Goal: Task Accomplishment & Management: Complete application form

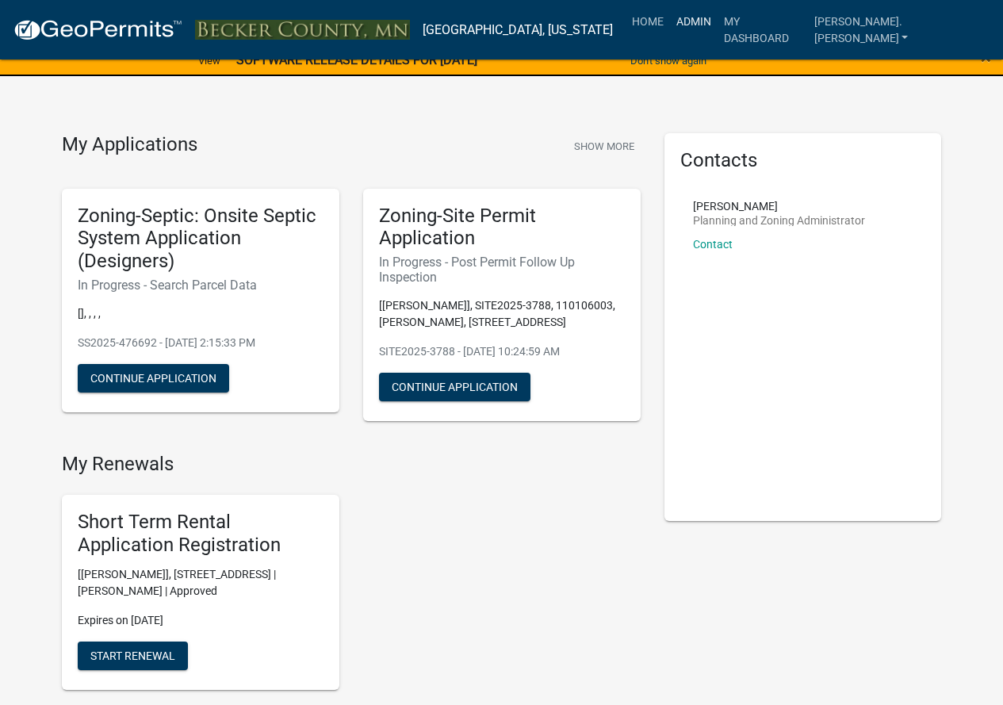
click at [717, 20] on link "Admin" at bounding box center [694, 21] width 48 height 30
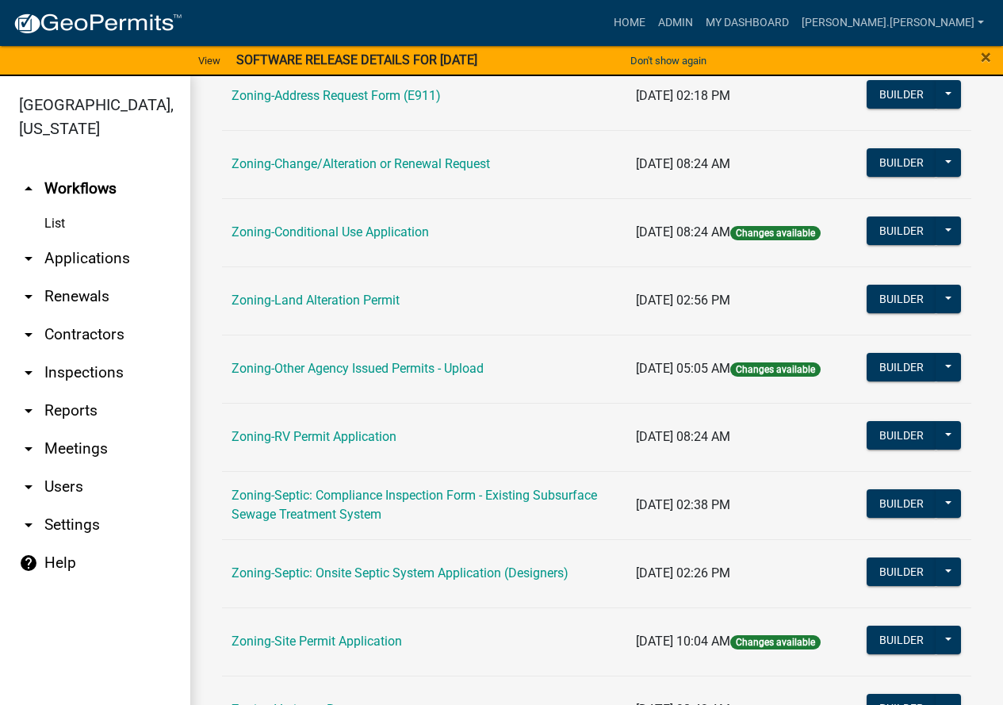
scroll to position [476, 0]
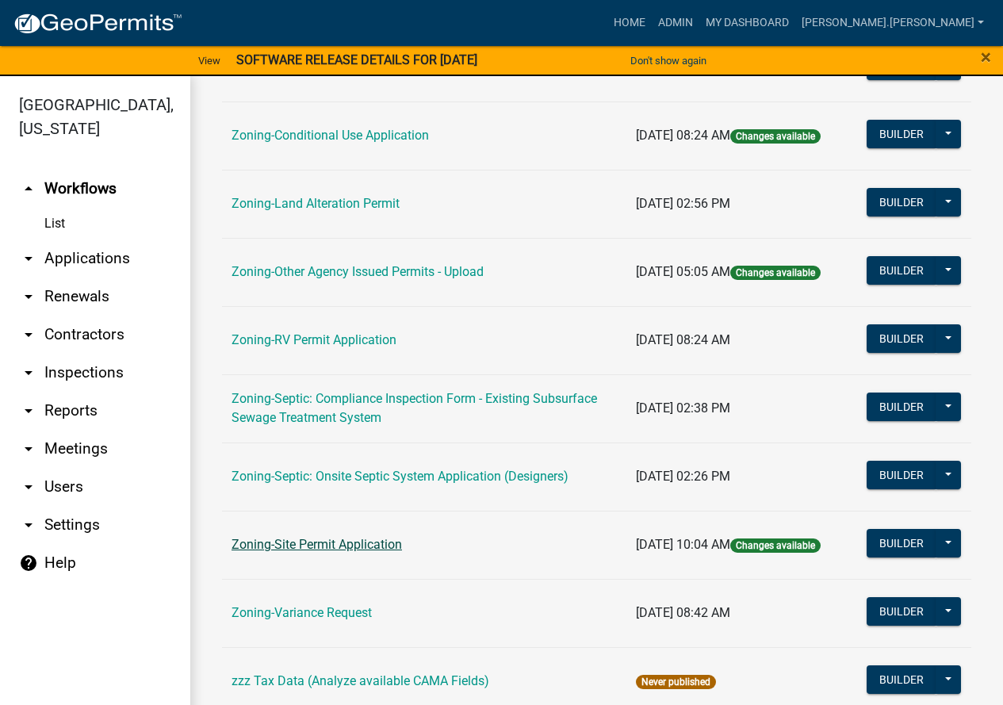
click at [363, 540] on link "Zoning-Site Permit Application" at bounding box center [316, 544] width 170 height 15
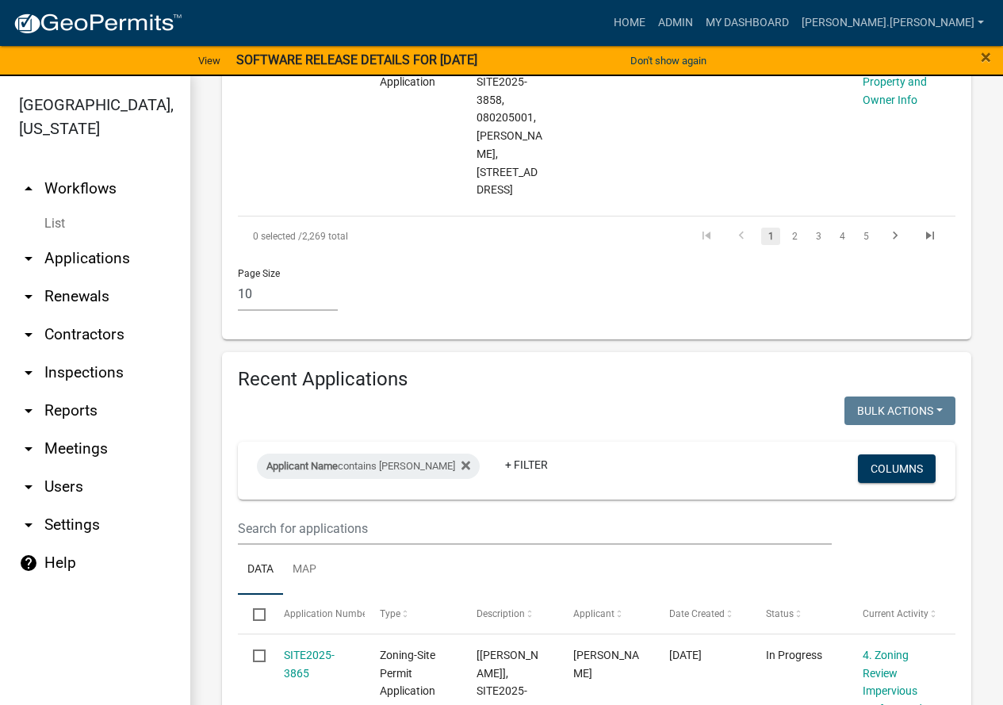
scroll to position [2219, 0]
click at [384, 511] on input "text" at bounding box center [535, 527] width 594 height 32
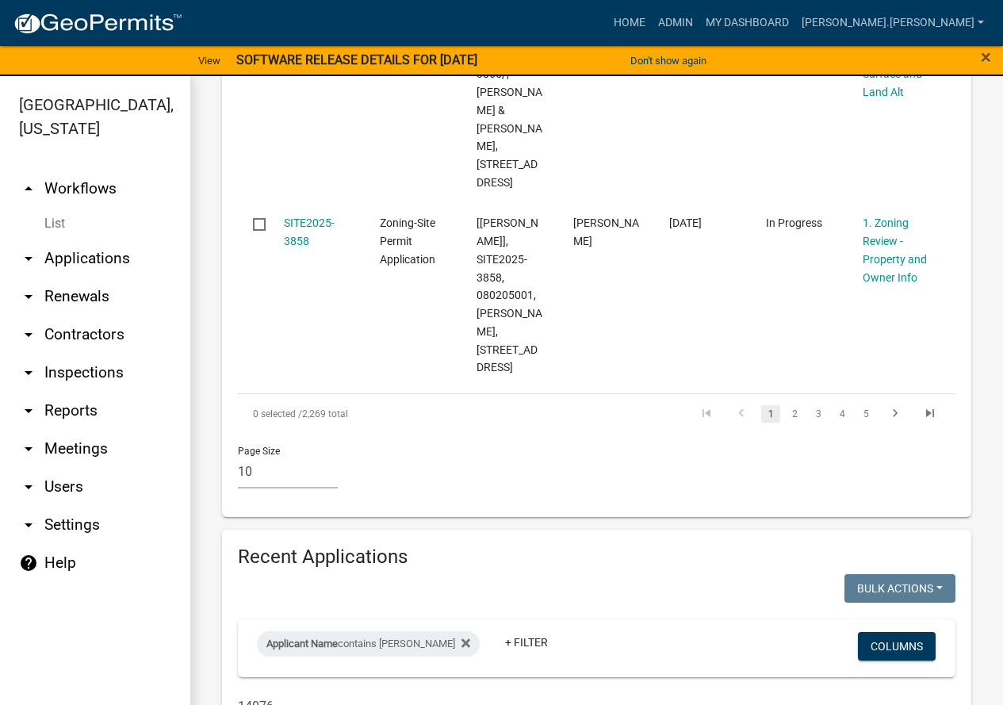
scroll to position [2148, 0]
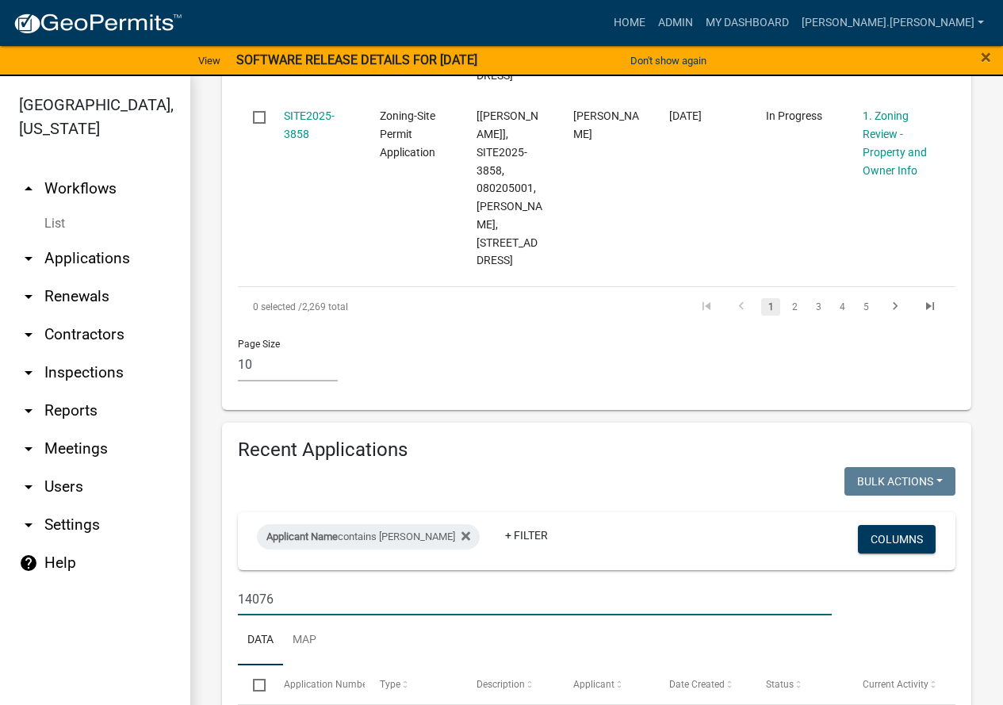
click at [324, 583] on input "14076" at bounding box center [535, 599] width 594 height 32
paste input "060717000"
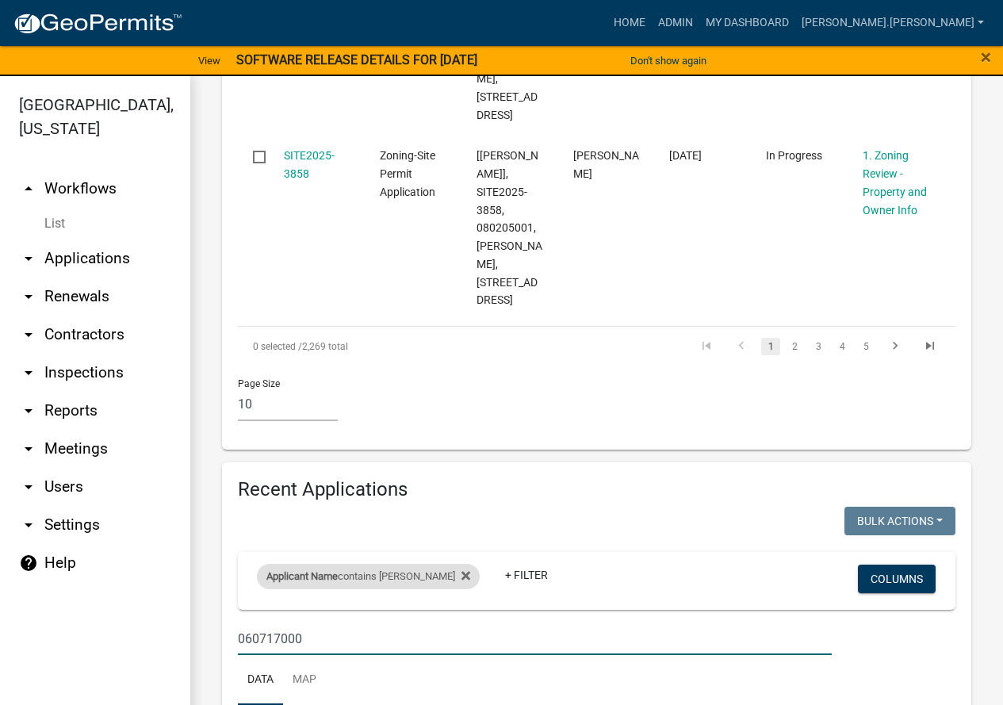
type input "060717000"
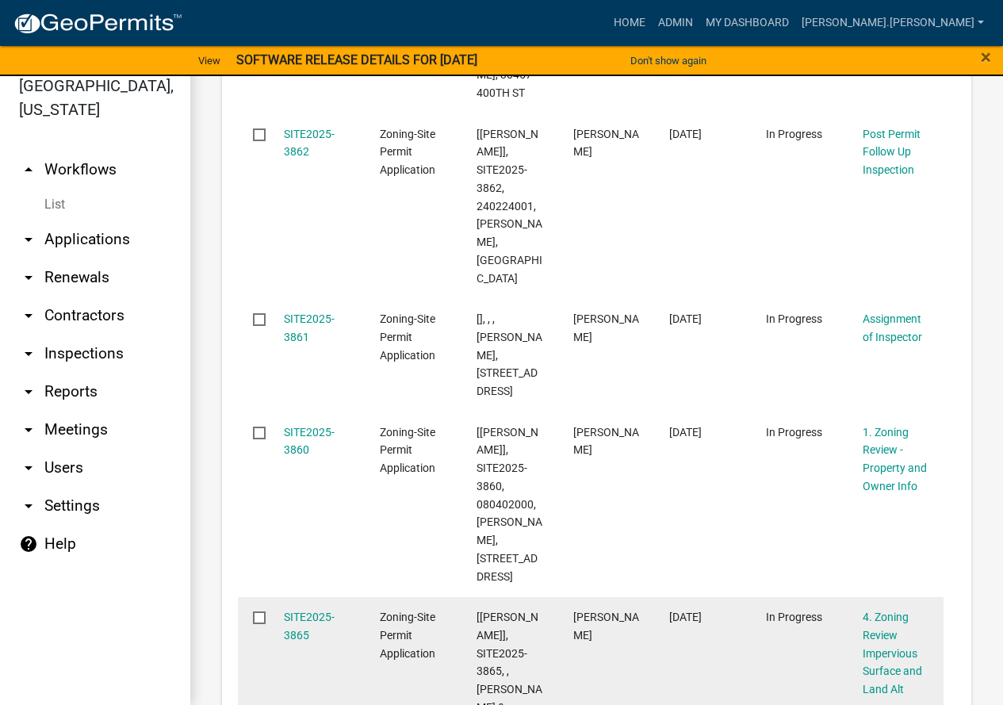
scroll to position [1197, 0]
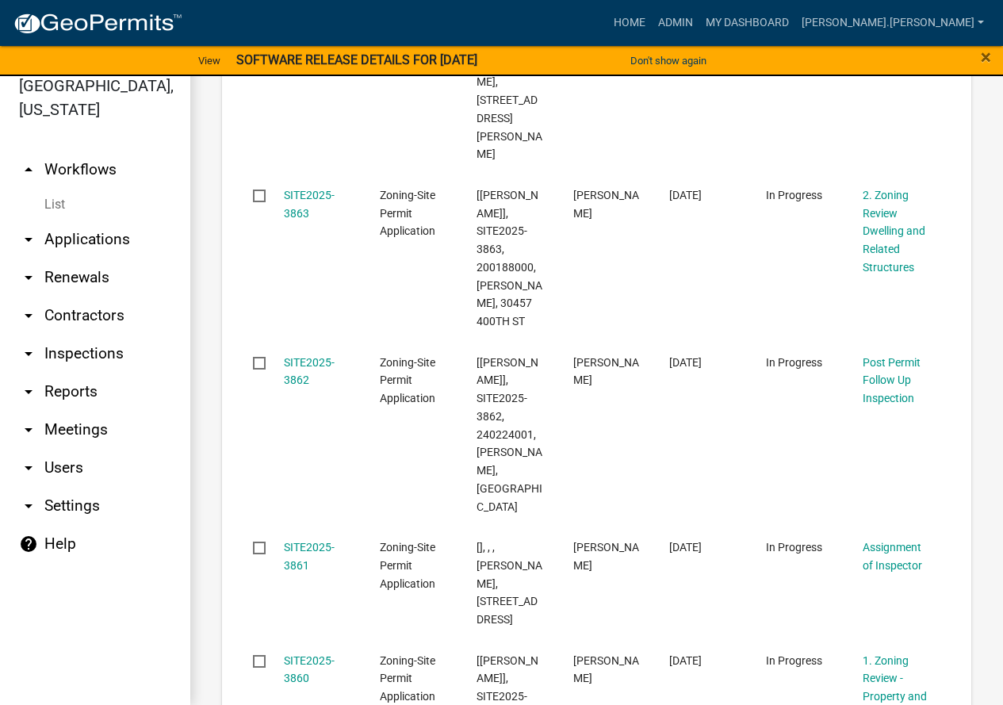
click at [95, 19] on img at bounding box center [98, 24] width 170 height 24
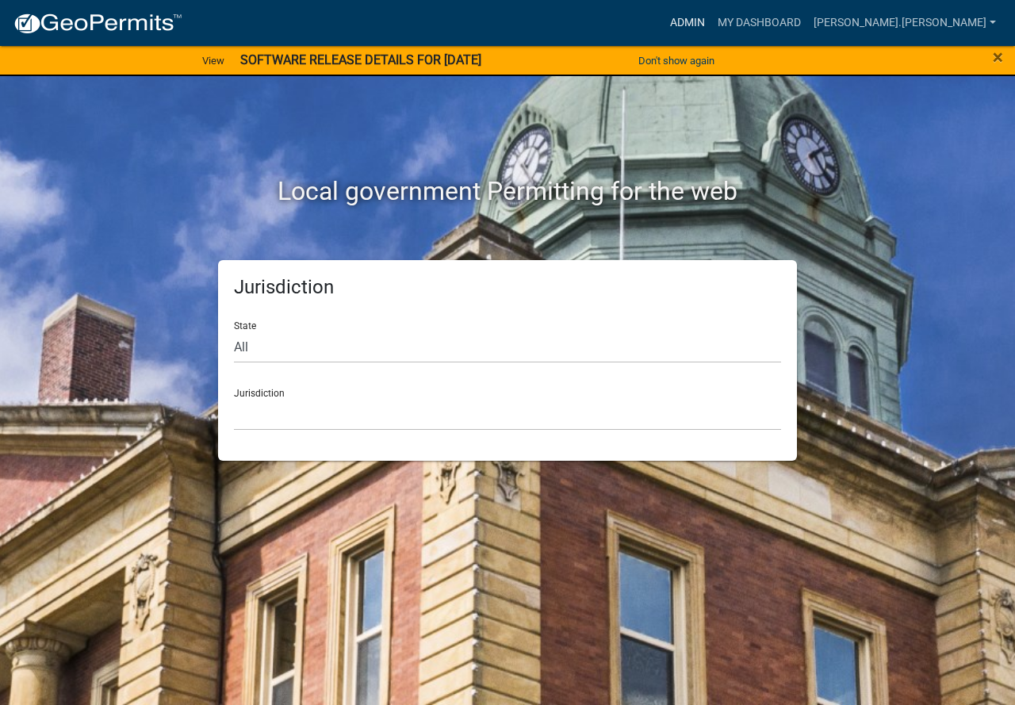
click at [711, 26] on link "Admin" at bounding box center [687, 23] width 48 height 30
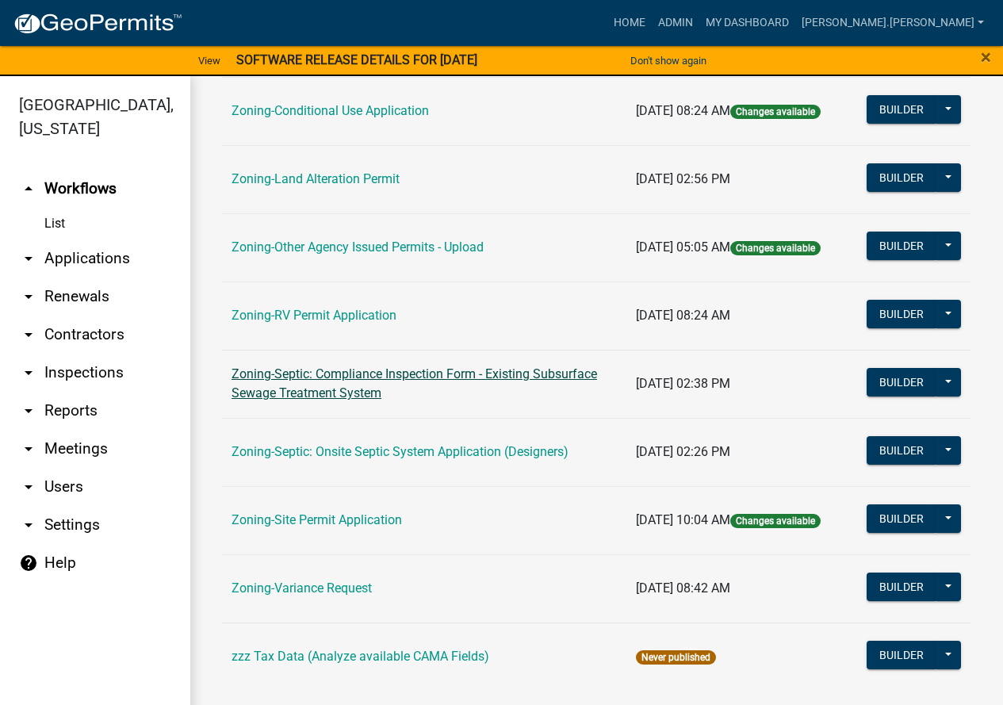
scroll to position [511, 0]
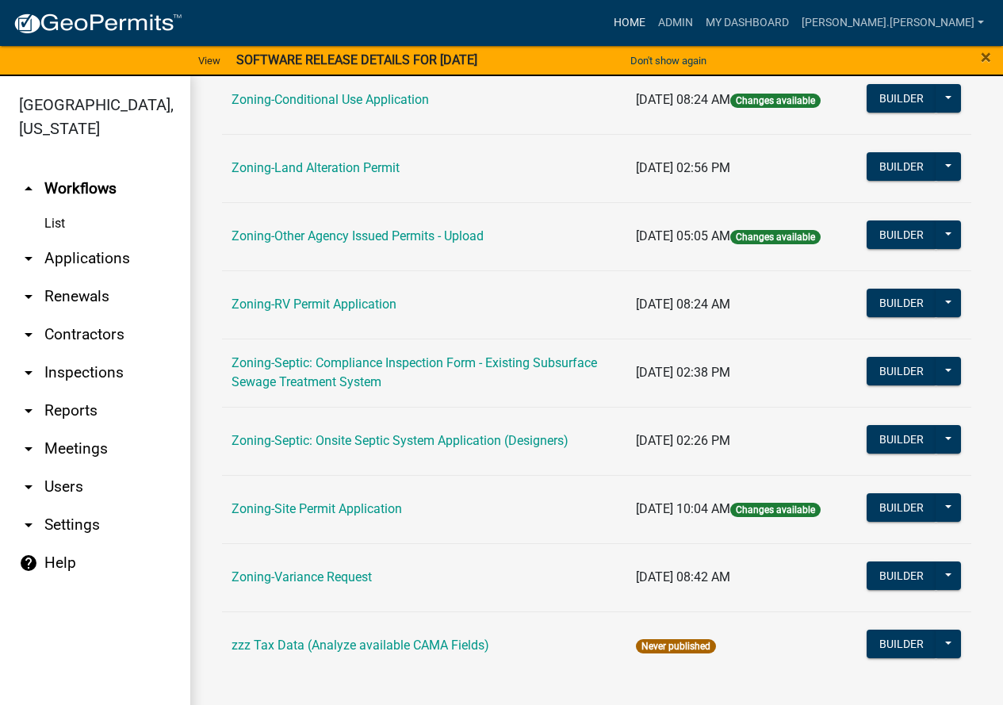
click at [652, 27] on link "Home" at bounding box center [629, 23] width 44 height 30
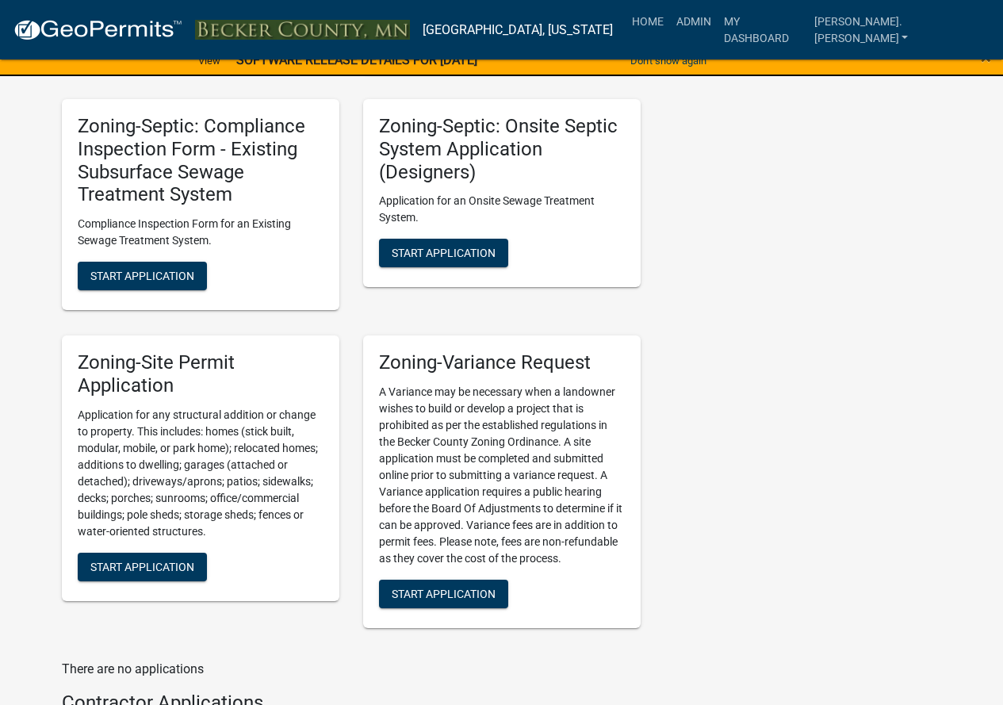
scroll to position [1744, 0]
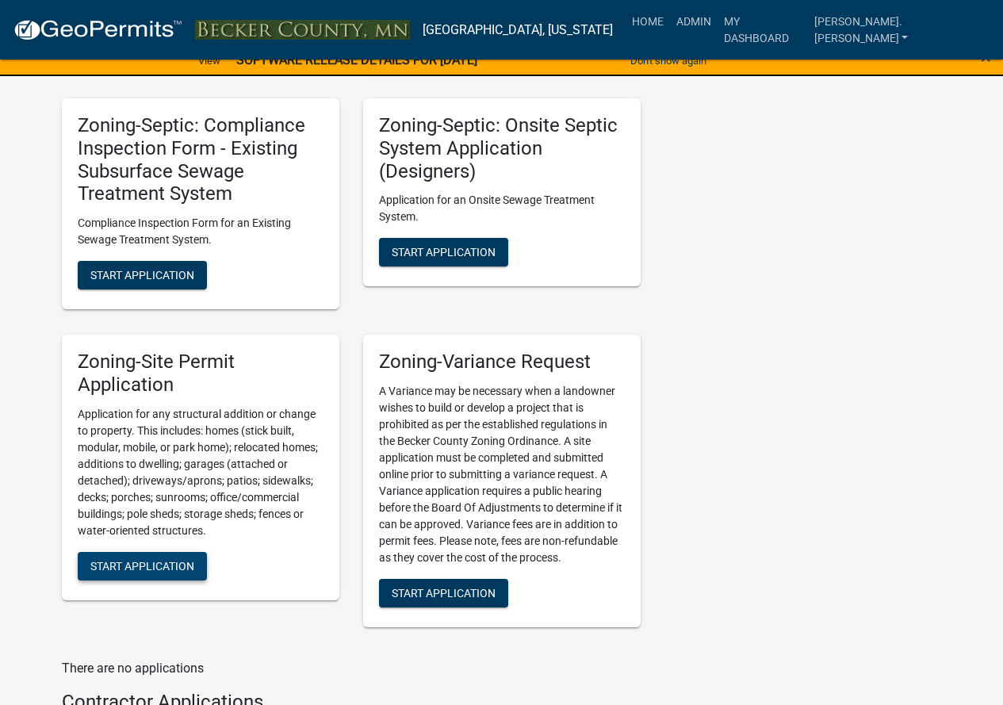
click at [185, 569] on span "Start Application" at bounding box center [142, 565] width 104 height 13
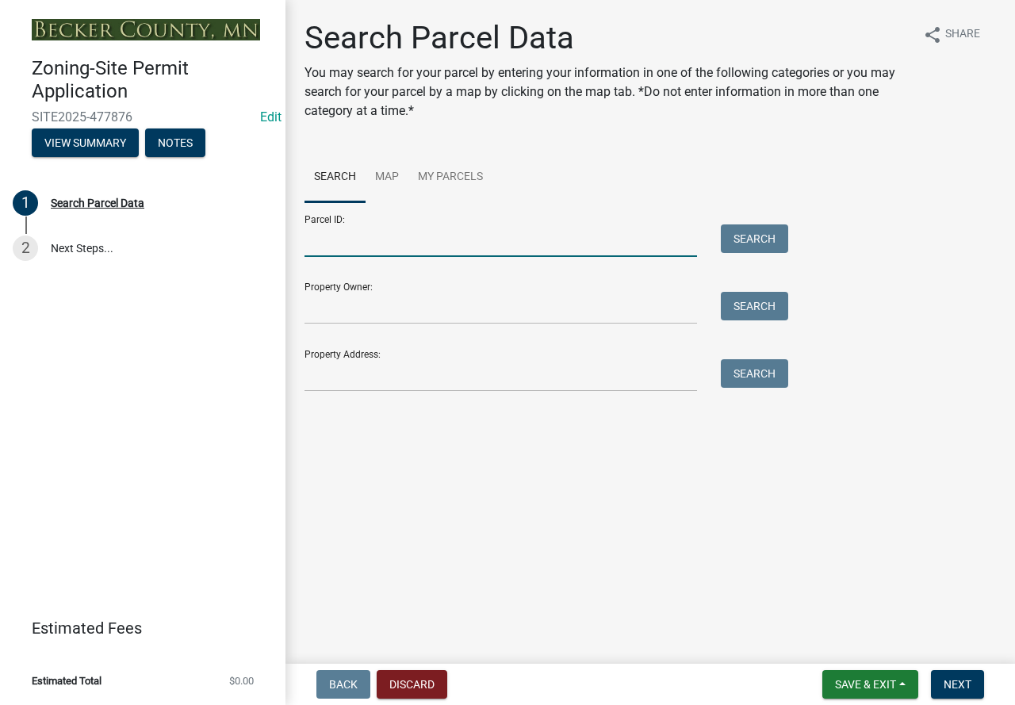
click at [357, 225] on input "Parcel ID:" at bounding box center [500, 240] width 392 height 32
paste input "060717000"
type input "060717000"
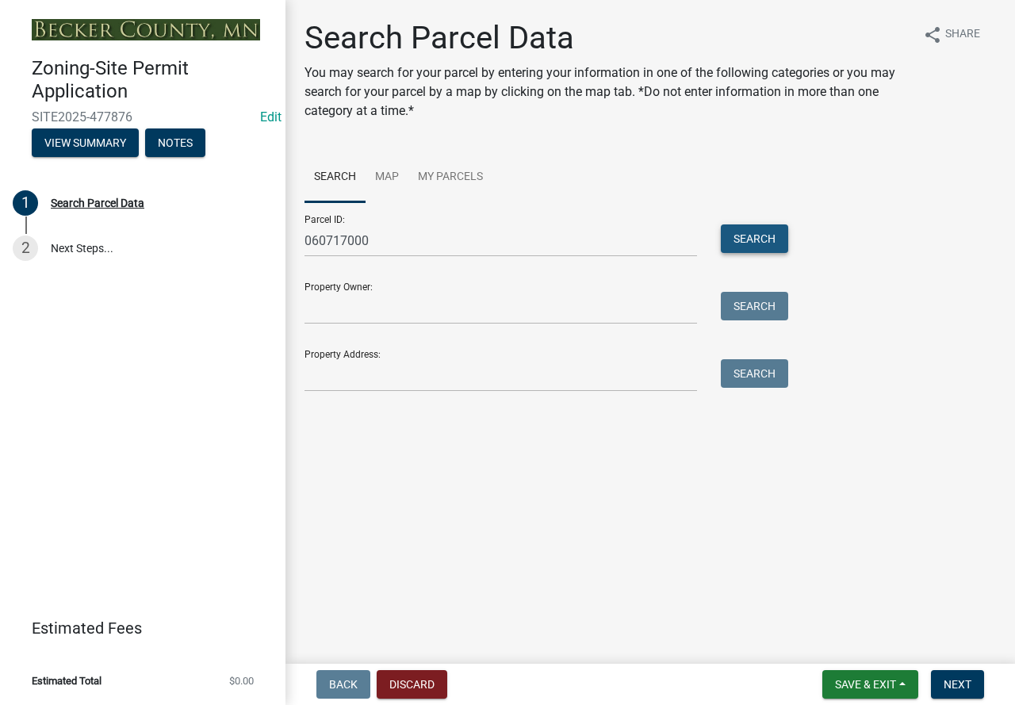
click at [755, 238] on button "Search" at bounding box center [753, 238] width 67 height 29
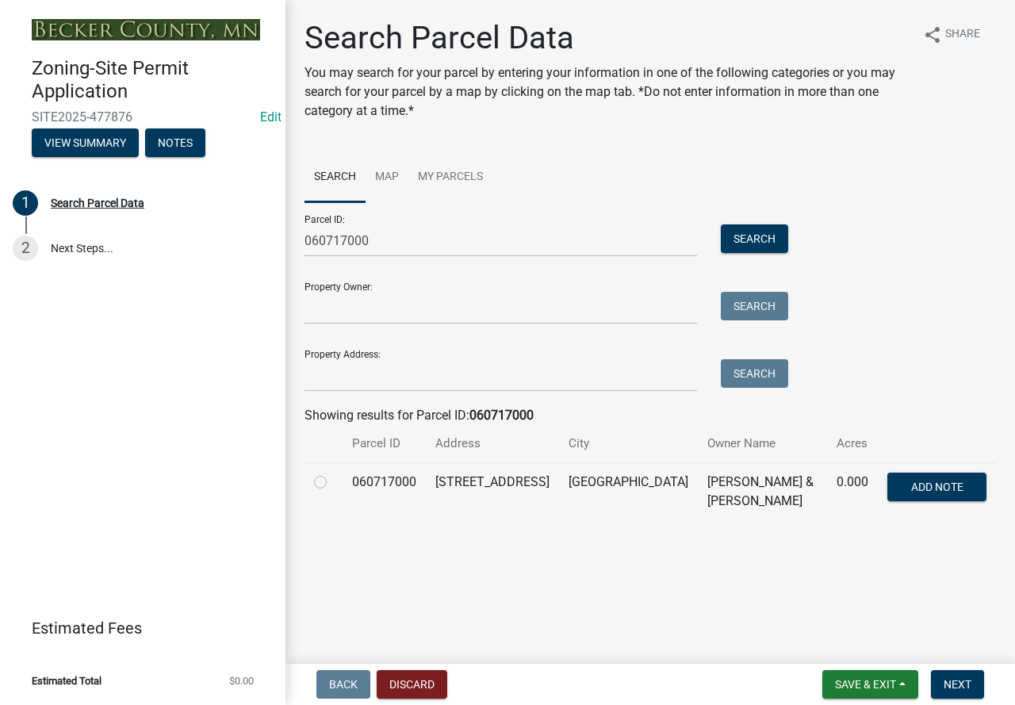
click at [333, 472] on label at bounding box center [333, 472] width 0 height 0
click at [333, 480] on input "radio" at bounding box center [338, 477] width 10 height 10
radio input "true"
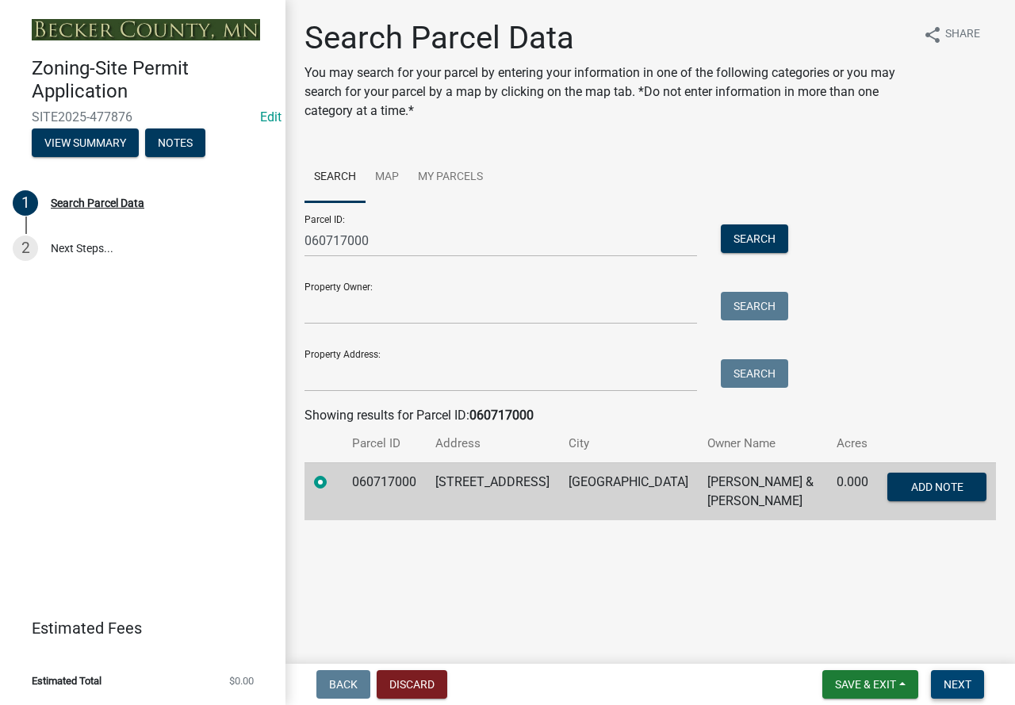
click at [968, 681] on span "Next" at bounding box center [957, 684] width 28 height 13
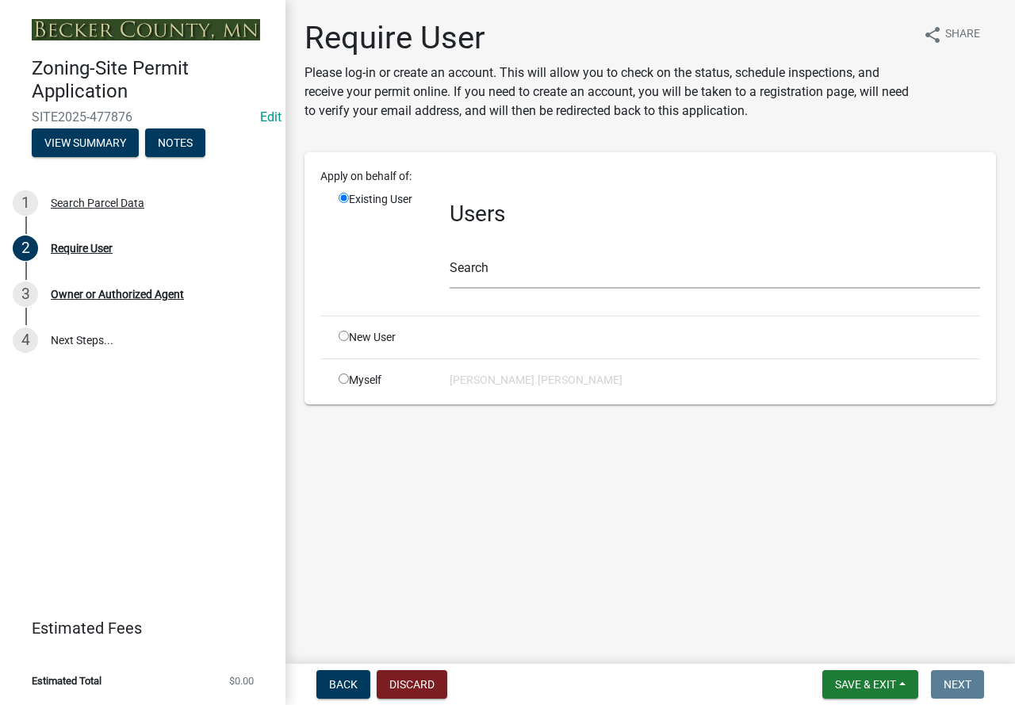
click at [345, 334] on input "radio" at bounding box center [343, 336] width 10 height 10
radio input "true"
radio input "false"
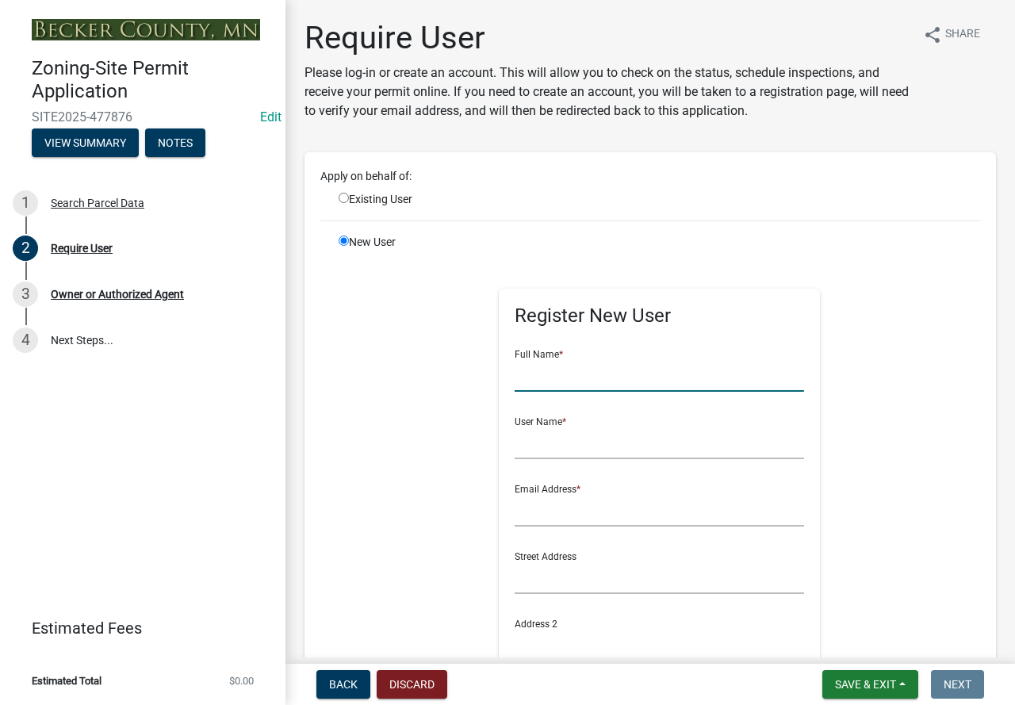
click at [533, 376] on input "text" at bounding box center [658, 375] width 289 height 32
type input "c"
type input "V"
type input "[PERSON_NAME]"
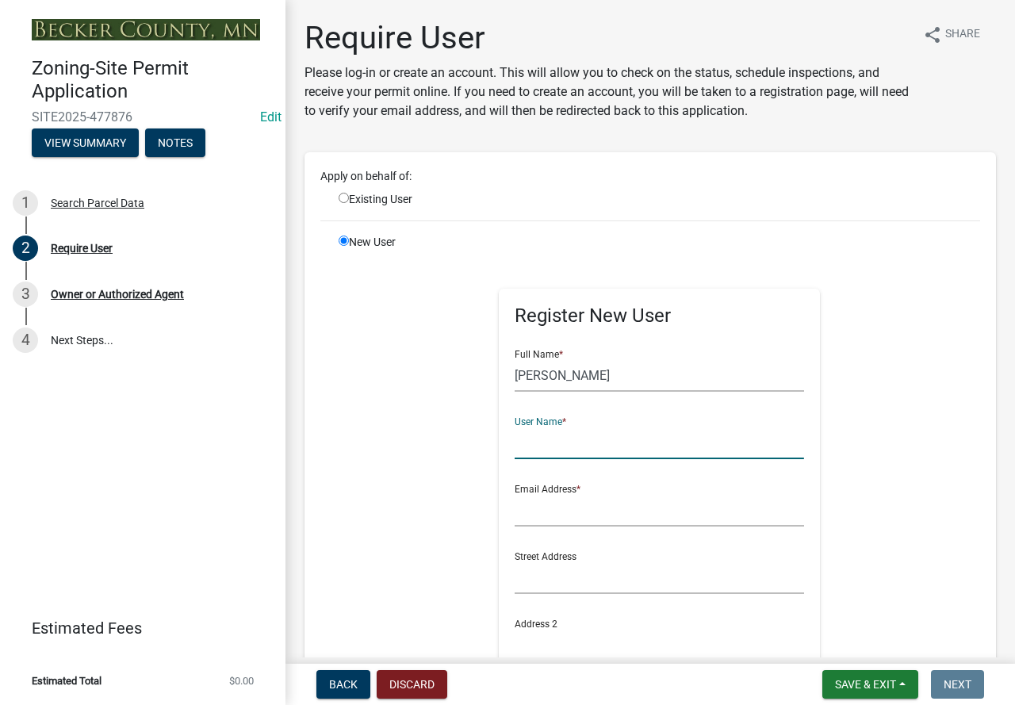
click at [551, 449] on input "text" at bounding box center [658, 442] width 289 height 32
type input "[PERSON_NAME].[PERSON_NAME]"
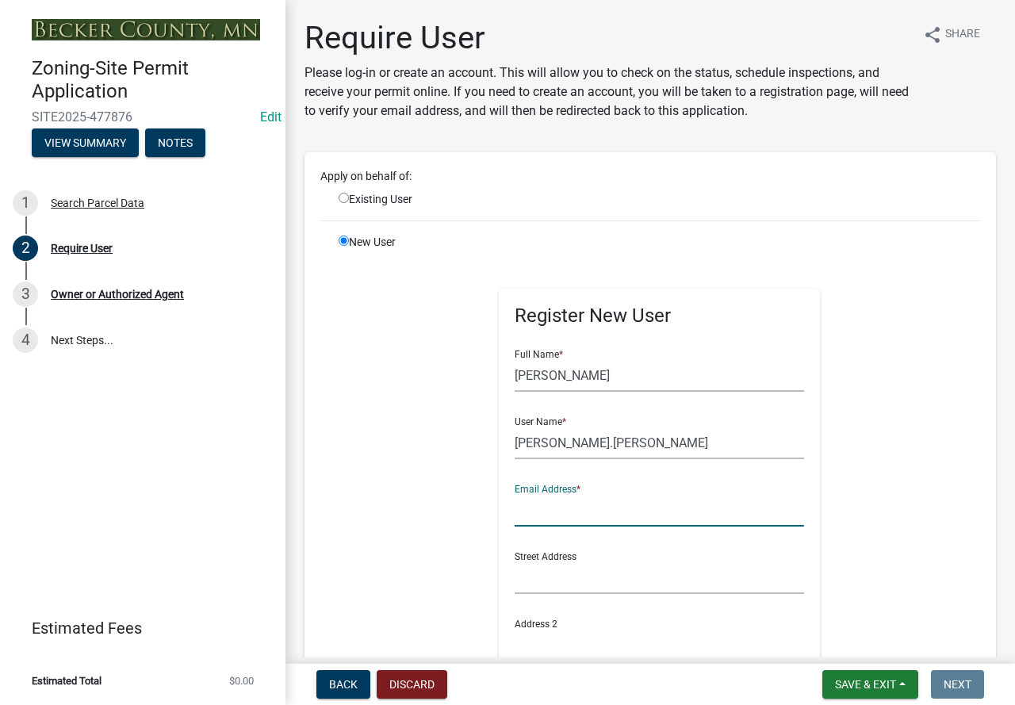
click at [564, 515] on input "text" at bounding box center [658, 510] width 289 height 32
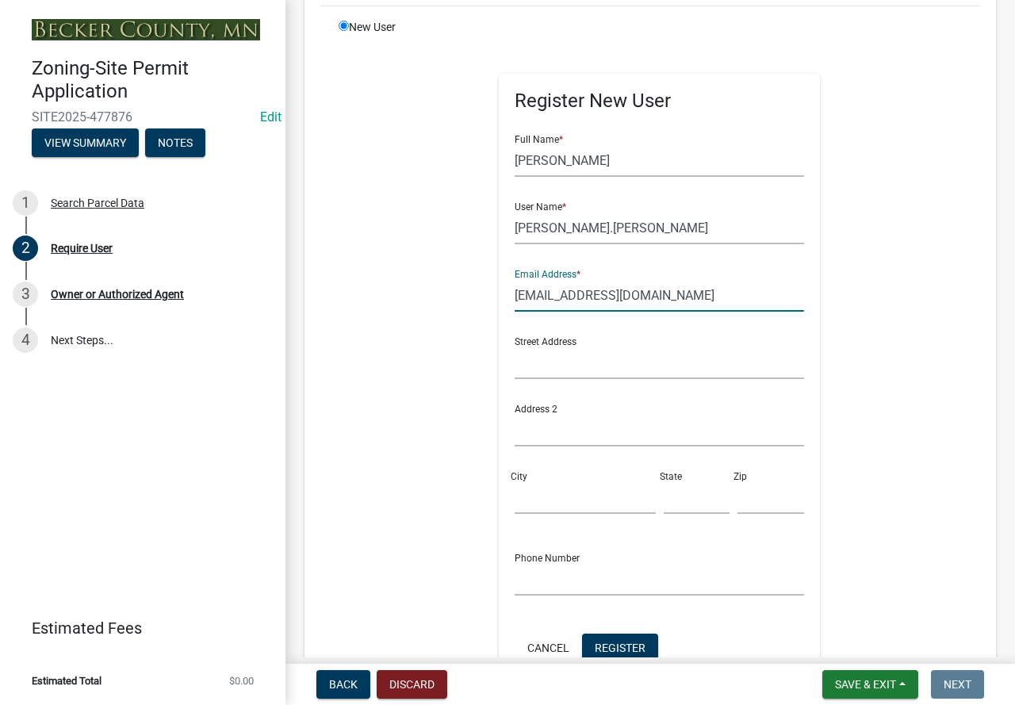
scroll to position [238, 0]
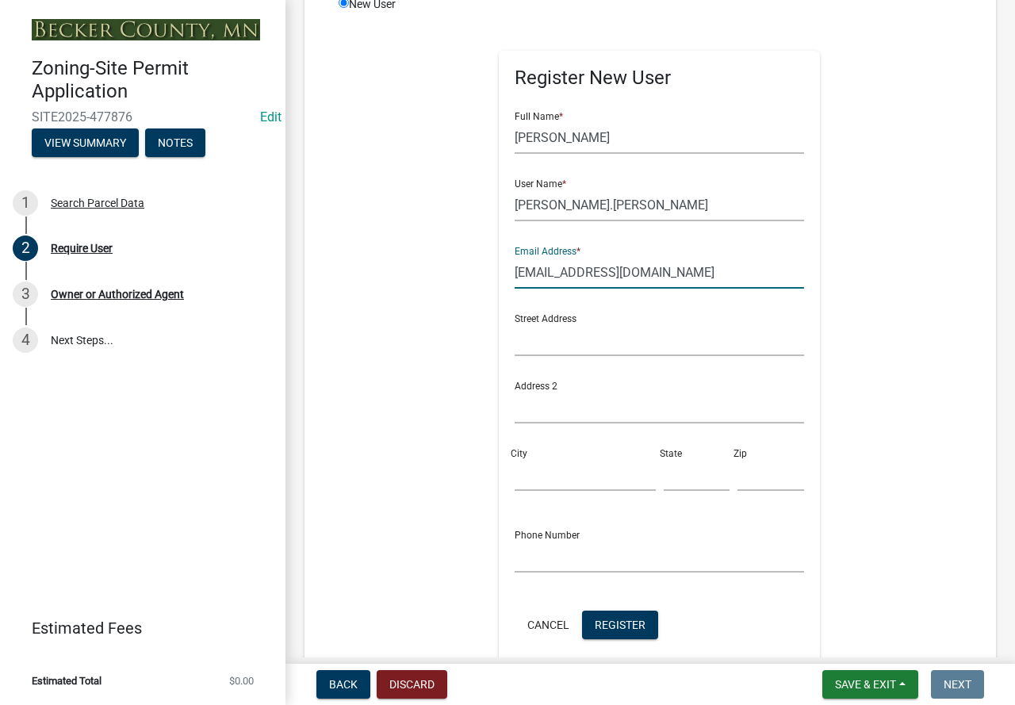
type input "[EMAIL_ADDRESS][DOMAIN_NAME]"
click at [584, 564] on input "text" at bounding box center [658, 556] width 289 height 32
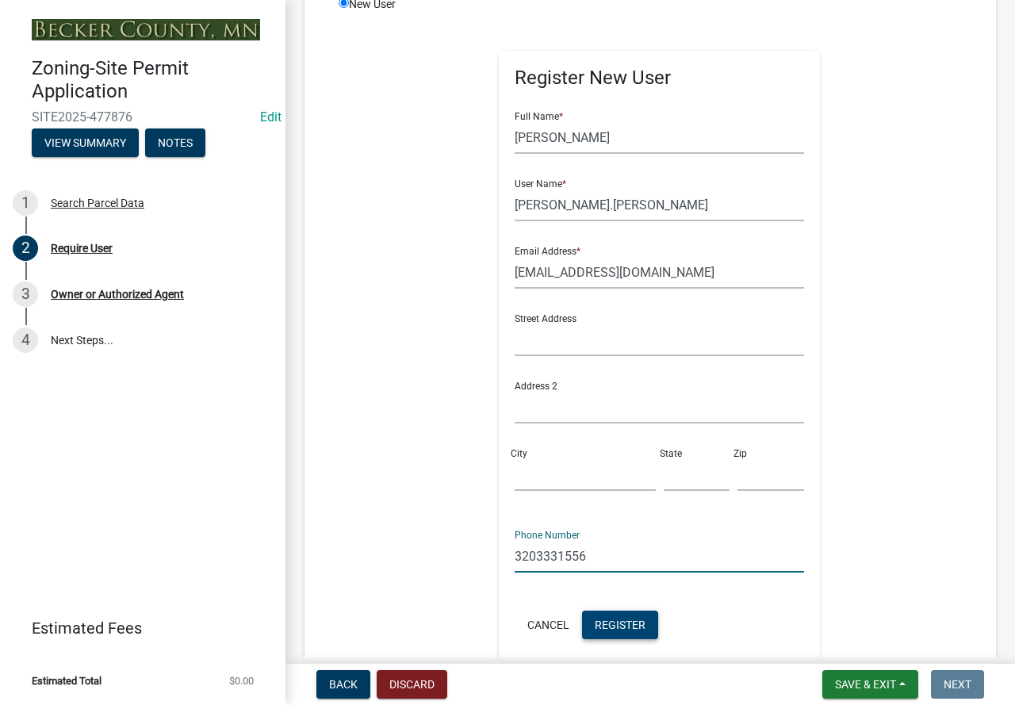
type input "3203331556"
click at [620, 624] on span "Register" at bounding box center [619, 623] width 51 height 13
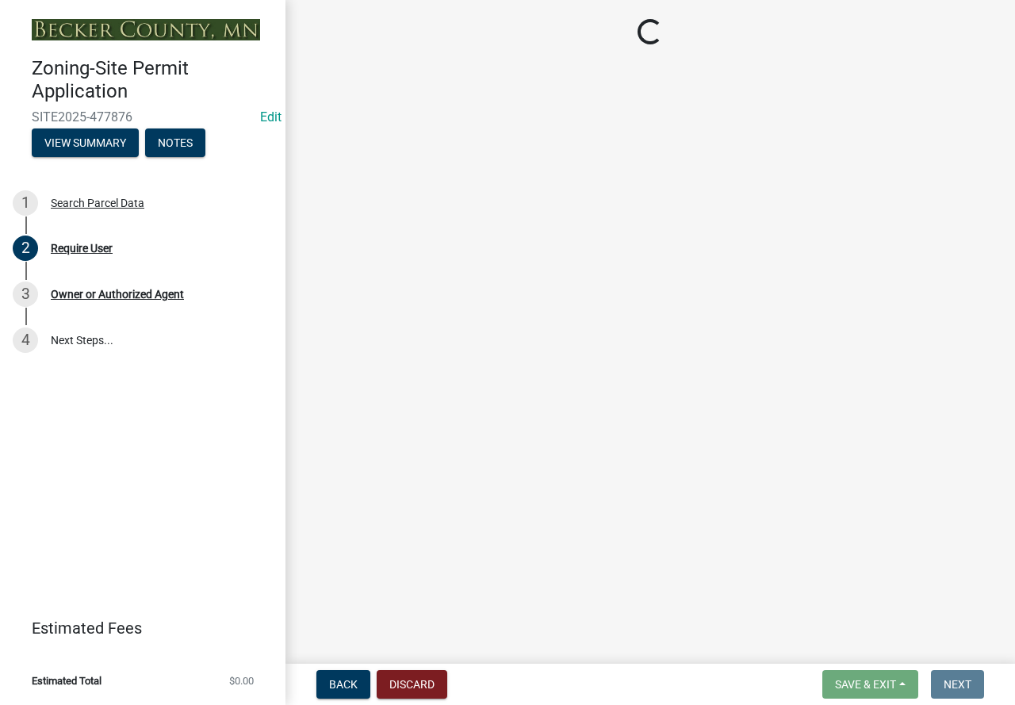
scroll to position [0, 0]
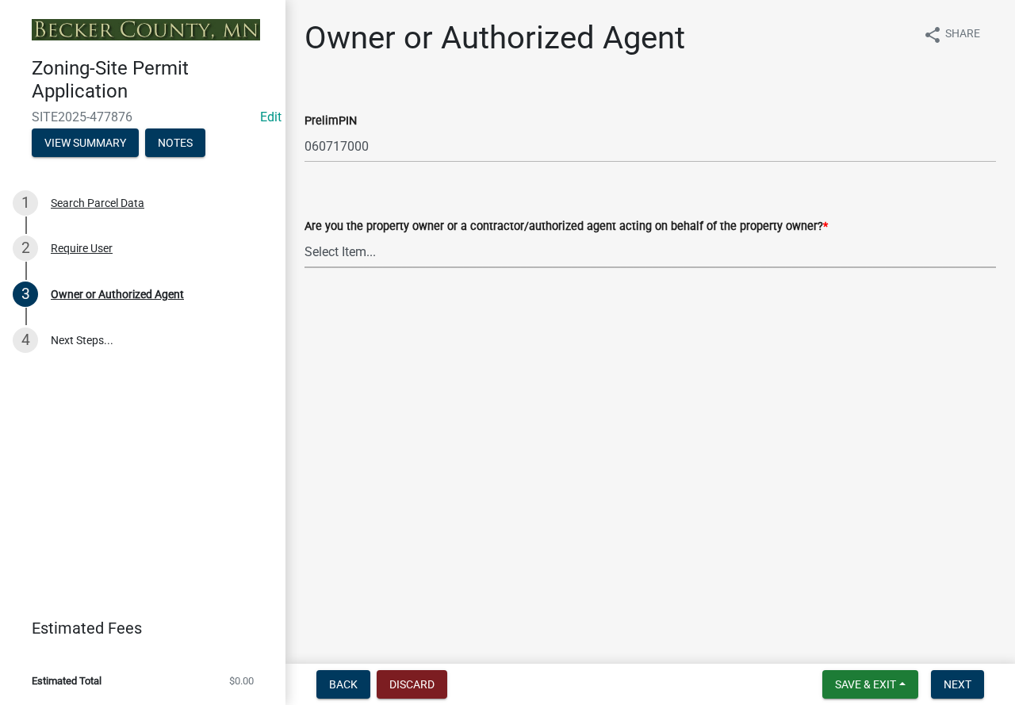
click at [366, 252] on select "Select Item... Property Owner Authorized Agent" at bounding box center [649, 251] width 691 height 32
click at [304, 235] on select "Select Item... Property Owner Authorized Agent" at bounding box center [649, 251] width 691 height 32
select select "3c674549-ed69-405f-b795-9fa3f7d47d9d"
click at [953, 688] on span "Next" at bounding box center [957, 684] width 28 height 13
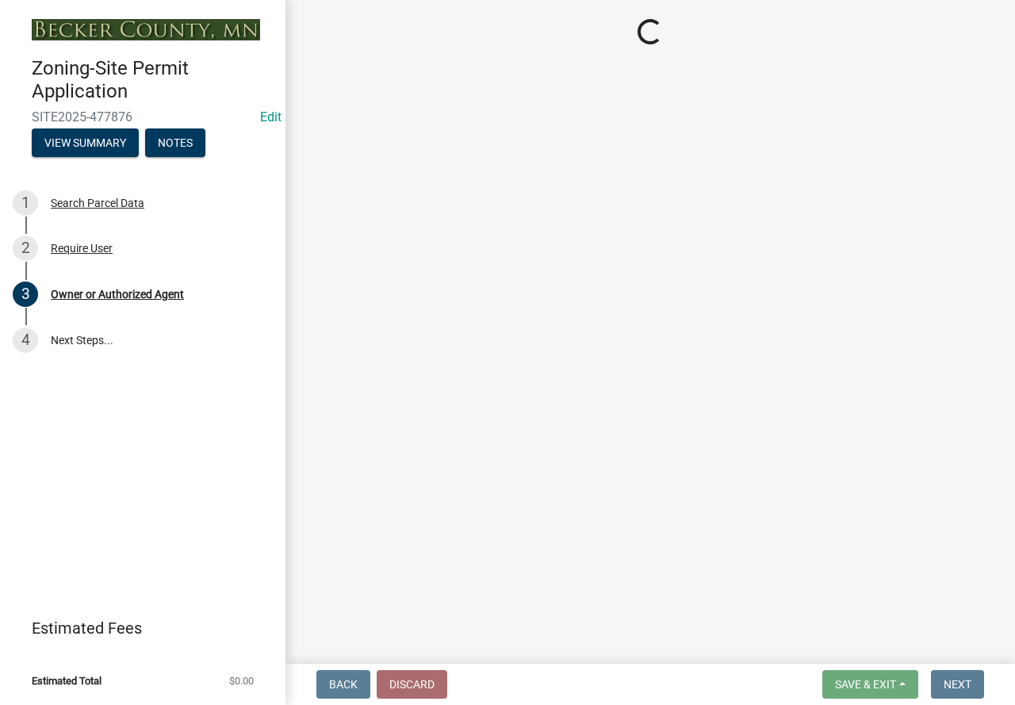
select select "2da4ad59-79e4-4897-a878-b9bb9cb10a27"
select select "951686c9-9b01-4b62-9d6a-ea2b084c9c47"
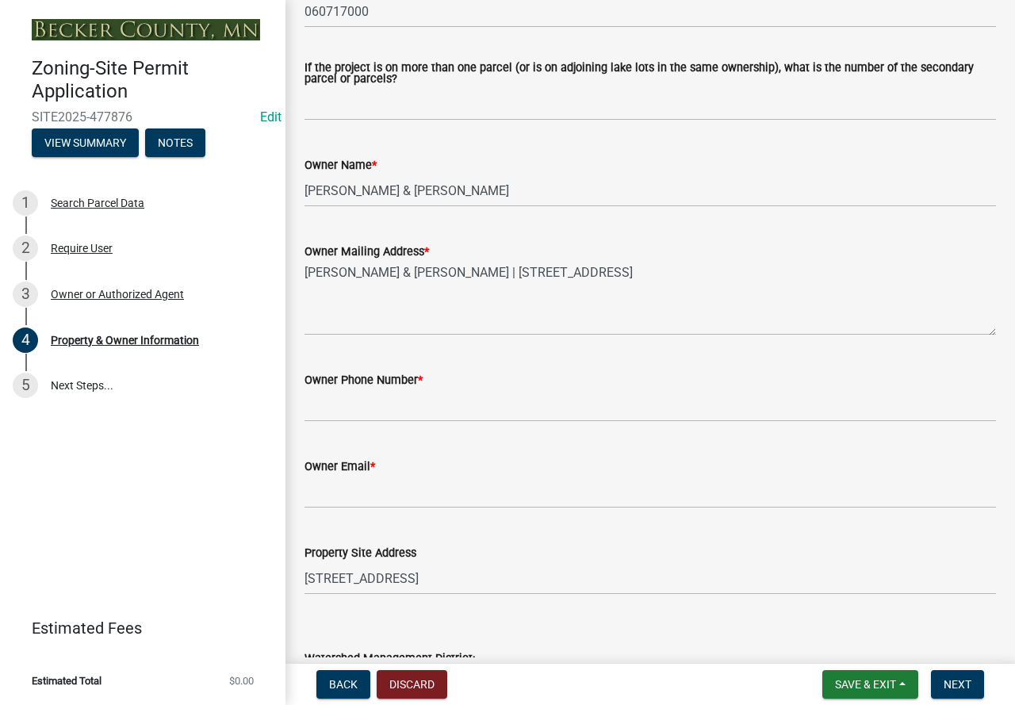
scroll to position [238, 0]
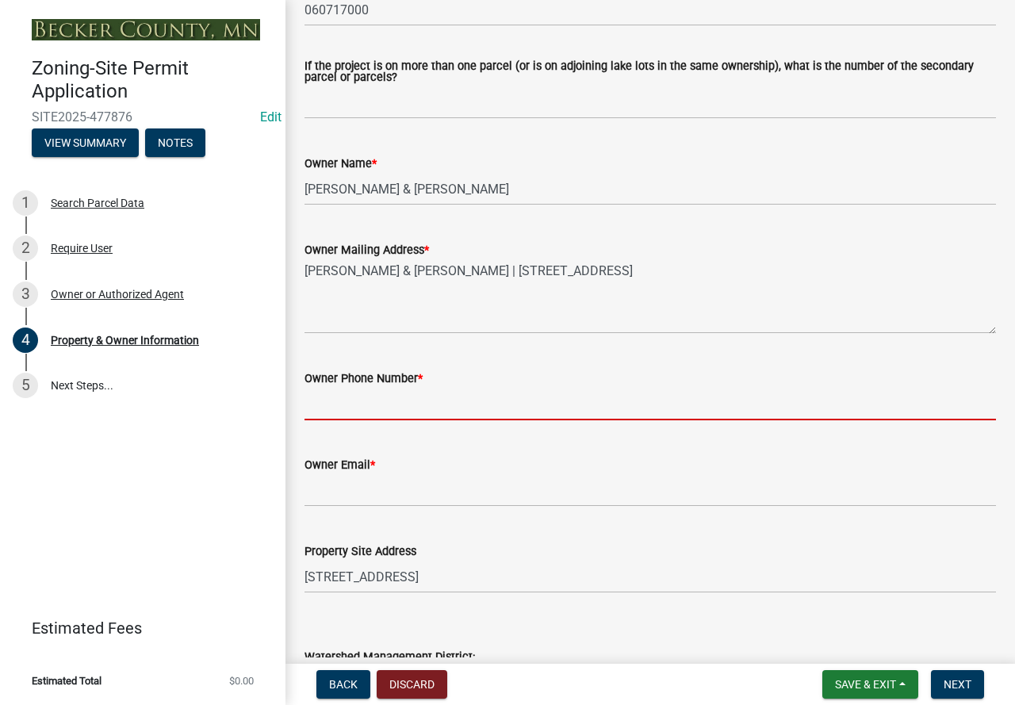
click at [427, 408] on input "Owner Phone Number *" at bounding box center [649, 404] width 691 height 32
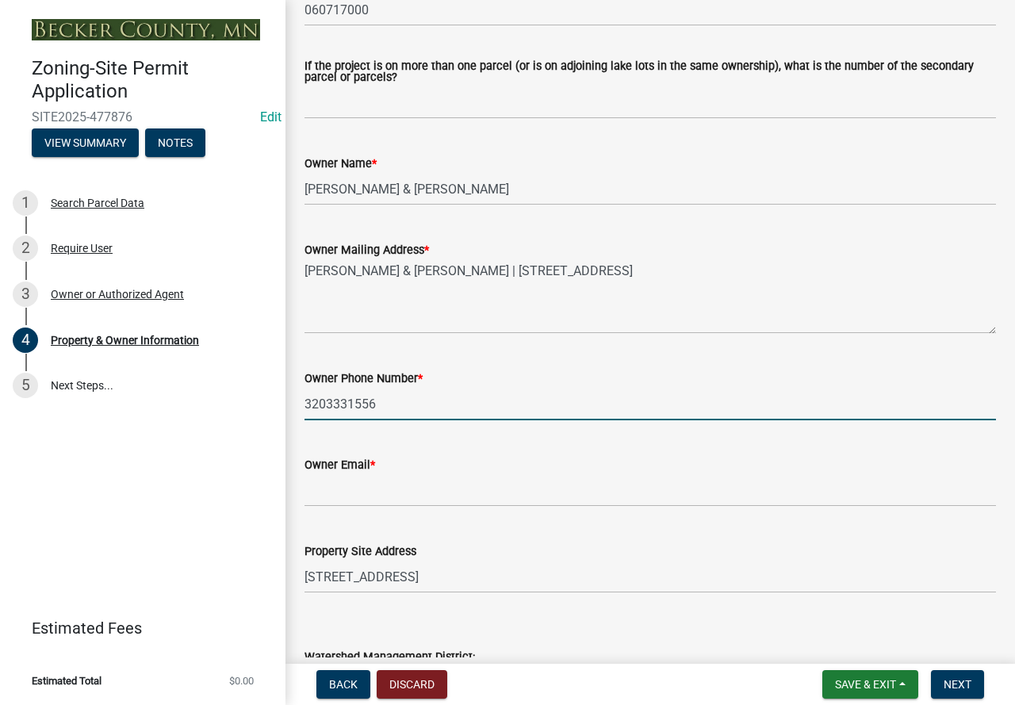
type input "3203331556"
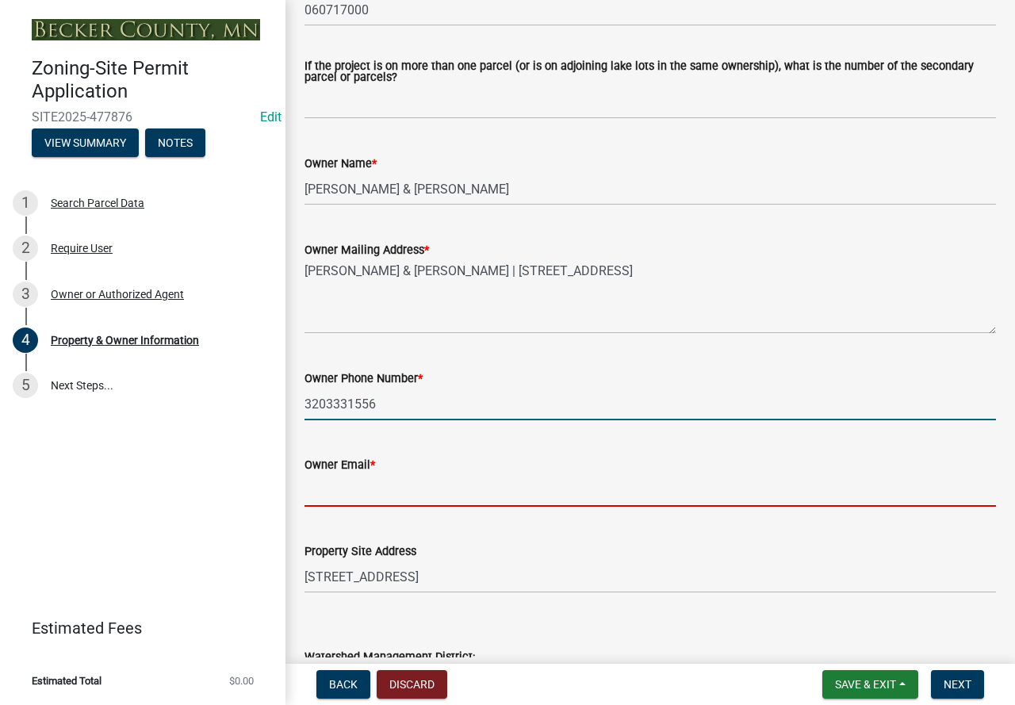
click at [405, 494] on input "Owner Email *" at bounding box center [649, 490] width 691 height 32
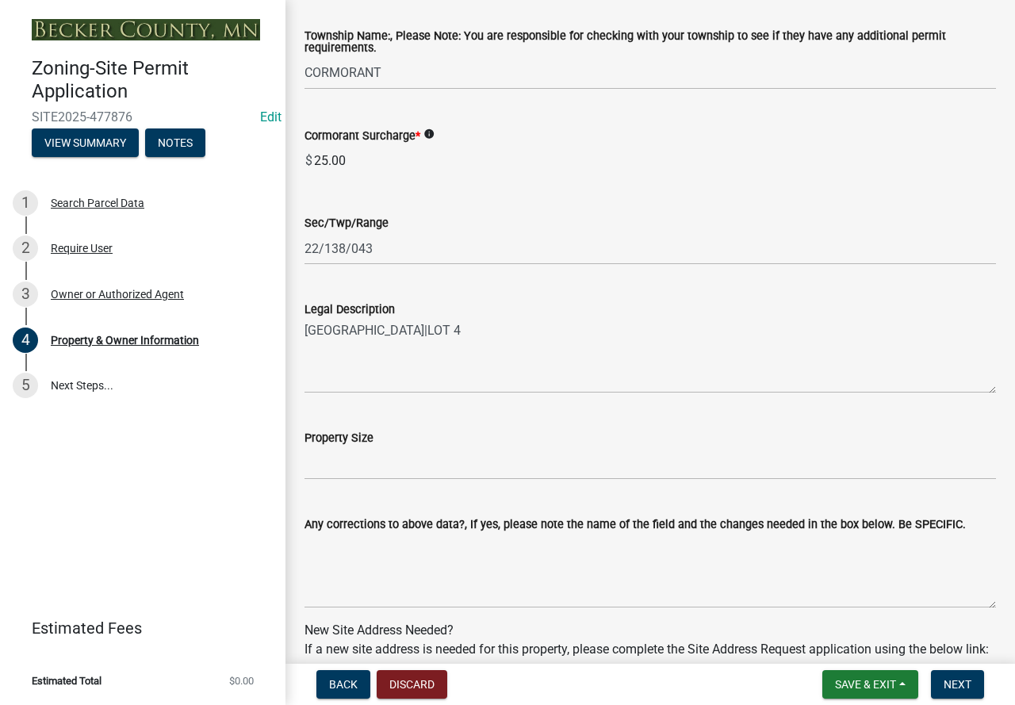
scroll to position [1030, 0]
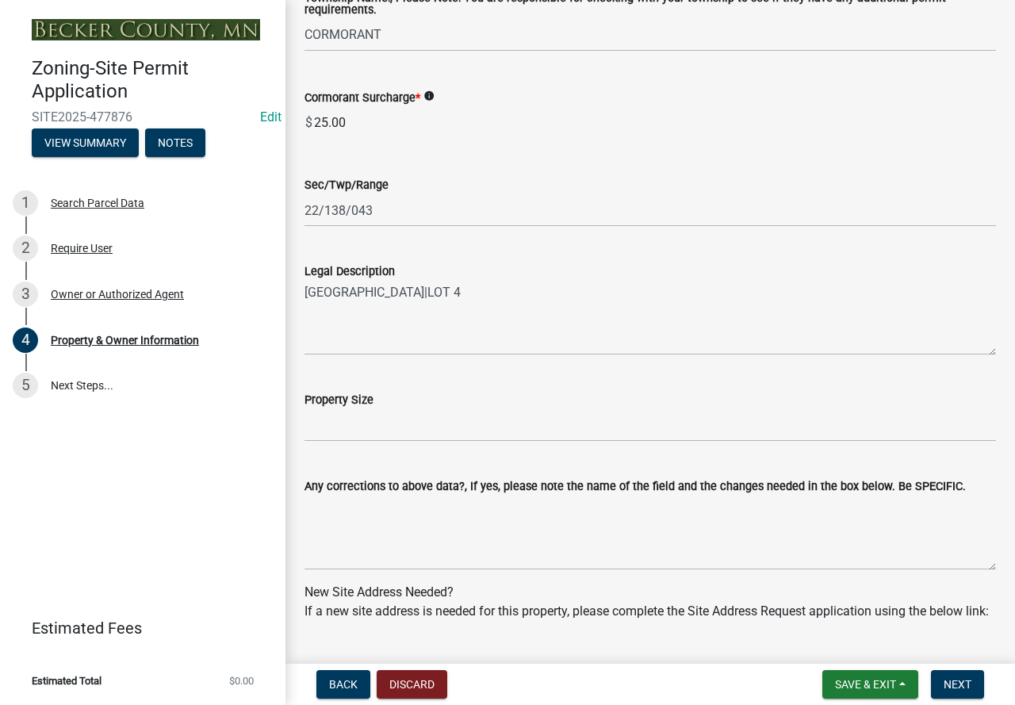
type input "[EMAIL_ADDRESS][DOMAIN_NAME]"
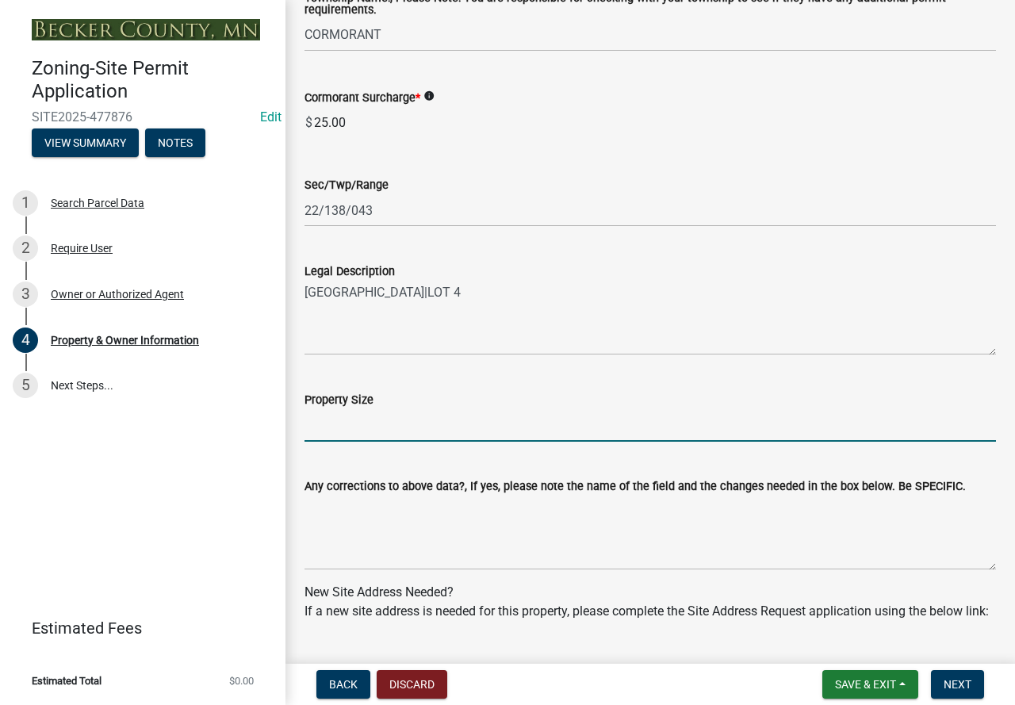
click at [390, 430] on input "Property Size" at bounding box center [649, 425] width 691 height 32
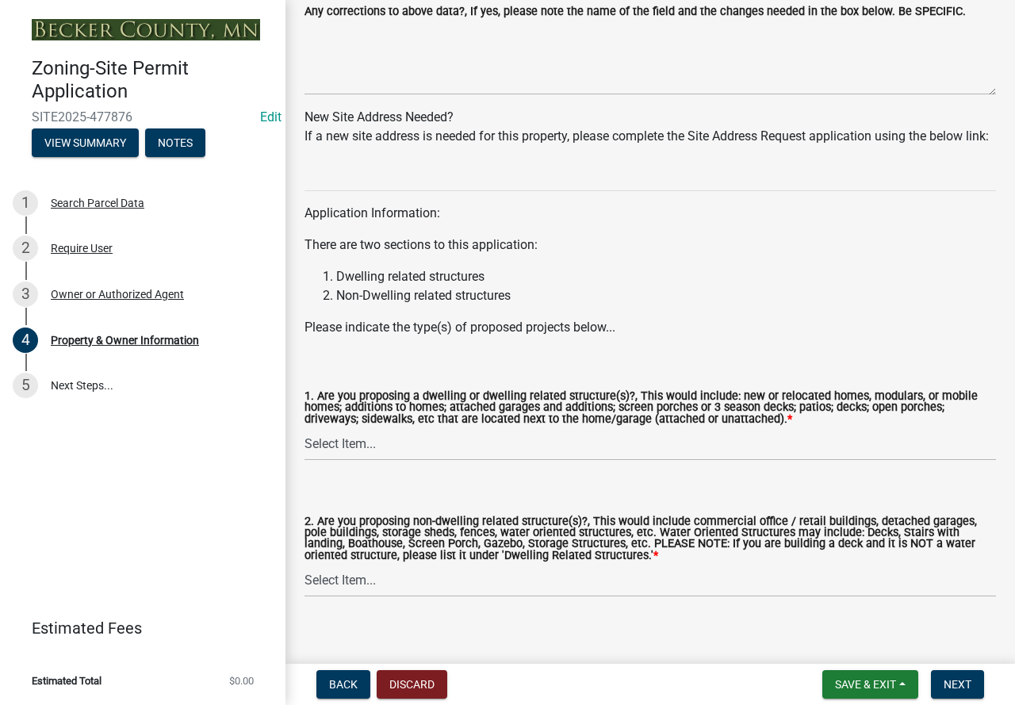
scroll to position [1506, 0]
type input "0.21"
click at [426, 460] on select "Select Item... Yes No" at bounding box center [649, 443] width 691 height 32
click at [304, 448] on select "Select Item... Yes No" at bounding box center [649, 443] width 691 height 32
select select "f87eba17-8ed9-4ad8-aefc-fe36a3f3544b"
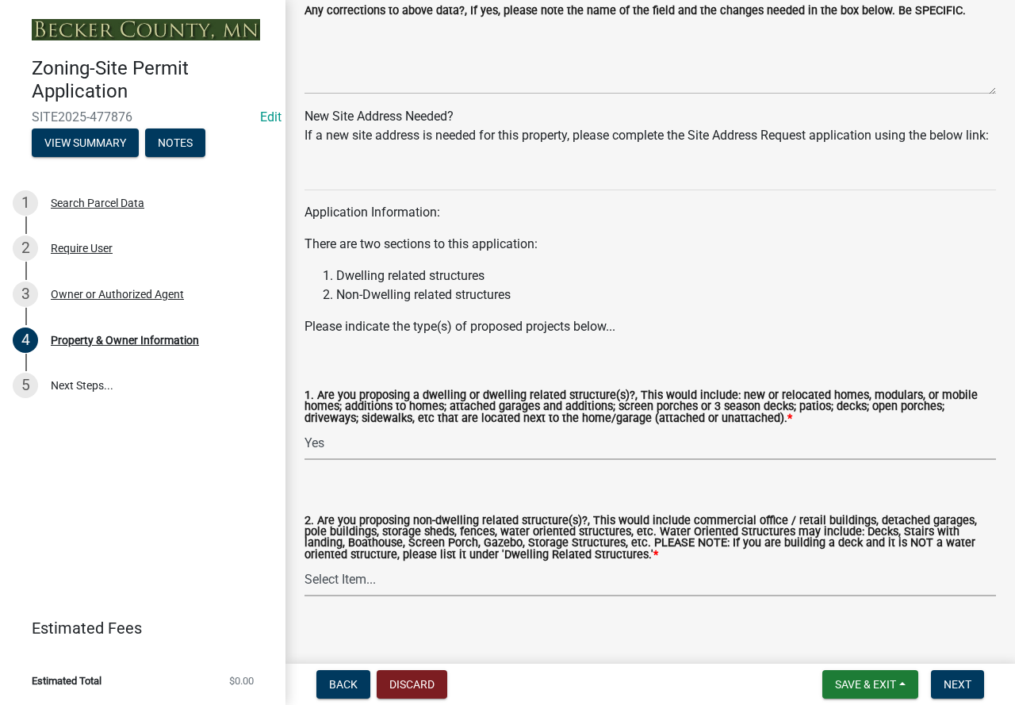
click at [388, 594] on select "Select Item... Yes No" at bounding box center [649, 580] width 691 height 32
click at [304, 585] on select "Select Item... Yes No" at bounding box center [649, 580] width 691 height 32
select select "393a978c-6bd5-4cb2-a6a0-db6feb8732b8"
click at [831, 222] on p "Application Information:" at bounding box center [649, 212] width 691 height 19
click at [969, 683] on span "Next" at bounding box center [957, 684] width 28 height 13
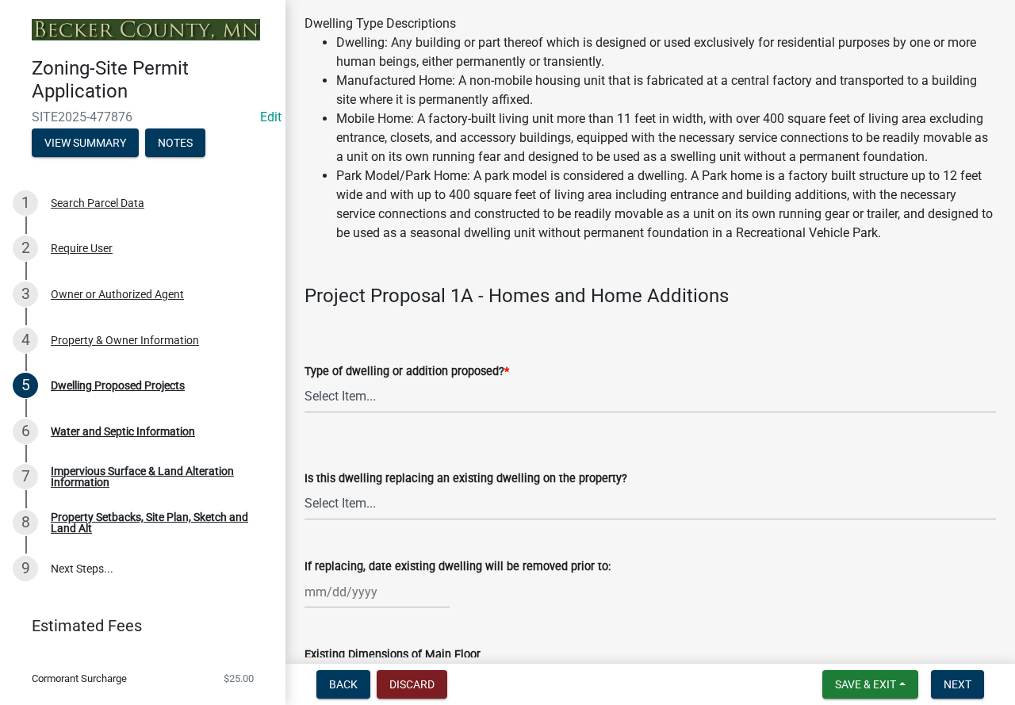
scroll to position [159, 0]
click at [383, 407] on select "Select Item... N/A - Not a dwelling New Home-Onsite Construction New Modular (E…" at bounding box center [649, 395] width 691 height 32
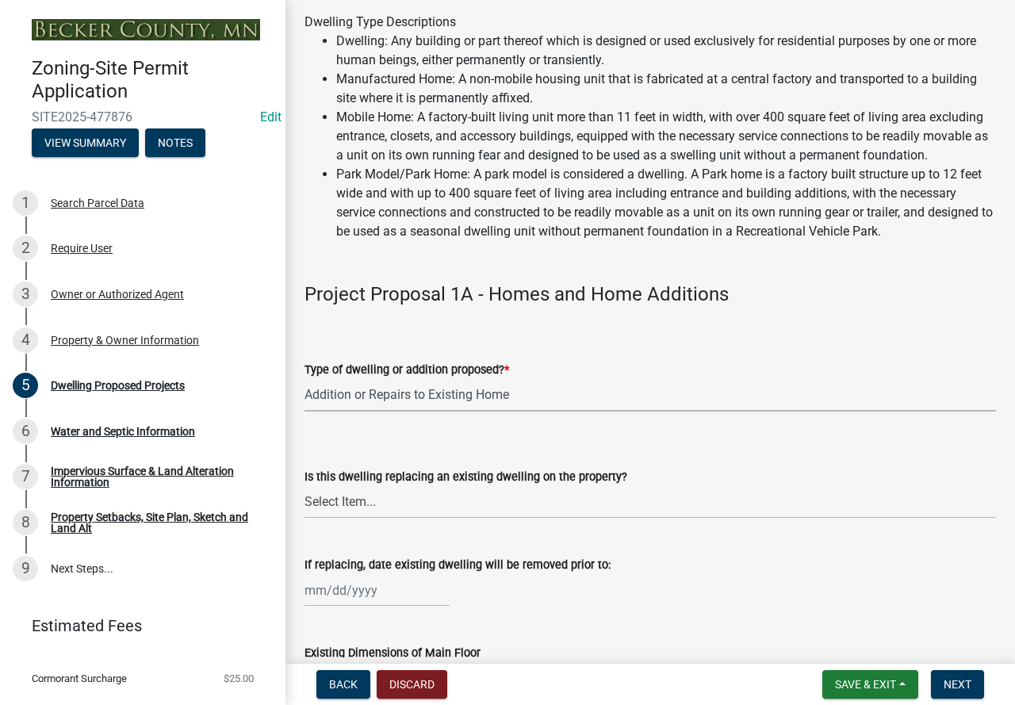
click at [304, 397] on select "Select Item... N/A - Not a dwelling New Home-Onsite Construction New Modular (E…" at bounding box center [649, 395] width 691 height 32
select select "b76c2e3f-c59d-4748-8205-29623accd873"
click at [414, 518] on select "Select Item... N/A Yes No" at bounding box center [649, 502] width 691 height 32
click at [304, 504] on select "Select Item... N/A Yes No" at bounding box center [649, 502] width 691 height 32
select select "2dc577ba-aef6-4196-bc52-35577603d189"
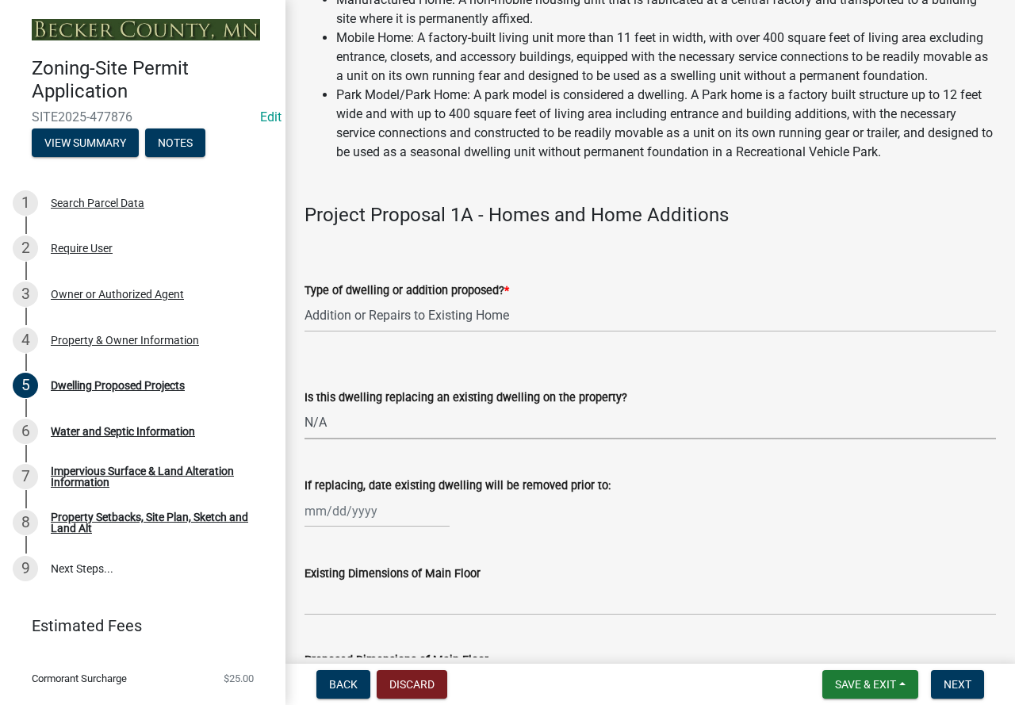
scroll to position [317, 0]
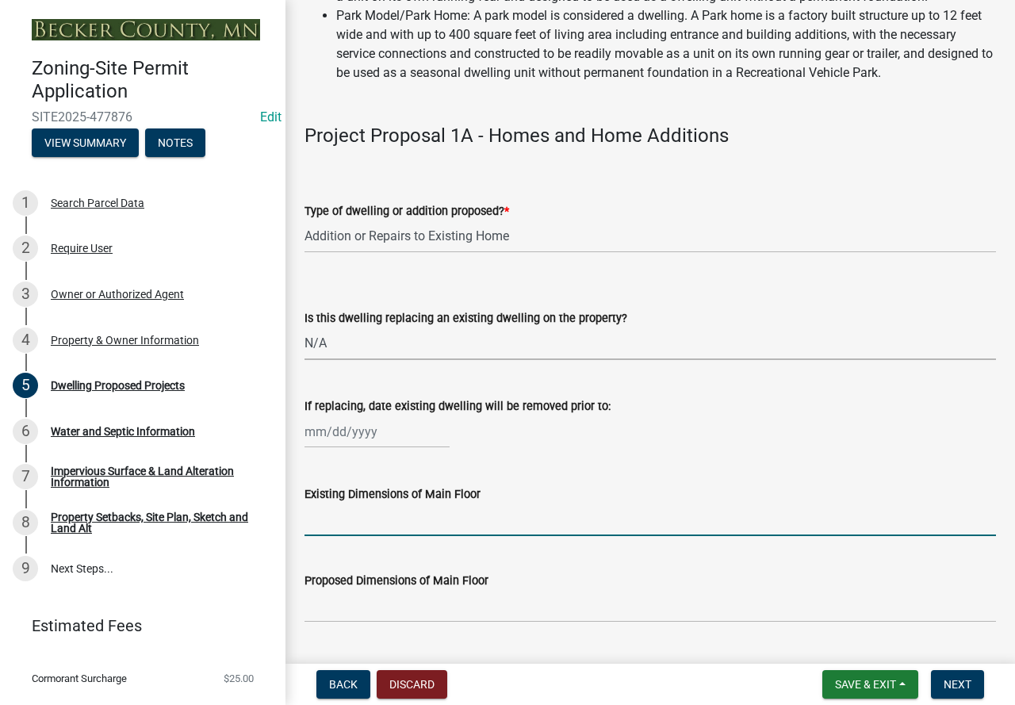
click at [401, 536] on input "Existing Dimensions of Main Floor" at bounding box center [649, 519] width 691 height 32
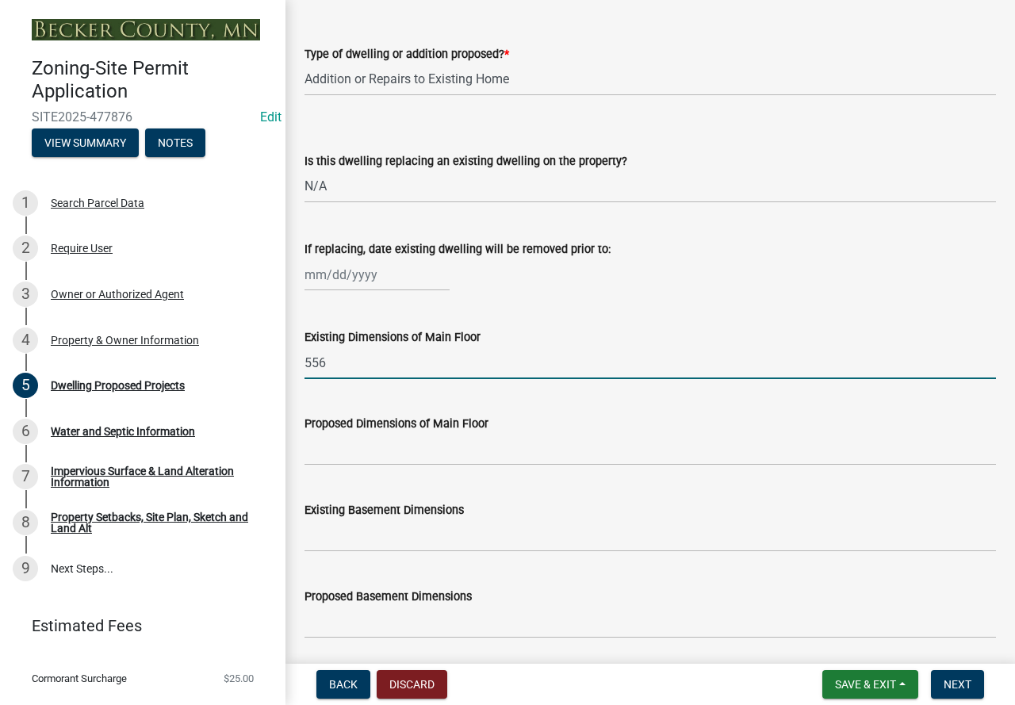
scroll to position [476, 0]
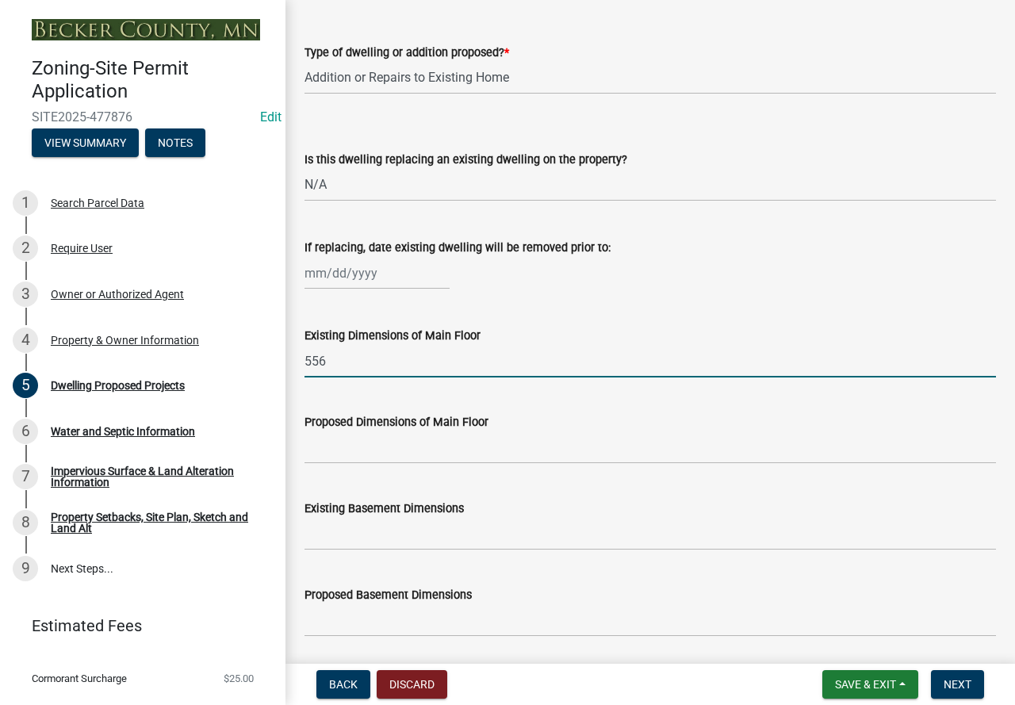
type input "556"
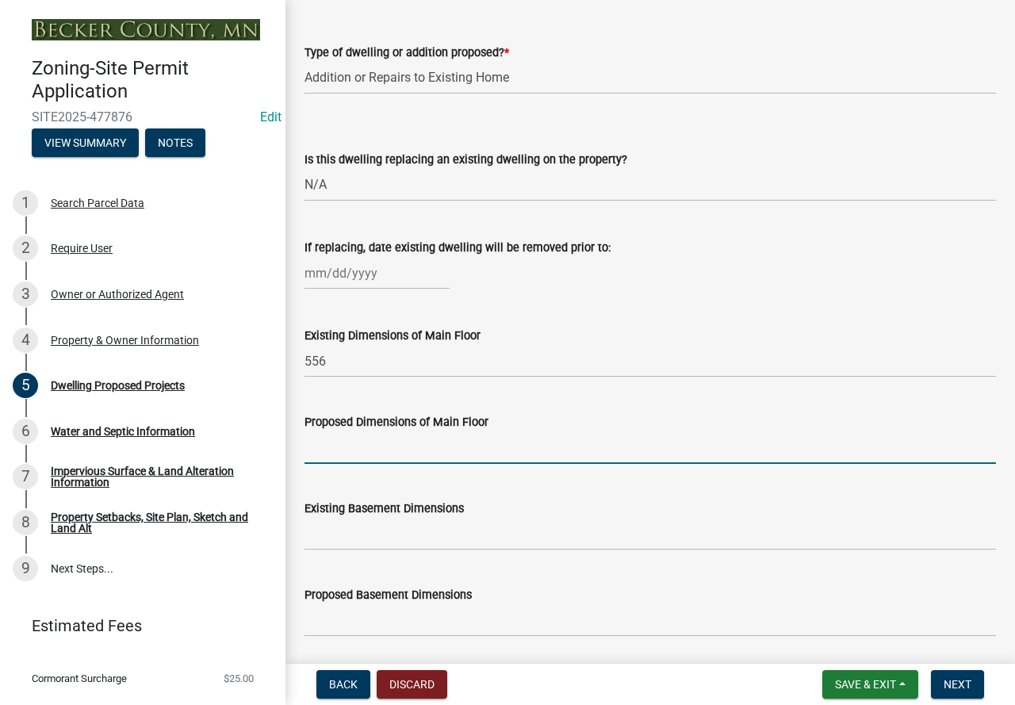
click at [381, 464] on input "Proposed Dimensions of Main Floor" at bounding box center [649, 447] width 691 height 32
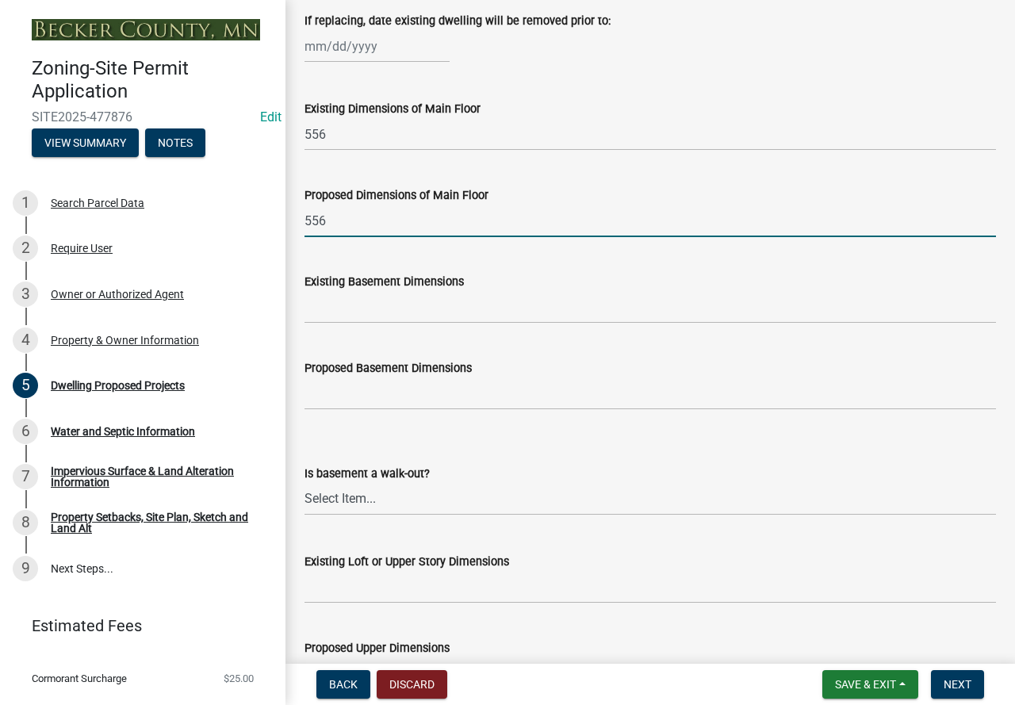
scroll to position [713, 0]
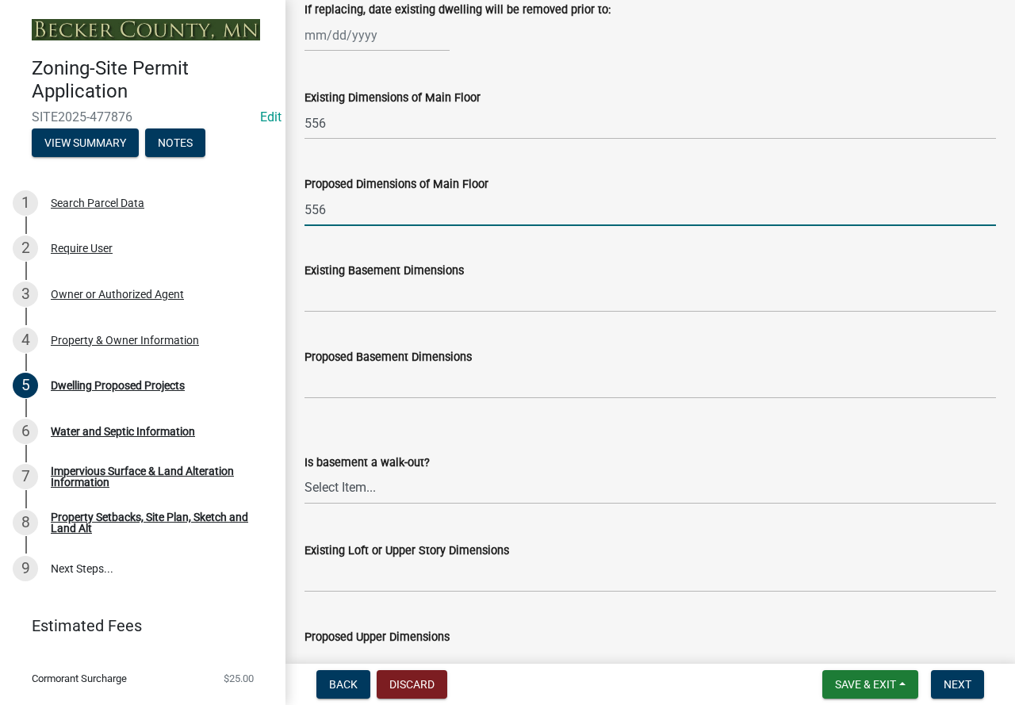
type input "556"
click at [342, 312] on input "Existing Basement Dimensions" at bounding box center [649, 296] width 691 height 32
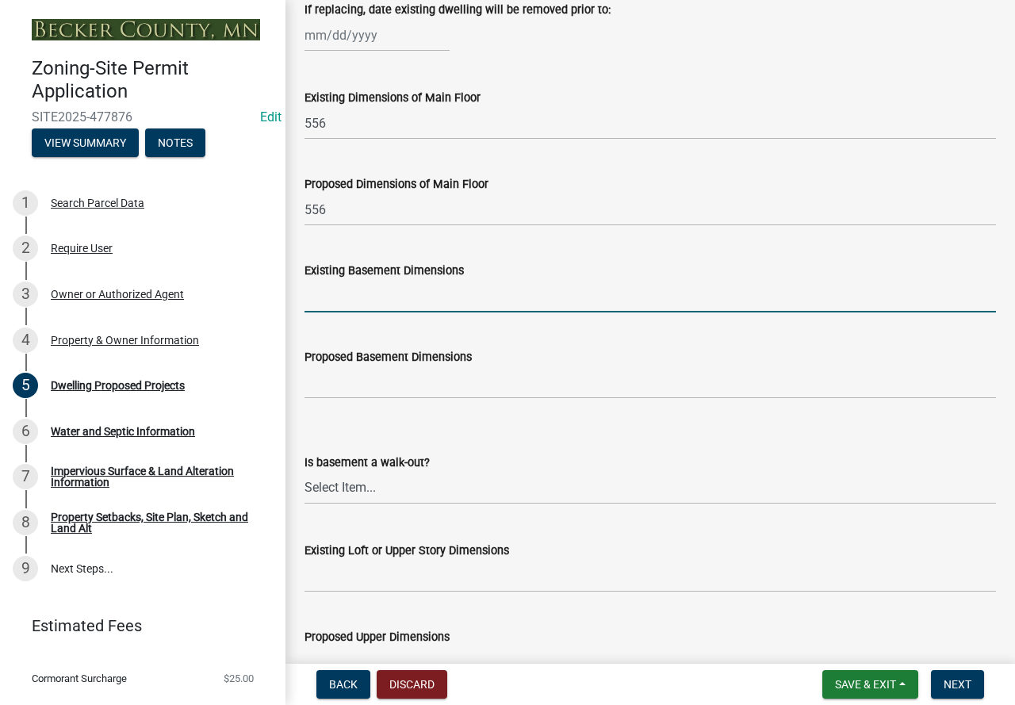
type input "N/A"
click at [367, 399] on input "Proposed Basement Dimensions" at bounding box center [649, 382] width 691 height 32
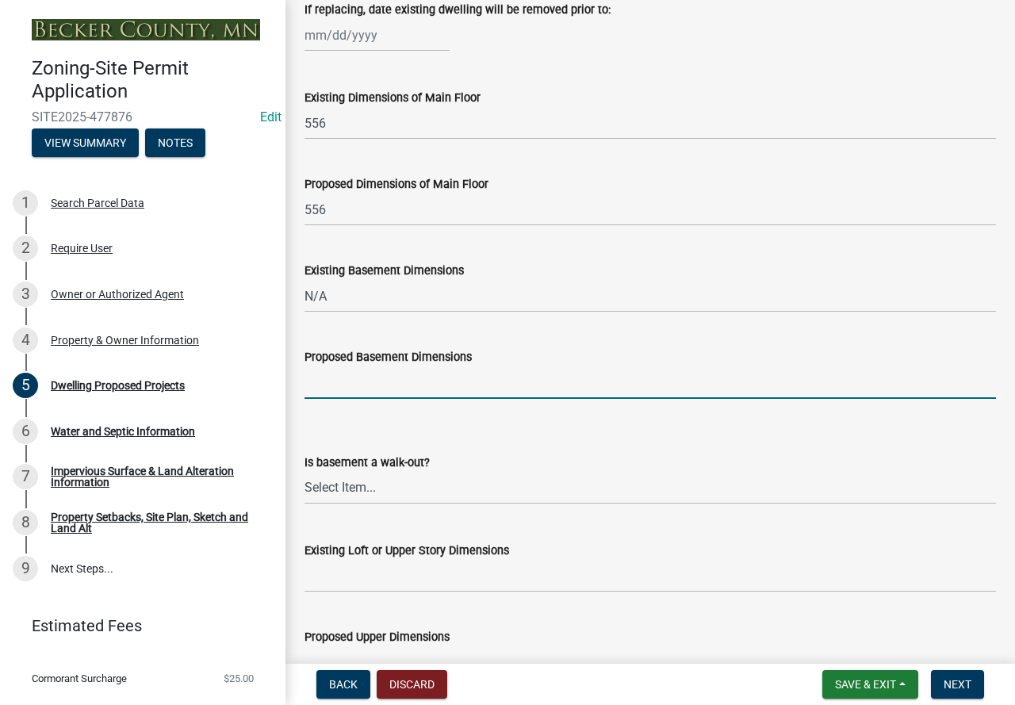
type input "N/A"
click at [407, 499] on select "Select Item... Yes No N/A" at bounding box center [649, 488] width 691 height 32
click at [304, 490] on select "Select Item... Yes No N/A" at bounding box center [649, 488] width 691 height 32
select select "f4ae0446-41fa-4afd-99aa-409617c58827"
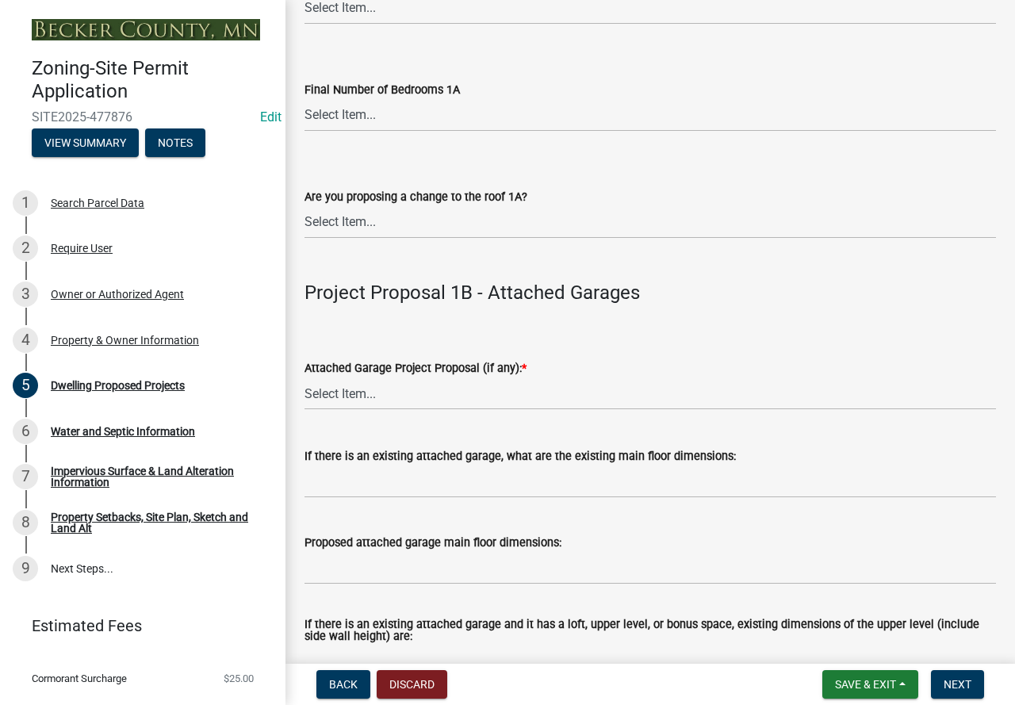
scroll to position [1664, 0]
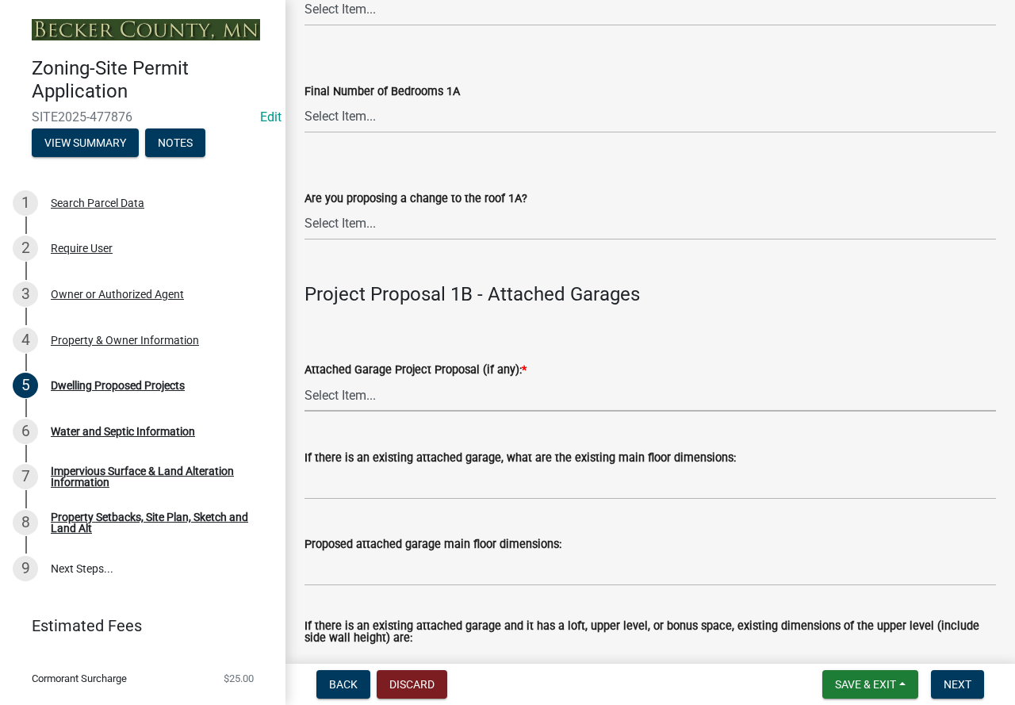
click at [356, 411] on select "Select Item... N/A New Attached Garage Addition to Attached Garage" at bounding box center [649, 395] width 691 height 32
click at [304, 398] on select "Select Item... N/A New Attached Garage Addition to Attached Garage" at bounding box center [649, 395] width 691 height 32
select select "11c1c089-3b44-43c0-9549-3c9eeea2451f"
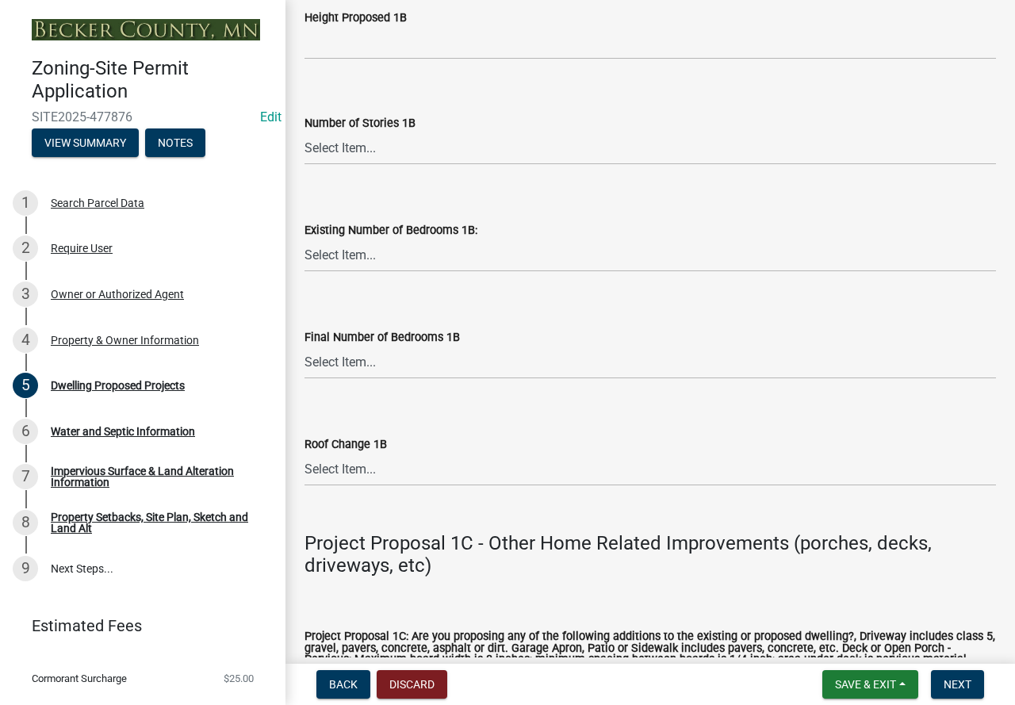
scroll to position [2695, 0]
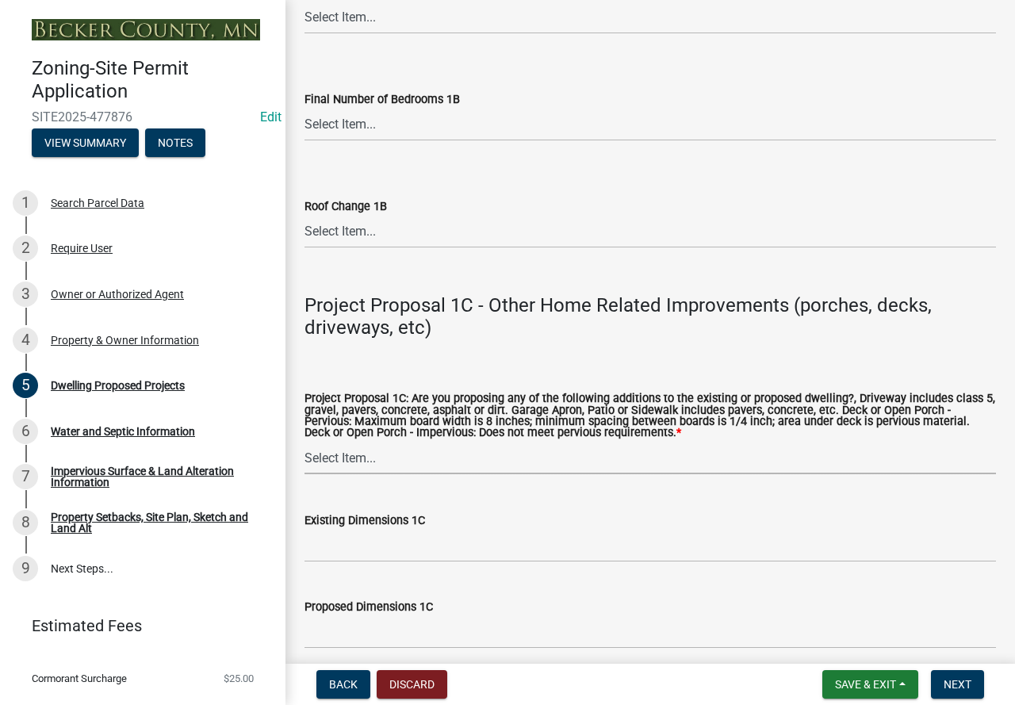
click at [357, 474] on select "Select Item... N/A Driveway Garage Apron Home Patio Sidewalk Deck - Pervious De…" at bounding box center [649, 457] width 691 height 32
click at [304, 462] on select "Select Item... N/A Driveway Garage Apron Home Patio Sidewalk Deck - Pervious De…" at bounding box center [649, 457] width 691 height 32
select select "0ceb8b90-6e92-4b1f-be25-acba4c819eff"
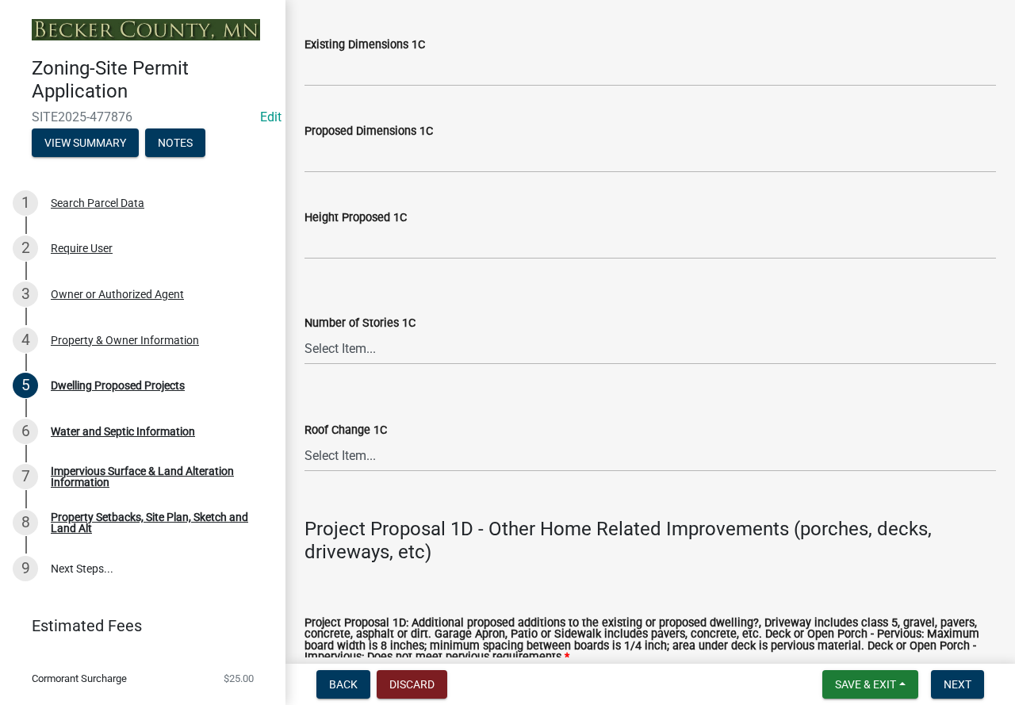
scroll to position [3408, 0]
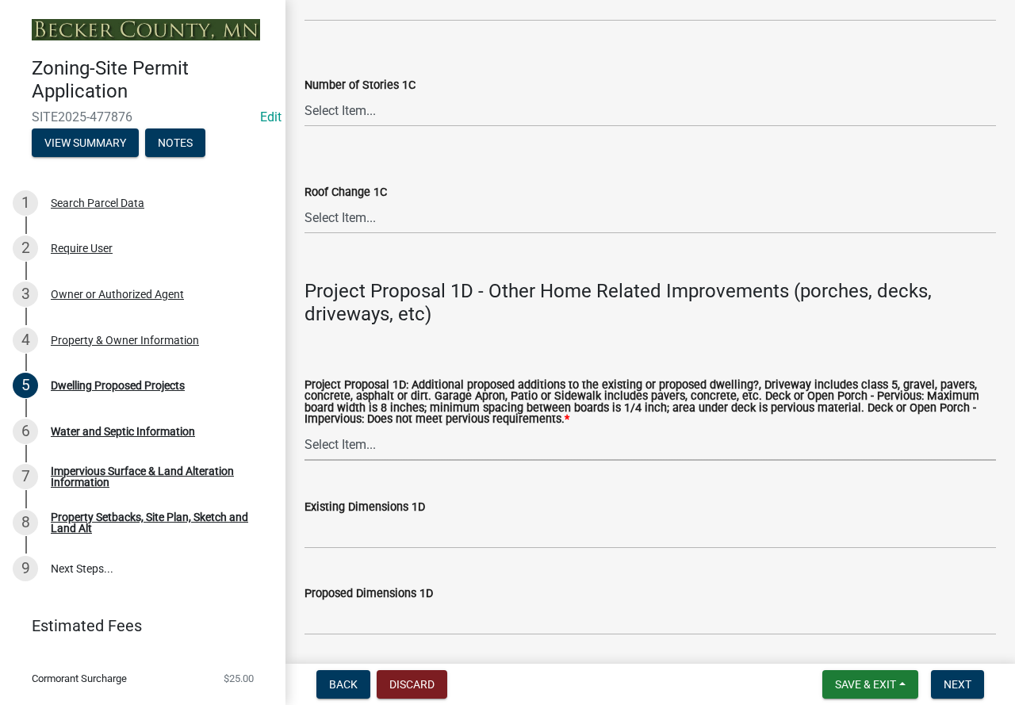
click at [418, 461] on select "Select Item... N/A Driveway Garage Apron Home Patio Sidewalk Deck - Pervious De…" at bounding box center [649, 444] width 691 height 32
click at [304, 449] on select "Select Item... N/A Driveway Garage Apron Home Patio Sidewalk Deck - Pervious De…" at bounding box center [649, 444] width 691 height 32
select select "ab9119d1-7da9-49c4-9fac-8c142204c89d"
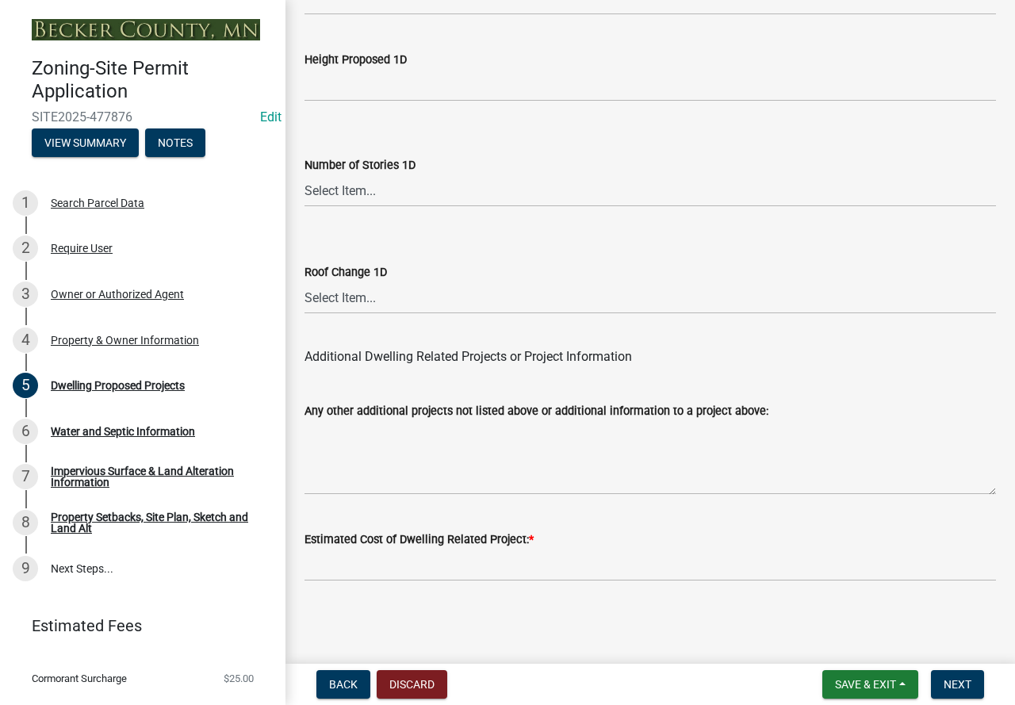
scroll to position [4049, 0]
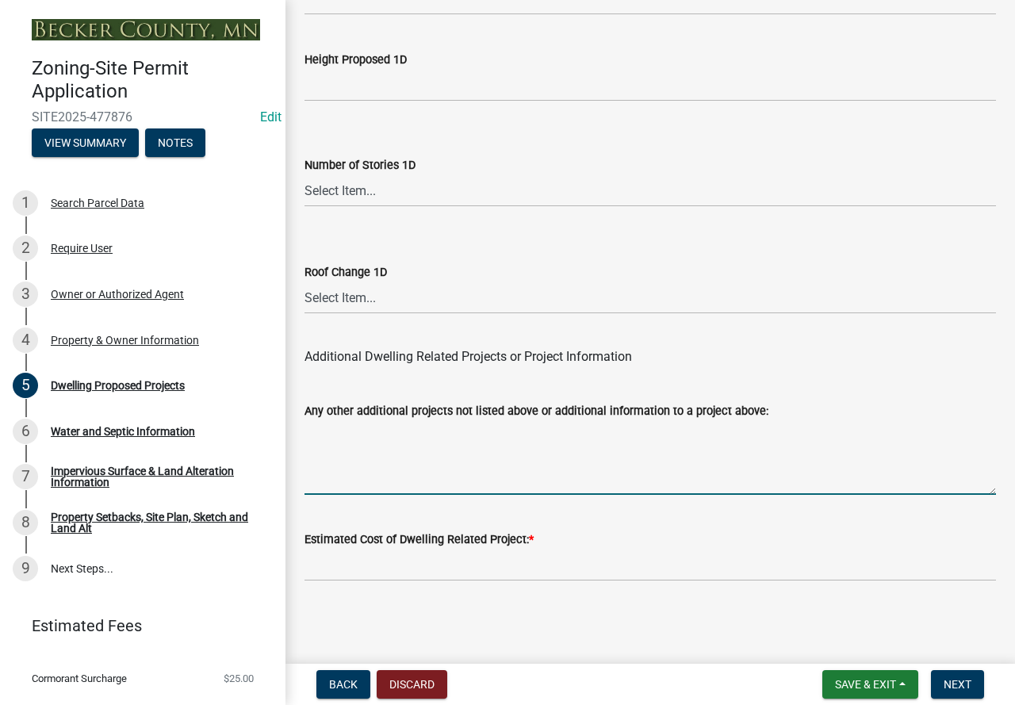
click at [415, 445] on textarea "Any other additional projects not listed above or additional information to a p…" at bounding box center [649, 457] width 691 height 75
type textarea "R"
click at [577, 437] on textarea "replacing foundation of existing dwelling, no other changes to footprin" at bounding box center [649, 457] width 691 height 75
click at [577, 439] on textarea "replacing foundation of existing dwelling, no other changes to footprin" at bounding box center [649, 457] width 691 height 75
click at [737, 443] on textarea "replacing foundation of existing dwelling, no changes to footprin" at bounding box center [649, 457] width 691 height 75
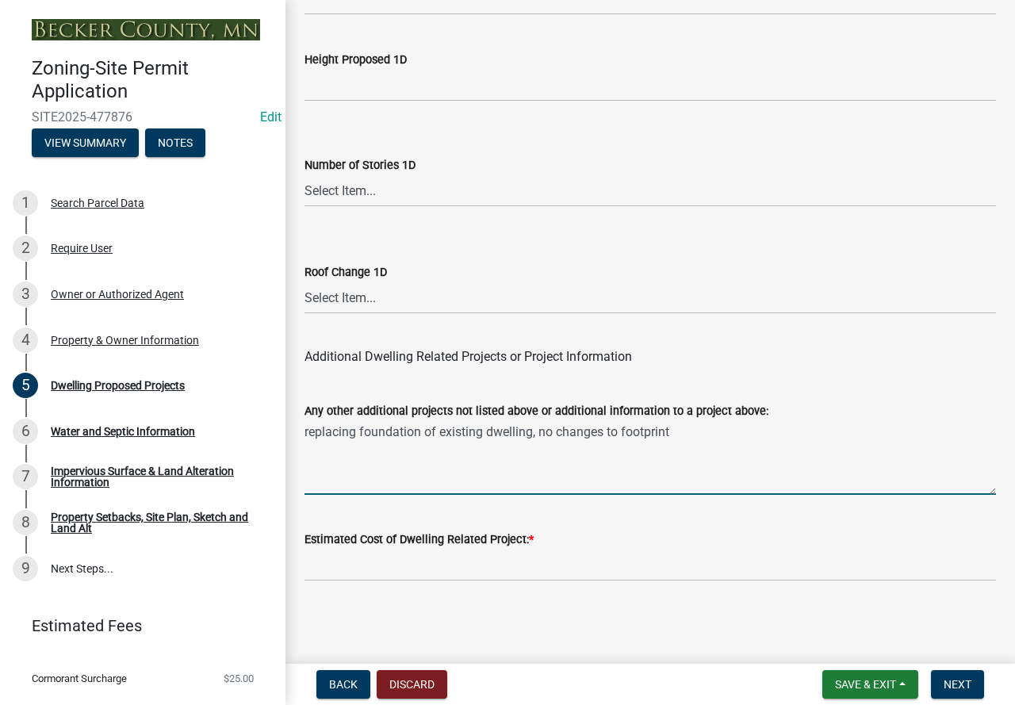
type textarea "replacing foundation of existing dwelling, no changes to footprint"
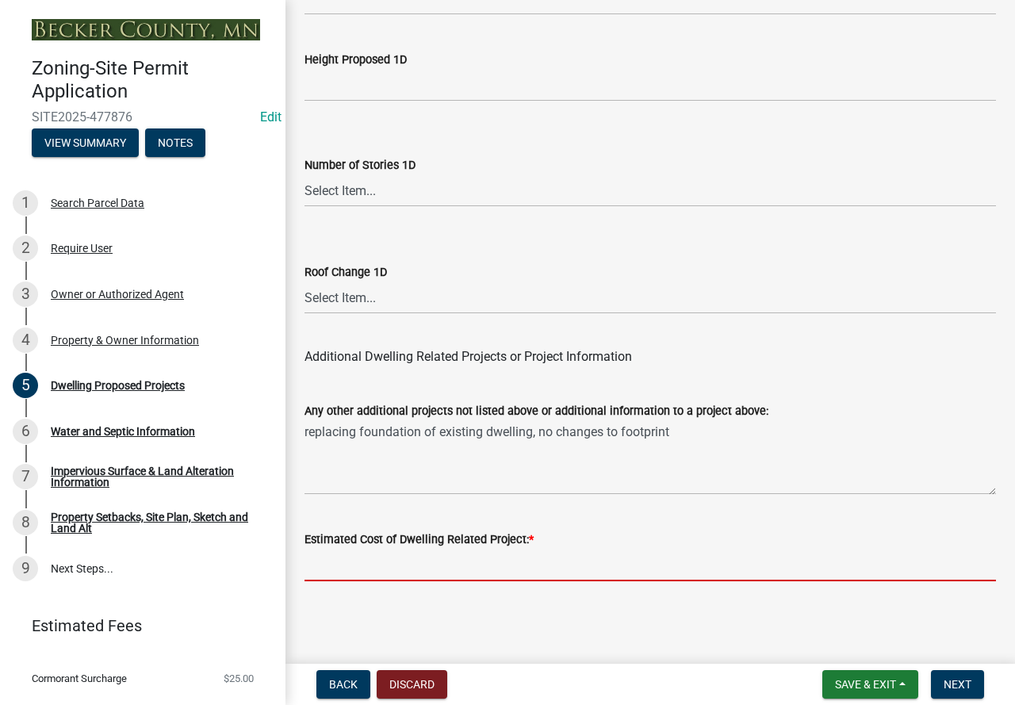
click at [480, 564] on input "text" at bounding box center [649, 564] width 691 height 32
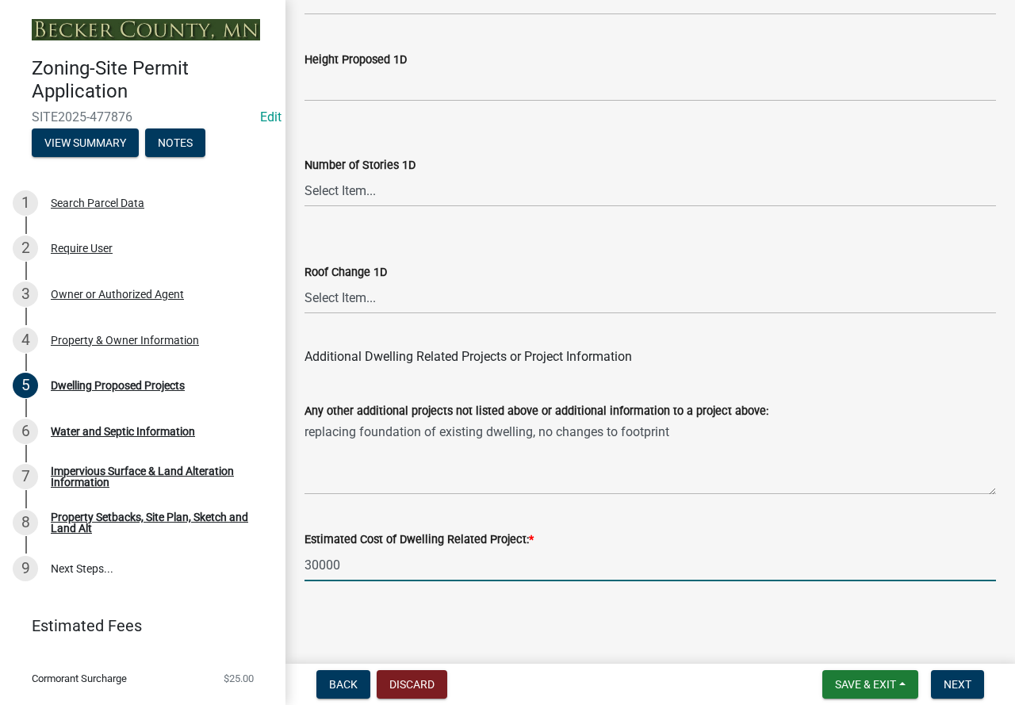
drag, startPoint x: 405, startPoint y: 562, endPoint x: 386, endPoint y: 568, distance: 19.8
click at [386, 568] on input "30000" at bounding box center [649, 564] width 691 height 32
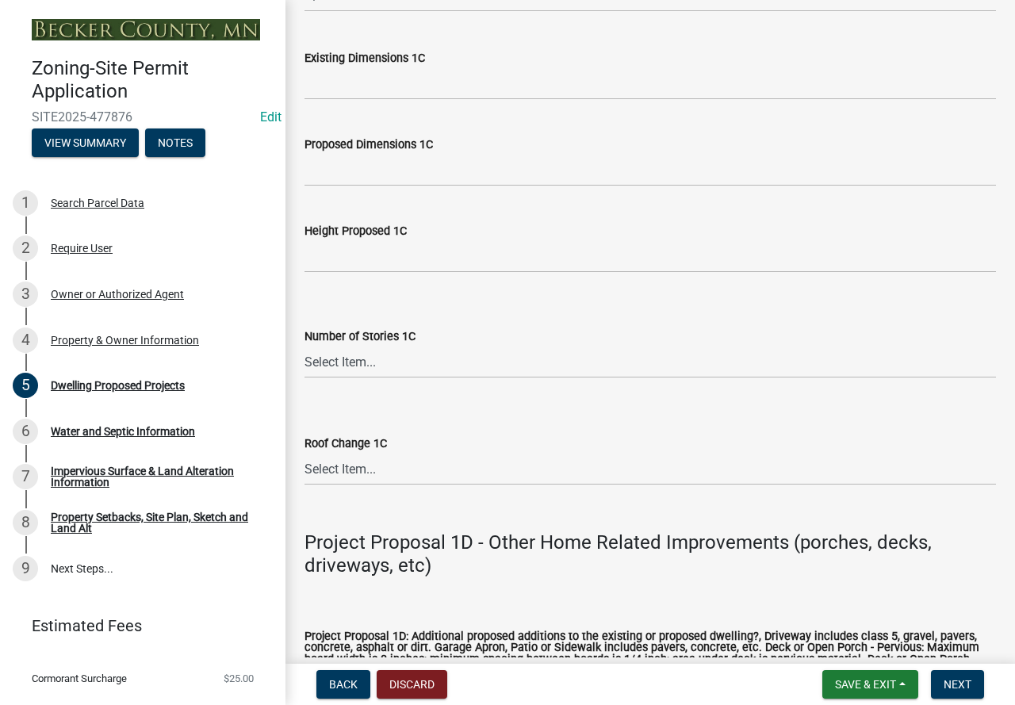
scroll to position [2940, 0]
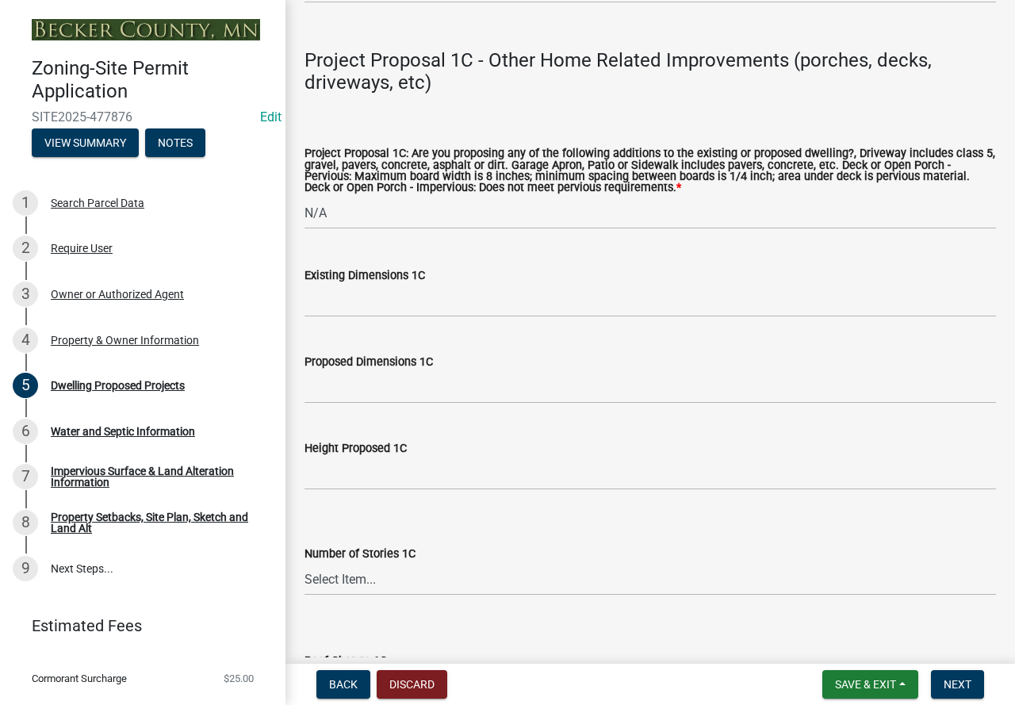
type input "30000"
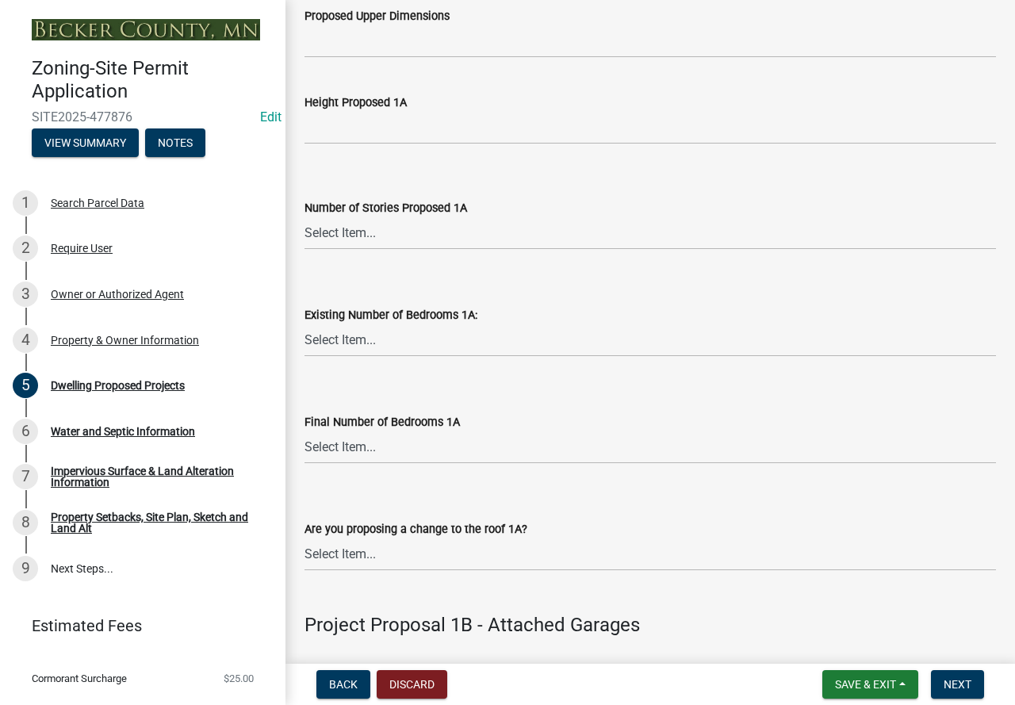
scroll to position [1434, 0]
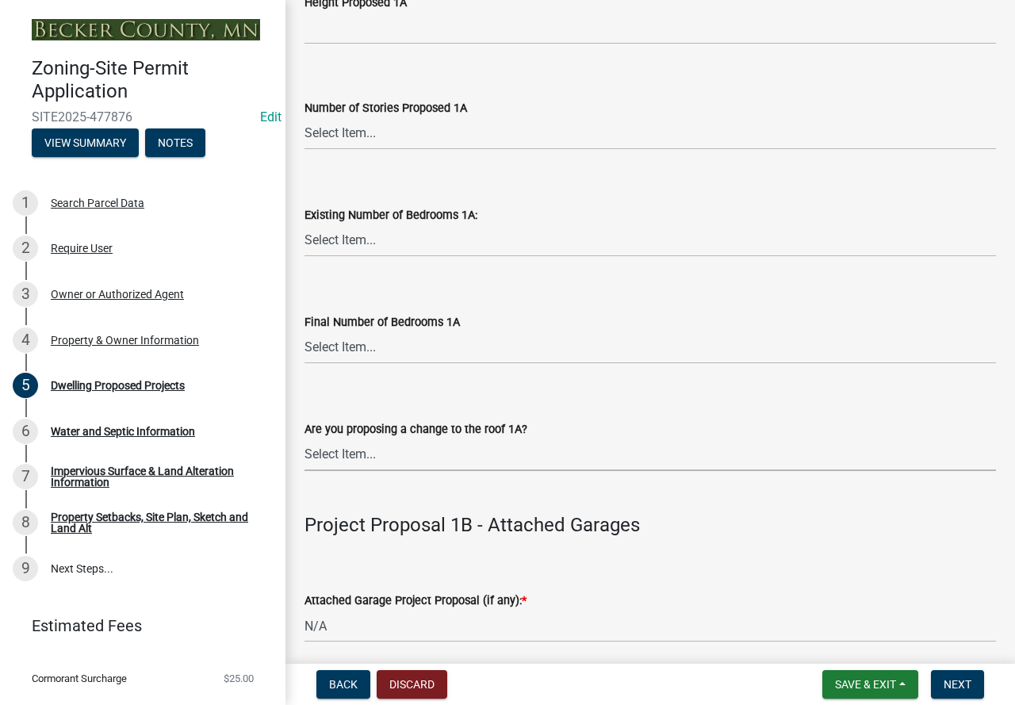
click at [456, 471] on select "Select Item... N/A Yes No" at bounding box center [649, 454] width 691 height 32
click at [304, 457] on select "Select Item... N/A Yes No" at bounding box center [649, 454] width 691 height 32
select select "c6a0a915-8859-4117-97a8-42e675f9bace"
click at [398, 257] on select "Select Item... 0 1 2 3 4 5 6 7 8" at bounding box center [649, 240] width 691 height 32
click at [304, 243] on select "Select Item... 0 1 2 3 4 5 6 7 8" at bounding box center [649, 240] width 691 height 32
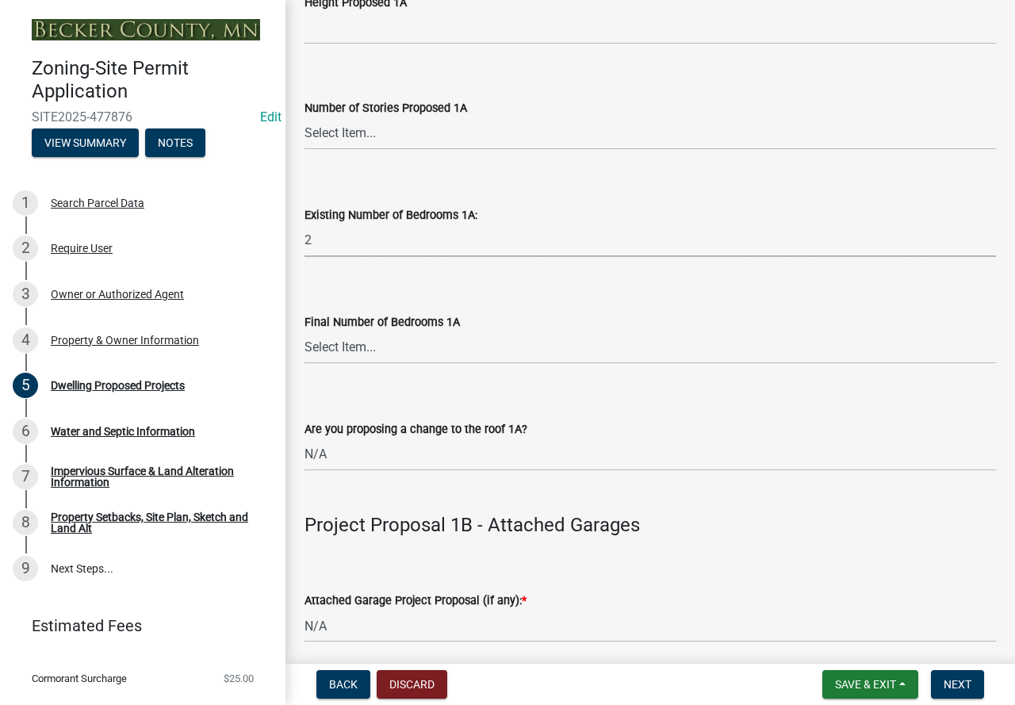
select select "ad00b568-f24f-4dc2-90df-cb5d16449c52"
click at [352, 364] on select "Select Item... 0 1 2 3 4 5 6 7 8" at bounding box center [649, 347] width 691 height 32
click at [304, 350] on select "Select Item... 0 1 2 3 4 5 6 7 8" at bounding box center [649, 347] width 691 height 32
select select "ebb33175-329d-4f8e-9ee0-a71ca57f3362"
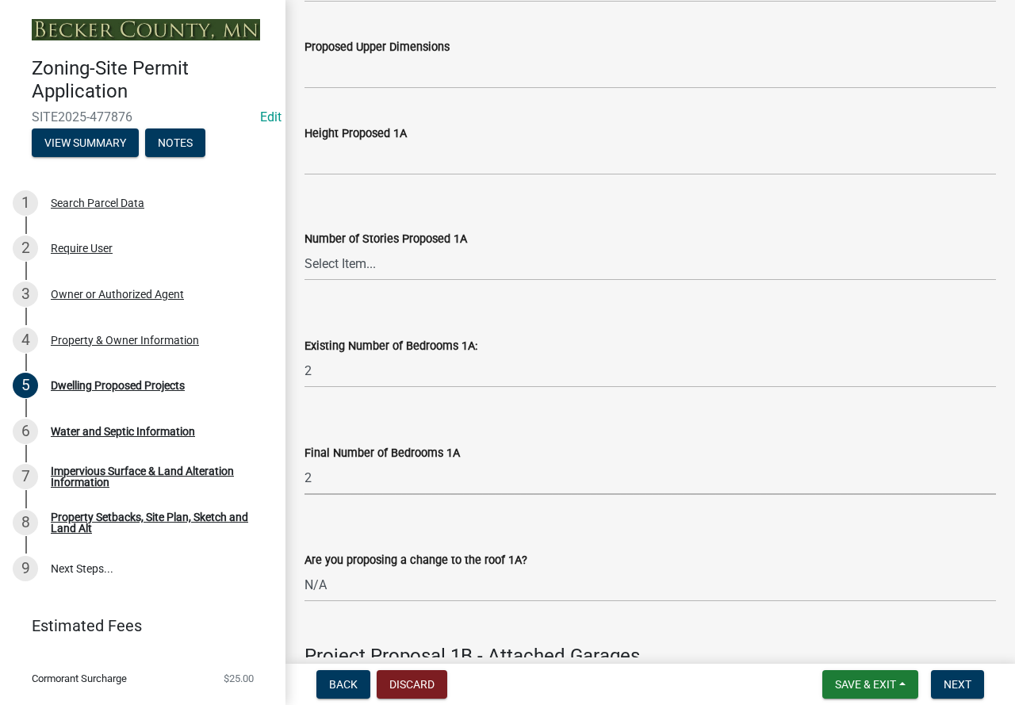
scroll to position [1275, 0]
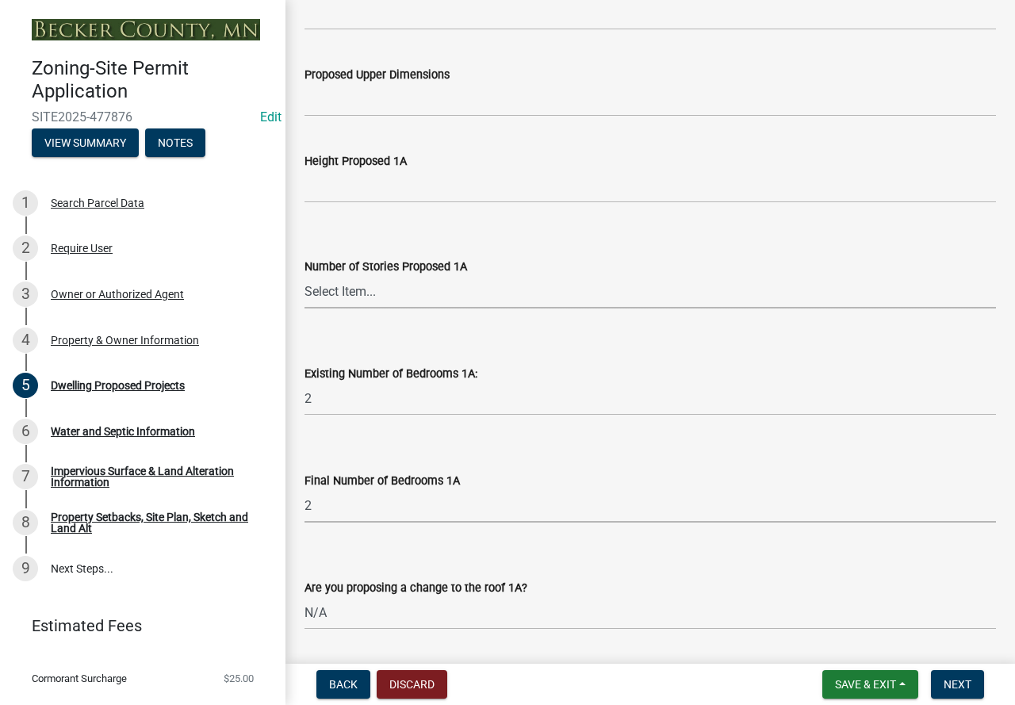
click at [357, 308] on select "Select Item... N/A 1 1.25 1.5 1.75 2 2.25 2.5" at bounding box center [649, 292] width 691 height 32
click at [304, 294] on select "Select Item... N/A 1 1.25 1.5 1.75 2 2.25 2.5" at bounding box center [649, 292] width 691 height 32
select select "4f5e2784-8c40-49a3-b0e9-8f1a3cbab4f4"
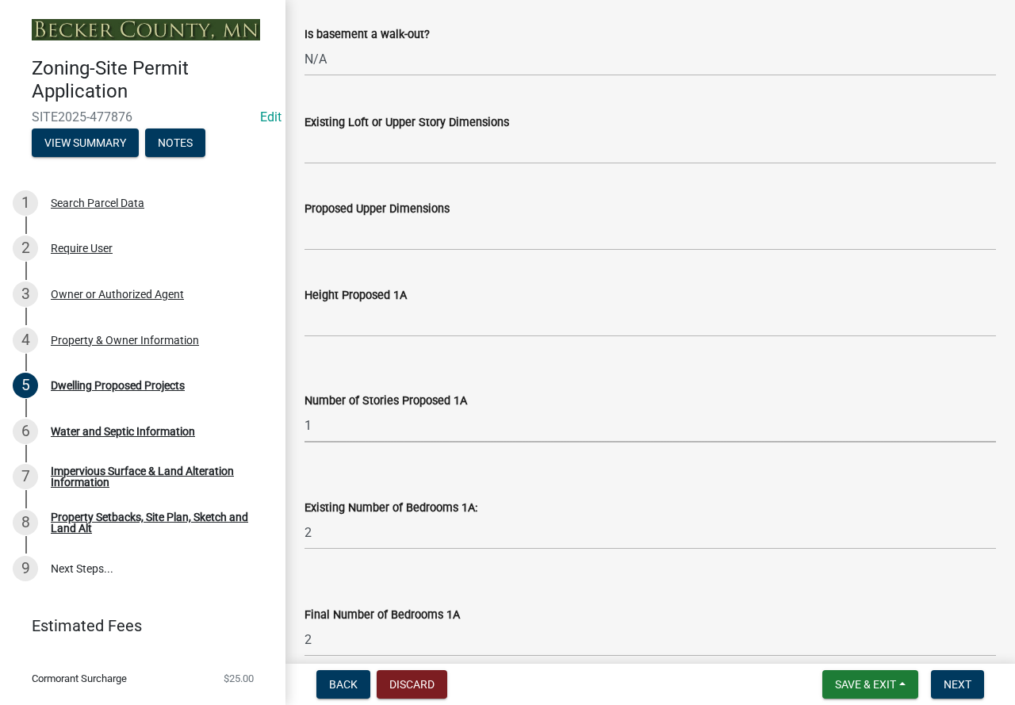
scroll to position [1117, 0]
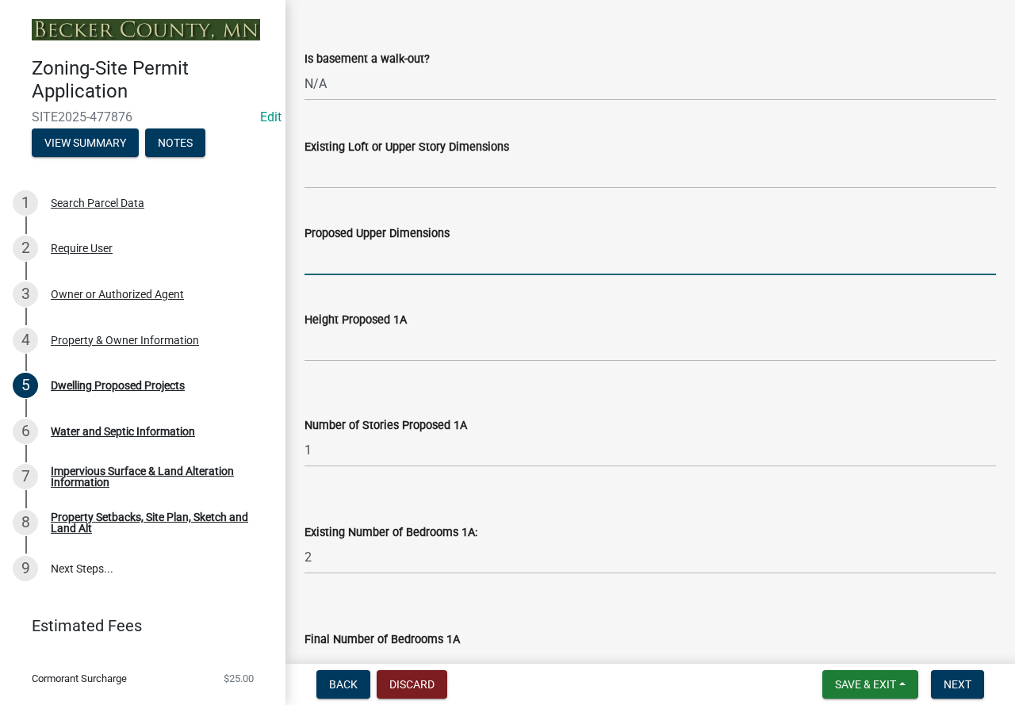
click at [384, 275] on input "Proposed Upper Dimensions" at bounding box center [649, 259] width 691 height 32
type input "N/A"
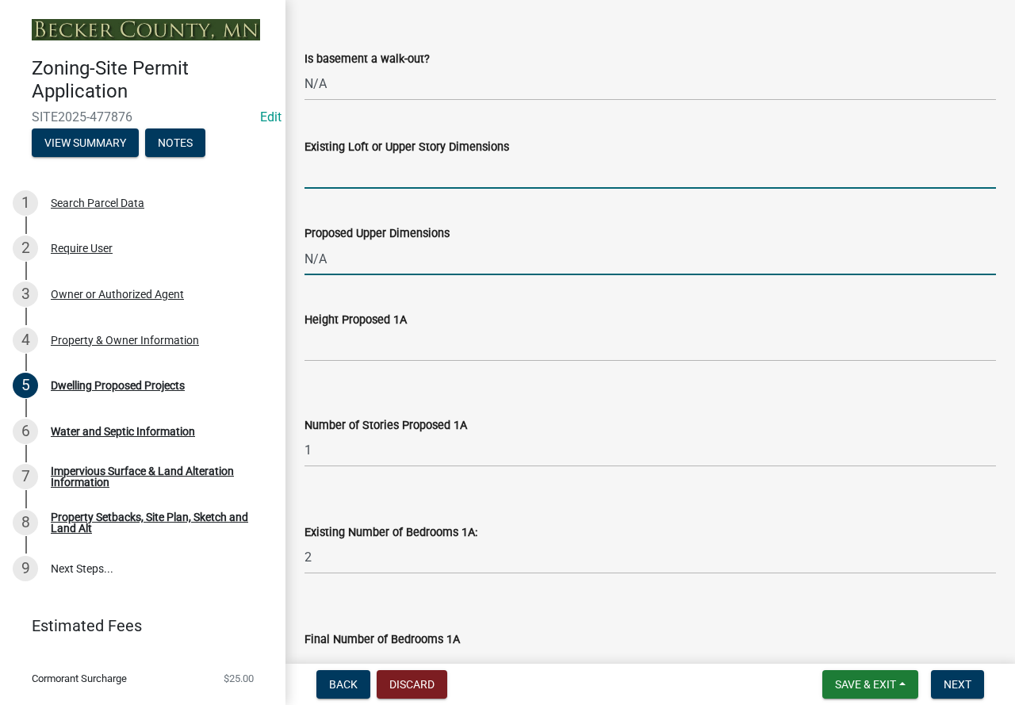
click at [335, 189] on input "Existing Loft or Upper Story Dimensions" at bounding box center [649, 172] width 691 height 32
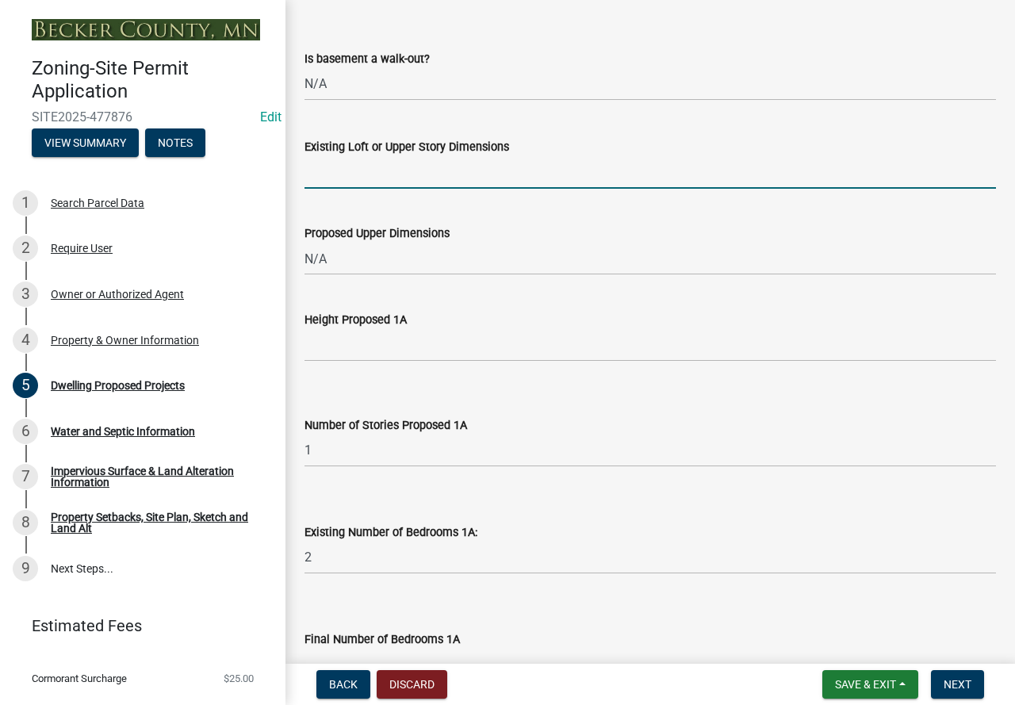
type input "N/A"
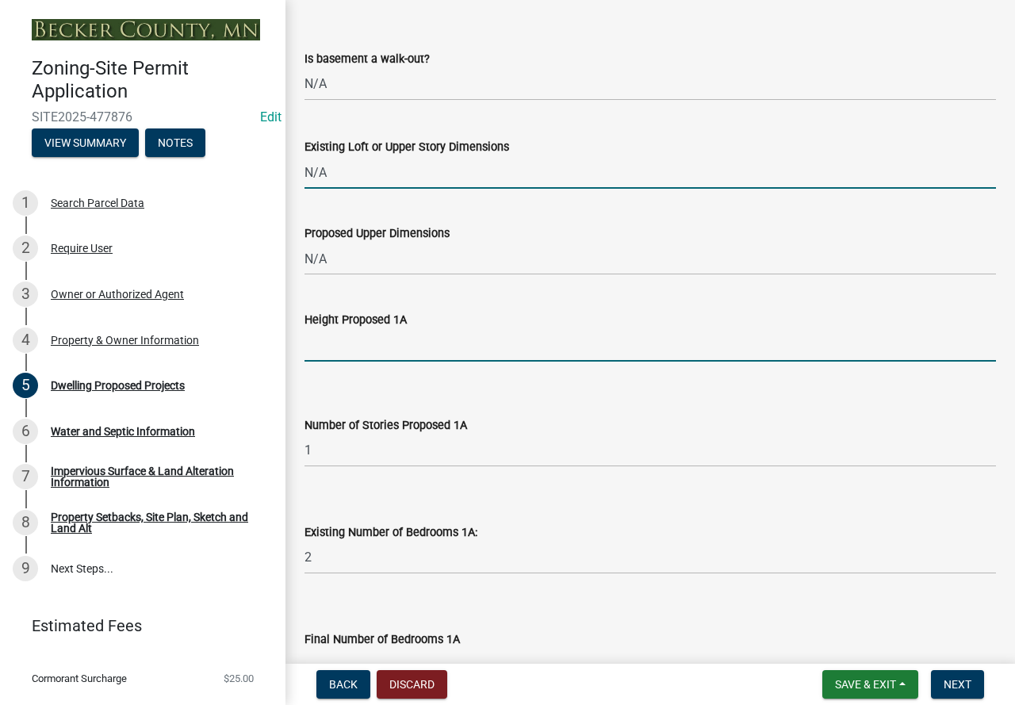
click at [390, 353] on input "Height Proposed 1A" at bounding box center [649, 345] width 691 height 32
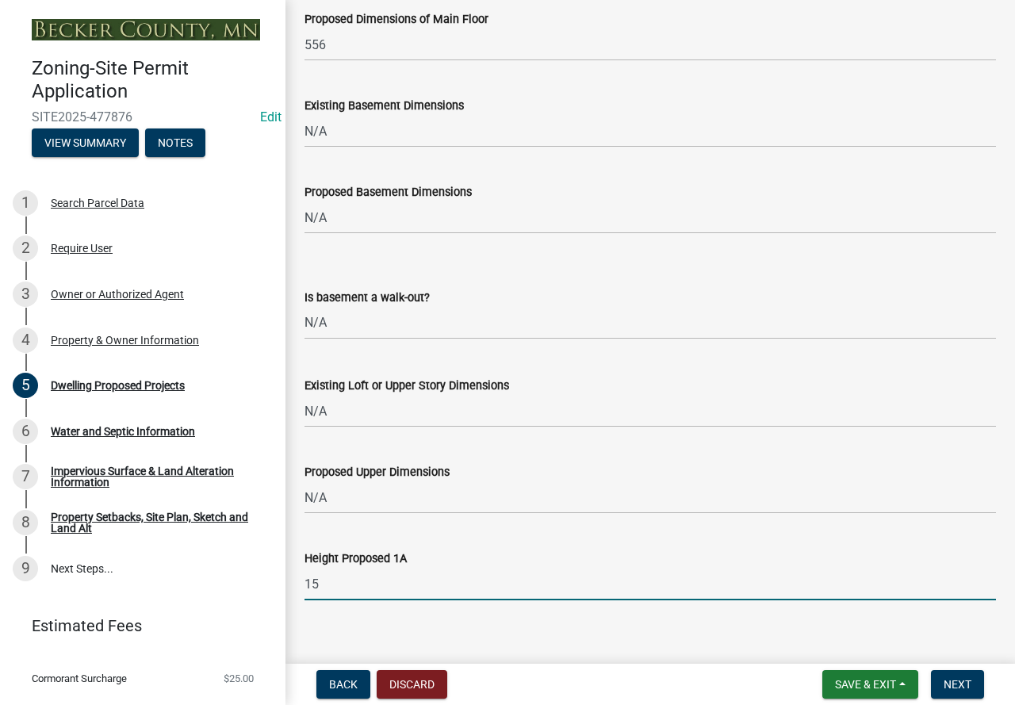
scroll to position [879, 0]
type input "15"
click at [968, 671] on button "Next" at bounding box center [957, 684] width 53 height 29
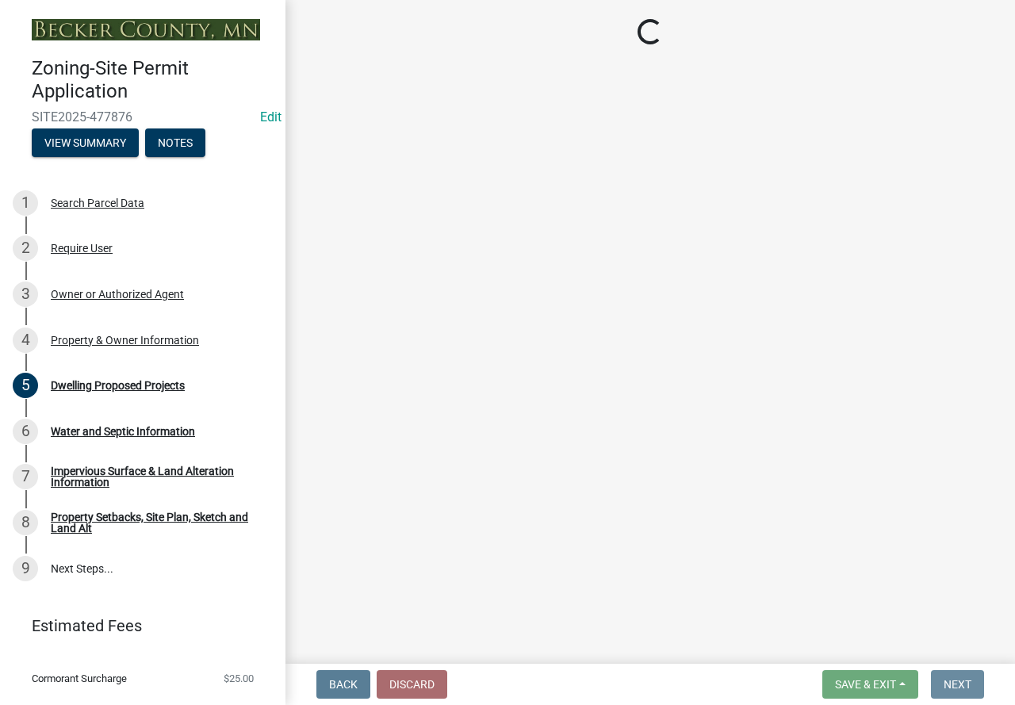
scroll to position [0, 0]
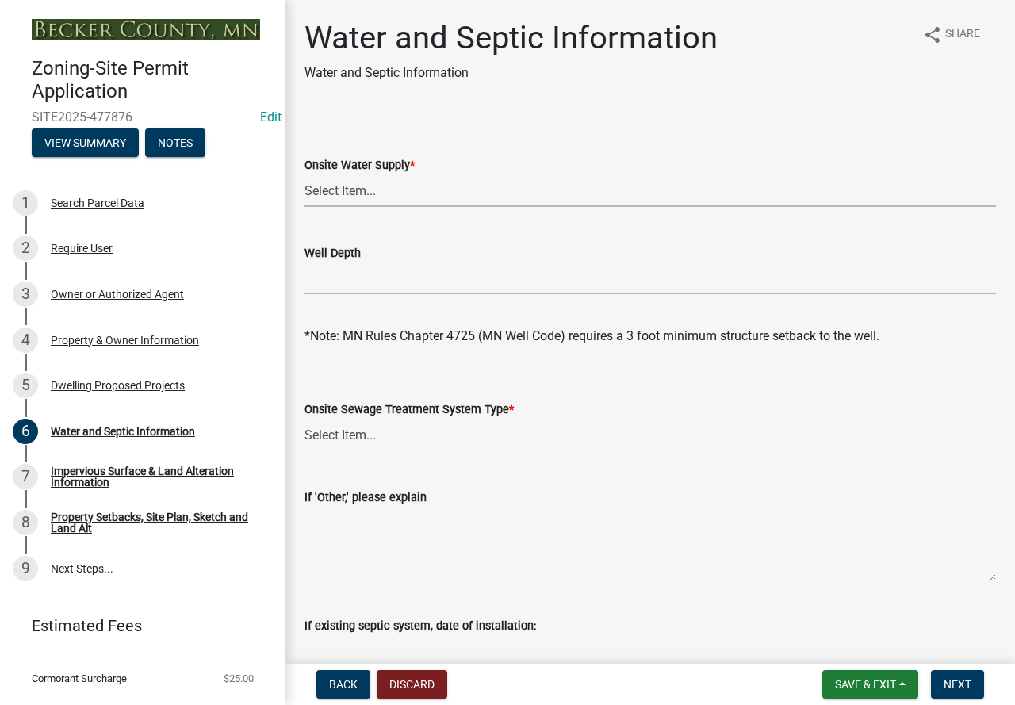
click at [330, 197] on select "Select Item... Well New Well to be Installed Attached to City Water System No o…" at bounding box center [649, 190] width 691 height 32
click at [304, 174] on select "Select Item... Well New Well to be Installed Attached to City Water System No o…" at bounding box center [649, 190] width 691 height 32
click at [350, 185] on select "Select Item... Well New Well to be Installed Attached to City Water System No o…" at bounding box center [649, 190] width 691 height 32
click at [304, 174] on select "Select Item... Well New Well to be Installed Attached to City Water System No o…" at bounding box center [649, 190] width 691 height 32
select select "9c51a48b-0bee-4836-8d5c-beab6e77ad2a"
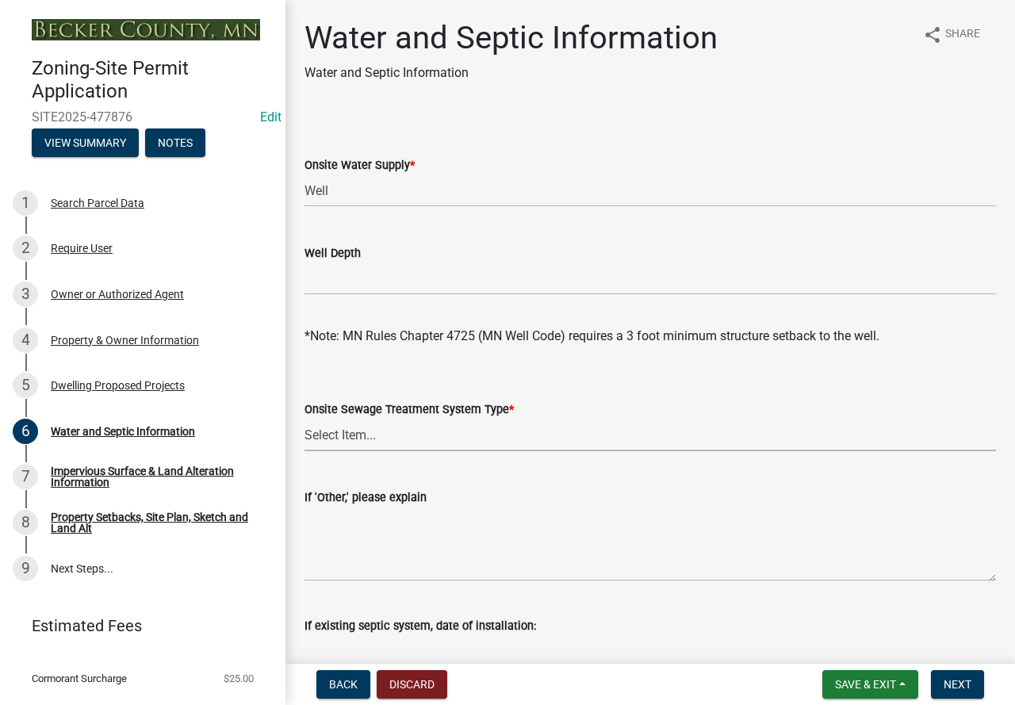
click at [380, 436] on select "Select Item... No existing or proposed septic Proposed New or Corrected Septic …" at bounding box center [649, 434] width 691 height 32
click at [304, 418] on select "Select Item... No existing or proposed septic Proposed New or Corrected Septic …" at bounding box center [649, 434] width 691 height 32
click at [429, 439] on select "Select Item... No existing or proposed septic Proposed New or Corrected Septic …" at bounding box center [649, 434] width 691 height 32
click at [304, 418] on select "Select Item... No existing or proposed septic Proposed New or Corrected Septic …" at bounding box center [649, 434] width 691 height 32
select select "bb0103e2-6f27-4335-a860-183be8d3b6e1"
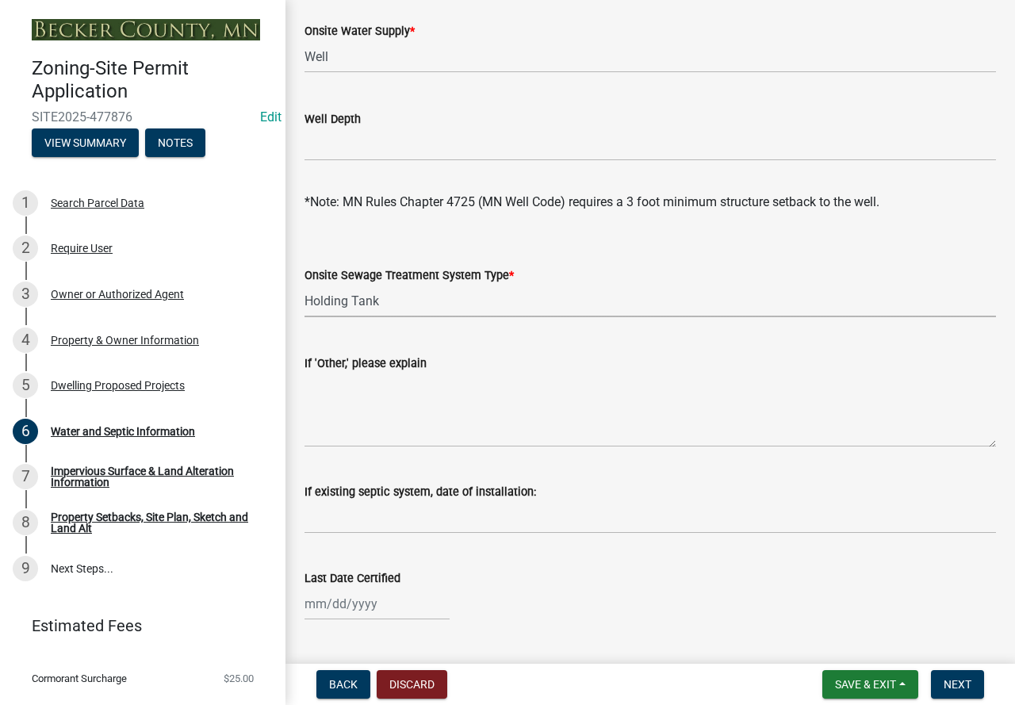
scroll to position [159, 0]
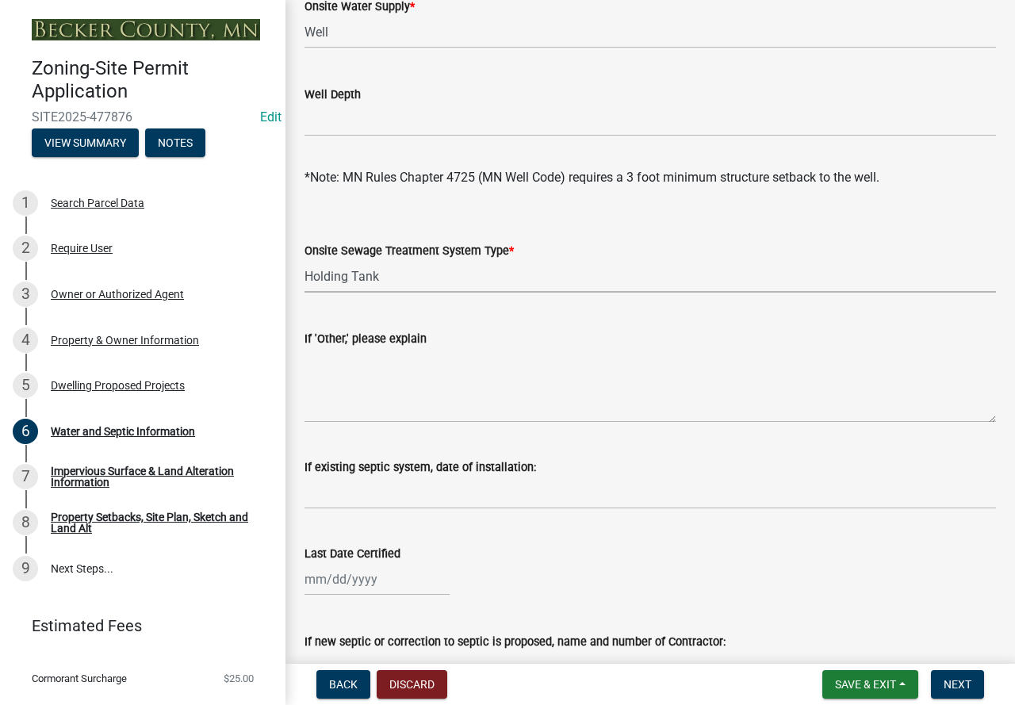
select select "9"
select select "2025"
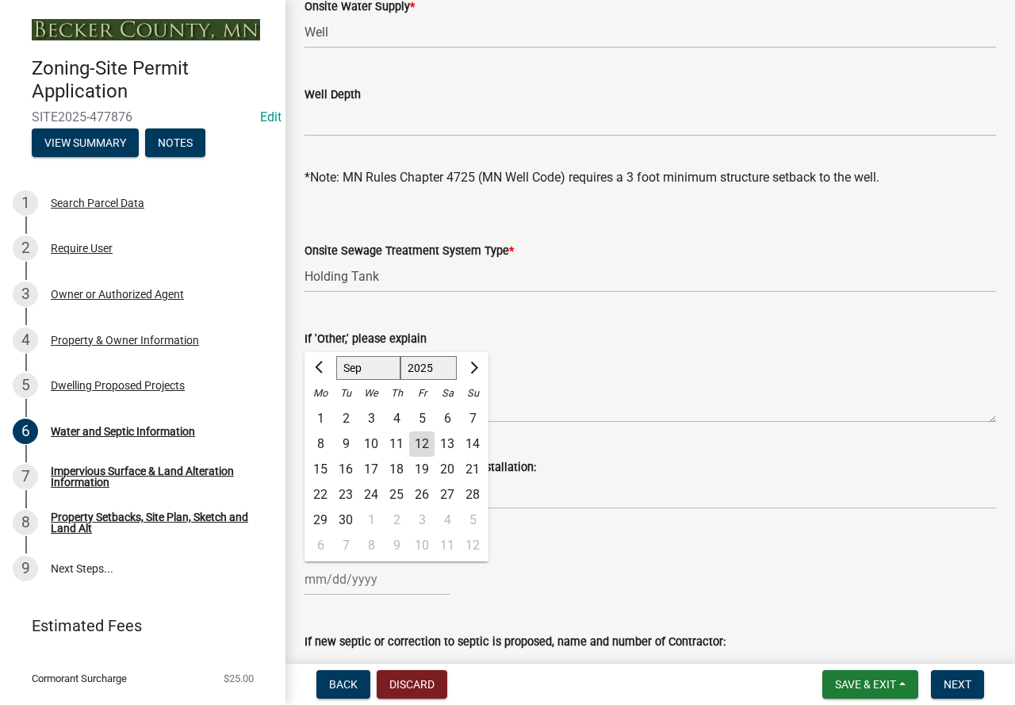
click at [373, 583] on input "Last Date Certified" at bounding box center [376, 579] width 145 height 32
click at [313, 369] on button "Previous month" at bounding box center [320, 367] width 19 height 25
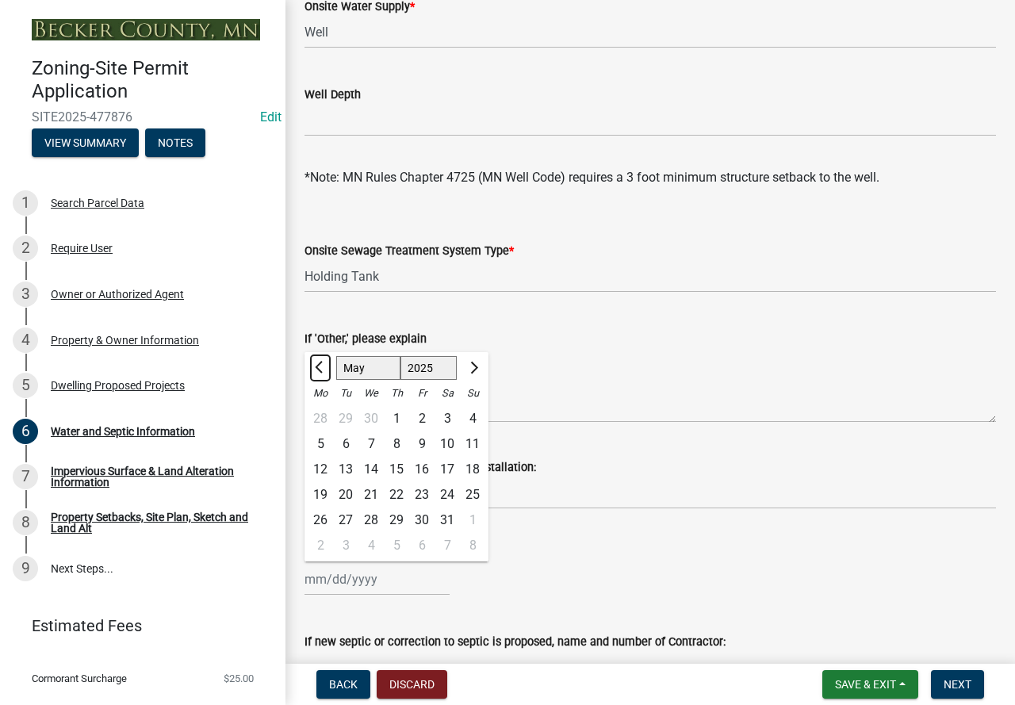
click at [313, 369] on button "Previous month" at bounding box center [320, 367] width 19 height 25
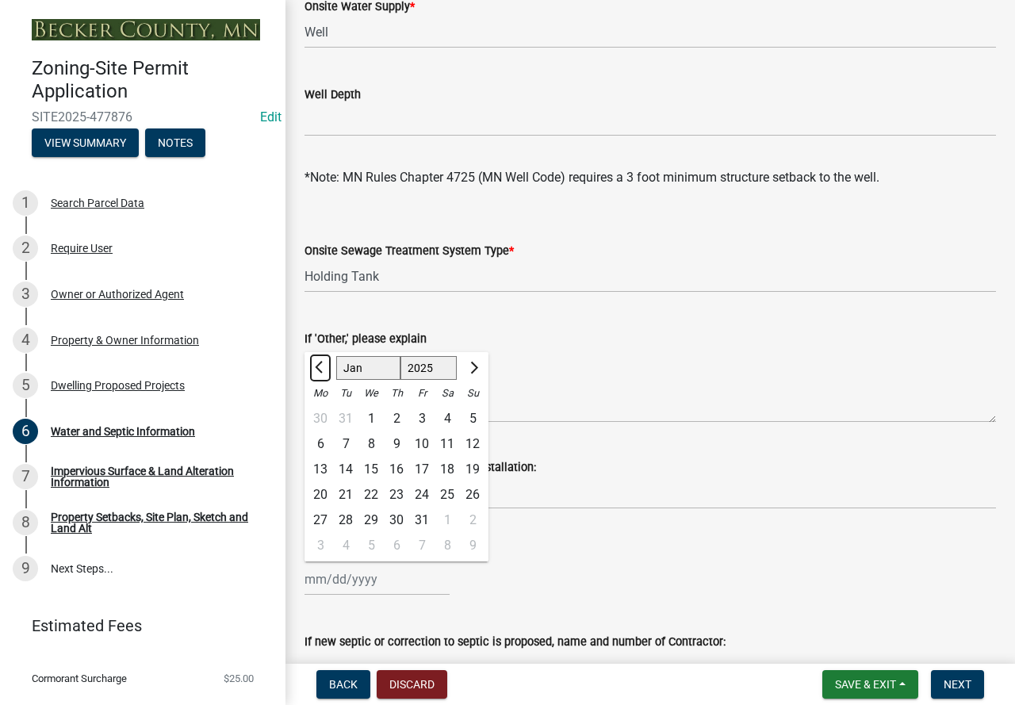
select select "12"
select select "2024"
click at [324, 362] on button "Previous month" at bounding box center [320, 367] width 19 height 25
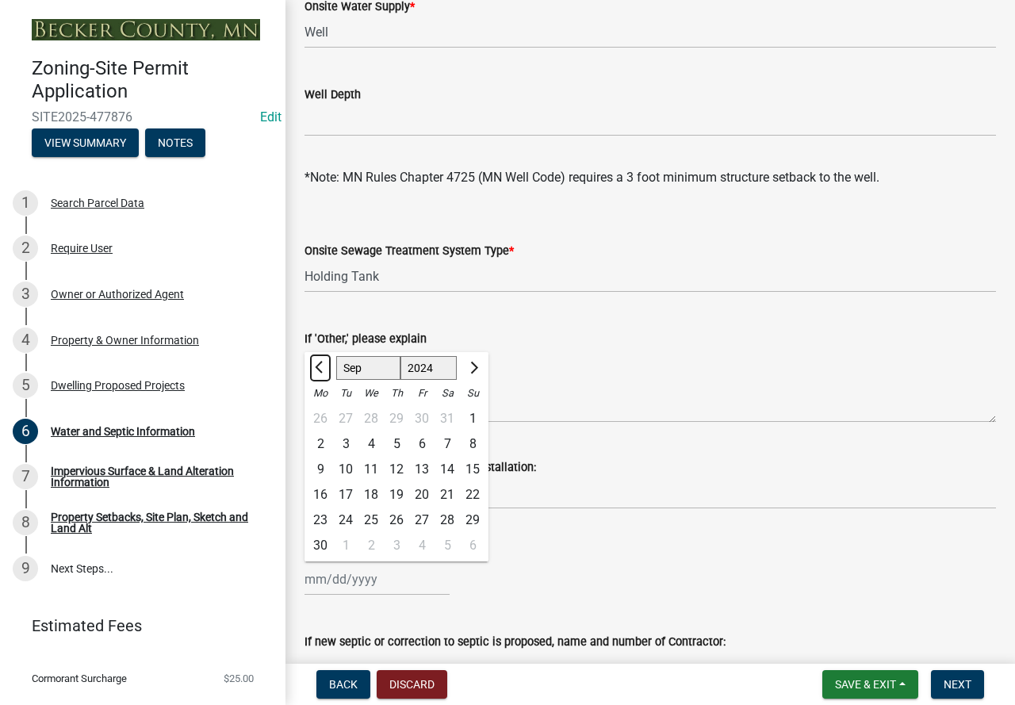
click at [324, 362] on button "Previous month" at bounding box center [320, 367] width 19 height 25
select select "8"
click at [467, 464] on div "18" at bounding box center [472, 469] width 25 height 25
type input "[DATE]"
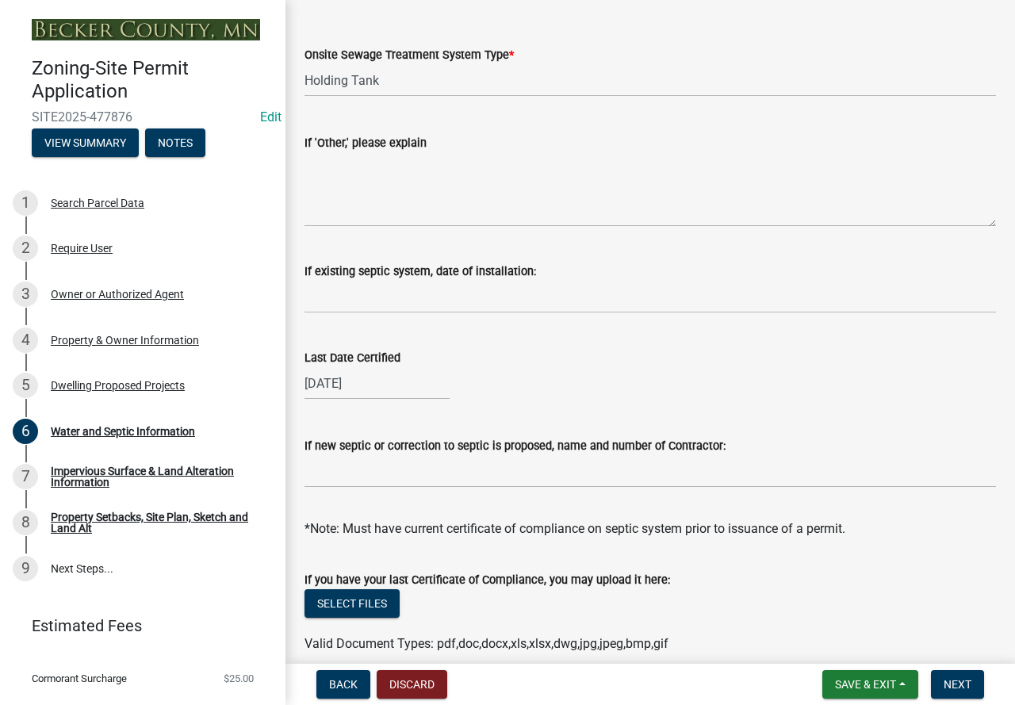
scroll to position [396, 0]
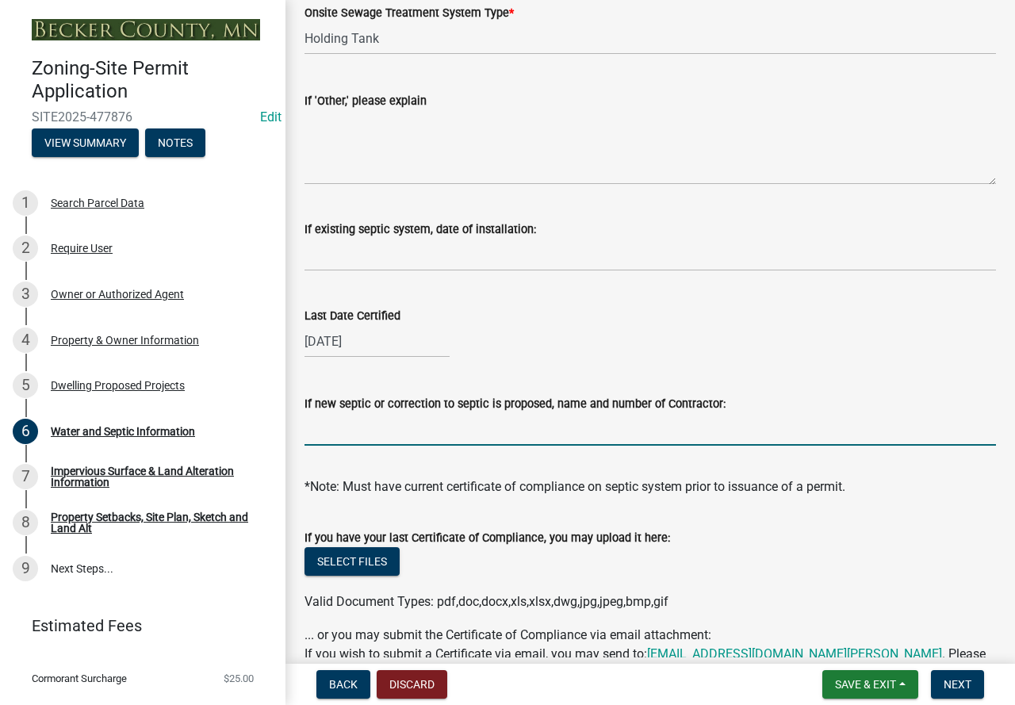
click at [358, 422] on input "If new septic or correction to septic is proposed, name and number of Contracto…" at bounding box center [649, 429] width 691 height 32
click at [967, 686] on span "Next" at bounding box center [957, 684] width 28 height 13
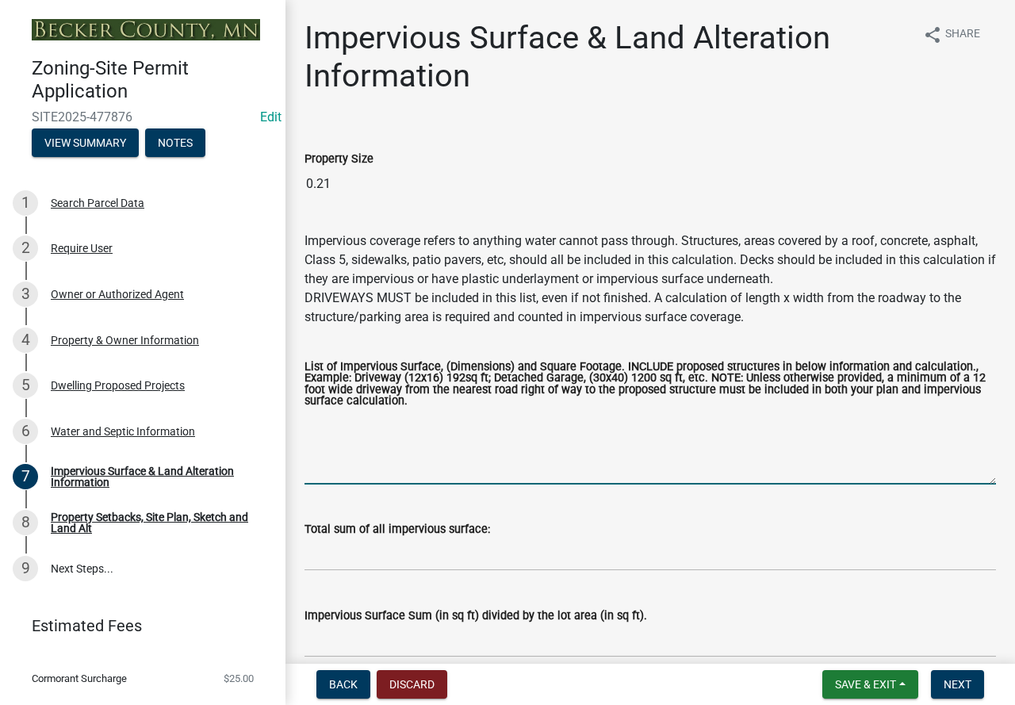
click at [407, 431] on textarea "List of Impervious Surface, (Dimensions) and Square Footage. INCLUDE proposed s…" at bounding box center [649, 447] width 691 height 75
type textarea "dwelling 556 concrete patio 60 shed 120"
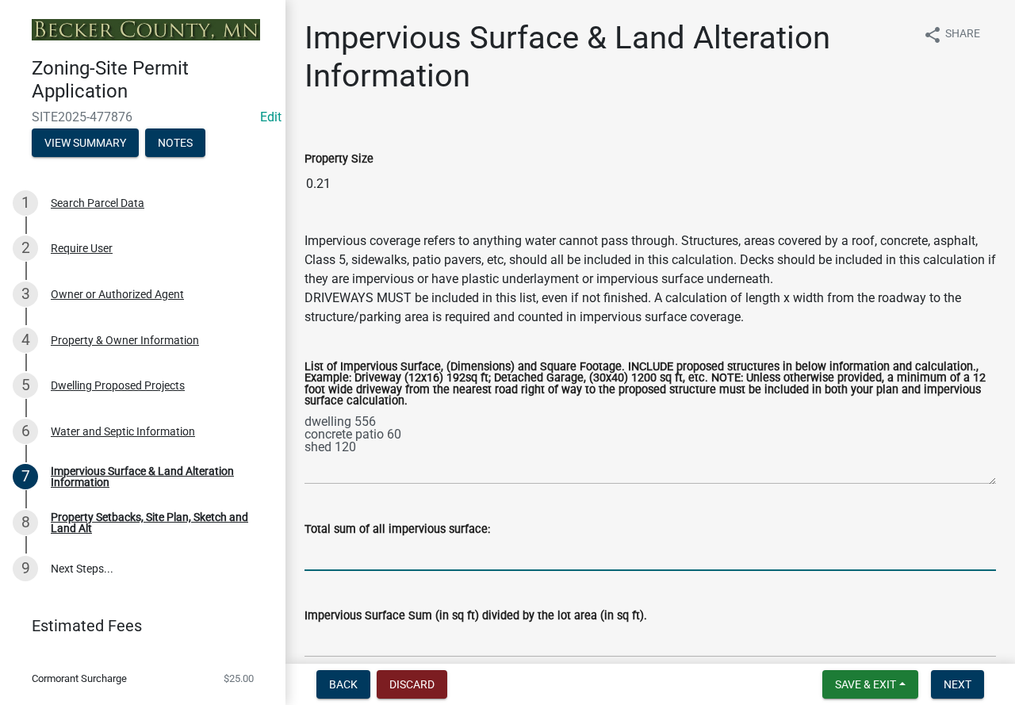
click at [431, 562] on input "Total sum of all impervious surface:" at bounding box center [649, 554] width 691 height 32
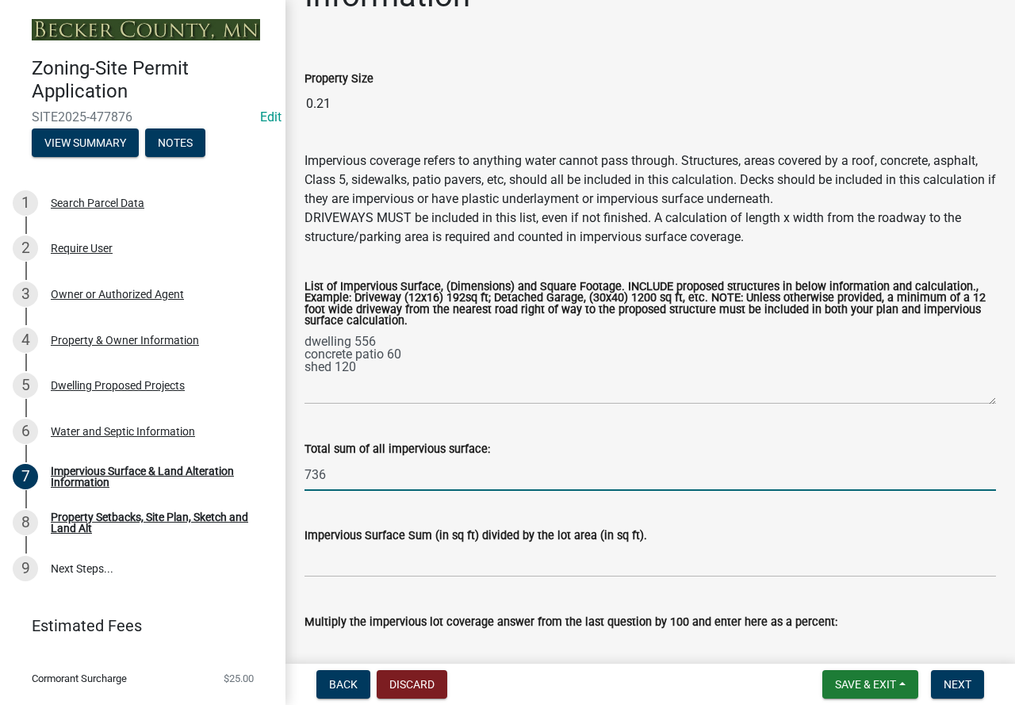
scroll to position [159, 0]
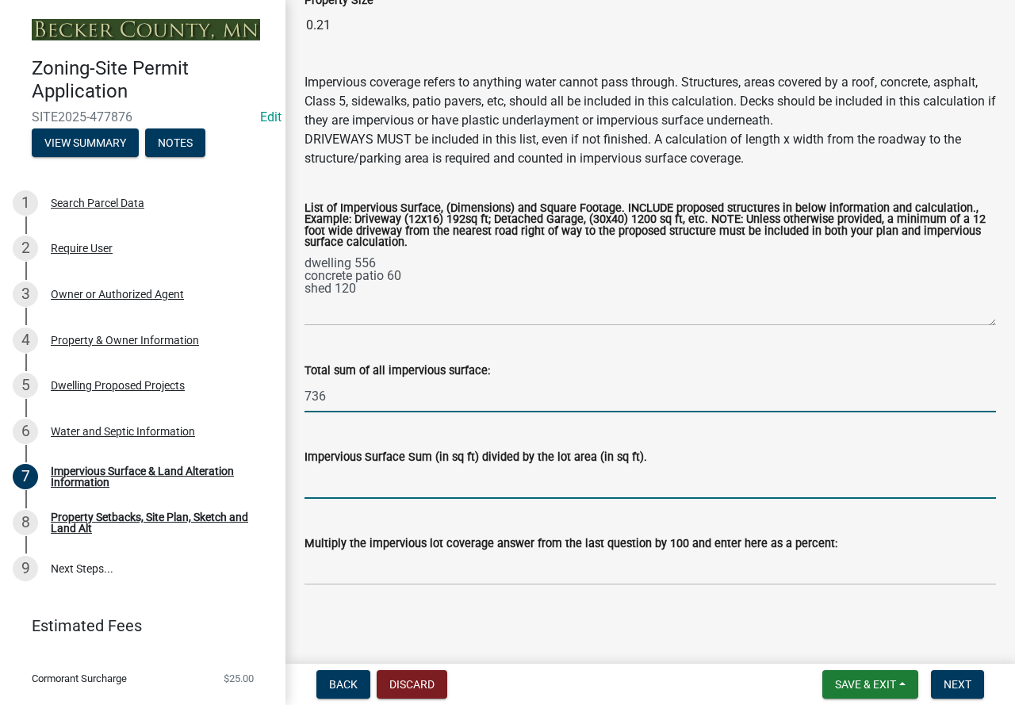
click at [548, 483] on input "Impervious Surface Sum (in sq ft) divided by the lot area (in sq ft)." at bounding box center [649, 482] width 691 height 32
click at [399, 403] on input "736" at bounding box center [649, 396] width 691 height 32
click at [363, 394] on input "736/" at bounding box center [649, 396] width 691 height 32
click at [395, 397] on input "736/9147=" at bounding box center [649, 396] width 691 height 32
drag, startPoint x: 414, startPoint y: 397, endPoint x: 277, endPoint y: 406, distance: 137.4
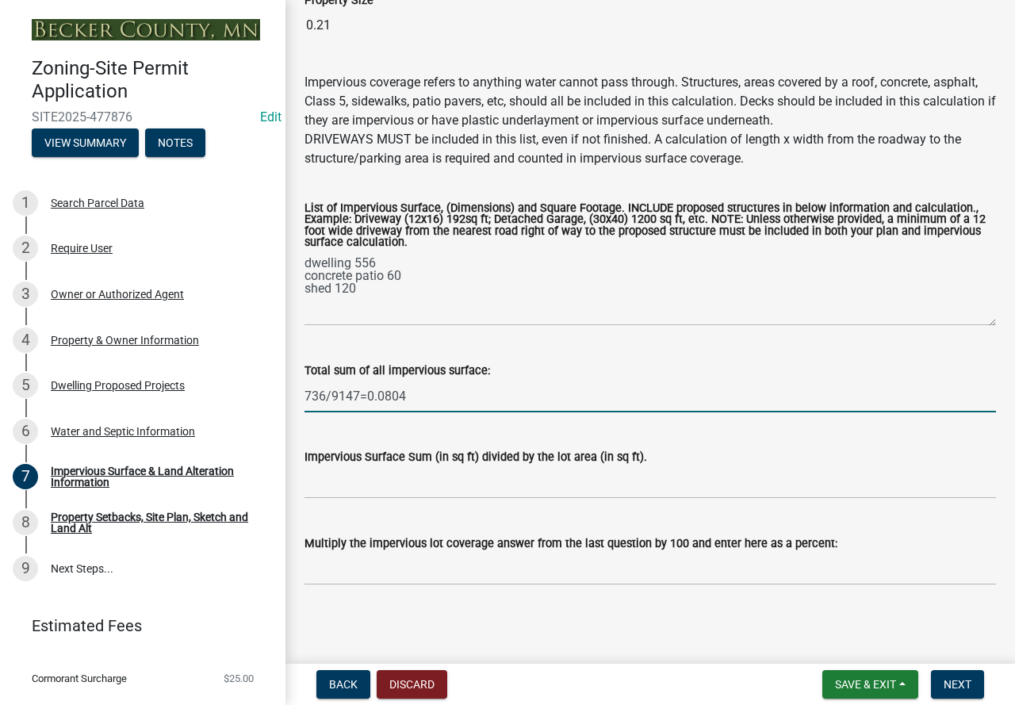
click at [277, 406] on div "Zoning-Site Permit Application SITE2025-477876 Edit View Summary Notes 1 Search…" at bounding box center [507, 352] width 1015 height 705
type input "736/9147=0.0804"
click at [377, 489] on input "Impervious Surface Sum (in sq ft) divided by the lot area (in sq ft)." at bounding box center [649, 482] width 691 height 32
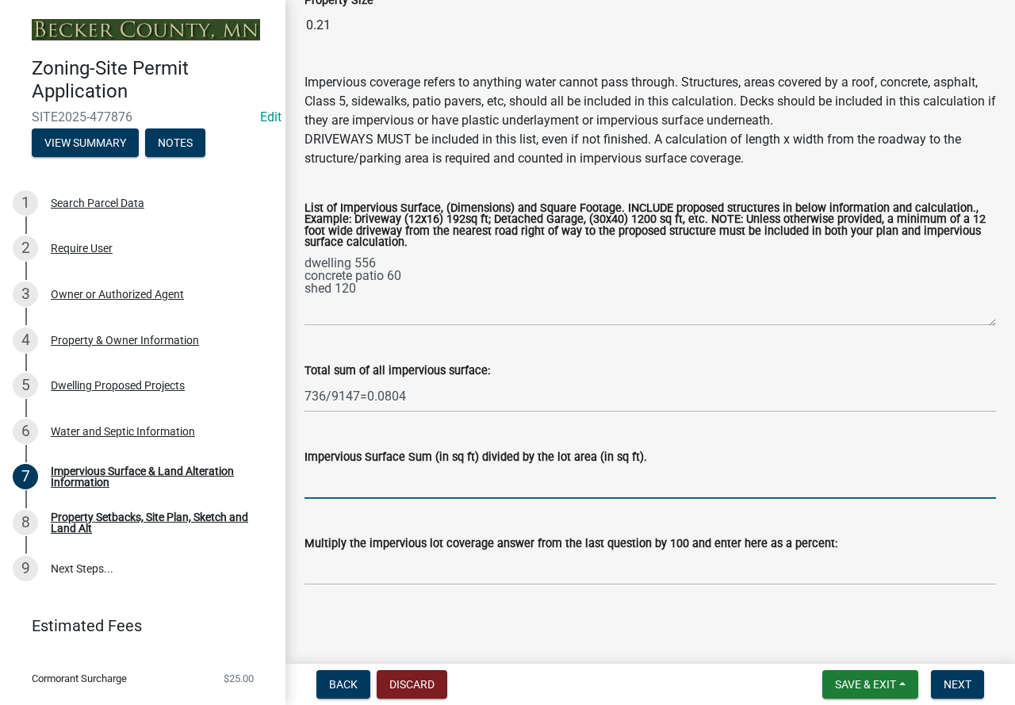
paste input "736/9147=0.0804"
type input "736/9147=0.0804"
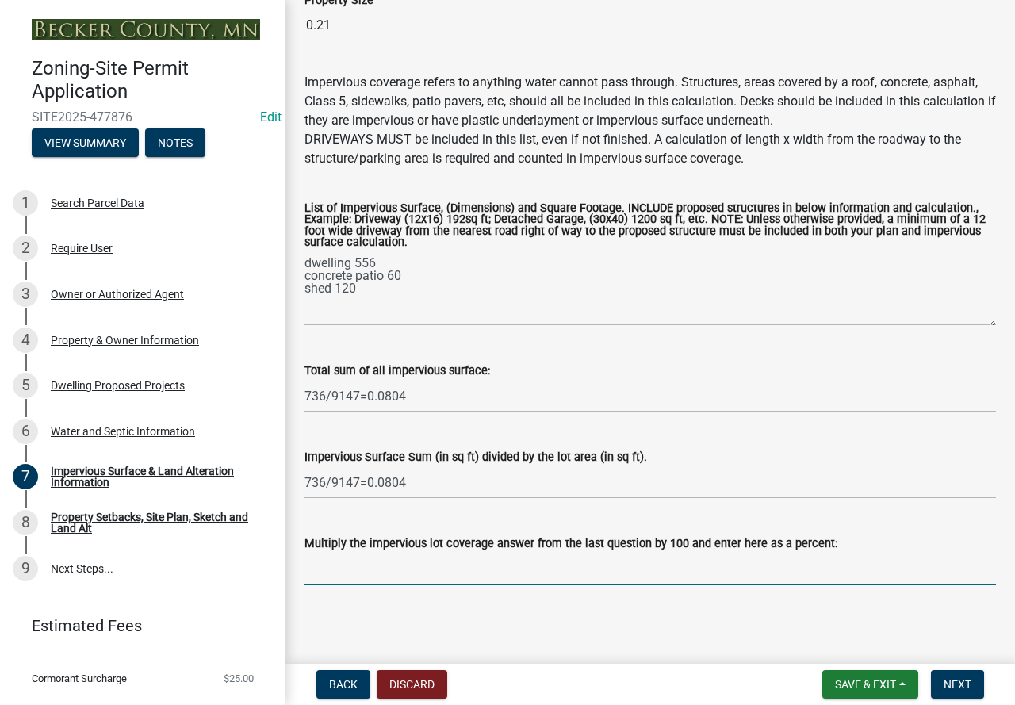
click at [348, 566] on input "Multiply the impervious lot coverage answer from the last question by 100 and e…" at bounding box center [649, 568] width 691 height 32
paste input "736/9147=0.0804"
type input "736/9147=0.0804"
click at [976, 684] on button "Next" at bounding box center [957, 684] width 53 height 29
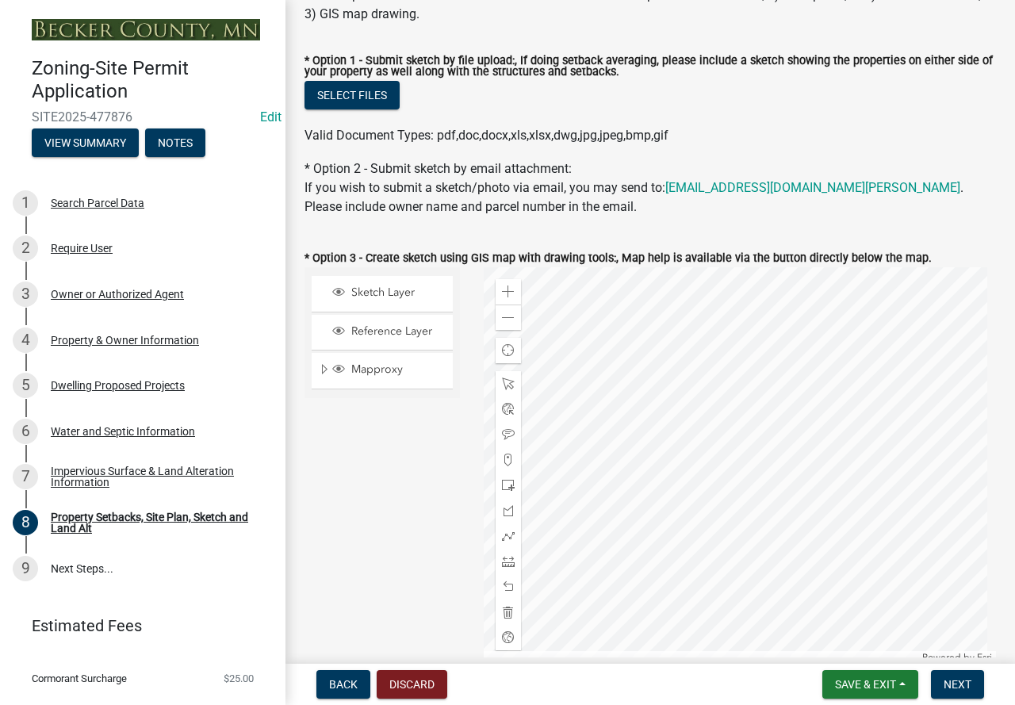
scroll to position [396, 0]
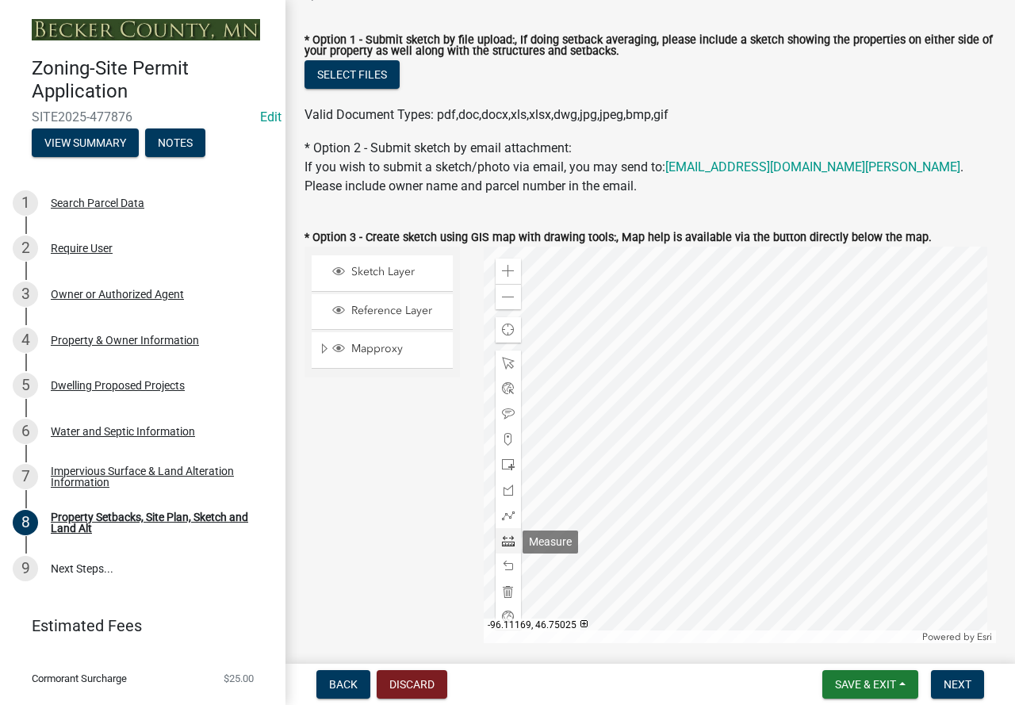
click at [507, 542] on span at bounding box center [508, 540] width 13 height 13
click at [762, 464] on div at bounding box center [739, 444] width 513 height 396
click at [495, 267] on div "Zoom in" at bounding box center [507, 270] width 25 height 25
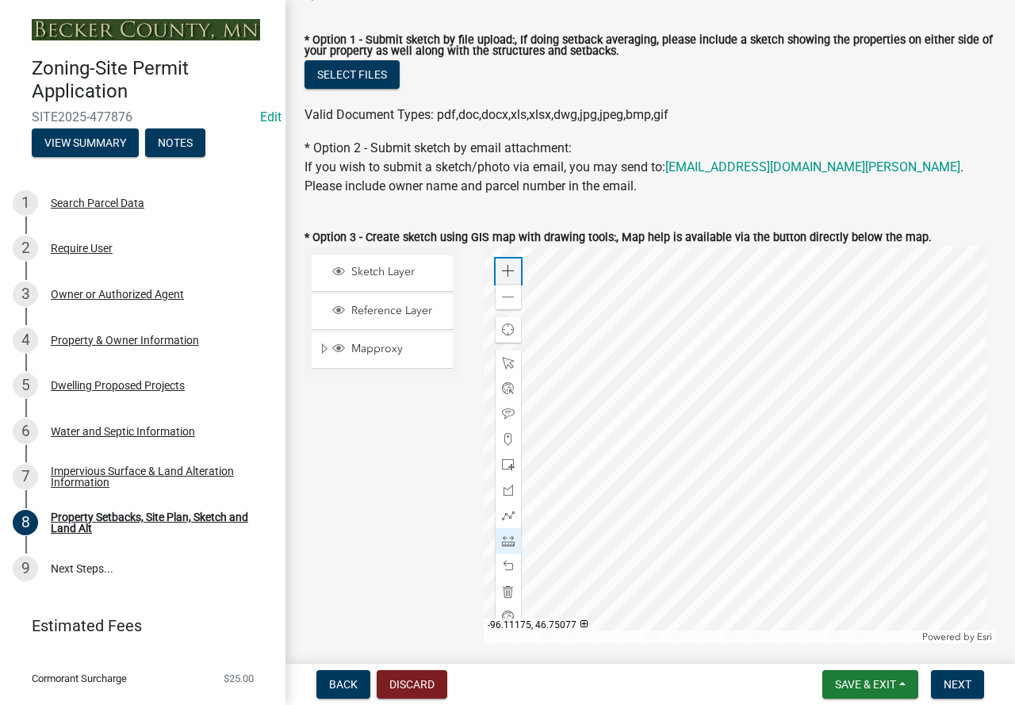
click at [495, 267] on div "Zoom in" at bounding box center [507, 270] width 25 height 25
click at [926, 573] on div at bounding box center [739, 444] width 513 height 396
click at [505, 296] on span at bounding box center [508, 297] width 13 height 13
click at [738, 396] on div at bounding box center [739, 444] width 513 height 396
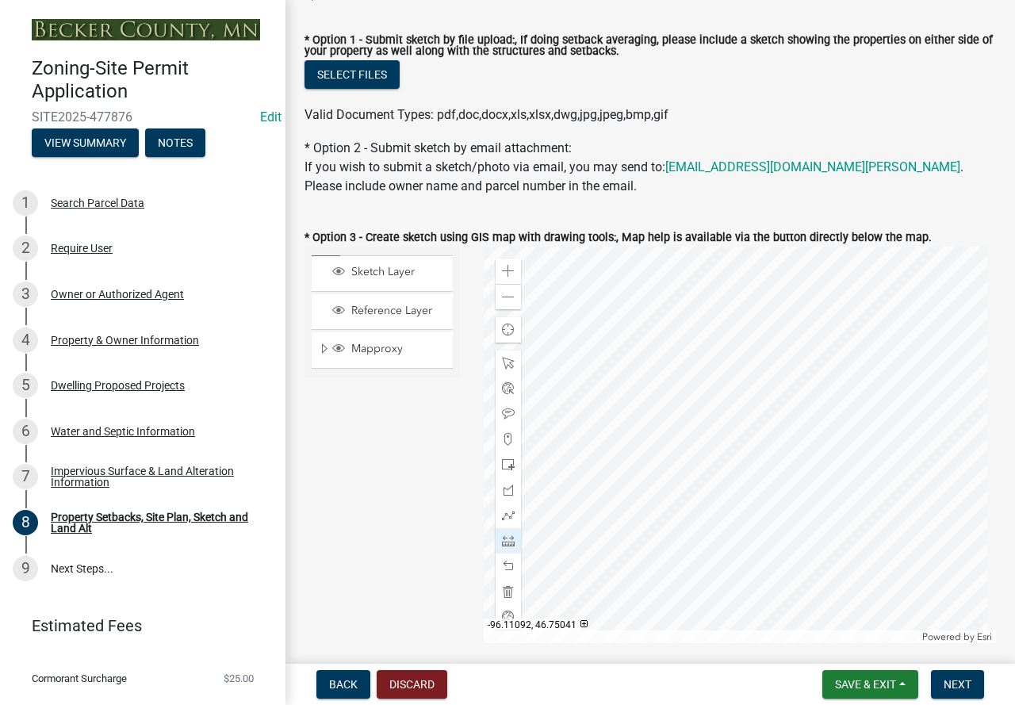
click at [692, 478] on div at bounding box center [739, 444] width 513 height 396
click at [502, 465] on span at bounding box center [508, 464] width 13 height 13
click at [739, 389] on div at bounding box center [739, 444] width 513 height 396
click at [499, 555] on div at bounding box center [507, 565] width 25 height 25
click at [738, 333] on div at bounding box center [739, 444] width 513 height 396
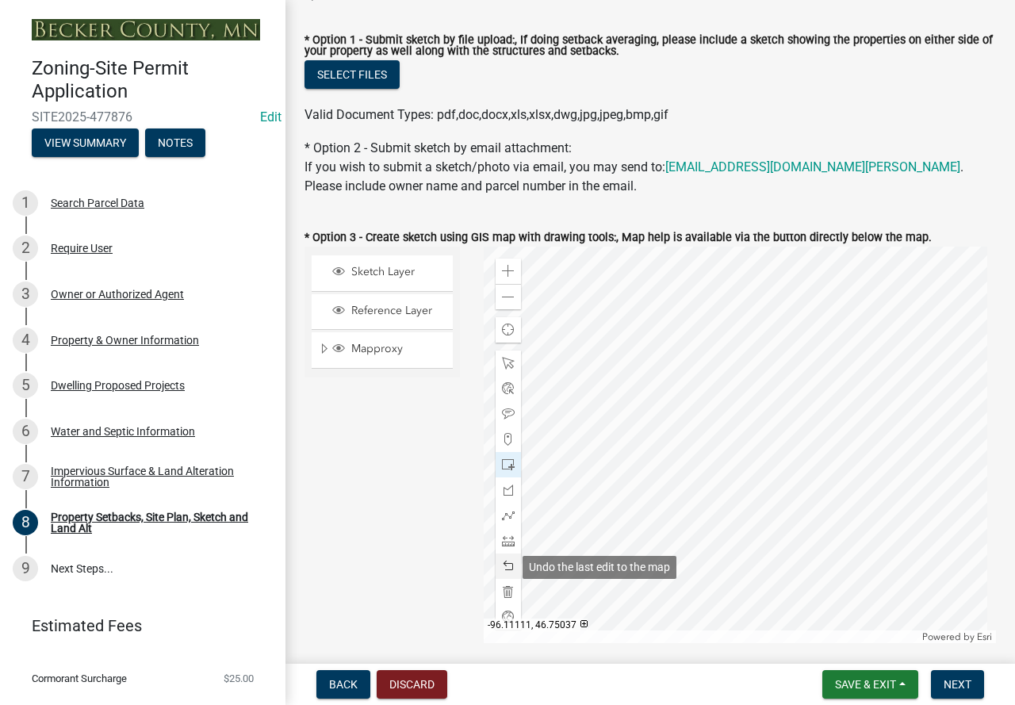
click at [497, 566] on div at bounding box center [507, 565] width 25 height 25
click at [729, 396] on div at bounding box center [739, 444] width 513 height 396
click at [499, 557] on div at bounding box center [507, 565] width 25 height 25
click at [743, 392] on div at bounding box center [739, 444] width 513 height 396
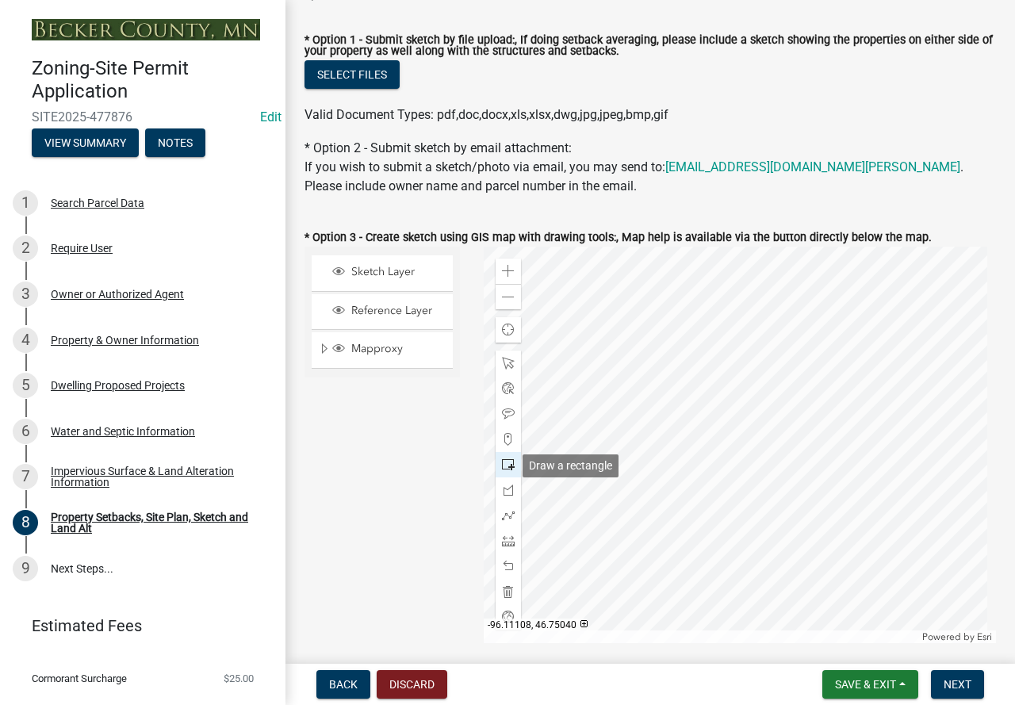
click at [502, 467] on span at bounding box center [508, 464] width 13 height 13
click at [503, 491] on span at bounding box center [508, 489] width 13 height 13
click at [754, 394] on div at bounding box center [739, 444] width 513 height 396
click at [692, 491] on div at bounding box center [739, 444] width 513 height 396
click at [809, 562] on div at bounding box center [739, 444] width 513 height 396
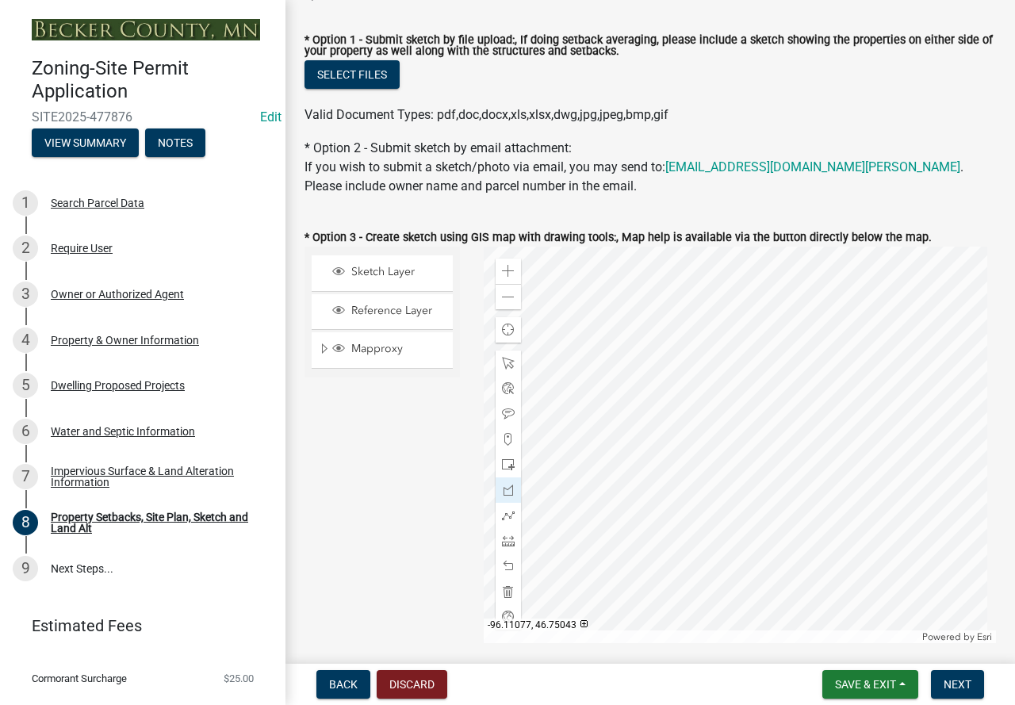
click at [856, 441] on div at bounding box center [739, 444] width 513 height 396
click at [503, 568] on span at bounding box center [508, 566] width 13 height 13
click at [497, 571] on div at bounding box center [507, 565] width 25 height 25
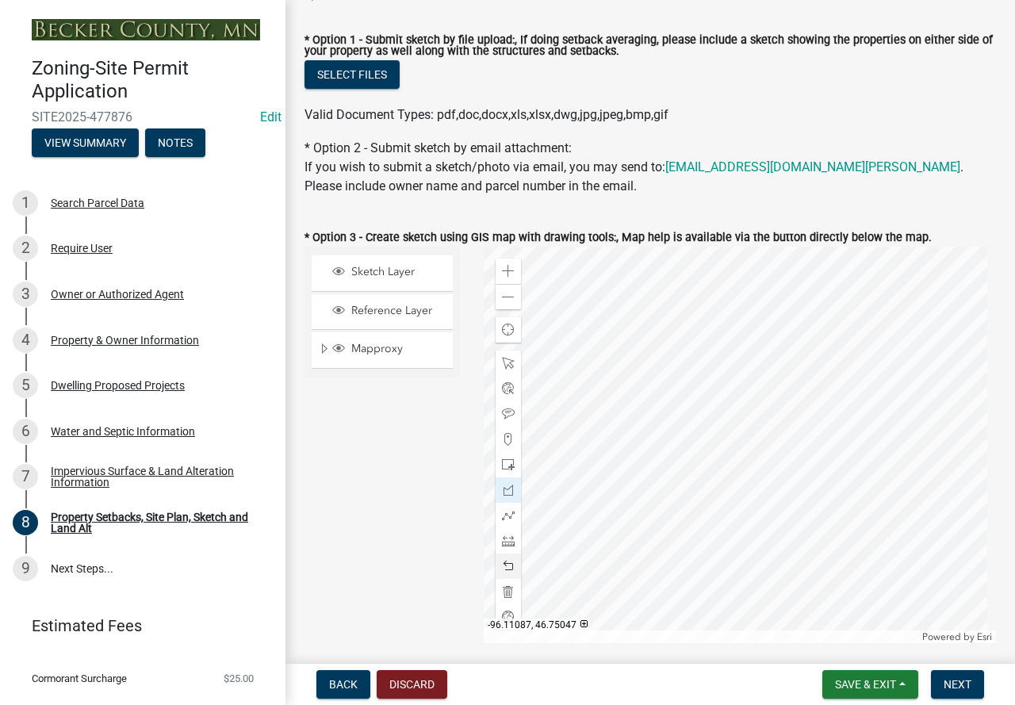
click at [744, 383] on div at bounding box center [739, 444] width 513 height 396
click at [683, 492] on div at bounding box center [739, 444] width 513 height 396
click at [811, 560] on div at bounding box center [739, 444] width 513 height 396
click at [862, 438] on div at bounding box center [739, 444] width 513 height 396
click at [746, 386] on div at bounding box center [739, 444] width 513 height 396
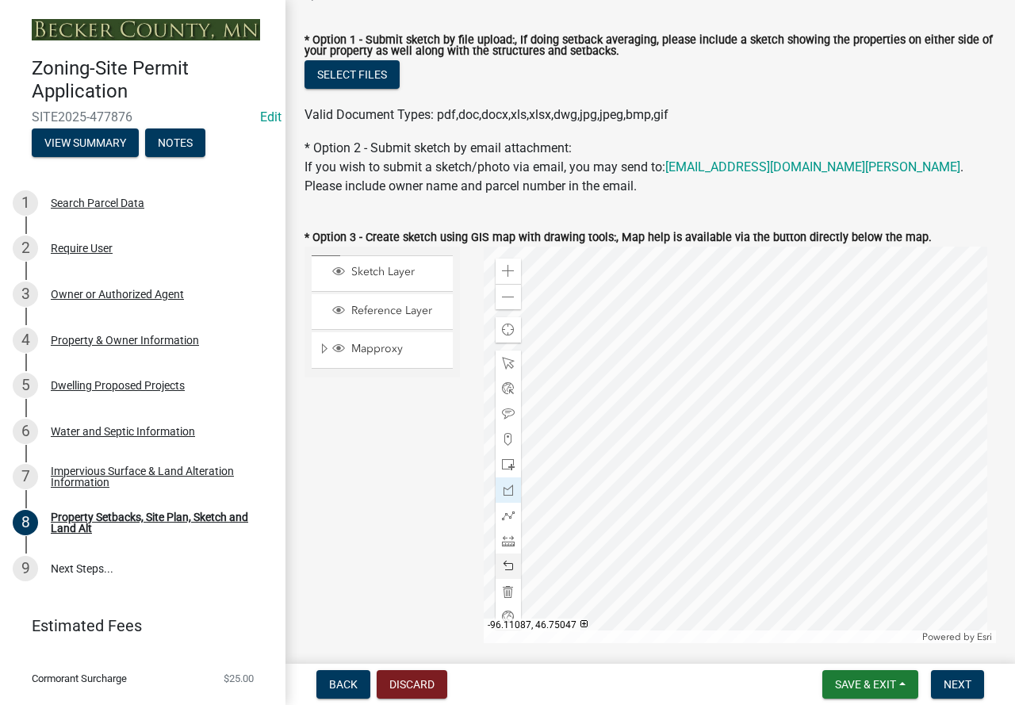
click at [746, 386] on div at bounding box center [739, 444] width 513 height 396
click at [507, 288] on div "Zoom out" at bounding box center [507, 296] width 25 height 25
click at [503, 551] on div at bounding box center [507, 540] width 25 height 25
click at [762, 434] on div at bounding box center [739, 444] width 513 height 396
click at [809, 320] on div at bounding box center [739, 444] width 513 height 396
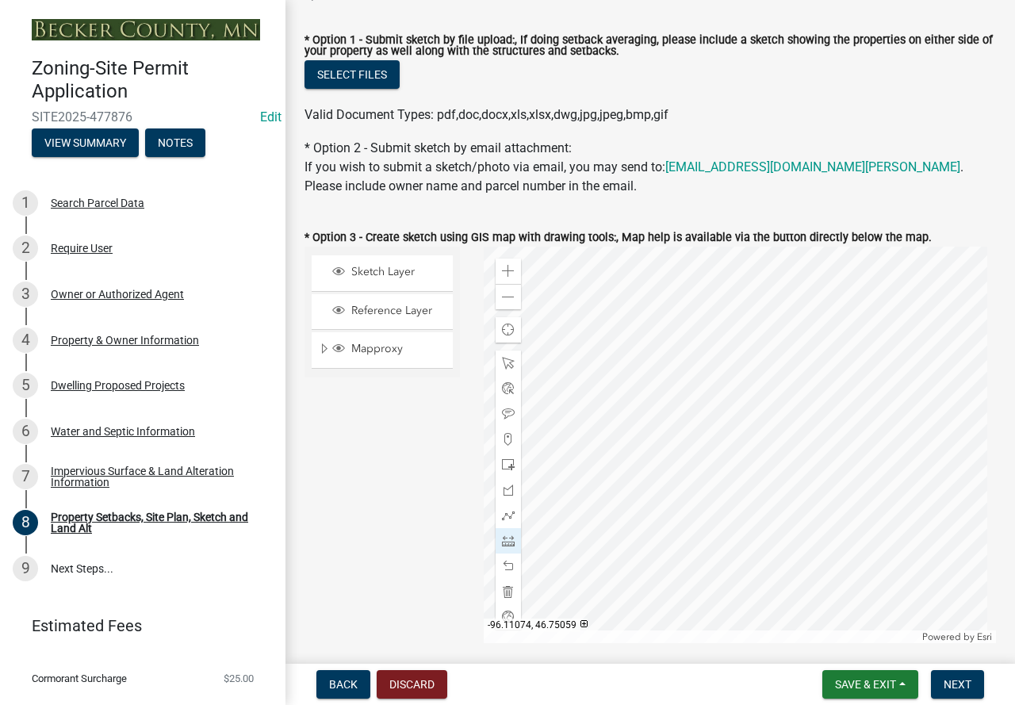
click at [809, 320] on div at bounding box center [739, 444] width 513 height 396
click at [747, 488] on div at bounding box center [739, 444] width 513 height 396
click at [702, 566] on div at bounding box center [739, 444] width 513 height 396
click at [708, 575] on div at bounding box center [739, 444] width 513 height 396
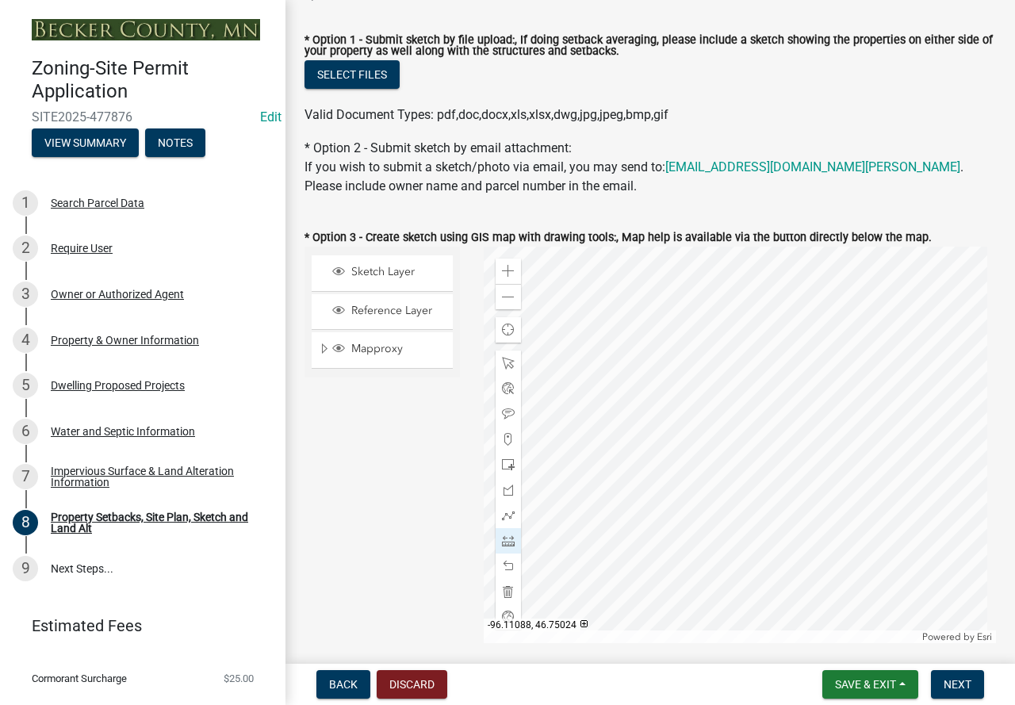
click at [749, 536] on div at bounding box center [739, 444] width 513 height 396
click at [771, 440] on div at bounding box center [739, 444] width 513 height 396
click at [707, 395] on div at bounding box center [739, 444] width 513 height 396
click at [724, 405] on div at bounding box center [739, 444] width 513 height 396
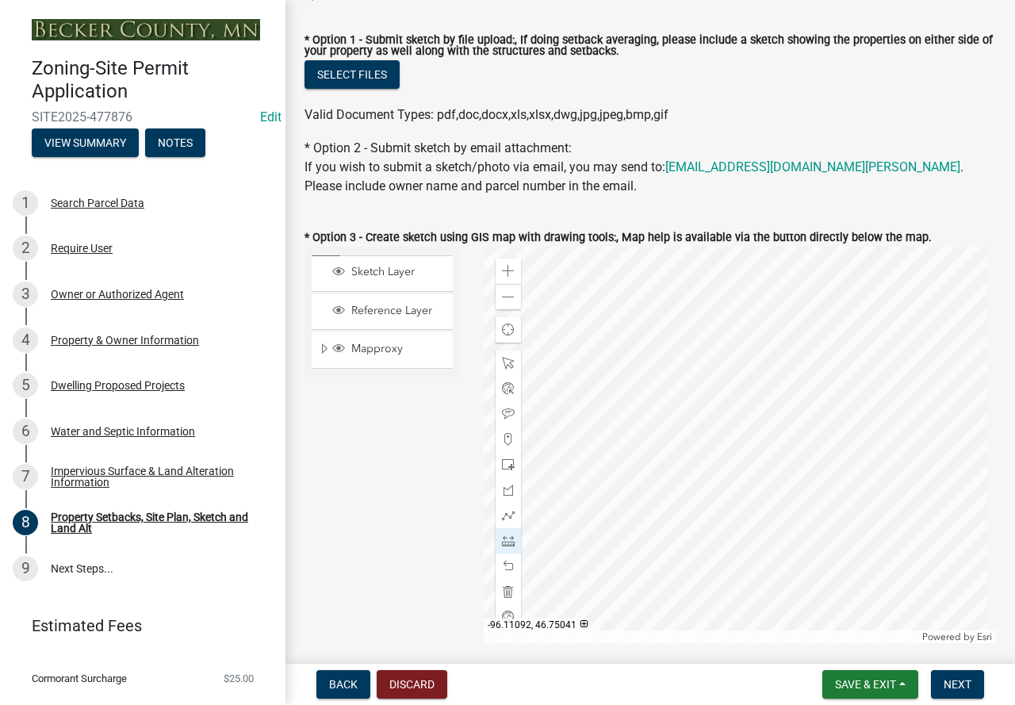
click at [724, 405] on div at bounding box center [739, 444] width 513 height 396
click at [503, 417] on span at bounding box center [508, 413] width 13 height 13
click at [701, 383] on div at bounding box center [739, 444] width 513 height 396
click at [750, 540] on div at bounding box center [739, 444] width 513 height 396
click at [503, 294] on span at bounding box center [508, 297] width 13 height 13
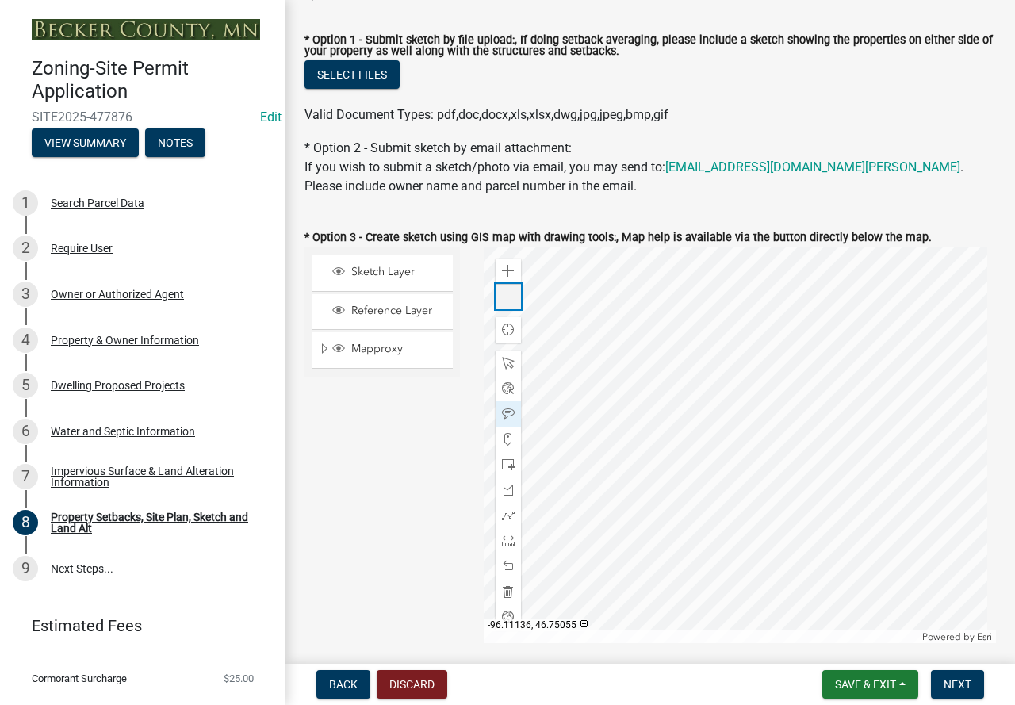
click at [503, 294] on span at bounding box center [508, 297] width 13 height 13
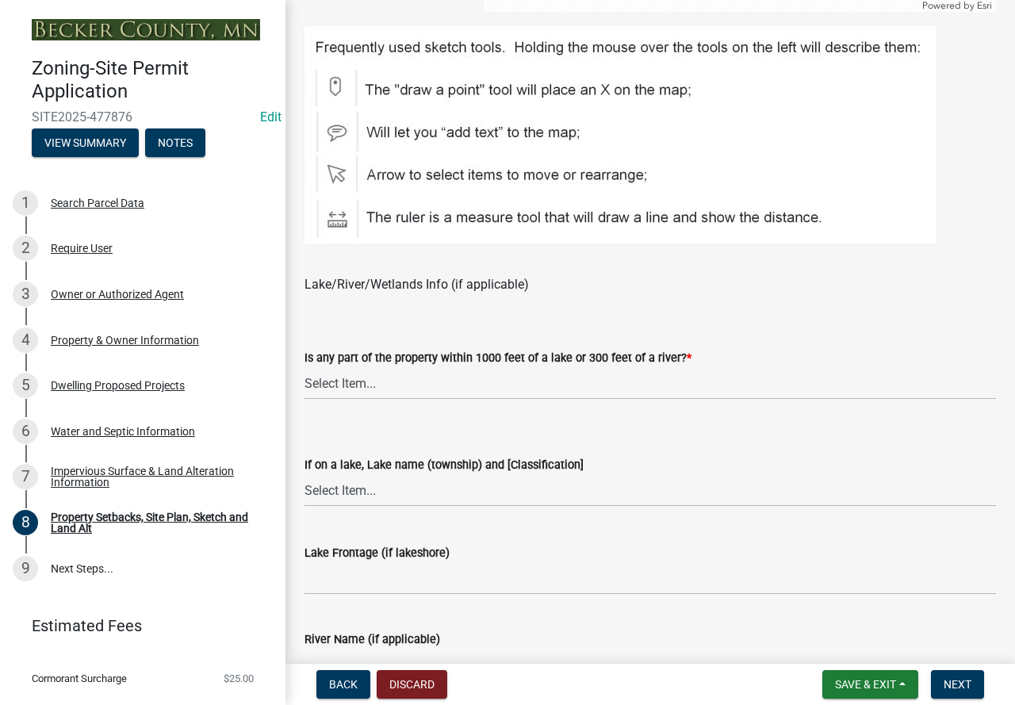
scroll to position [1030, 0]
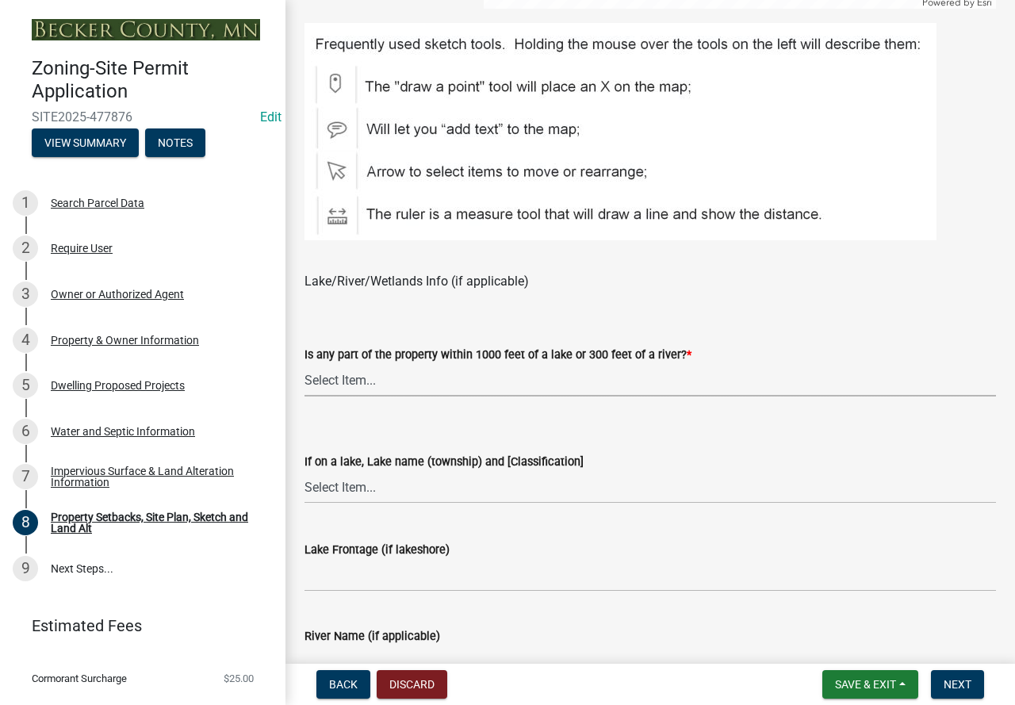
drag, startPoint x: 441, startPoint y: 376, endPoint x: 441, endPoint y: 390, distance: 13.5
click at [441, 376] on select "Select Item... Shoreland-Riparian (Property is bordering a lake, river or strea…" at bounding box center [649, 380] width 691 height 32
click at [304, 365] on select "Select Item... Shoreland-Riparian (Property is bordering a lake, river or strea…" at bounding box center [649, 380] width 691 height 32
select select "7b13c63f-e699-4112-b373-98fbd28ec536"
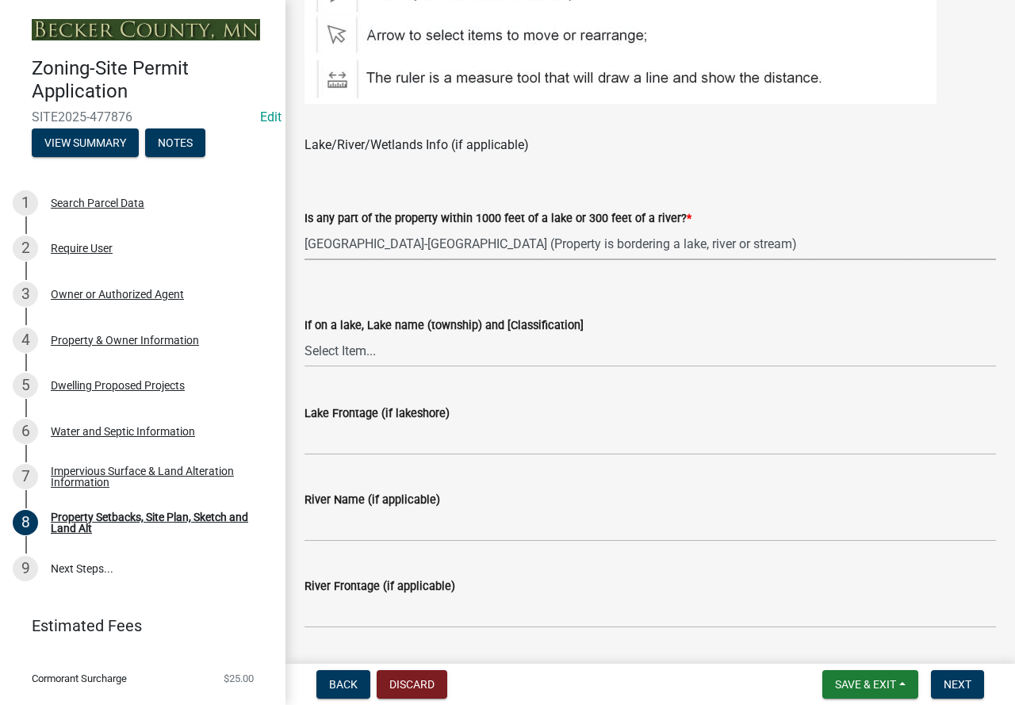
scroll to position [1189, 0]
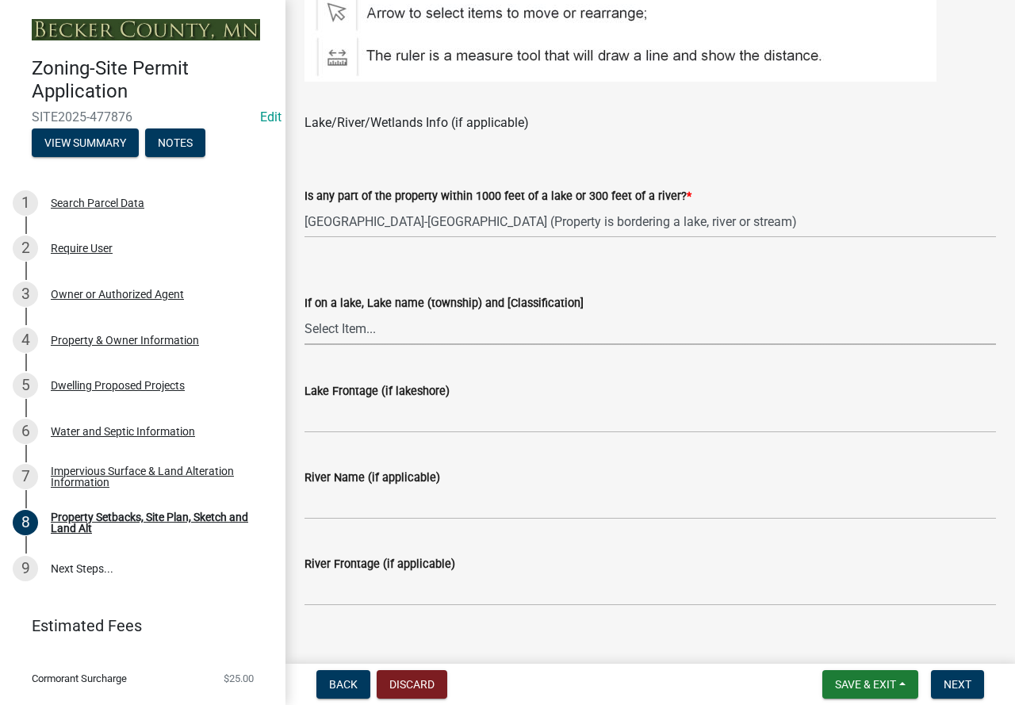
click at [389, 324] on select "Select Item... [GEOGRAPHIC_DATA] is not listed below [GEOGRAPHIC_DATA] ([GEOGRA…" at bounding box center [649, 328] width 691 height 32
click at [304, 313] on select "Select Item... [GEOGRAPHIC_DATA] is not listed below [GEOGRAPHIC_DATA] ([GEOGRA…" at bounding box center [649, 328] width 691 height 32
select select "72aa7f8a-3d0d-4033-a0bc-c9a2c343b83f"
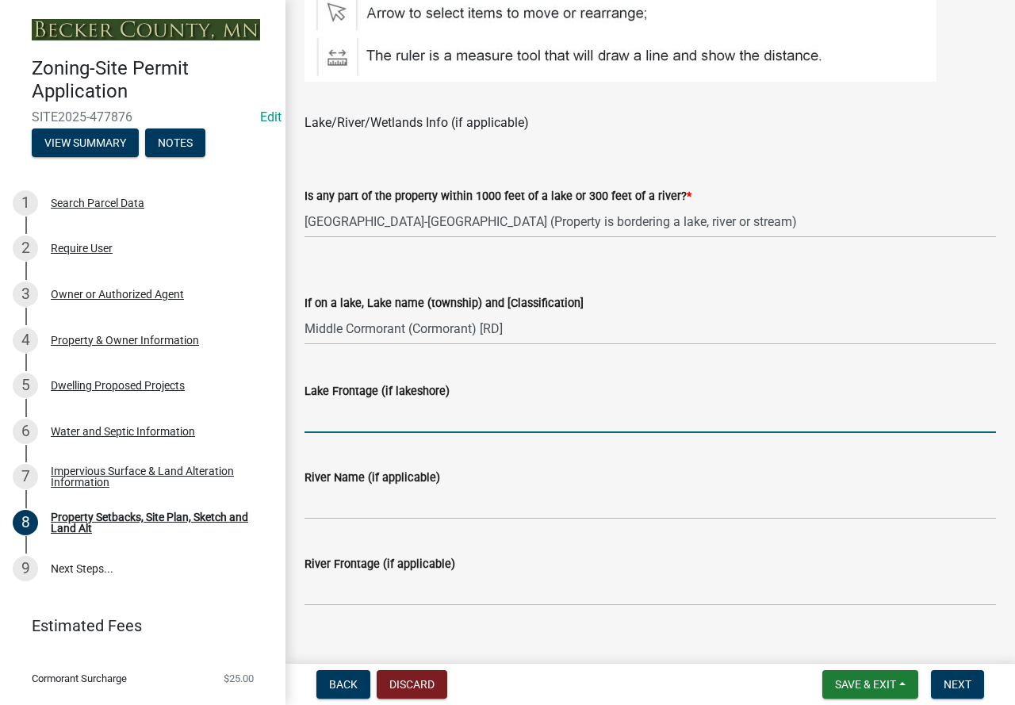
click at [436, 411] on input "Lake Frontage (if lakeshore)" at bounding box center [649, 416] width 691 height 32
type input "55"
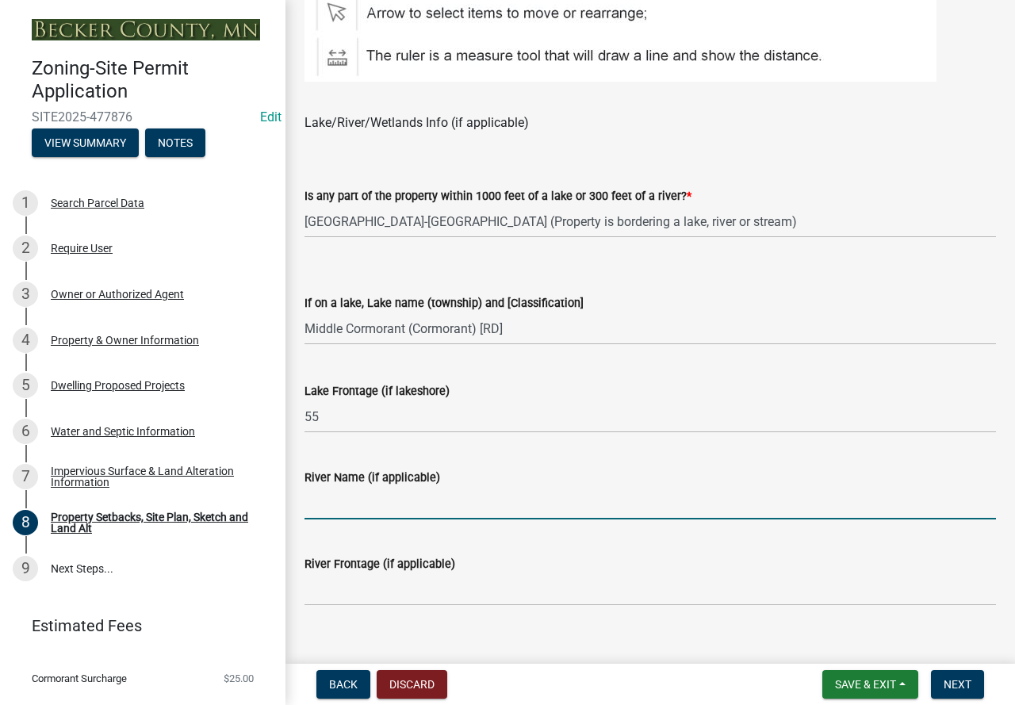
click at [381, 511] on input "River Name (if applicable)" at bounding box center [649, 503] width 691 height 32
type input "N/A"
click at [379, 593] on input "River Frontage (if applicable)" at bounding box center [649, 589] width 691 height 32
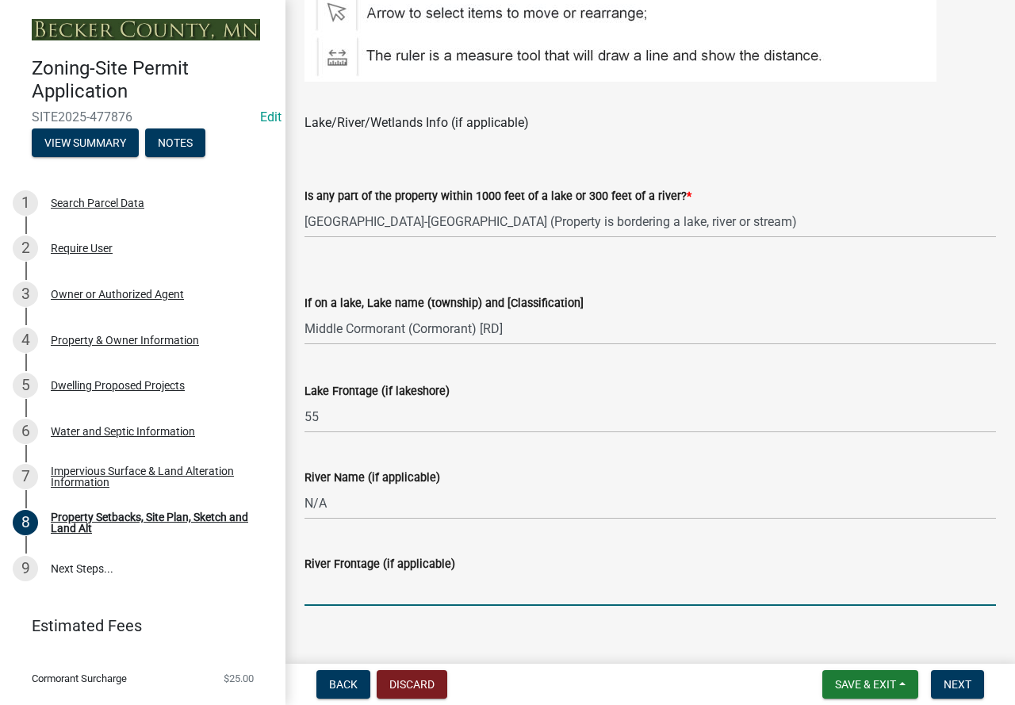
type input "N/A"
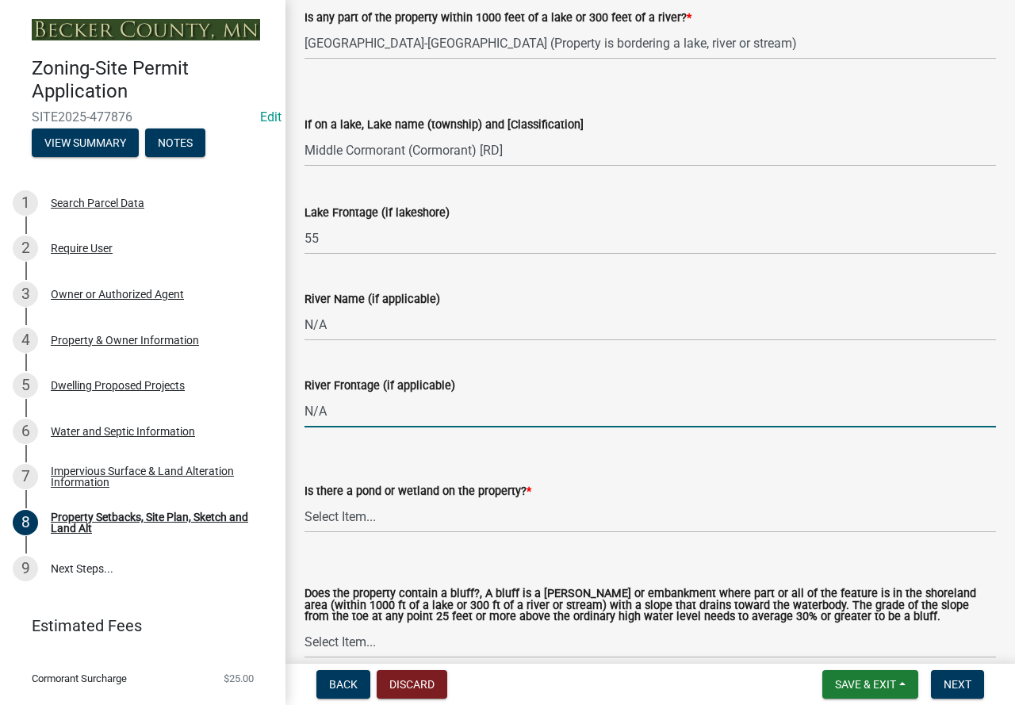
scroll to position [1427, 0]
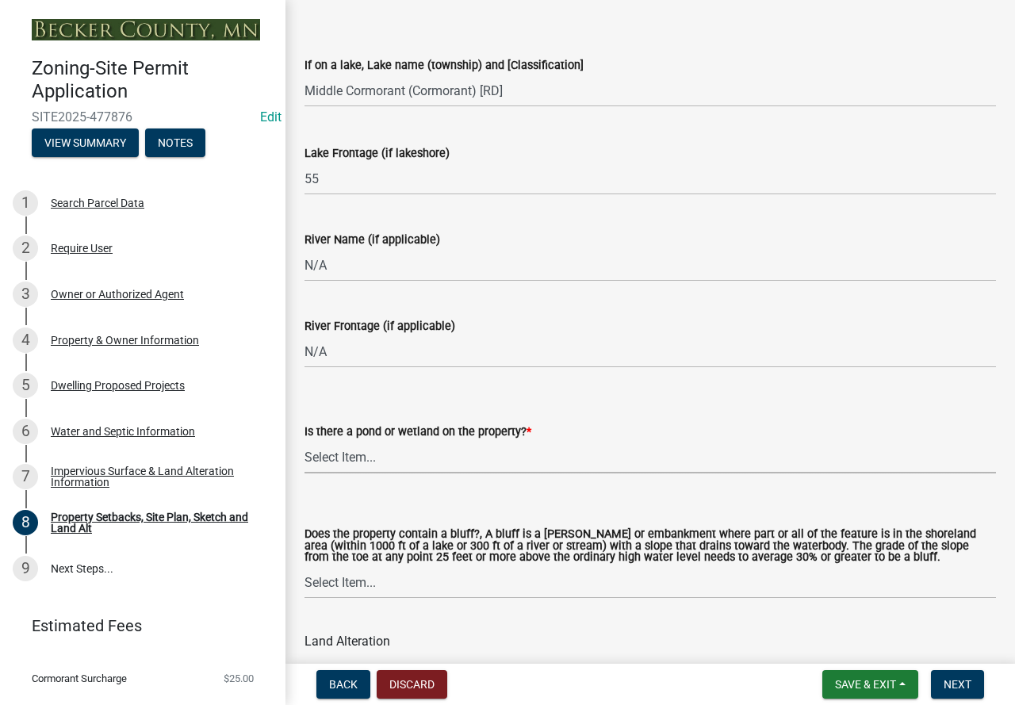
click at [400, 460] on select "Select Item... Yes No" at bounding box center [649, 457] width 691 height 32
click at [304, 441] on select "Select Item... Yes No" at bounding box center [649, 457] width 691 height 32
select select "b56a4575-9846-47cf-8067-c59a4853da22"
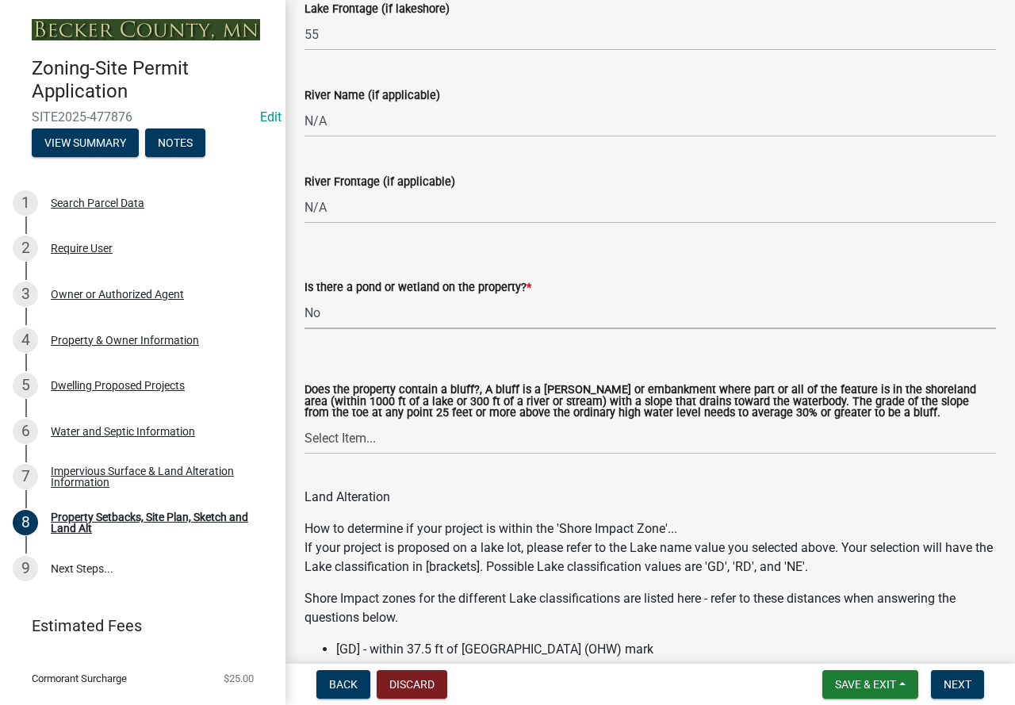
scroll to position [1585, 0]
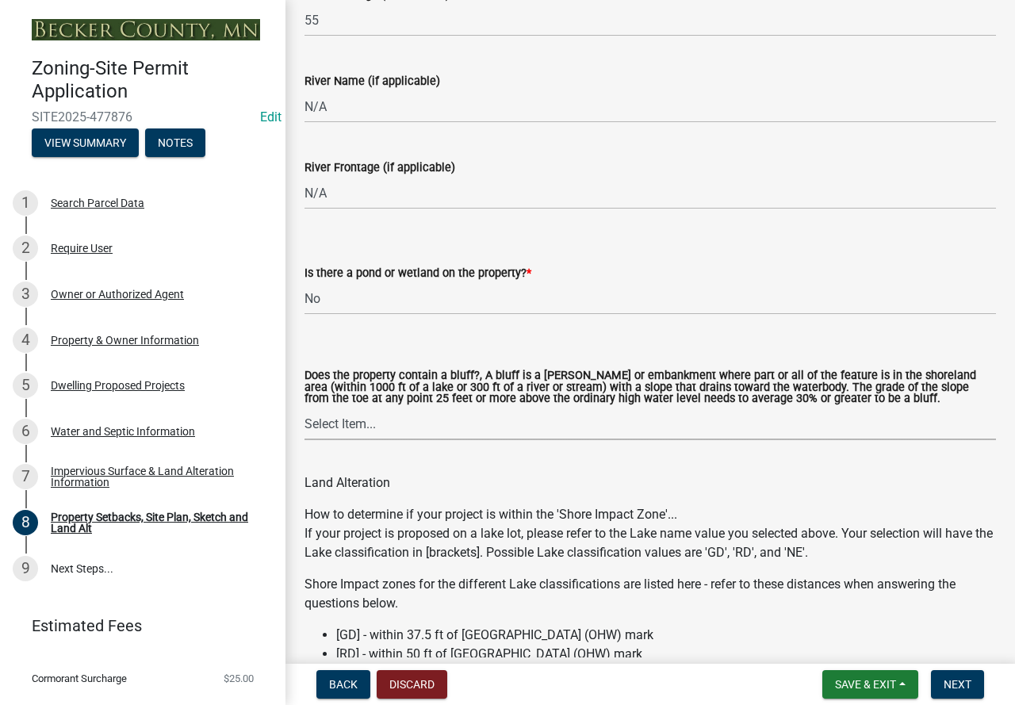
click at [388, 424] on select "Select Item... Yes No" at bounding box center [649, 423] width 691 height 32
click at [304, 409] on select "Select Item... Yes No" at bounding box center [649, 423] width 691 height 32
select select "12f785fb-c378-4b18-841c-21c73dc99083"
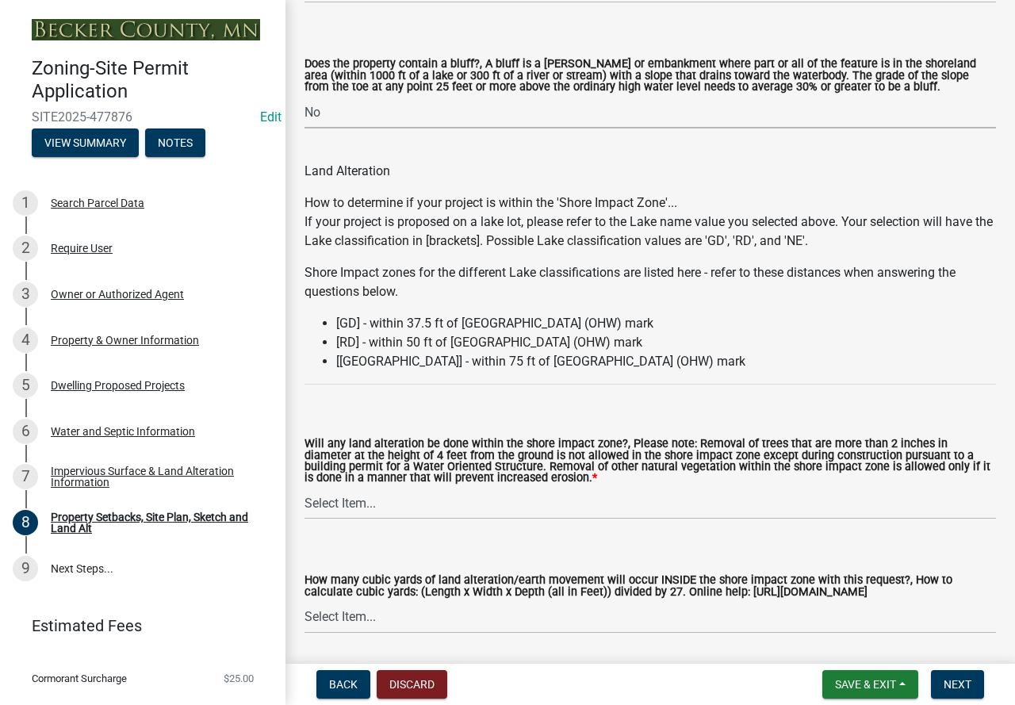
scroll to position [1902, 0]
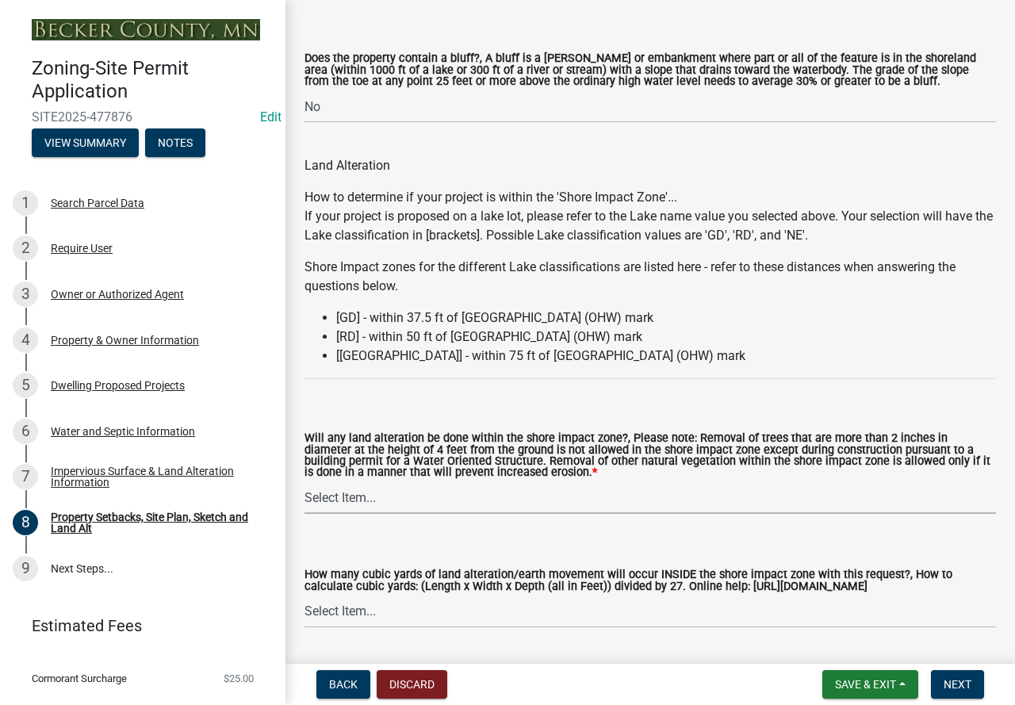
click at [380, 495] on select "Select Item... Yes No N/A" at bounding box center [649, 497] width 691 height 32
click at [304, 483] on select "Select Item... Yes No N/A" at bounding box center [649, 497] width 691 height 32
select select "12da6293-5841-4f5c-bd92-3658833964cd"
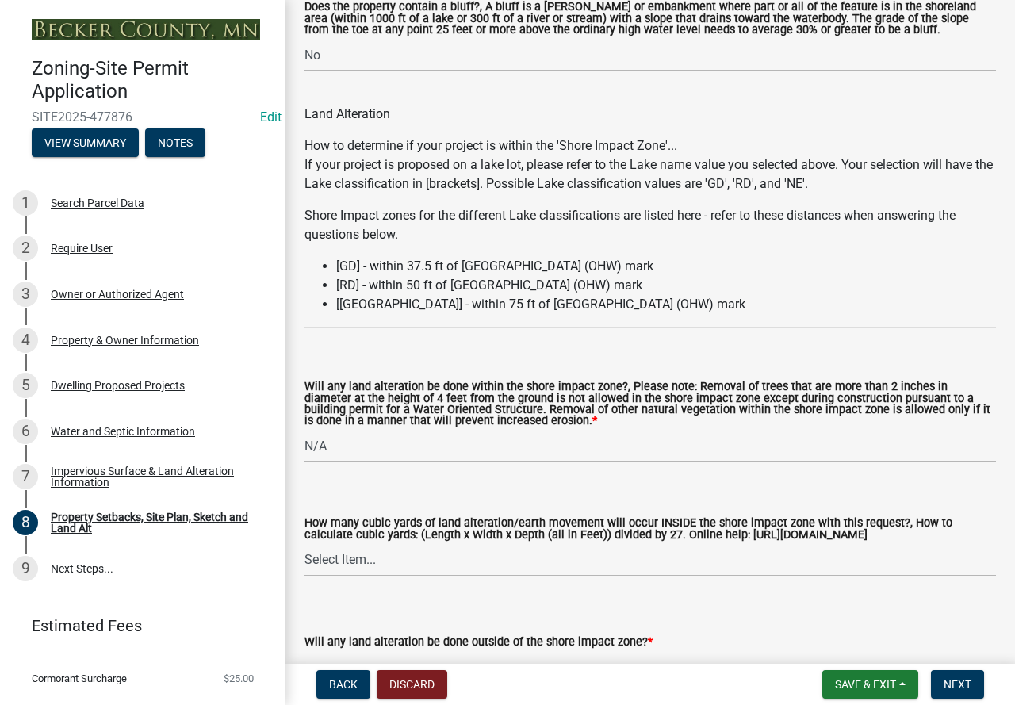
scroll to position [1981, 0]
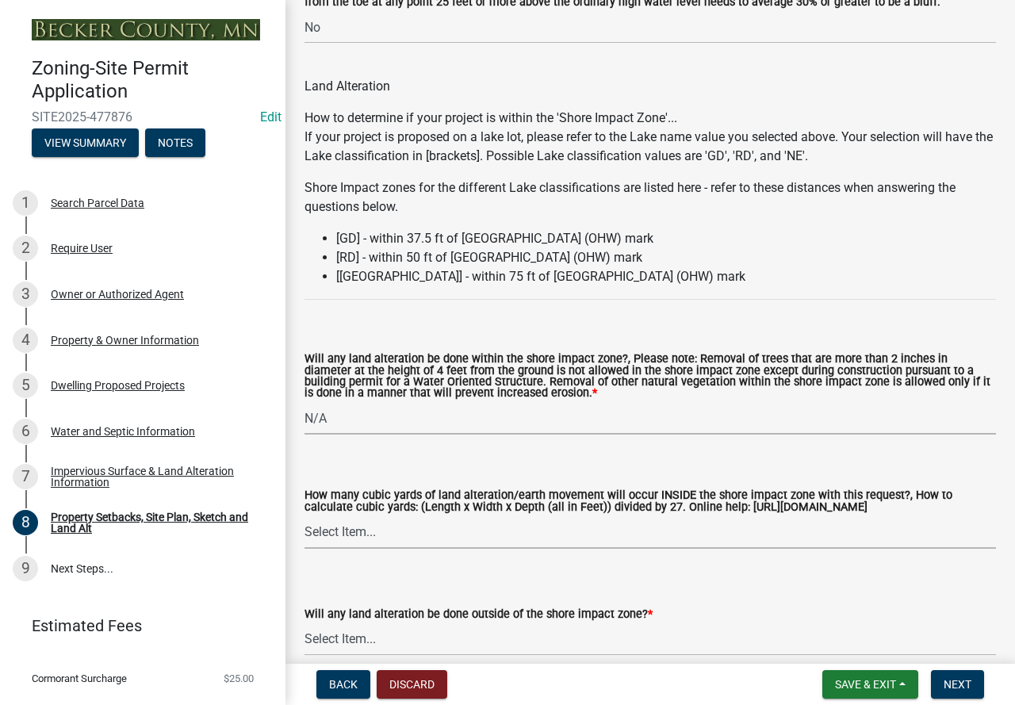
click at [369, 539] on select "Select Item... None 10 Cubic Yards or less 11-50 Cubic Yards Over 50 Cubic Yards" at bounding box center [649, 532] width 691 height 32
click at [304, 518] on select "Select Item... None 10 Cubic Yards or less 11-50 Cubic Yards Over 50 Cubic Yards" at bounding box center [649, 532] width 691 height 32
select select "27b2a8b4-abf6-463e-8c0c-7c5d2b4fe26f"
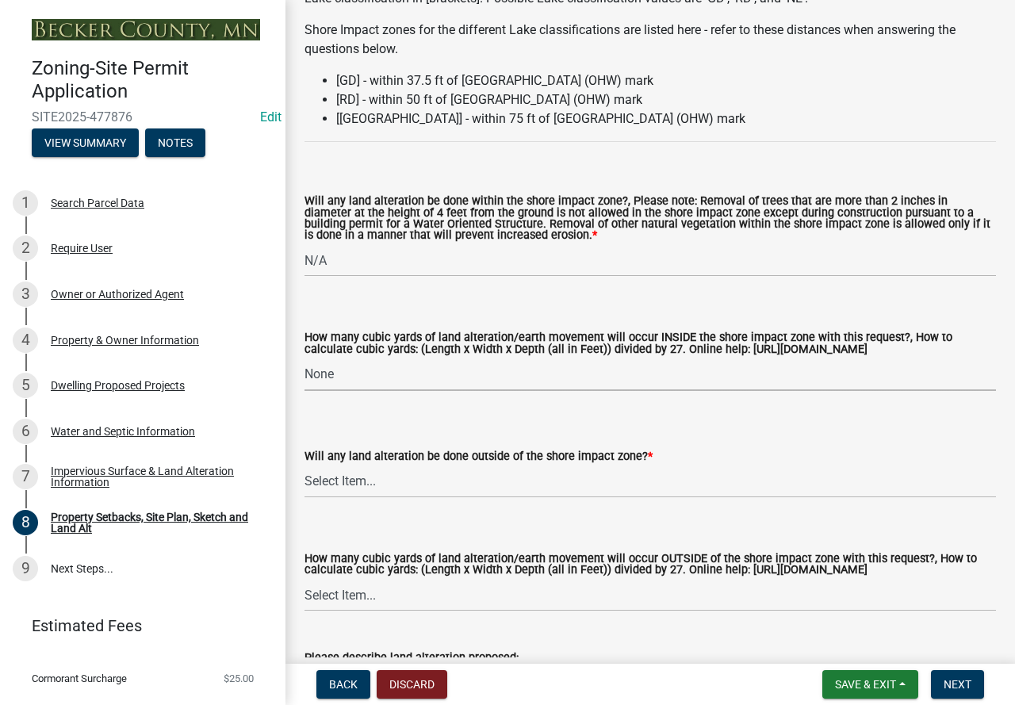
scroll to position [2140, 0]
click at [423, 478] on select "Select Item... Yes No N/A" at bounding box center [649, 480] width 691 height 32
click at [304, 467] on select "Select Item... Yes No N/A" at bounding box center [649, 480] width 691 height 32
select select "5ad4ab64-b44e-481c-9000-9e5907aa74e1"
click at [442, 610] on select "Select Item... None 10 Cubic Yards or less 11-50 Cubic Yards Over 50 Cubic Yards" at bounding box center [649, 594] width 691 height 32
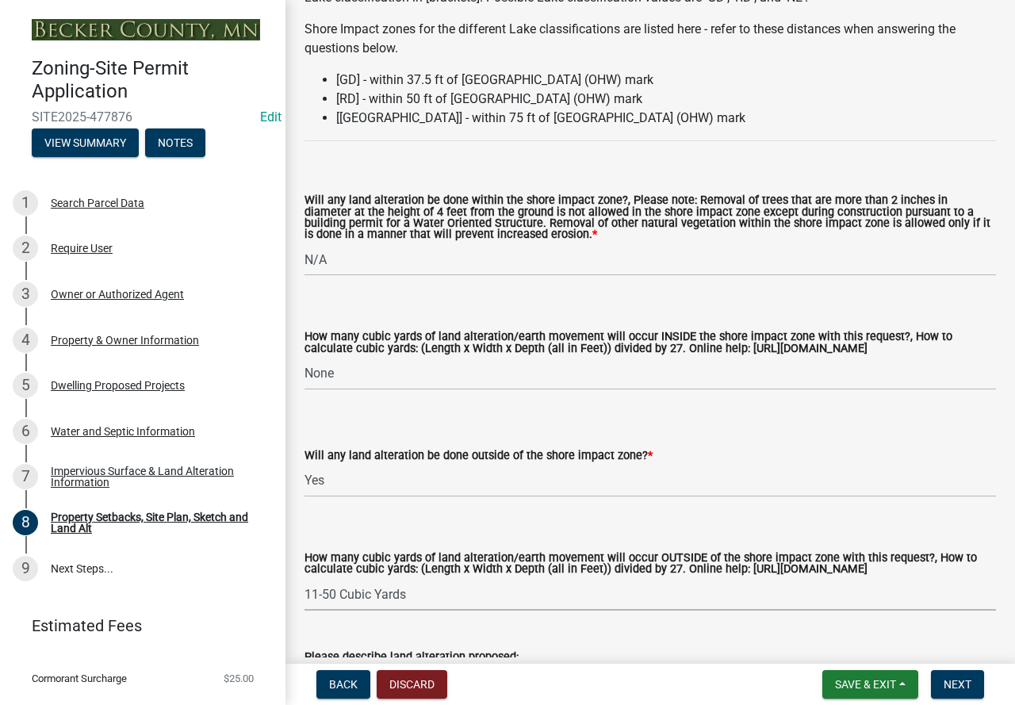
click at [304, 593] on select "Select Item... None 10 Cubic Yards or less 11-50 Cubic Yards Over 50 Cubic Yards" at bounding box center [649, 594] width 691 height 32
select select "a96800da-4e88-4c62-b1ff-2cd17f9e3346"
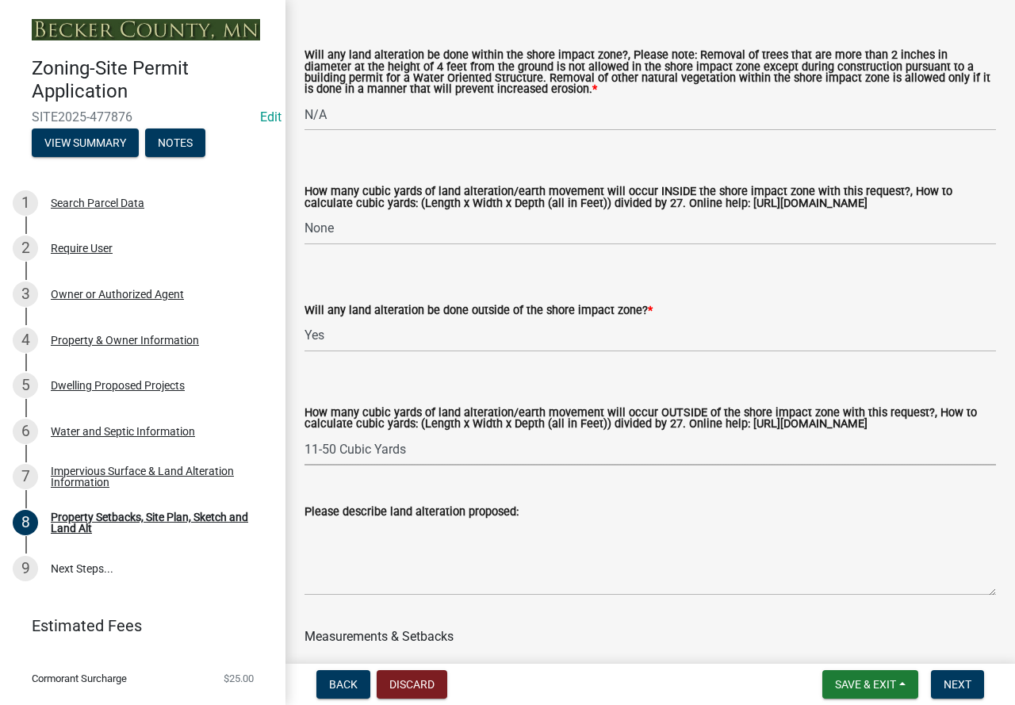
scroll to position [2299, 0]
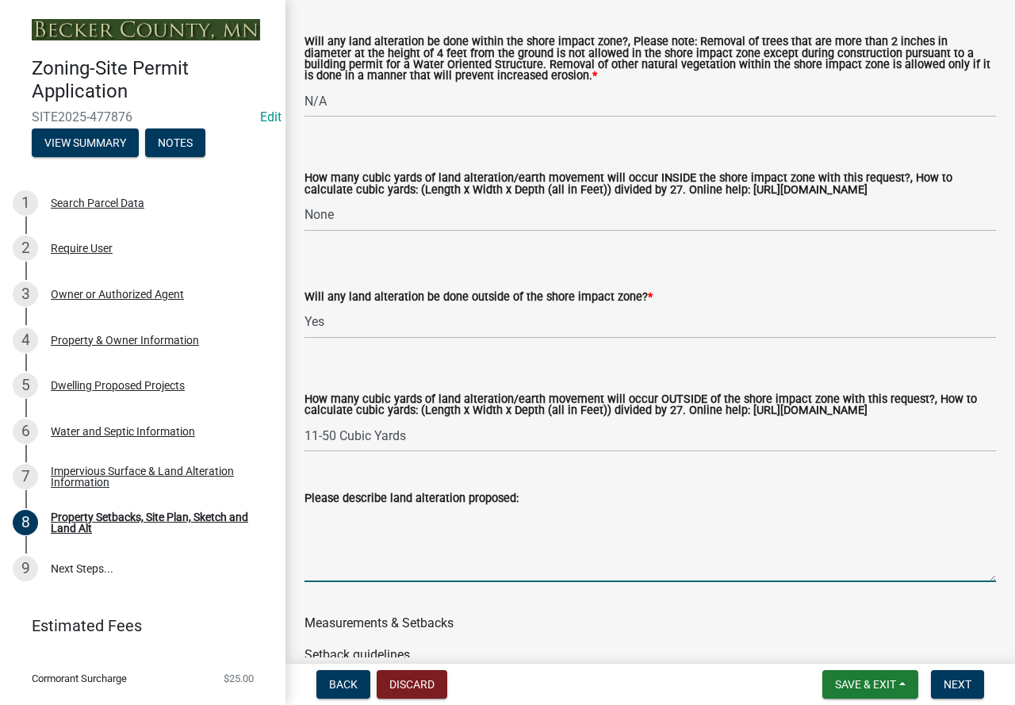
click at [453, 543] on textarea "Please describe land alteration proposed:" at bounding box center [649, 544] width 691 height 75
type textarea "f"
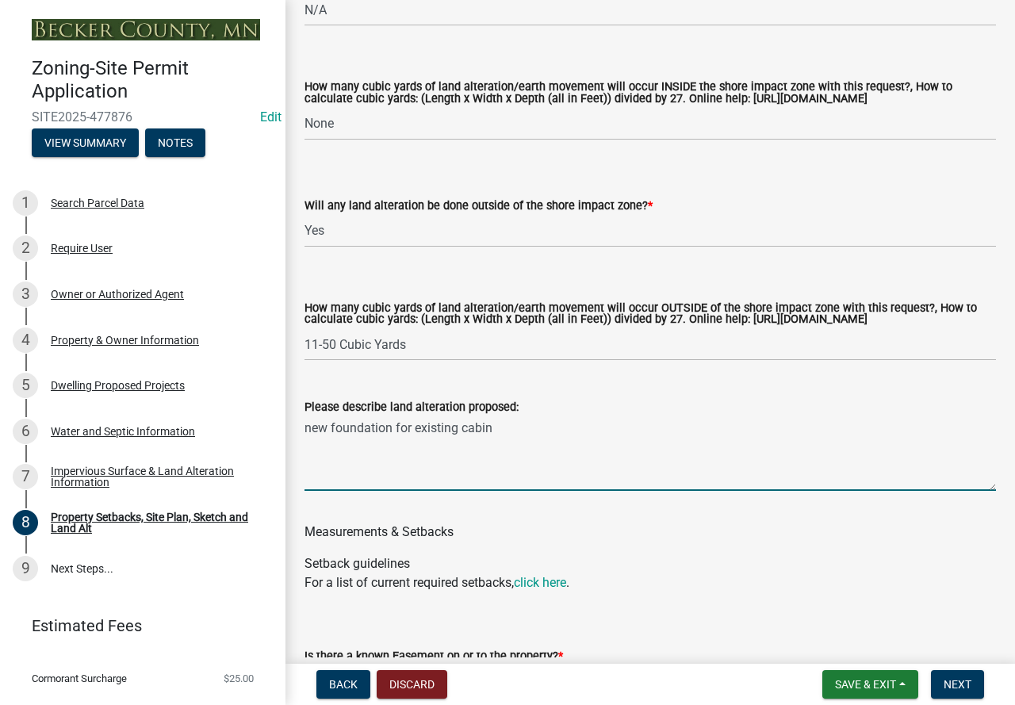
scroll to position [2536, 0]
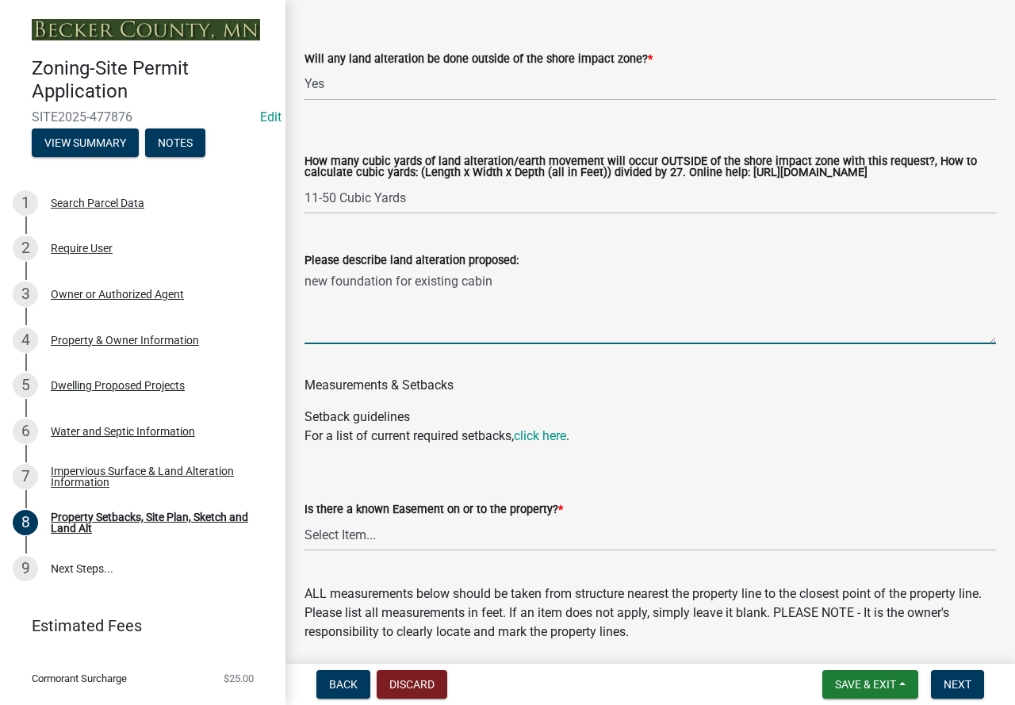
type textarea "new foundation for existing cabin"
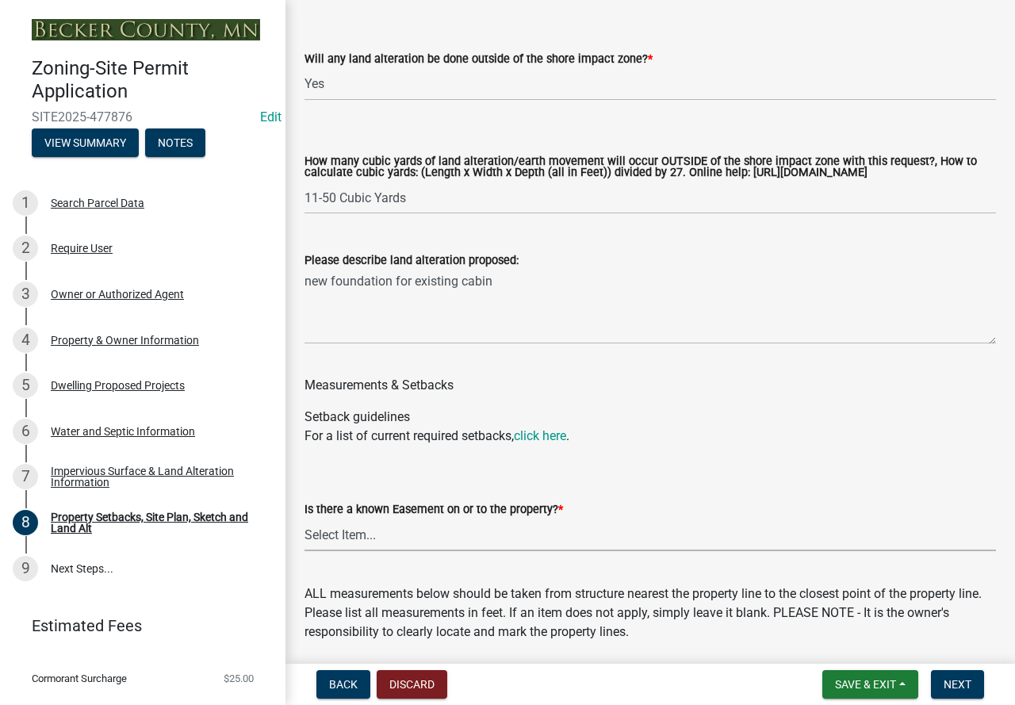
click at [441, 551] on select "Select Item... Yes No" at bounding box center [649, 534] width 691 height 32
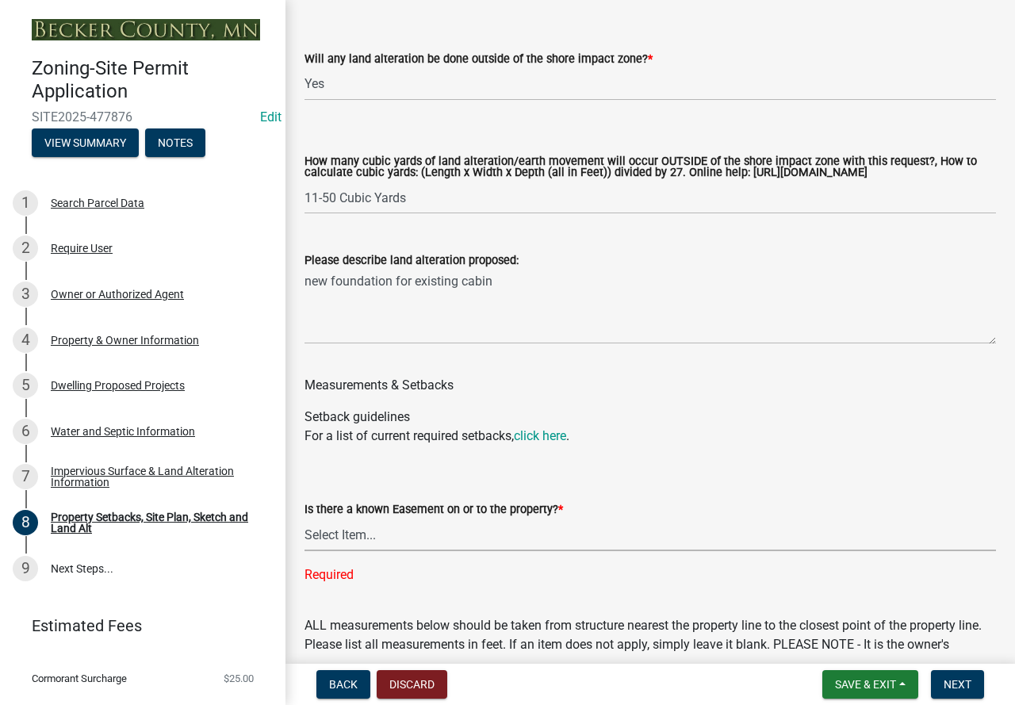
click at [408, 547] on select "Select Item... Yes No" at bounding box center [649, 534] width 691 height 32
click at [389, 632] on div "ALL measurements below should be taken from structure nearest the property line…" at bounding box center [649, 644] width 691 height 57
click at [368, 551] on select "Select Item... Yes No" at bounding box center [649, 534] width 691 height 32
click at [304, 533] on select "Select Item... Yes No" at bounding box center [649, 534] width 691 height 32
select select "c8b8ea71-7088-4e87-a493-7bc88cc2835b"
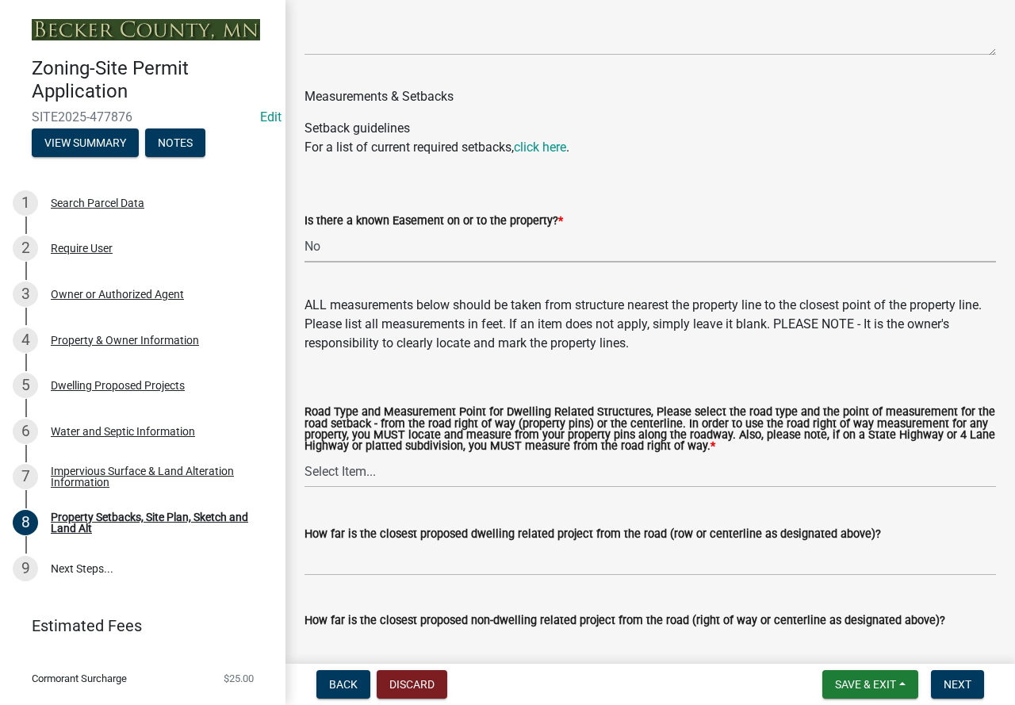
scroll to position [2853, 0]
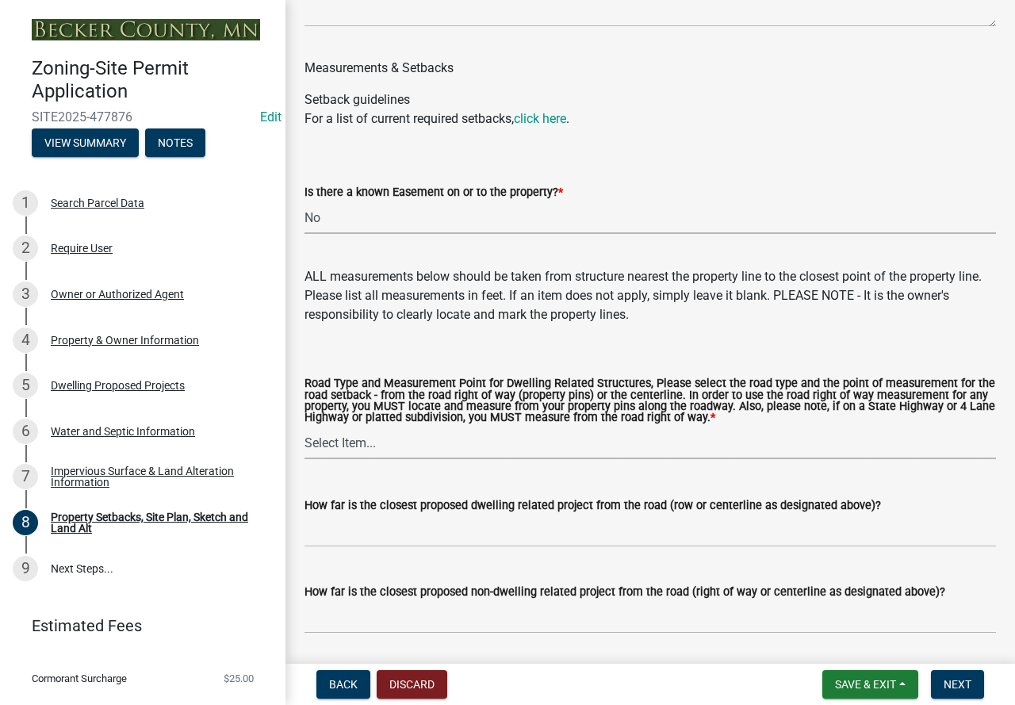
click at [377, 457] on select "Select Item... Private Easement - Right of Way Private Easement - Centerline Pu…" at bounding box center [649, 442] width 691 height 32
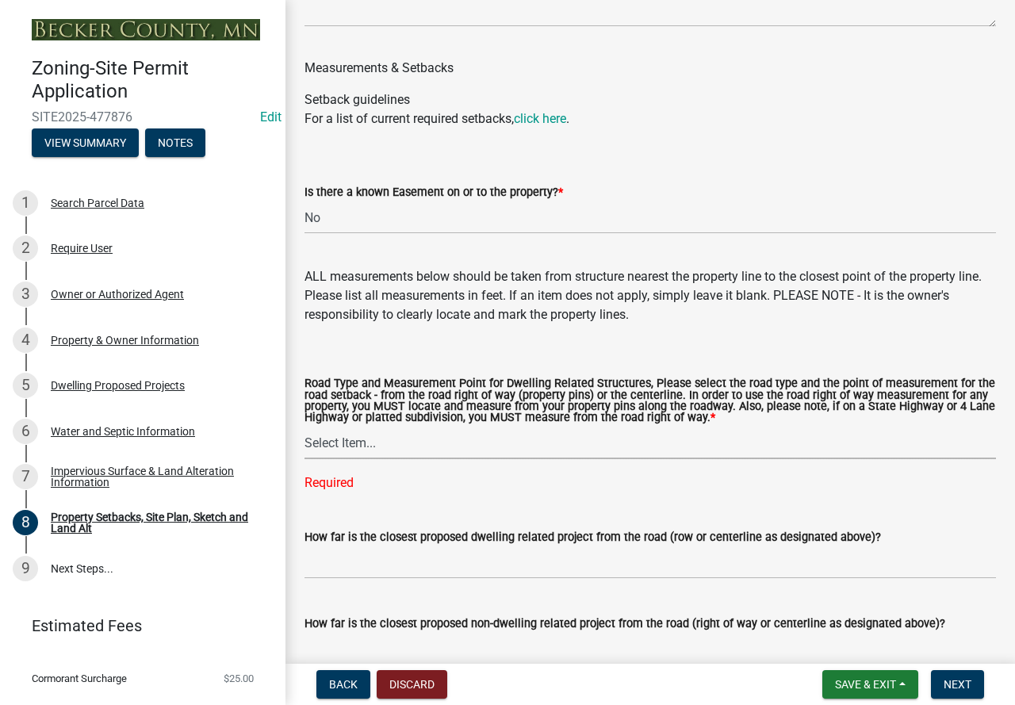
click at [400, 459] on select "Select Item... Private Easement - Right of Way Private Easement - Centerline Pu…" at bounding box center [649, 442] width 691 height 32
click at [304, 442] on select "Select Item... Private Easement - Right of Way Private Easement - Centerline Pu…" at bounding box center [649, 442] width 691 height 32
select select "133211ff-91ce-4a0a-9235-b48a7e2069a0"
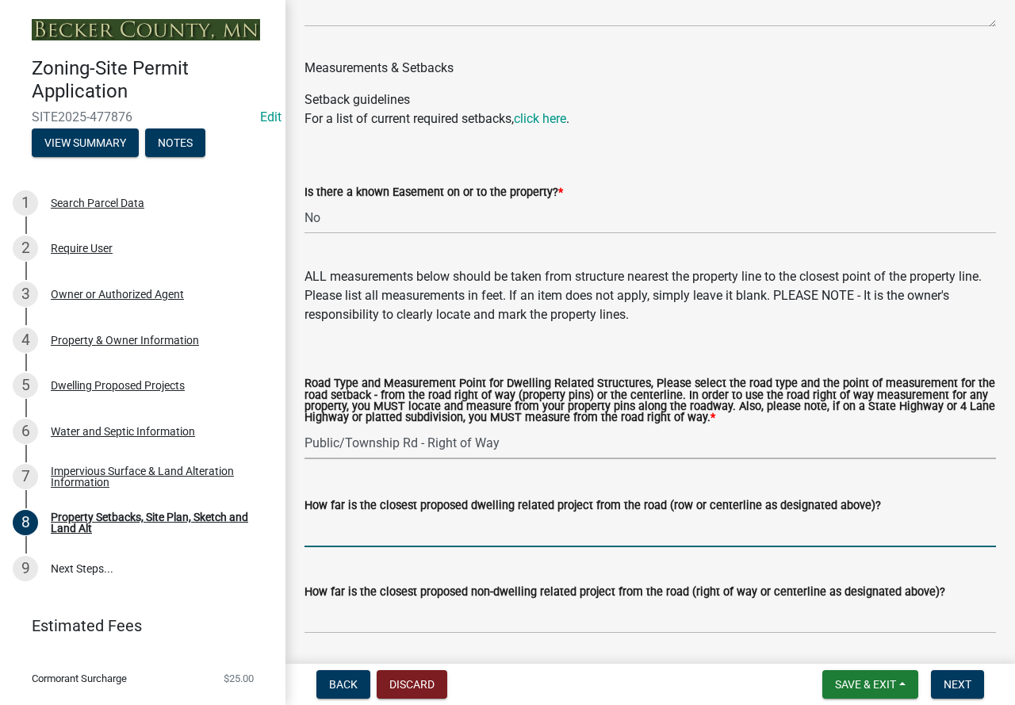
click at [410, 547] on input "How far is the closest proposed dwelling related project from the road (row or …" at bounding box center [649, 530] width 691 height 32
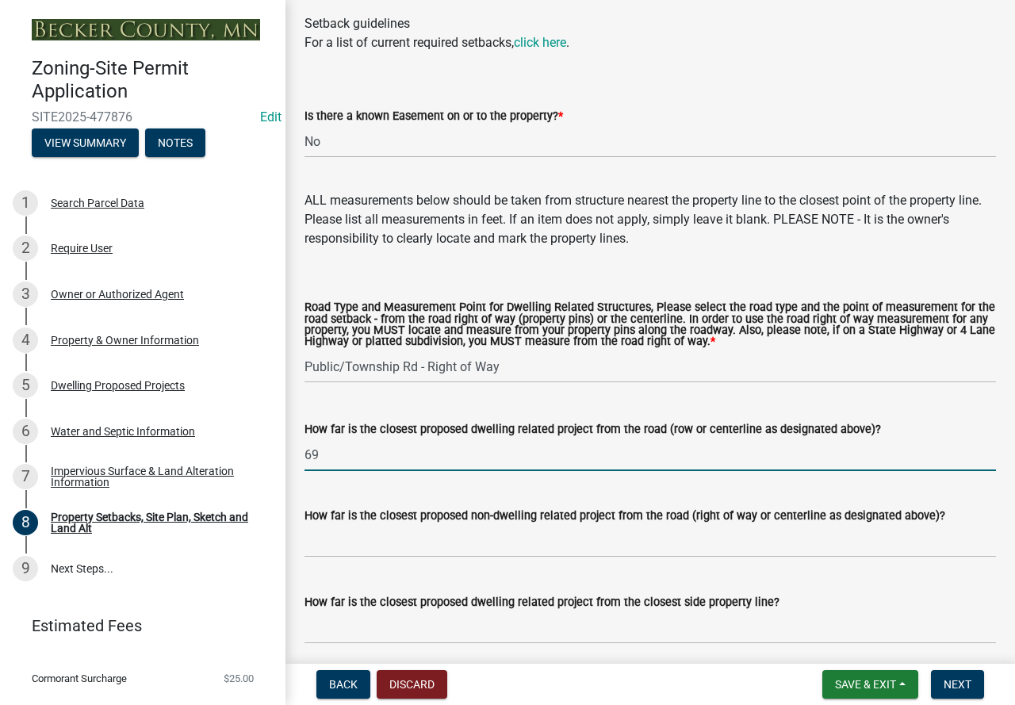
scroll to position [3012, 0]
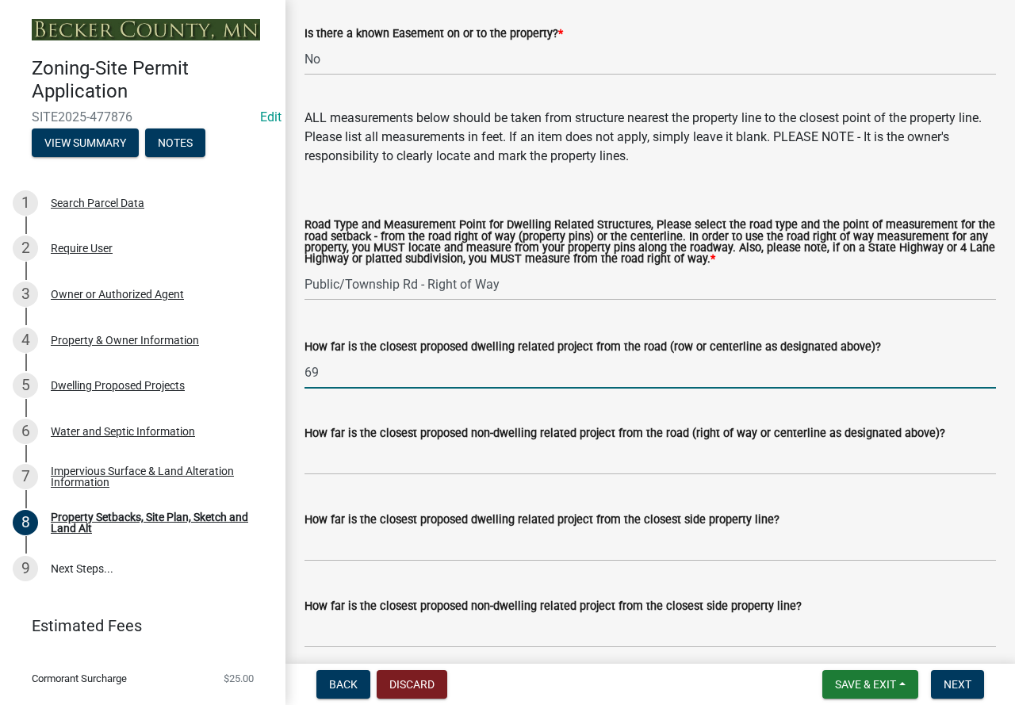
type input "69"
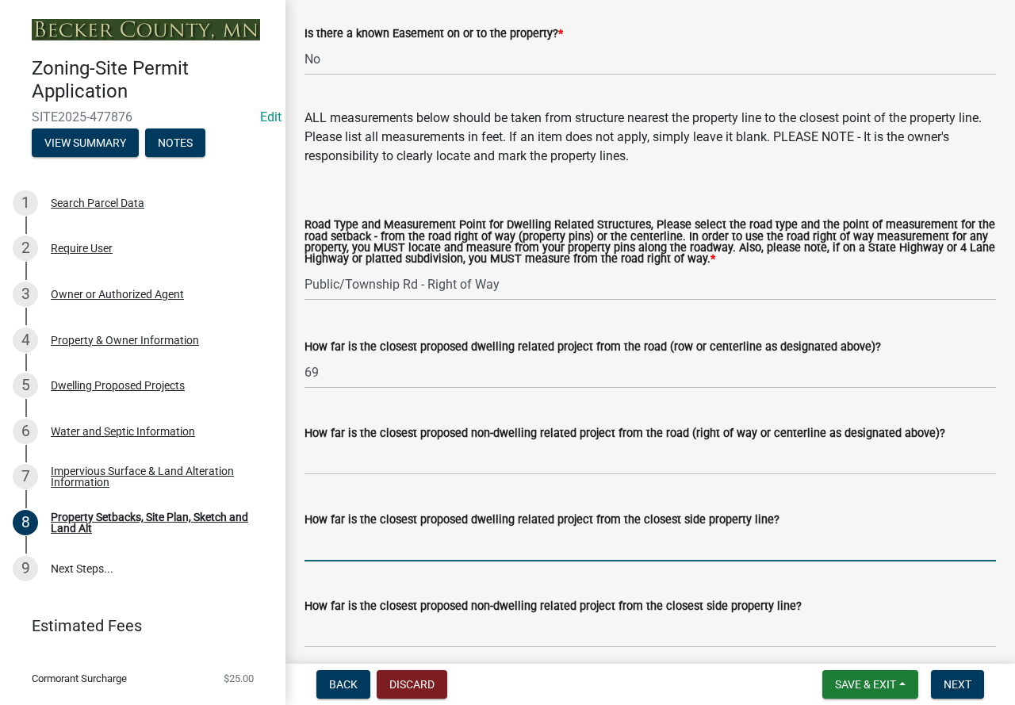
click at [474, 561] on input "How far is the closest proposed dwelling related project from the closest side …" at bounding box center [649, 545] width 691 height 32
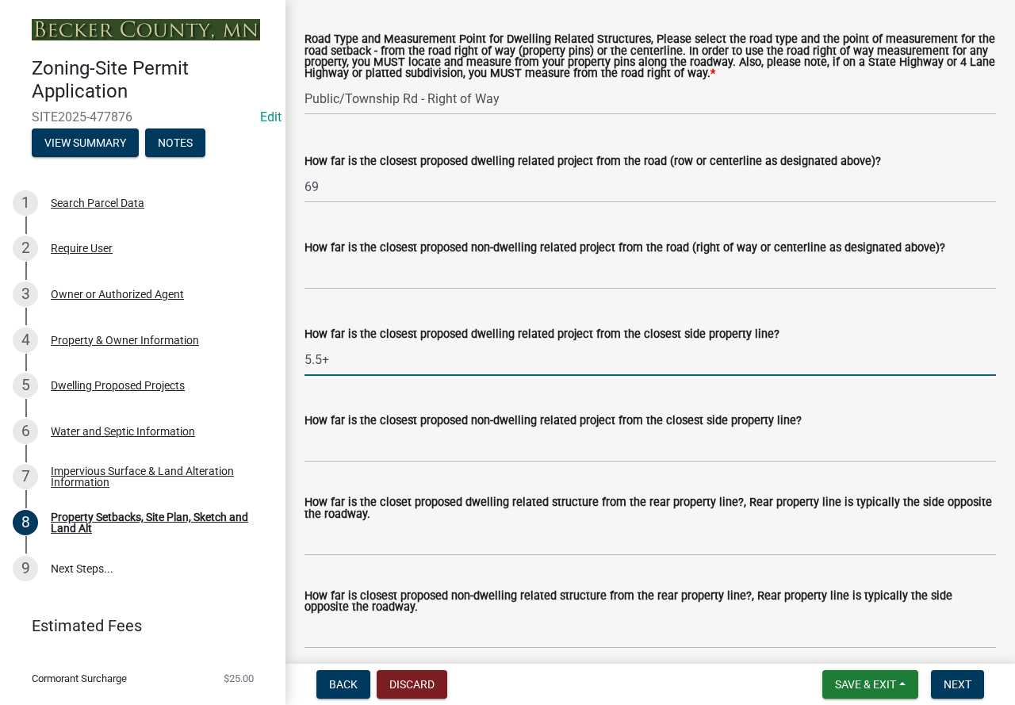
scroll to position [3250, 0]
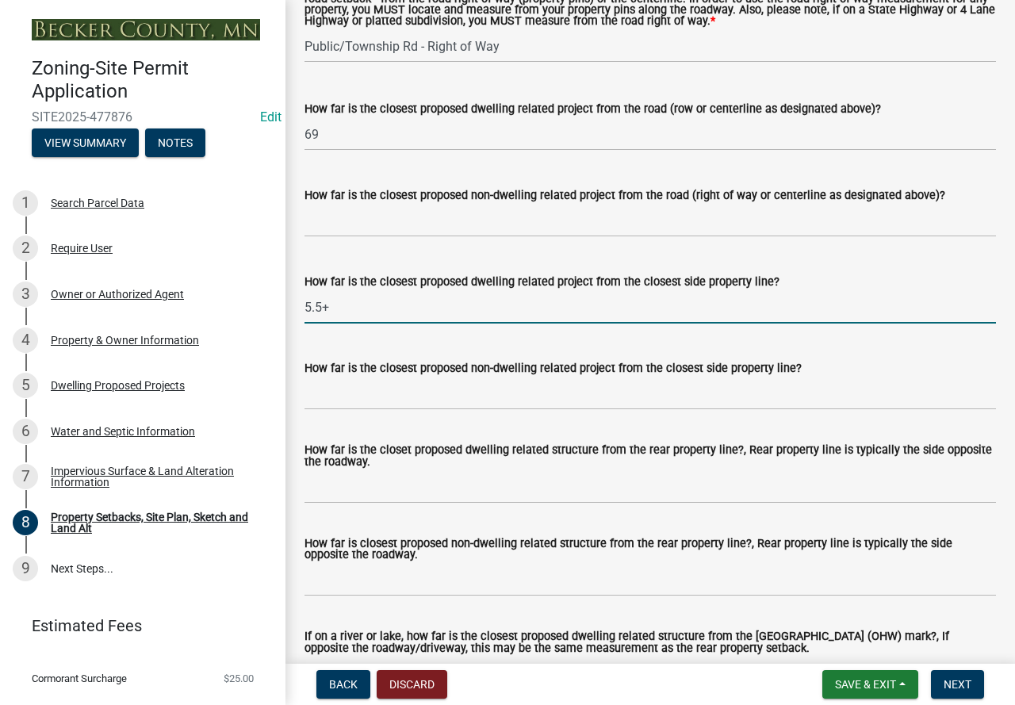
type input "5.5+"
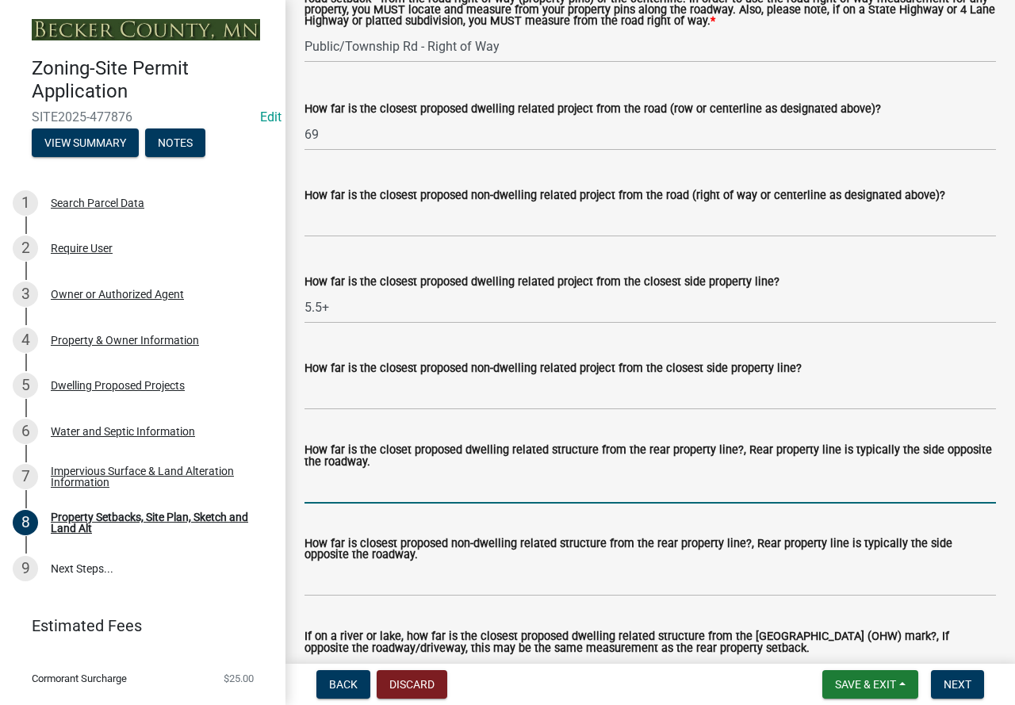
click at [557, 503] on input "How far is the closet proposed dwelling related structure from the rear propert…" at bounding box center [649, 487] width 691 height 32
click at [531, 503] on input "How far is the closet proposed dwelling related structure from the rear propert…" at bounding box center [649, 487] width 691 height 32
type input "1"
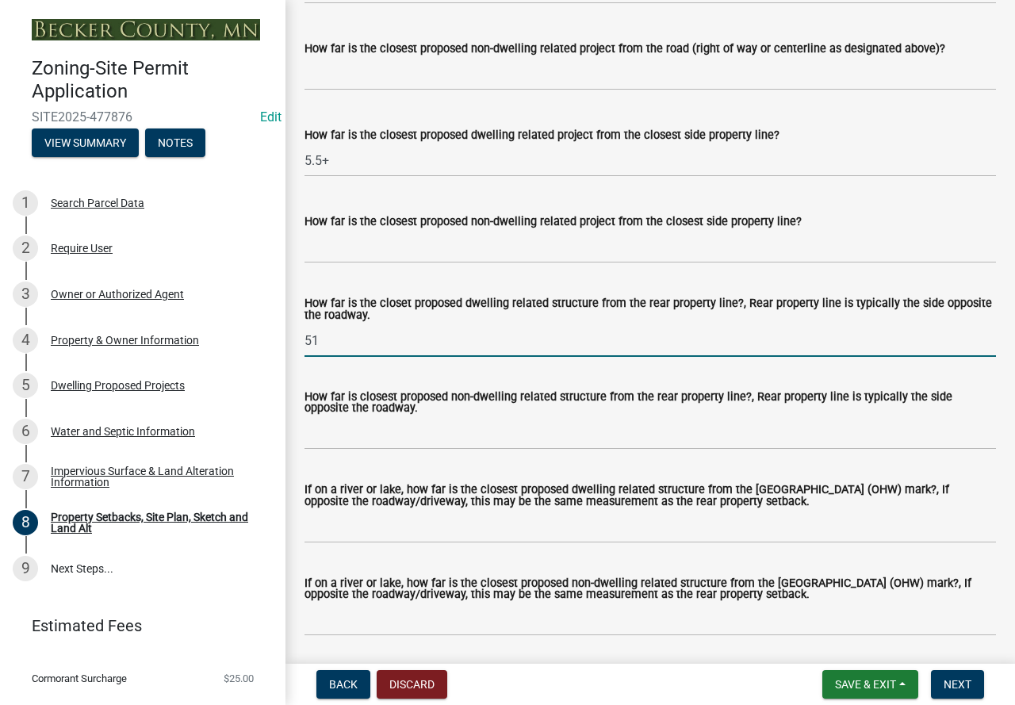
scroll to position [3408, 0]
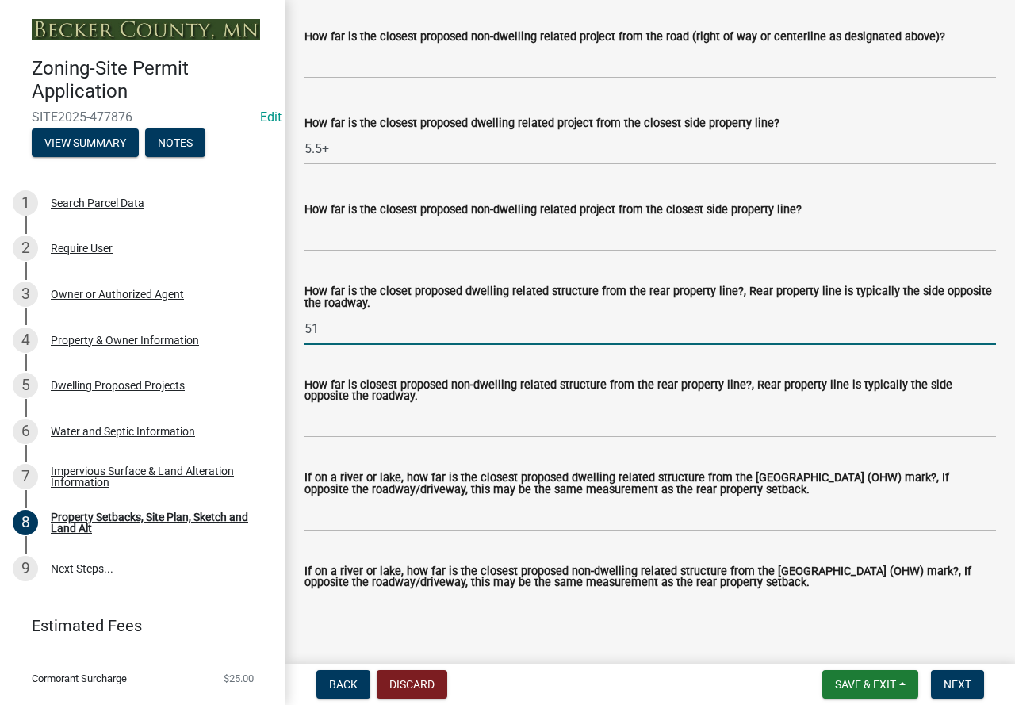
type input "51"
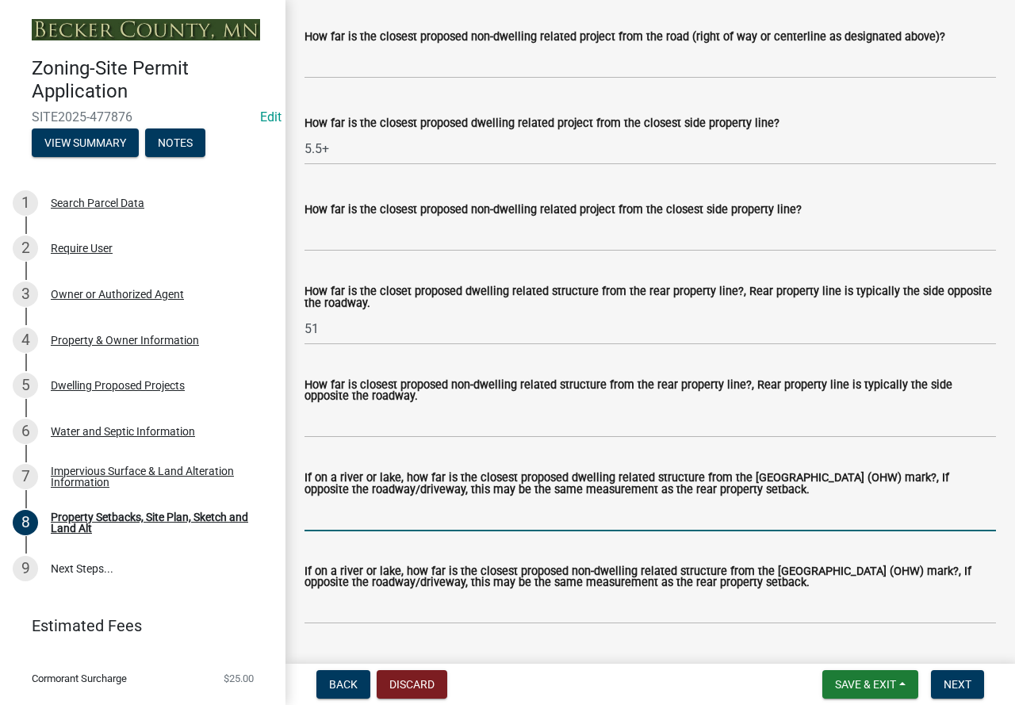
click at [424, 531] on input "If on a river or lake, how far is the closest proposed dwelling related structu…" at bounding box center [649, 515] width 691 height 32
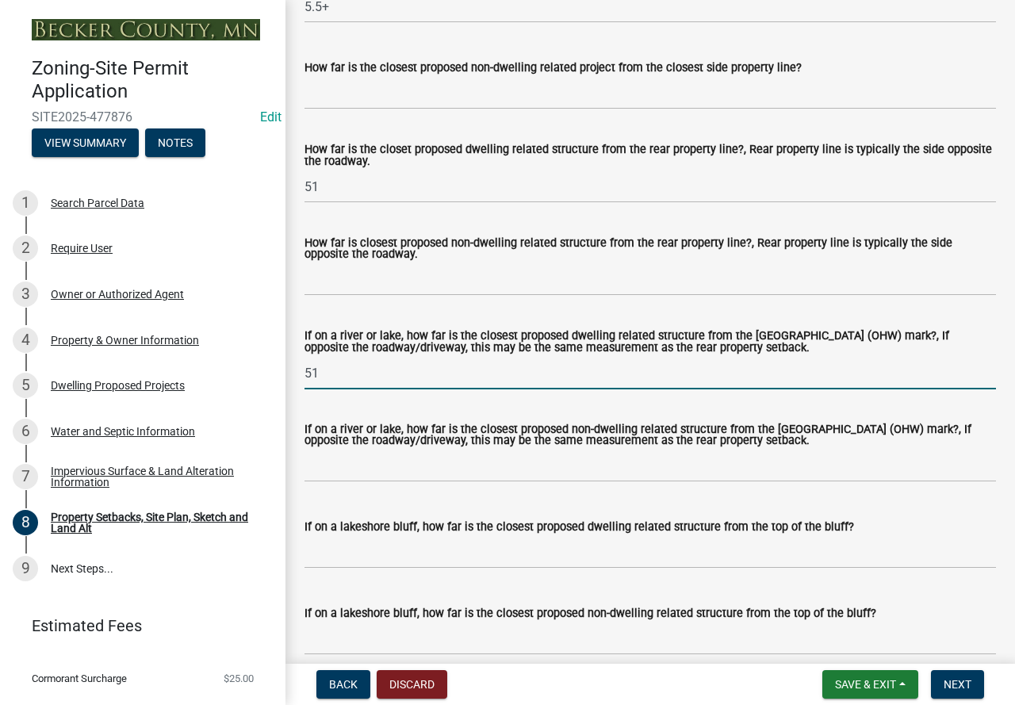
scroll to position [3567, 0]
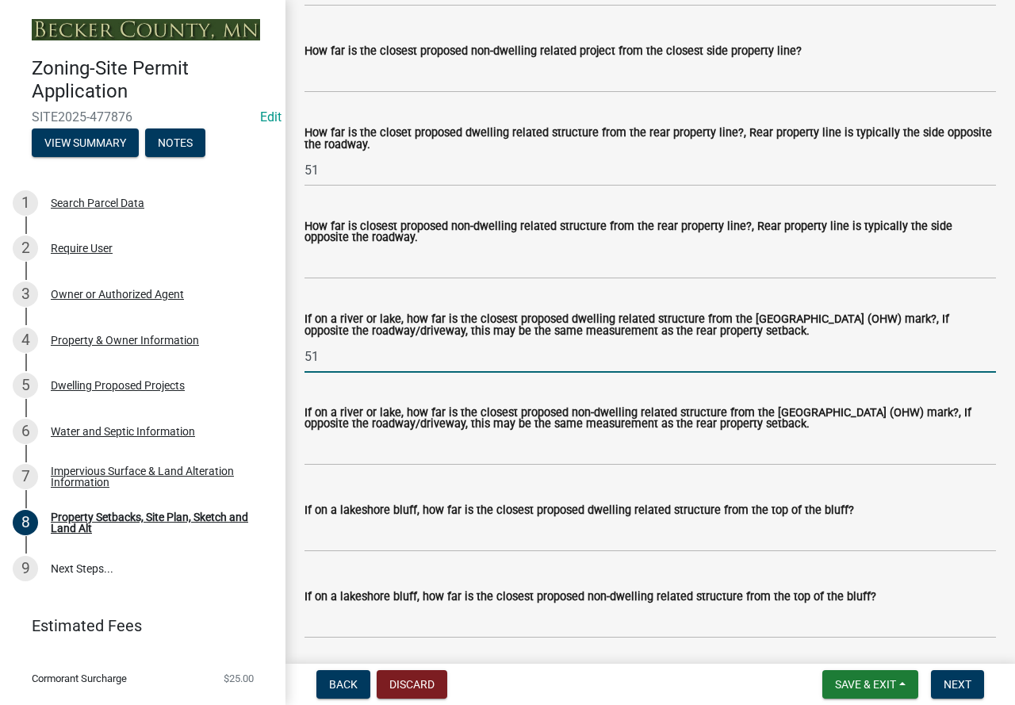
type input "51"
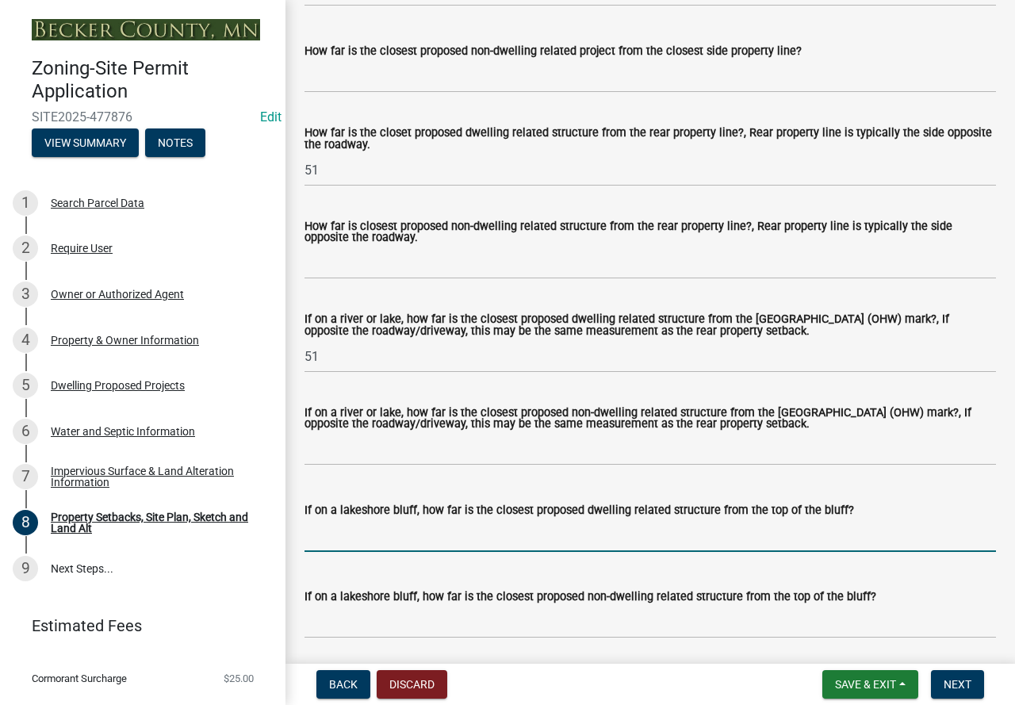
click at [403, 552] on input "If on a lakeshore bluff, how far is the closest proposed dwelling related struc…" at bounding box center [649, 535] width 691 height 32
click at [518, 552] on input "If on a lakeshore bluff, how far is the closest proposed dwelling related struc…" at bounding box center [649, 535] width 691 height 32
type input "N/A"
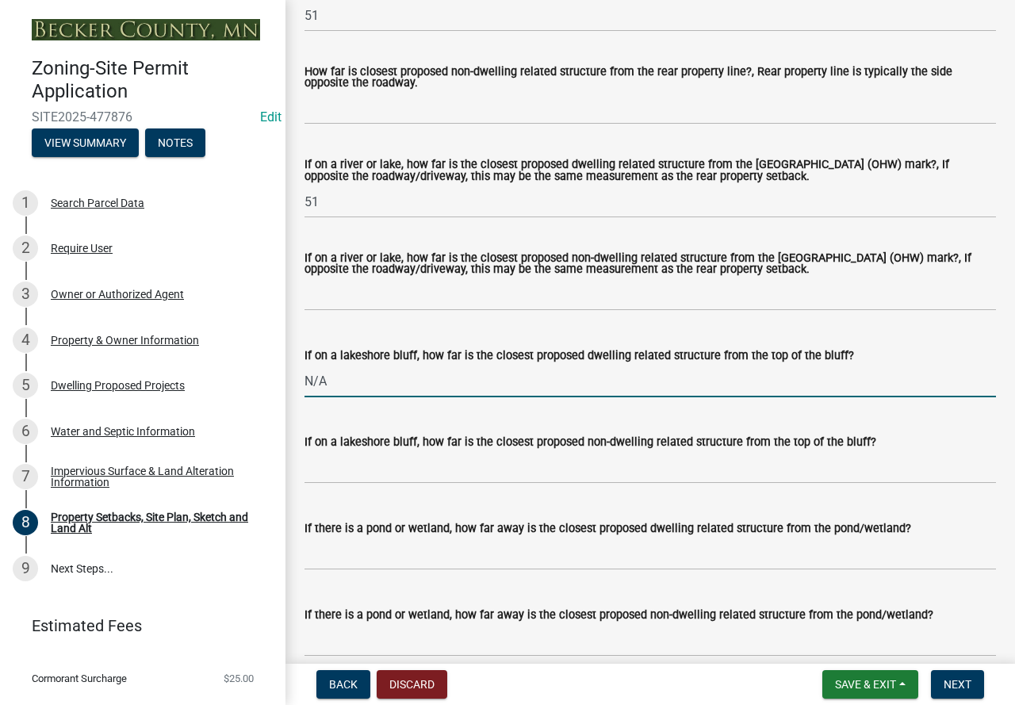
scroll to position [3725, 0]
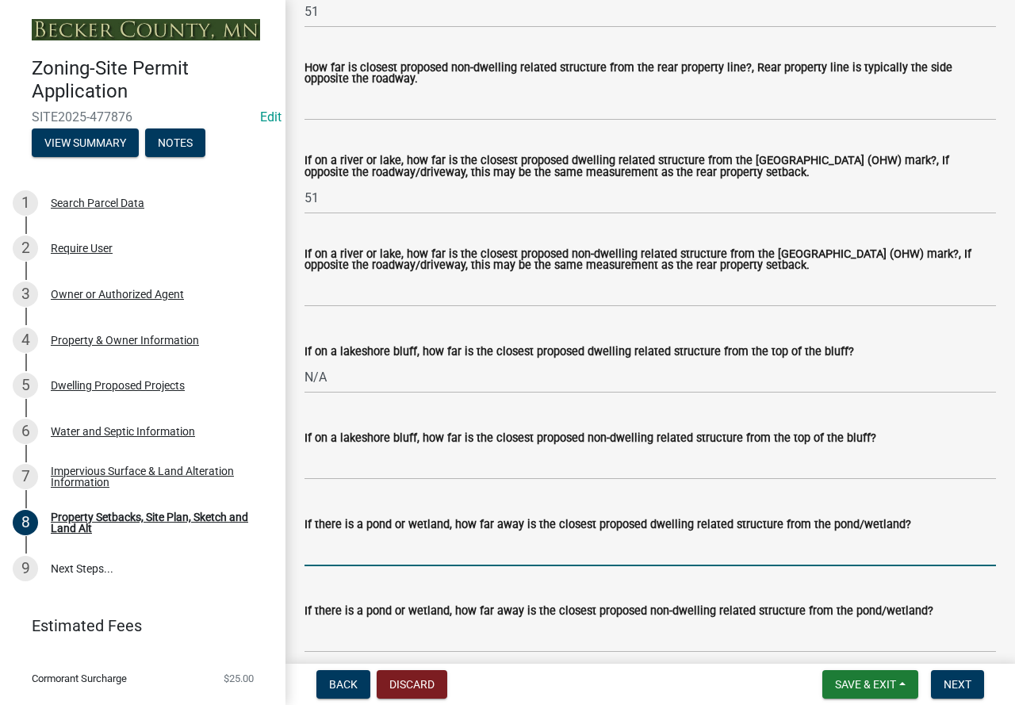
click at [434, 566] on input "If there is a pond or wetland, how far away is the closest proposed dwelling re…" at bounding box center [649, 549] width 691 height 32
type input "N/A"
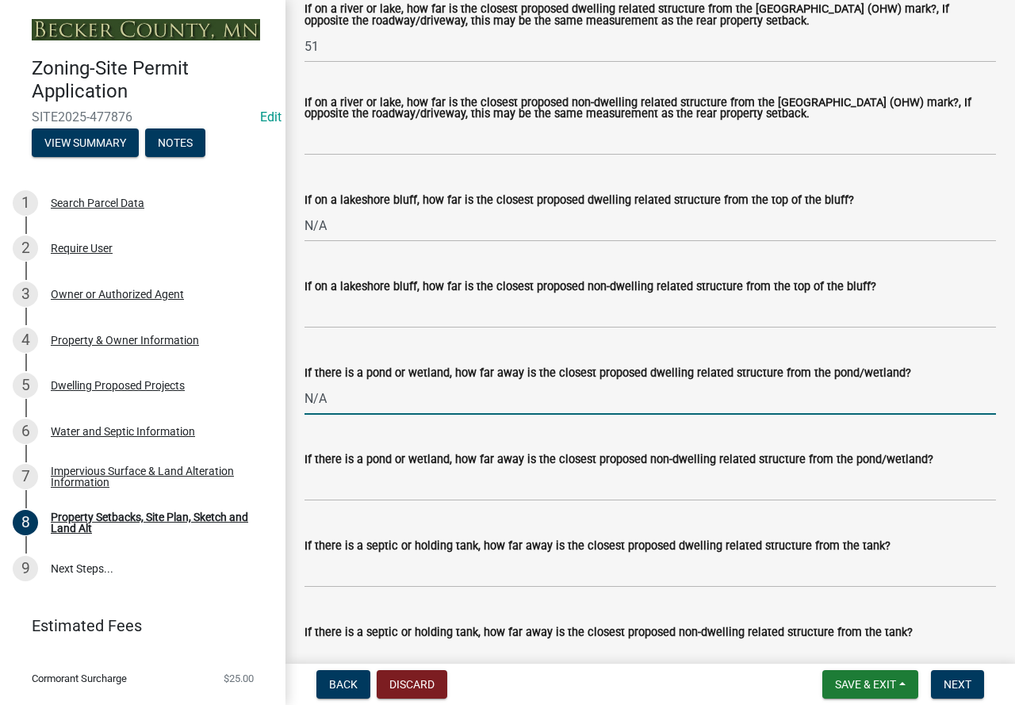
scroll to position [3963, 0]
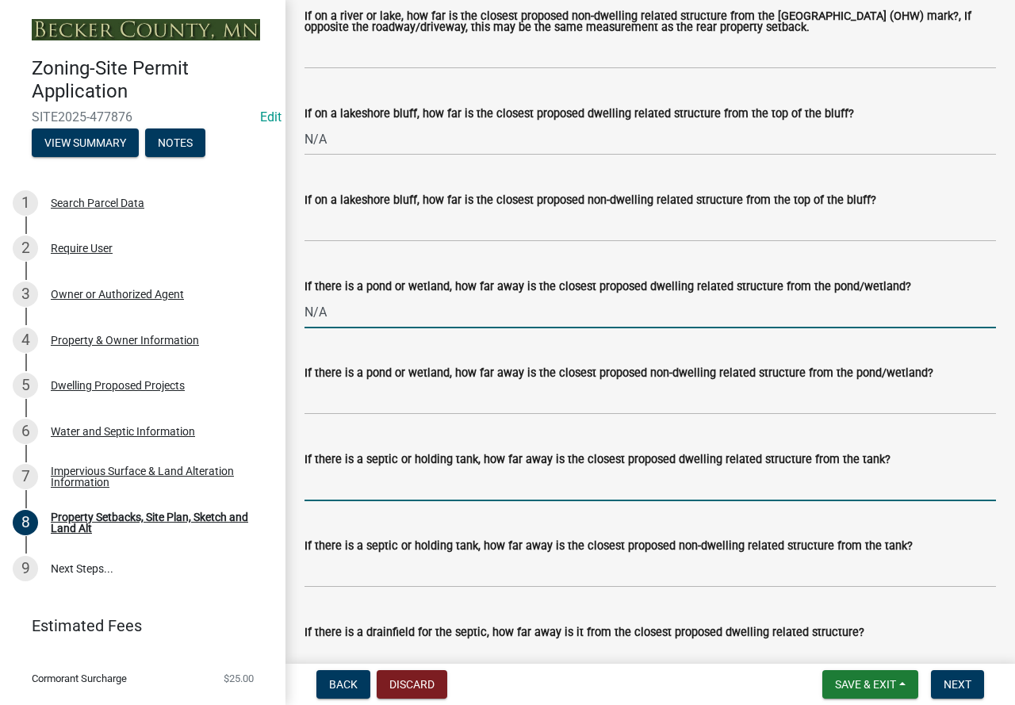
click at [446, 495] on input "If there is a septic or holding tank, how far away is the closest proposed dwel…" at bounding box center [649, 484] width 691 height 32
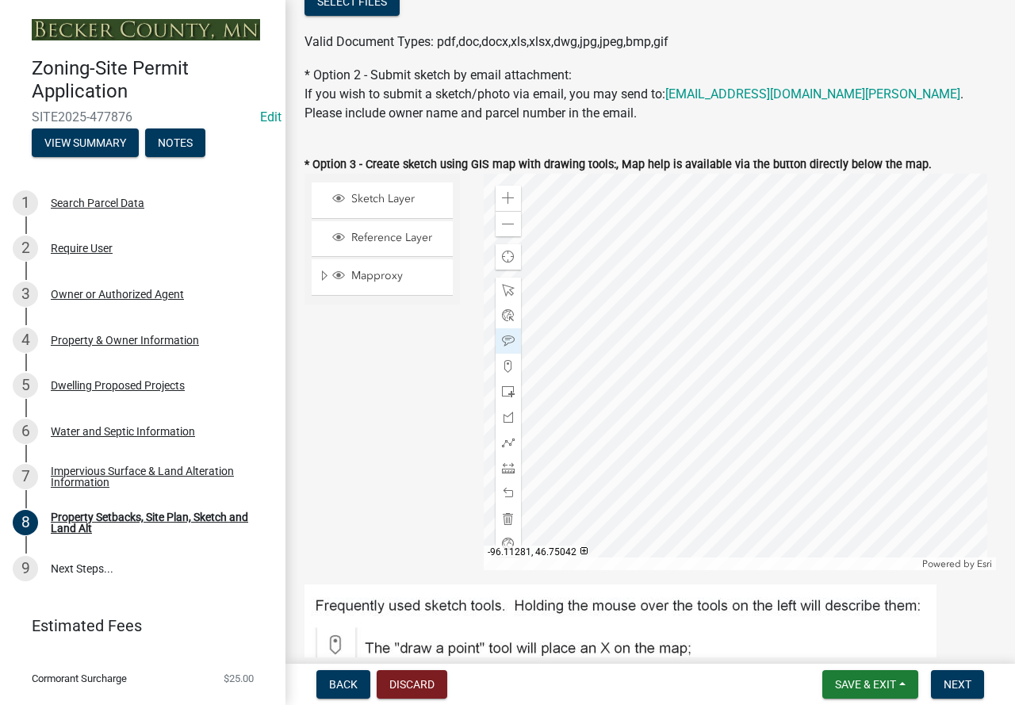
scroll to position [620, 0]
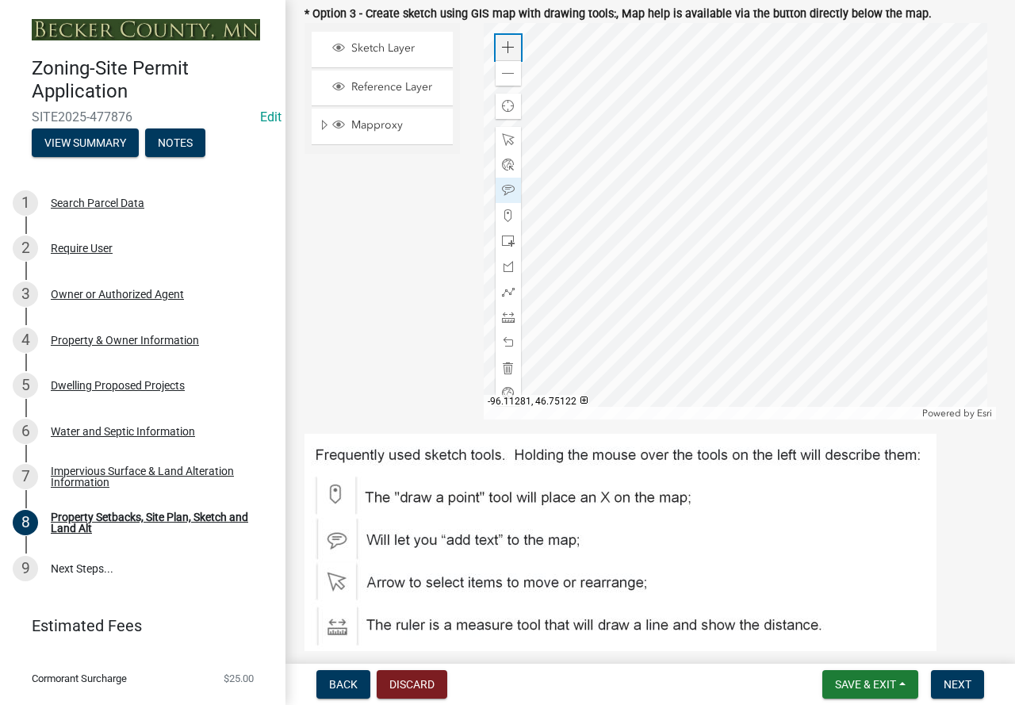
click at [510, 44] on span at bounding box center [508, 47] width 13 height 13
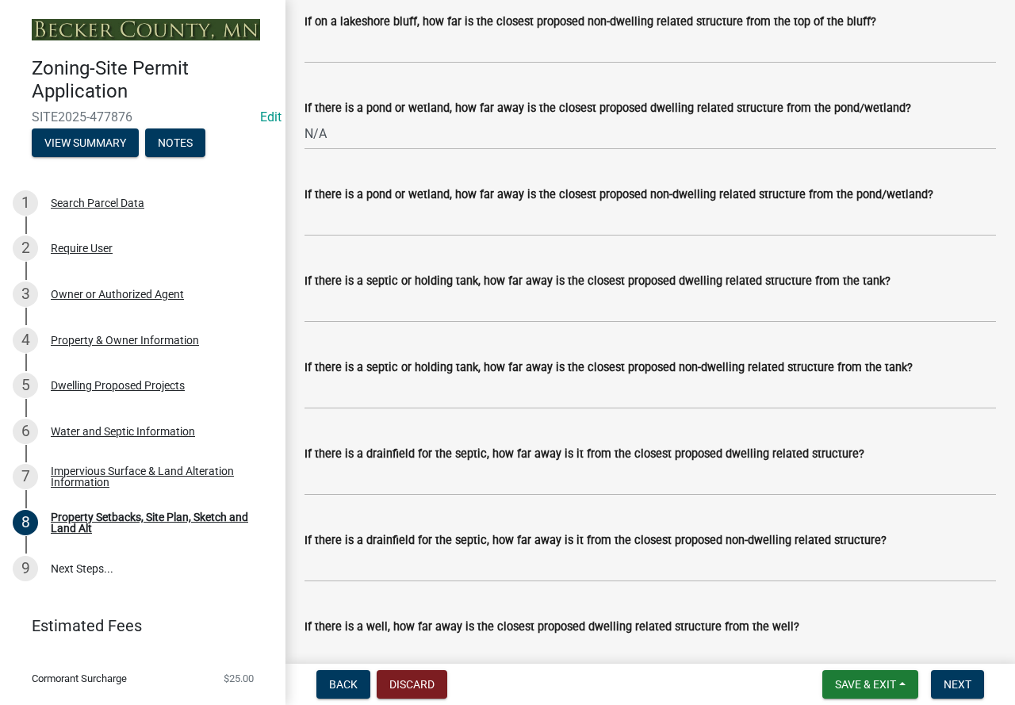
scroll to position [4217, 0]
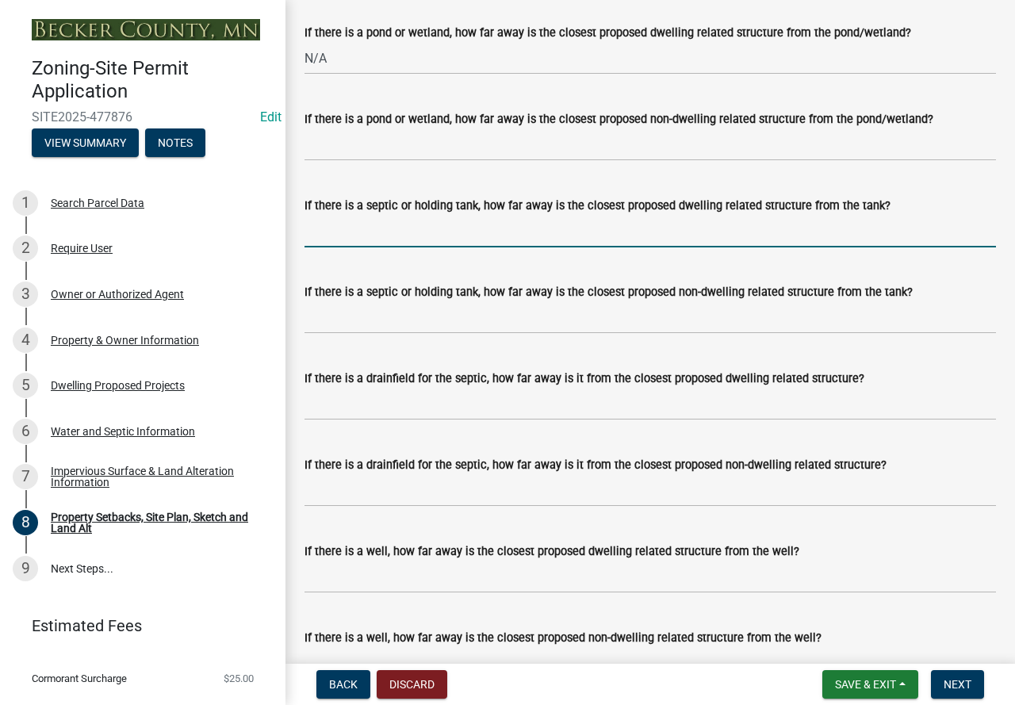
click at [405, 247] on input "If there is a septic or holding tank, how far away is the closest proposed dwel…" at bounding box center [649, 231] width 691 height 32
type input "45"
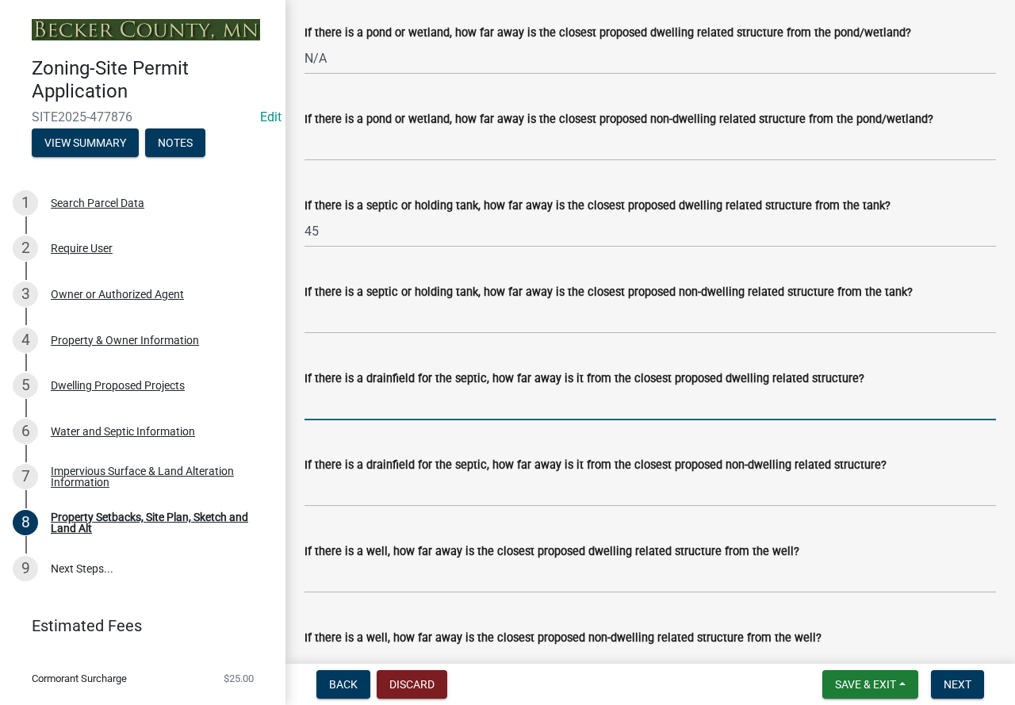
click at [371, 420] on input "If there is a drainfield for the septic, how far away is it from the closest pr…" at bounding box center [649, 404] width 691 height 32
type input "N/A"
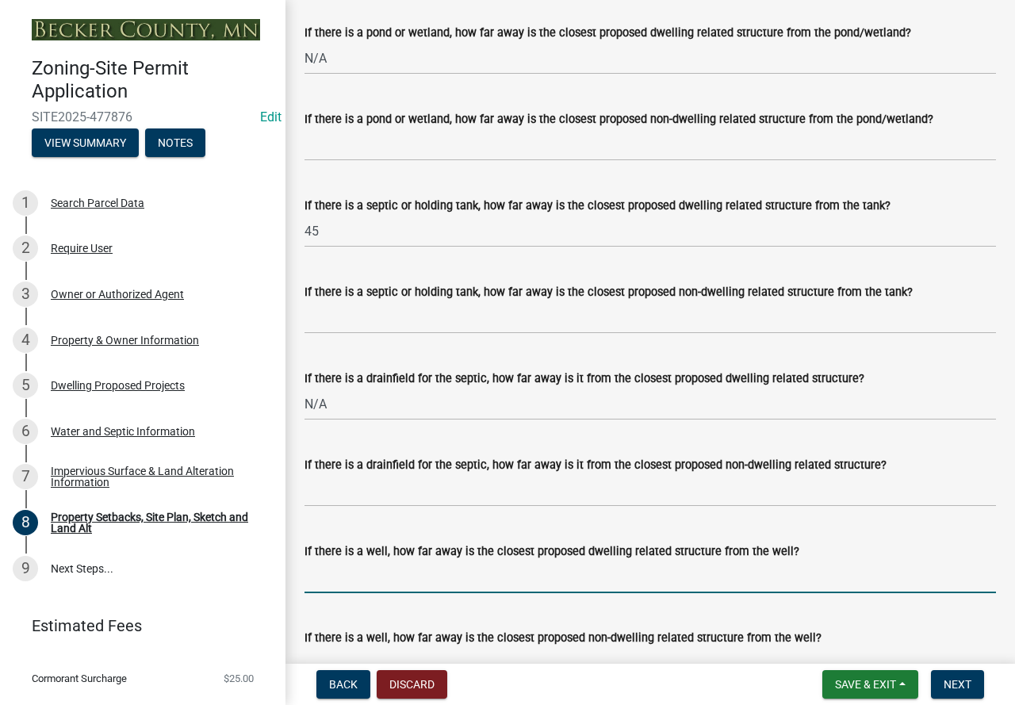
drag, startPoint x: 415, startPoint y: 590, endPoint x: 407, endPoint y: 597, distance: 10.8
click at [415, 590] on input "If there is a well, how far away is the closest proposed dwelling related struc…" at bounding box center [649, 576] width 691 height 32
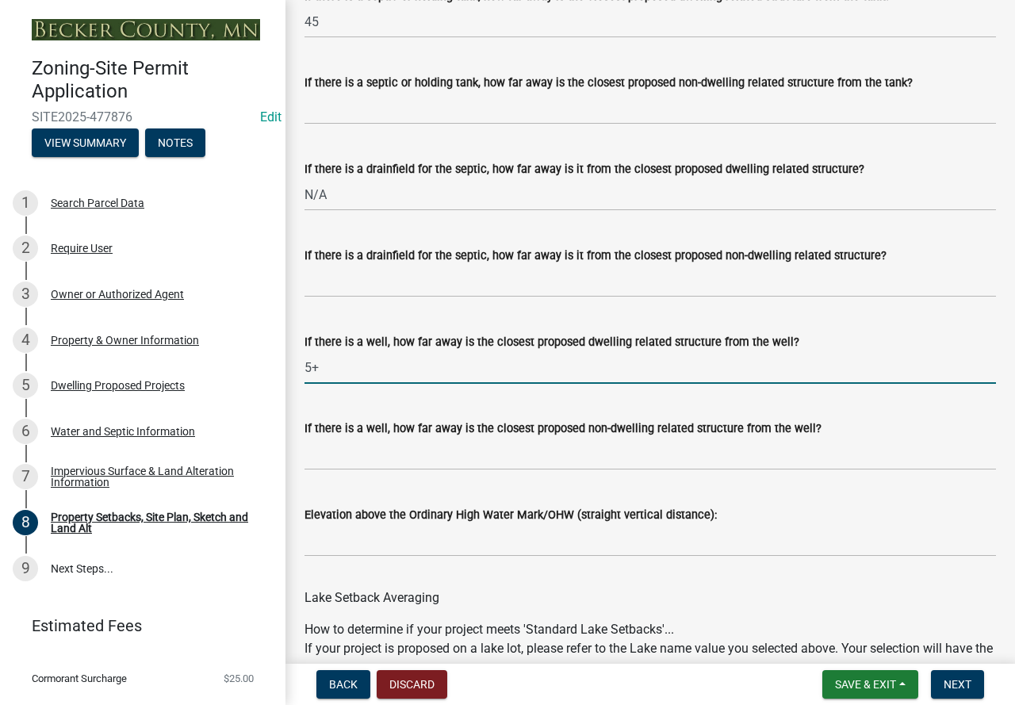
scroll to position [4454, 0]
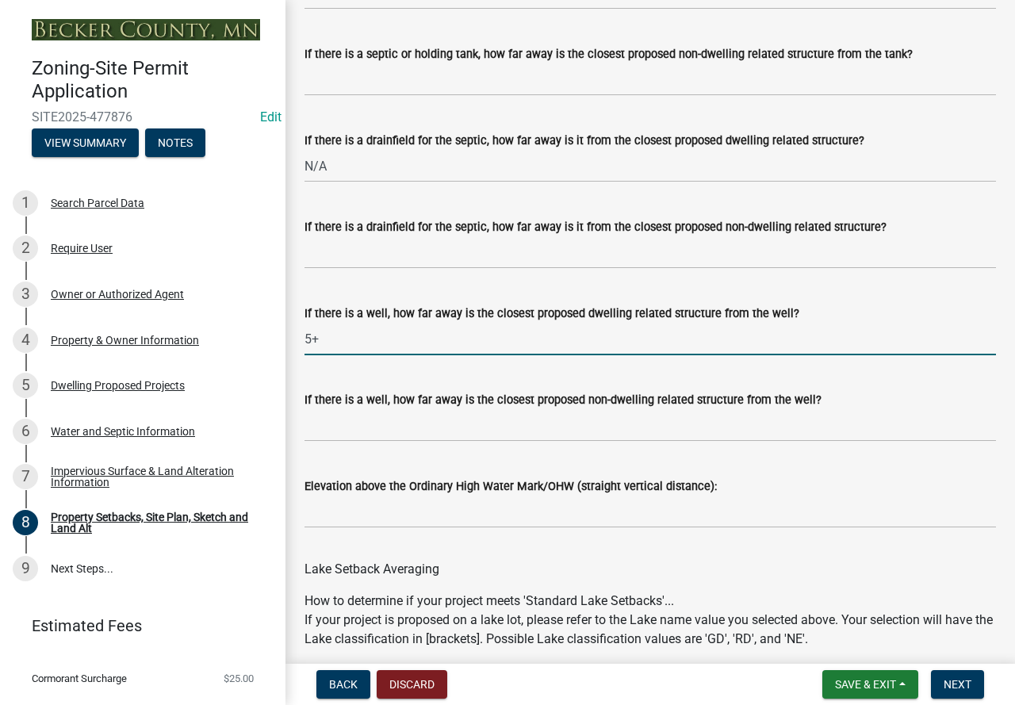
type input "5+"
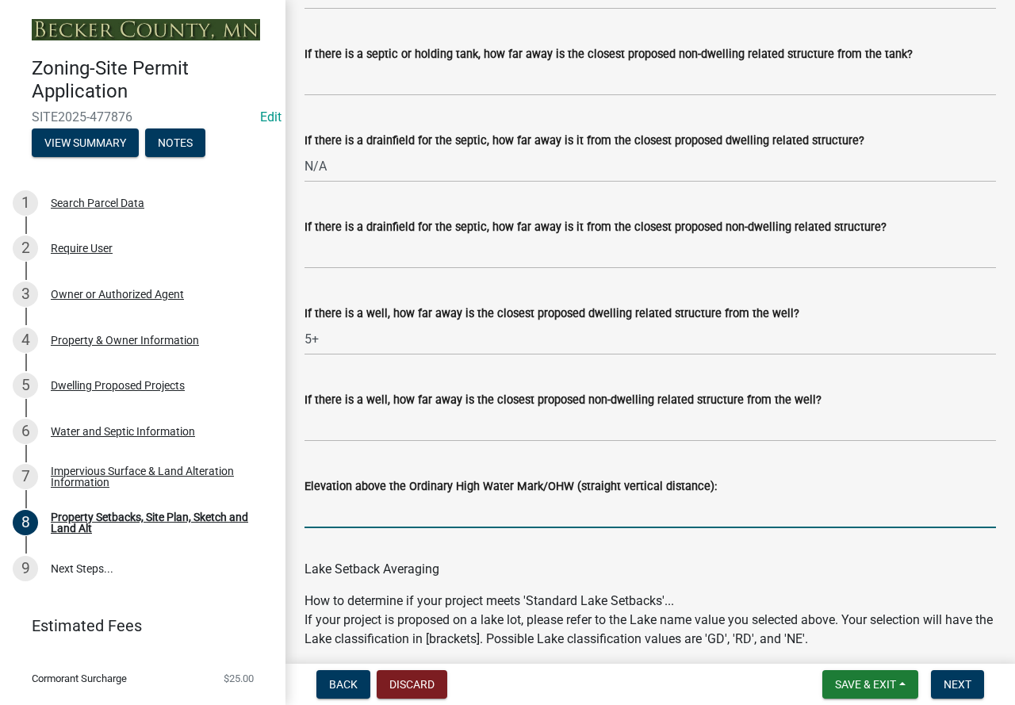
click at [403, 526] on input "Elevation above the Ordinary High Water Mark/OHW (straight vertical distance):" at bounding box center [649, 511] width 691 height 32
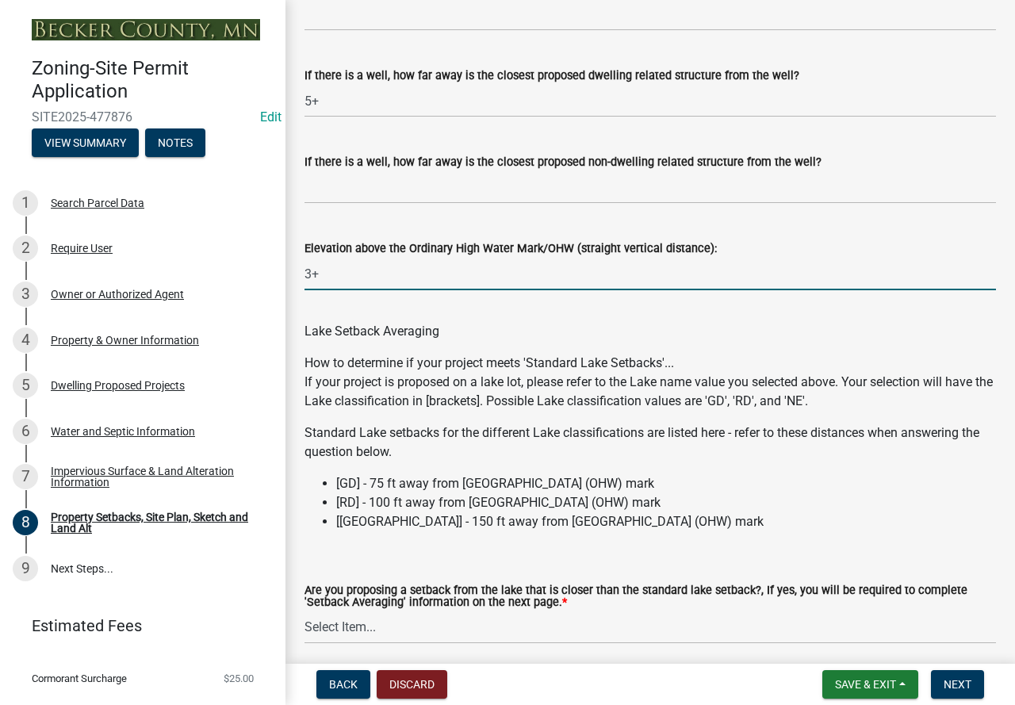
scroll to position [4775, 0]
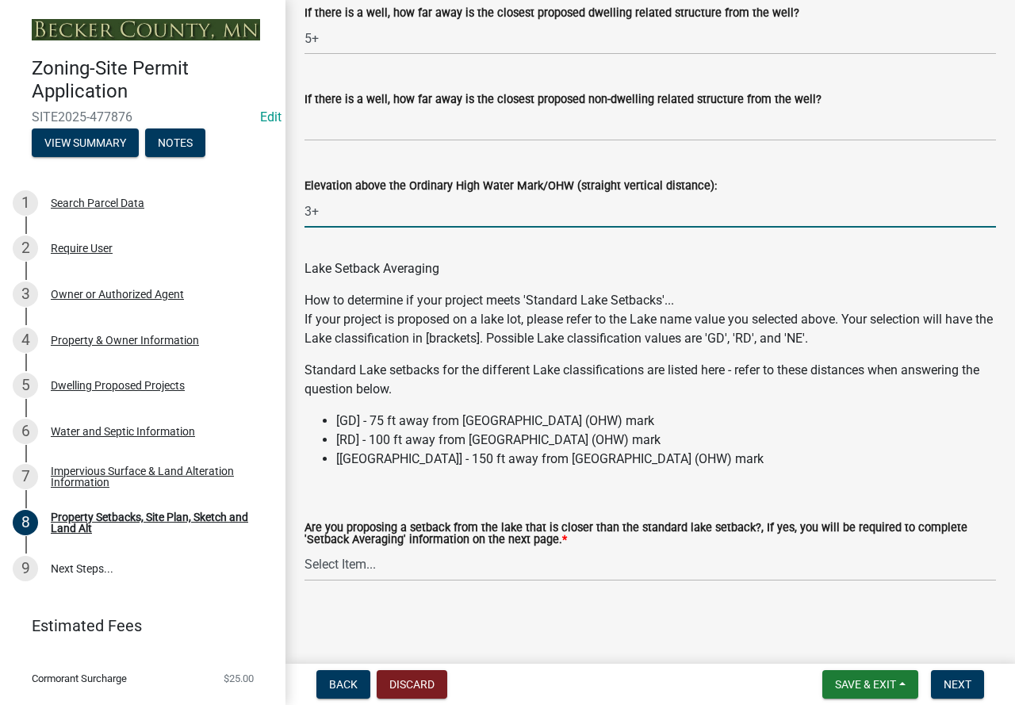
type input "3+"
click at [642, 569] on select "Select Item... Yes No N/A" at bounding box center [649, 564] width 691 height 32
click at [304, 548] on select "Select Item... Yes No N/A" at bounding box center [649, 564] width 691 height 32
select select "4421853d-5e11-4b64-95ec-6c47066881cc"
click at [979, 690] on button "Next" at bounding box center [957, 684] width 53 height 29
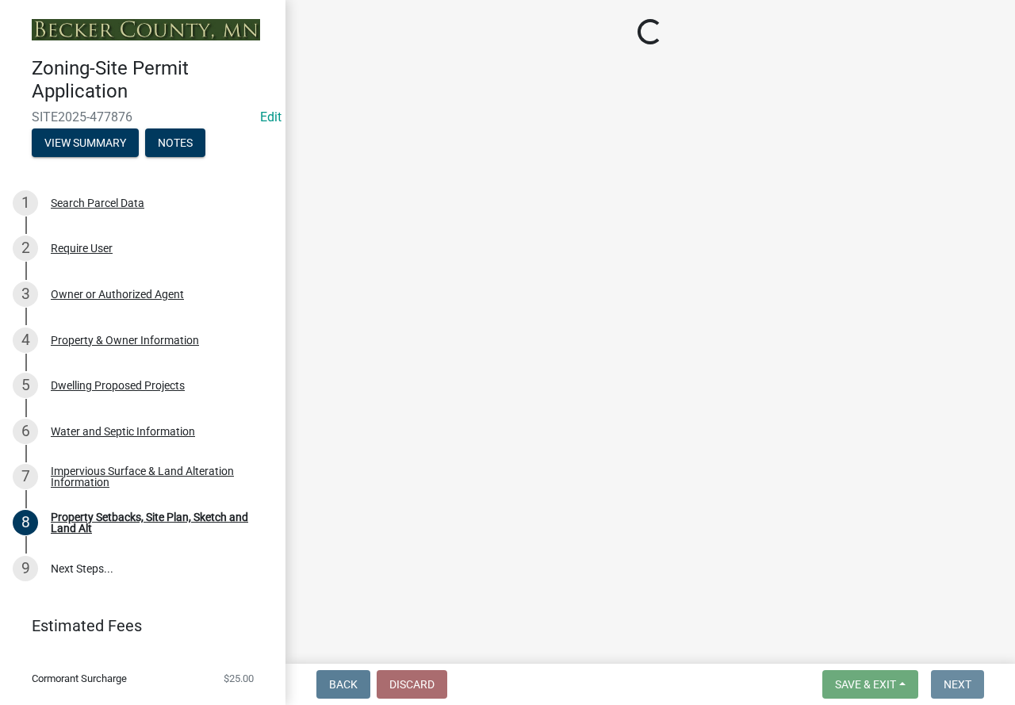
scroll to position [0, 0]
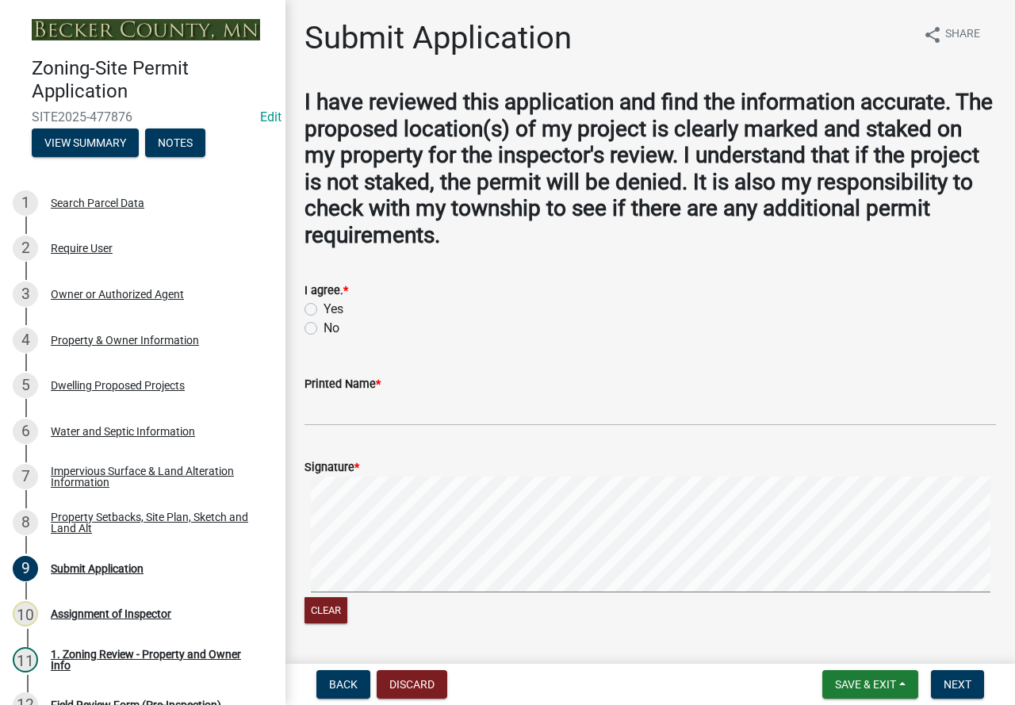
click at [323, 307] on label "Yes" at bounding box center [333, 309] width 20 height 19
click at [323, 307] on input "Yes" at bounding box center [328, 305] width 10 height 10
radio input "true"
click at [363, 399] on input "Printed Name *" at bounding box center [649, 409] width 691 height 32
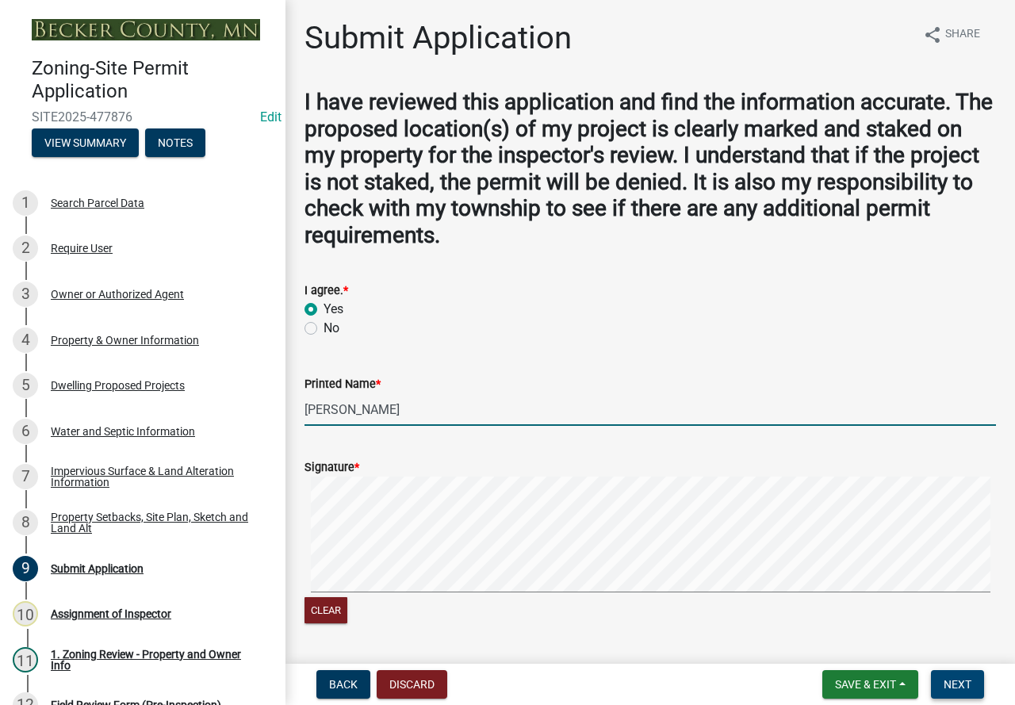
type input "[PERSON_NAME]"
click at [965, 678] on span "Next" at bounding box center [957, 684] width 28 height 13
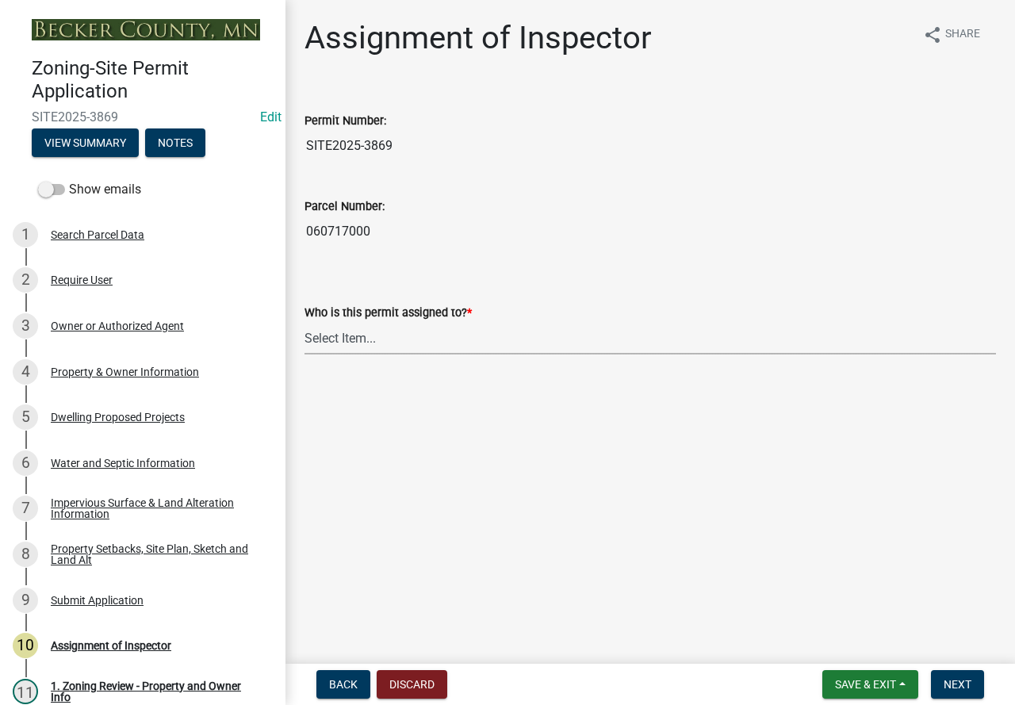
click at [411, 330] on select "Select Item... [PERSON_NAME] [PERSON_NAME] [PERSON_NAME] [PERSON_NAME] [PERSON_…" at bounding box center [649, 338] width 691 height 32
click at [304, 322] on select "Select Item... [PERSON_NAME] [PERSON_NAME] [PERSON_NAME] [PERSON_NAME] [PERSON_…" at bounding box center [649, 338] width 691 height 32
select select "c0b6e50c-983d-48c1-a910-e8bd43c13b77"
click at [973, 686] on button "Next" at bounding box center [957, 684] width 53 height 29
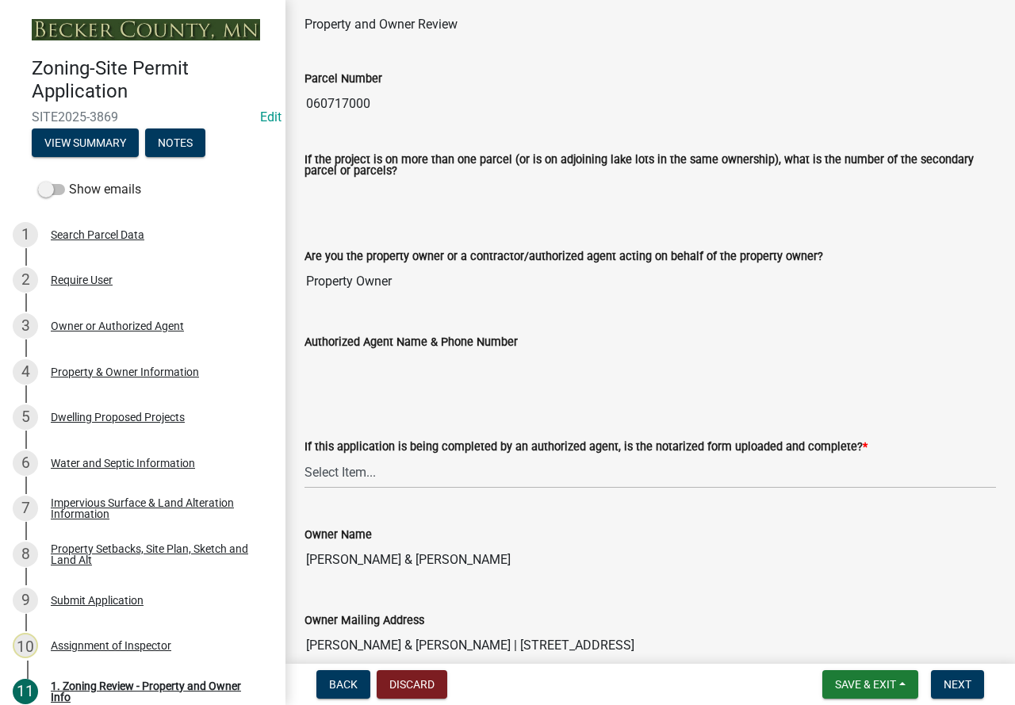
scroll to position [159, 0]
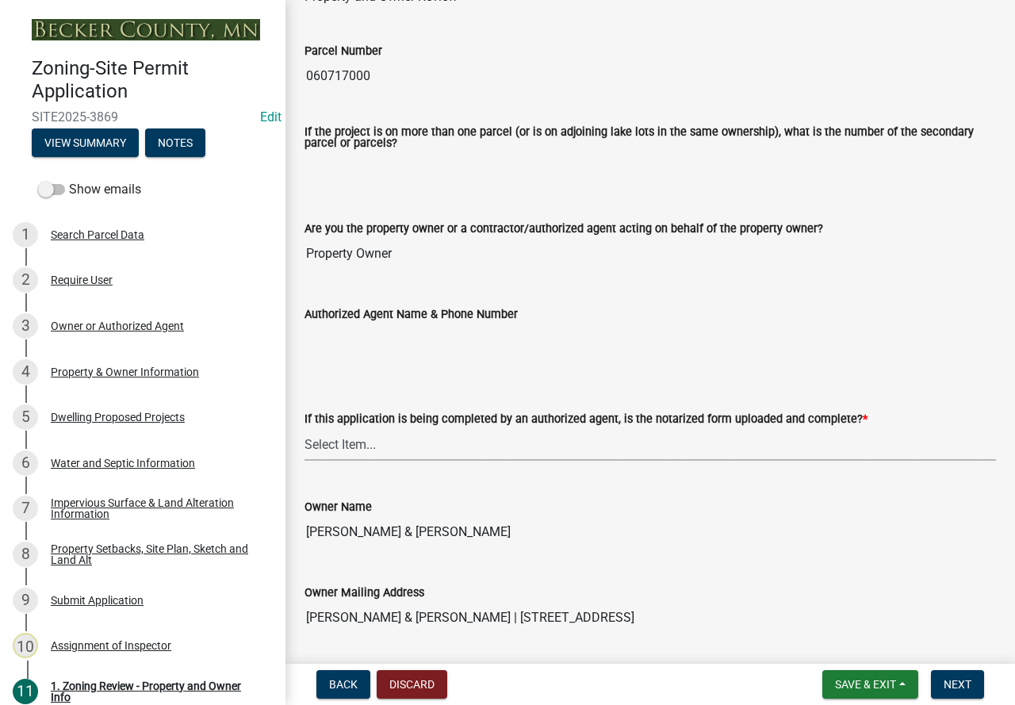
click at [482, 443] on select "Select Item... Yes No N/A" at bounding box center [649, 444] width 691 height 32
click at [304, 429] on select "Select Item... Yes No N/A" at bounding box center [649, 444] width 691 height 32
select select "b279cdb4-a9c7-4e65-a8bd-797316f5be14"
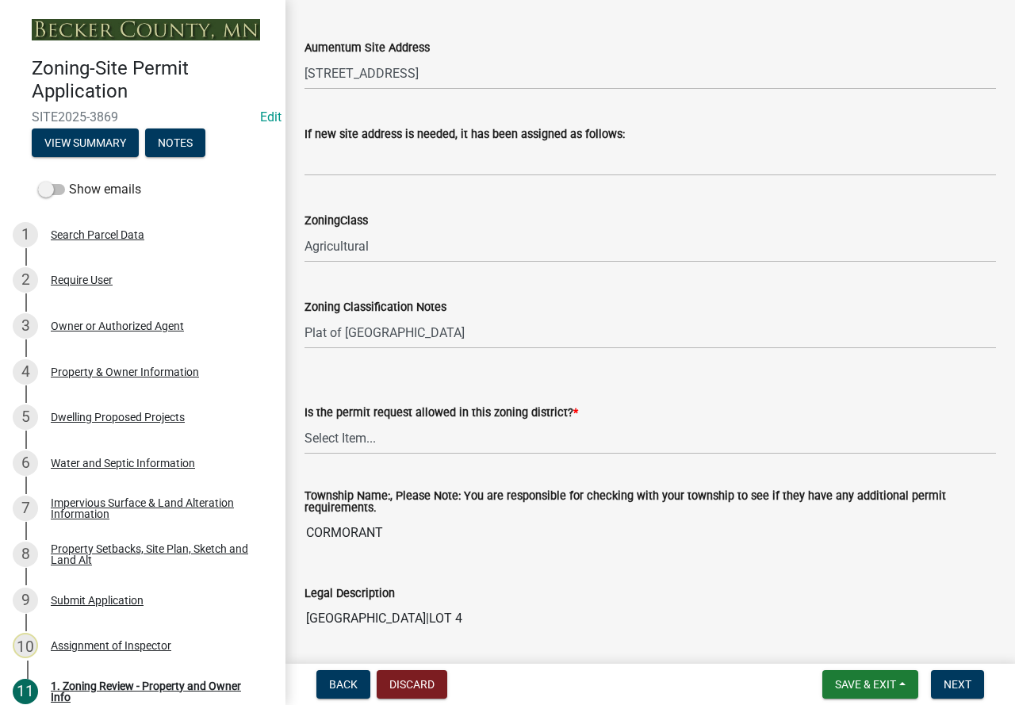
scroll to position [951, 0]
click at [422, 432] on select "Select Item... Yes No" at bounding box center [649, 437] width 691 height 32
click at [304, 422] on select "Select Item... Yes No" at bounding box center [649, 437] width 691 height 32
select select "b4f32c46-6248-4748-b47c-fa4933858724"
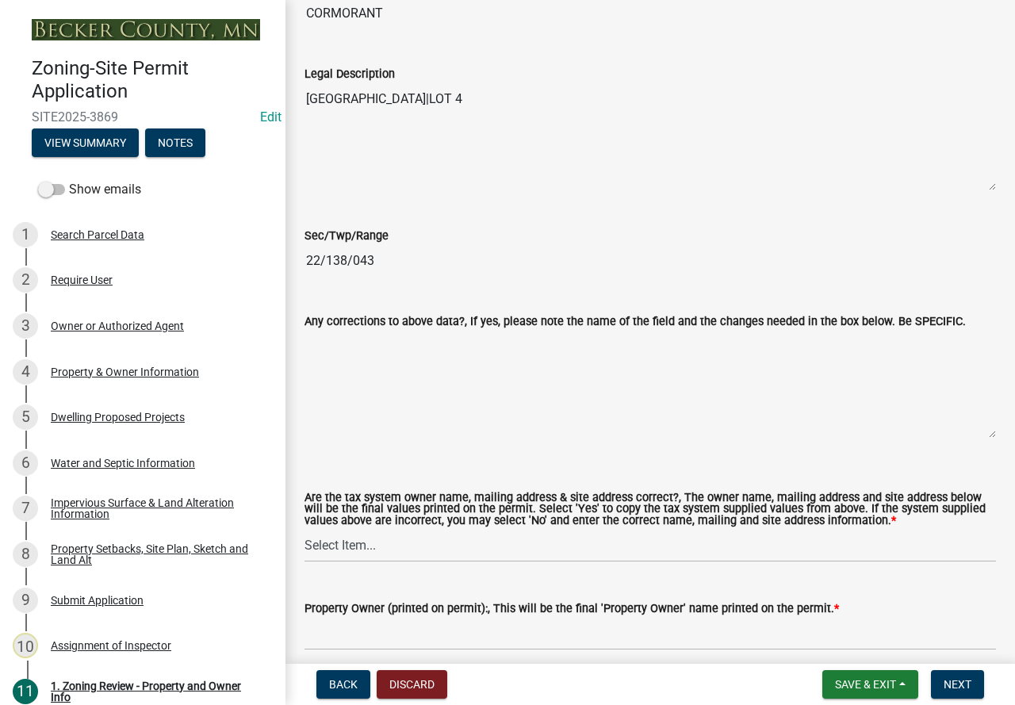
scroll to position [1585, 0]
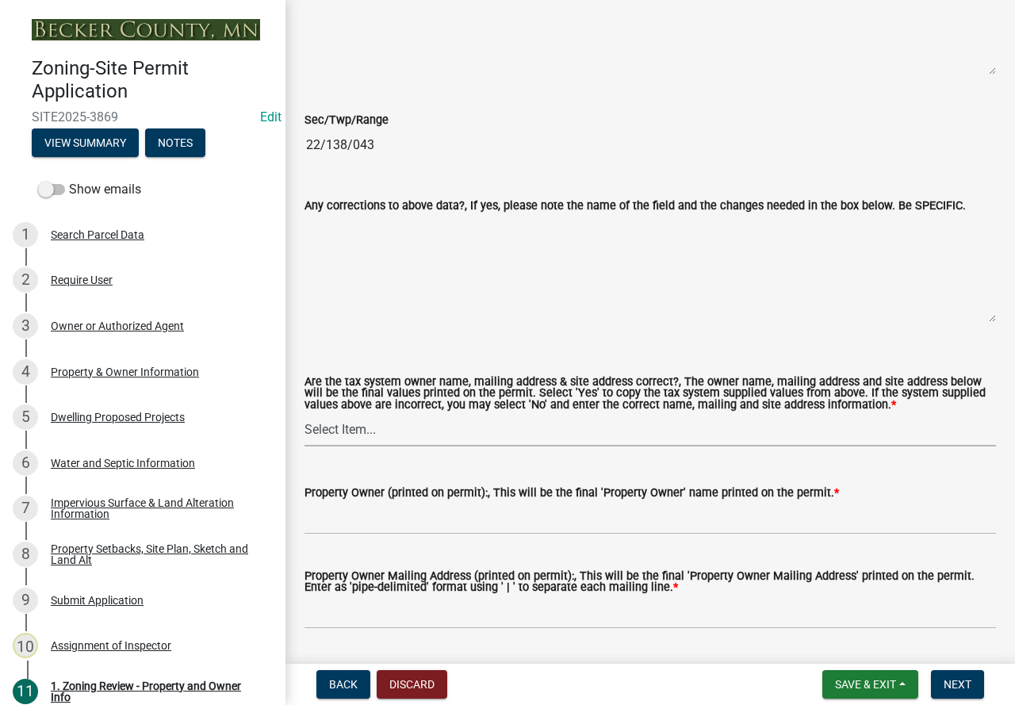
click at [404, 441] on select "Select Item... Yes No" at bounding box center [649, 430] width 691 height 32
click at [304, 415] on select "Select Item... Yes No" at bounding box center [649, 430] width 691 height 32
select select "ab6c2257-4786-48e5-86d0-1194833f57c8"
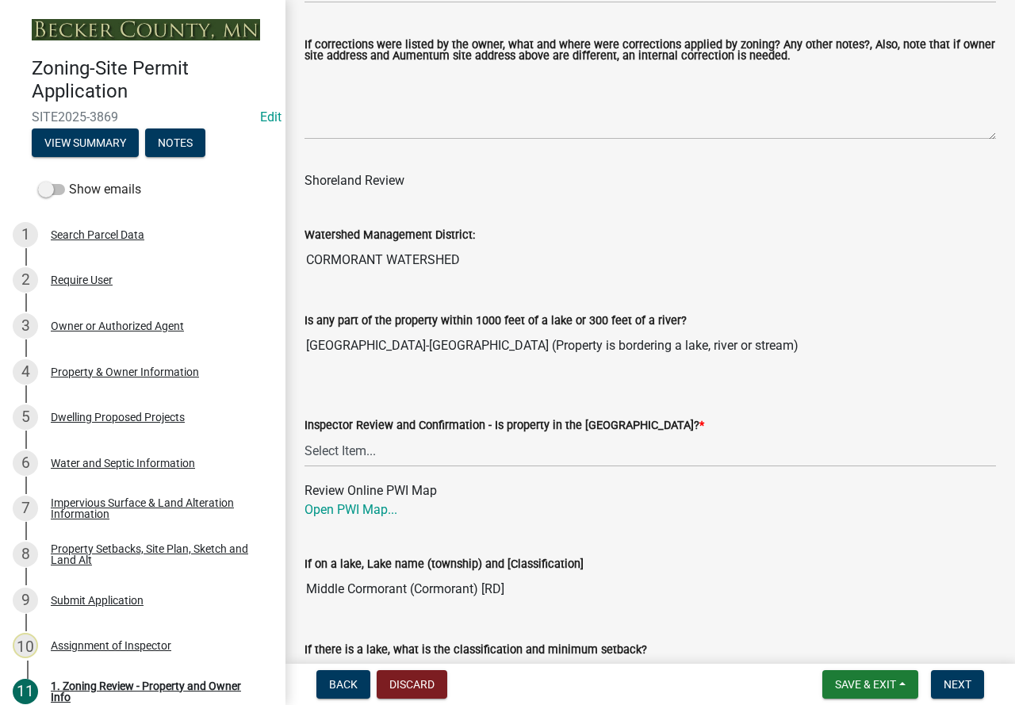
scroll to position [2378, 0]
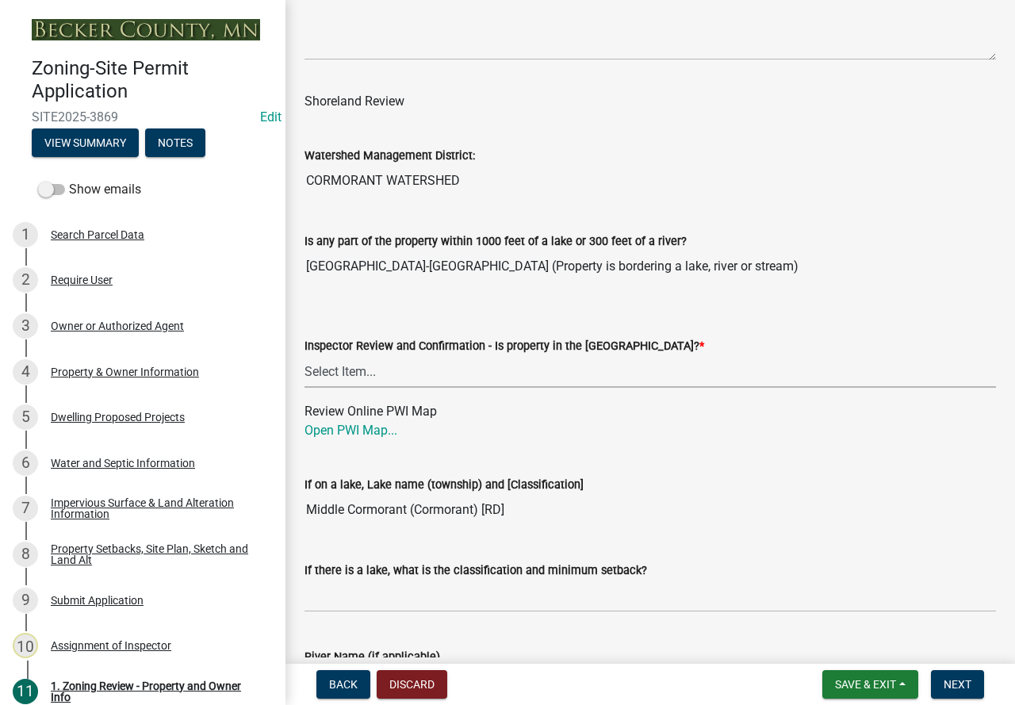
click at [378, 376] on select "Select Item... Within [GEOGRAPHIC_DATA] (SD) Not in [GEOGRAPHIC_DATA] (NOTSL)" at bounding box center [649, 371] width 691 height 32
click at [304, 359] on select "Select Item... Within [GEOGRAPHIC_DATA] (SD) Not in [GEOGRAPHIC_DATA] (NOTSL)" at bounding box center [649, 371] width 691 height 32
select select "de99b201-fb85-4000-88f5-6f49f4ff2101"
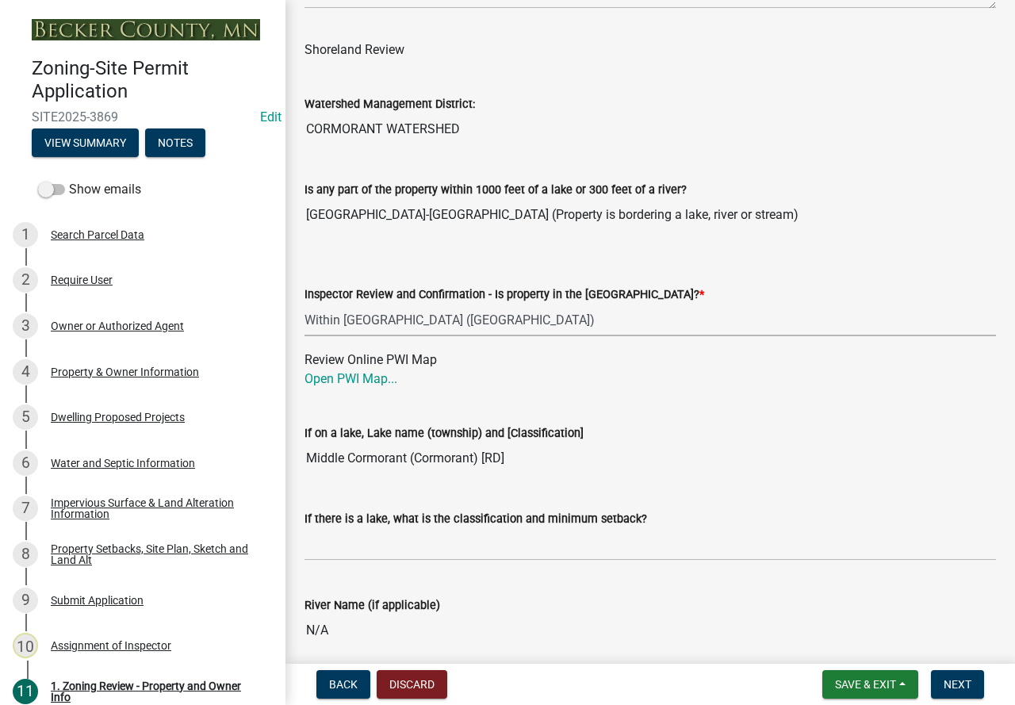
scroll to position [2457, 0]
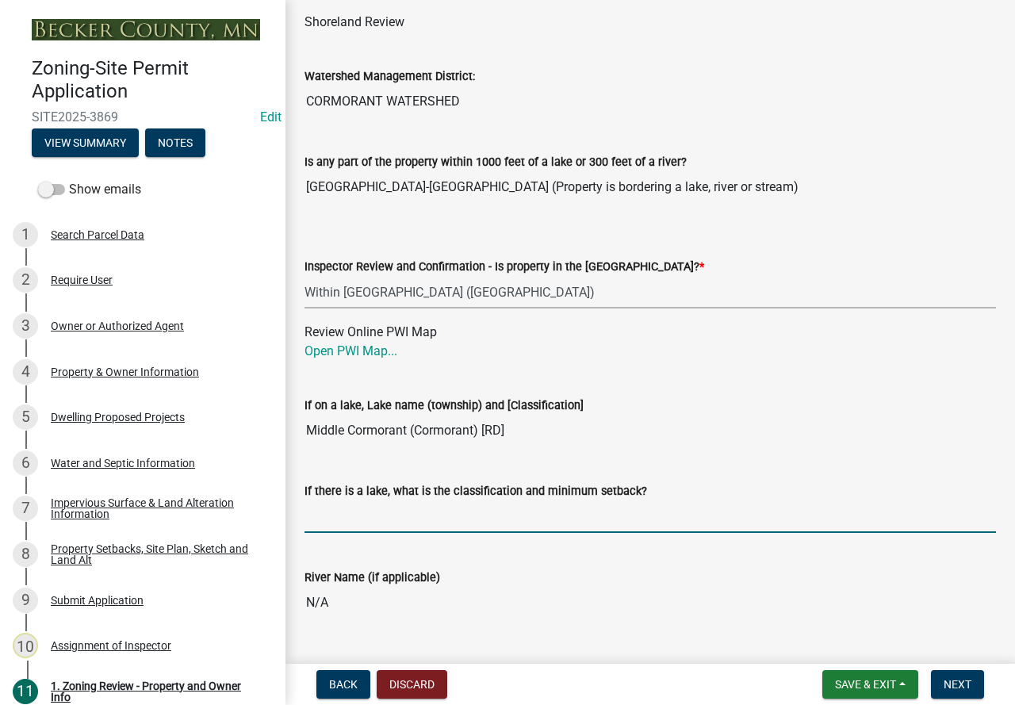
click at [407, 510] on input "If there is a lake, what is the classification and minimum setback?" at bounding box center [649, 516] width 691 height 32
type input "RD100"
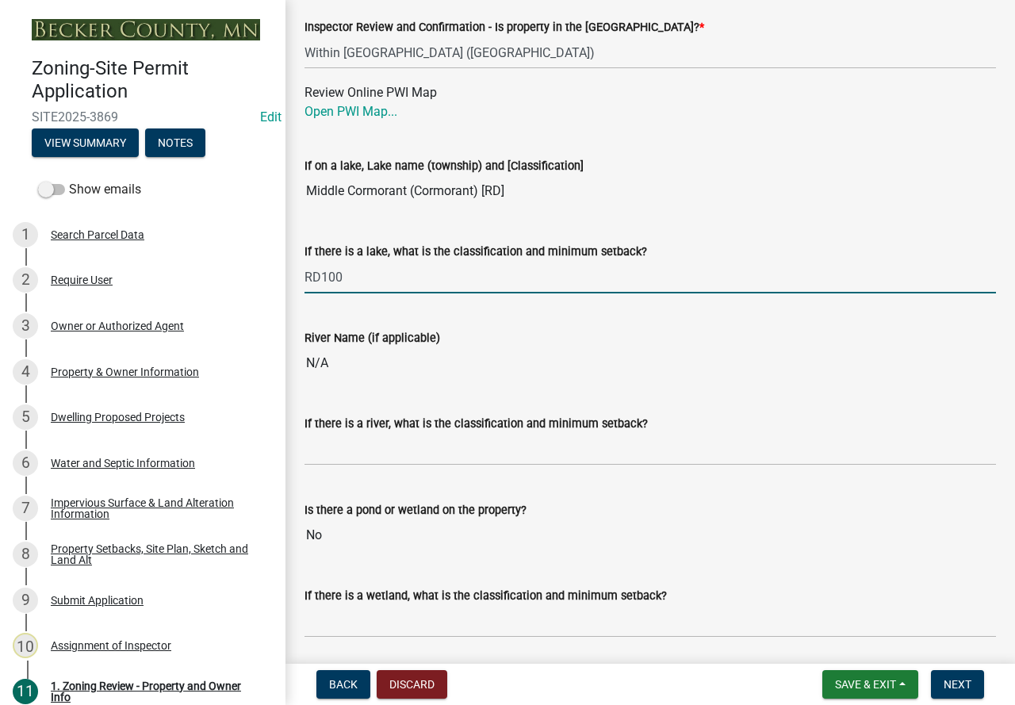
scroll to position [2774, 0]
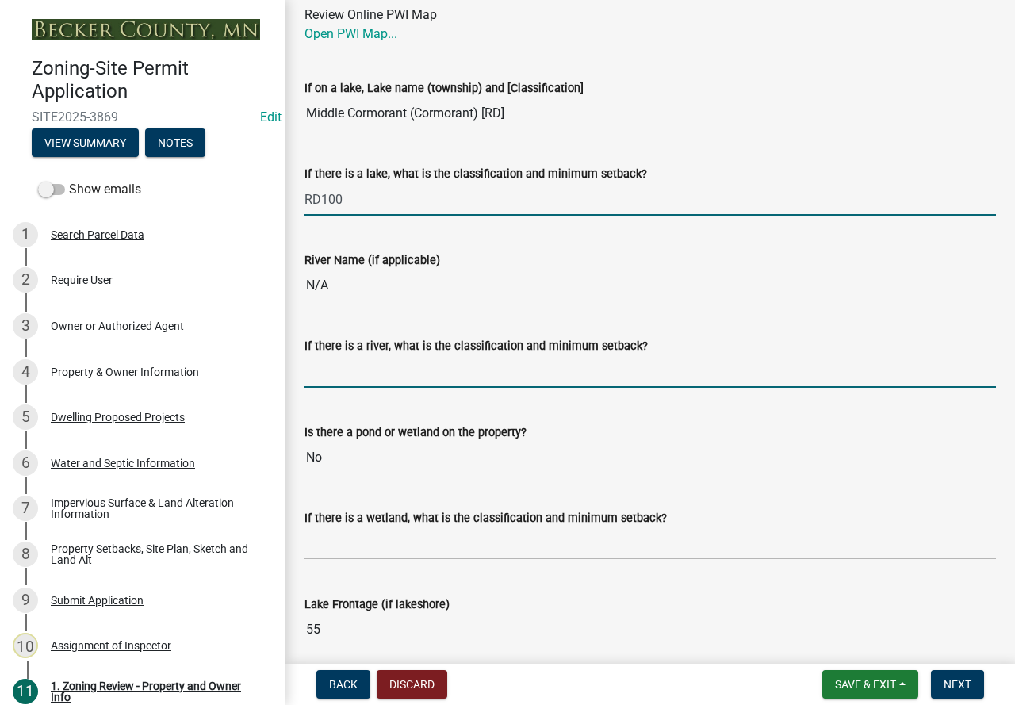
click at [405, 377] on input "If there is a river, what is the classification and minimum setback?" at bounding box center [649, 371] width 691 height 32
type input "N/A"
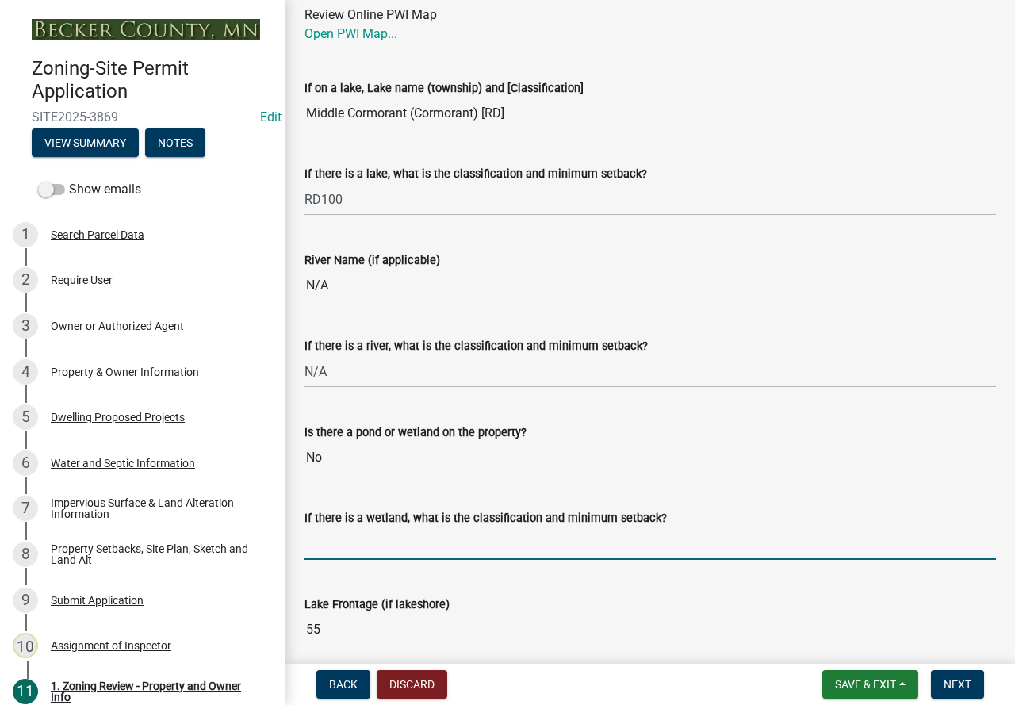
click at [413, 541] on input "If there is a wetland, what is the classification and minimum setback?" at bounding box center [649, 543] width 691 height 32
type input "N/A"
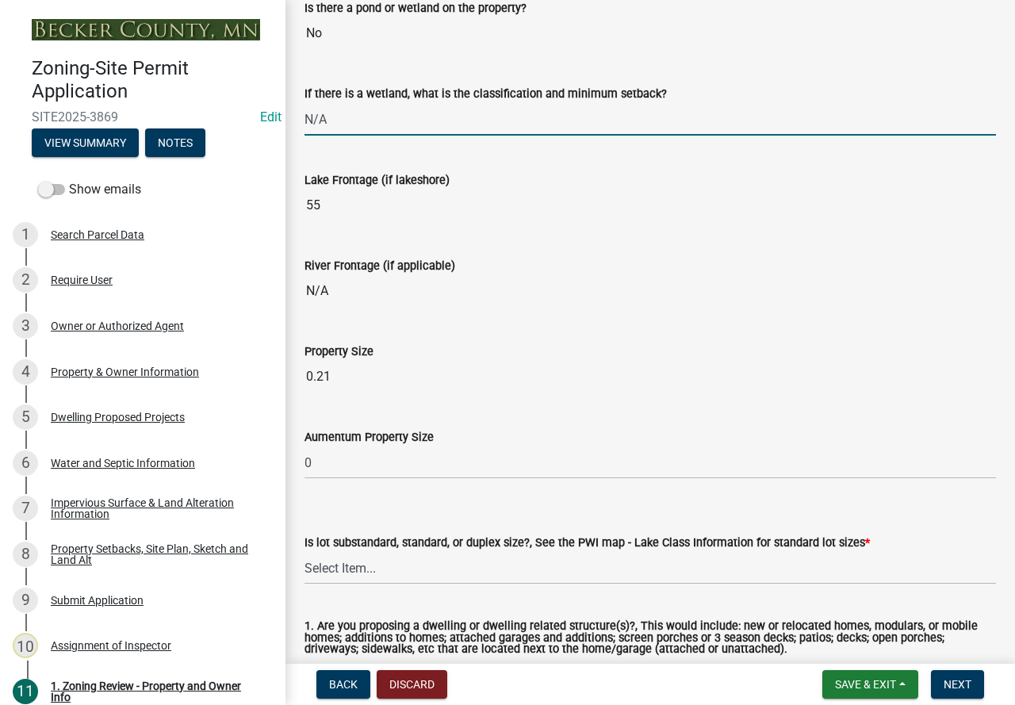
scroll to position [3250, 0]
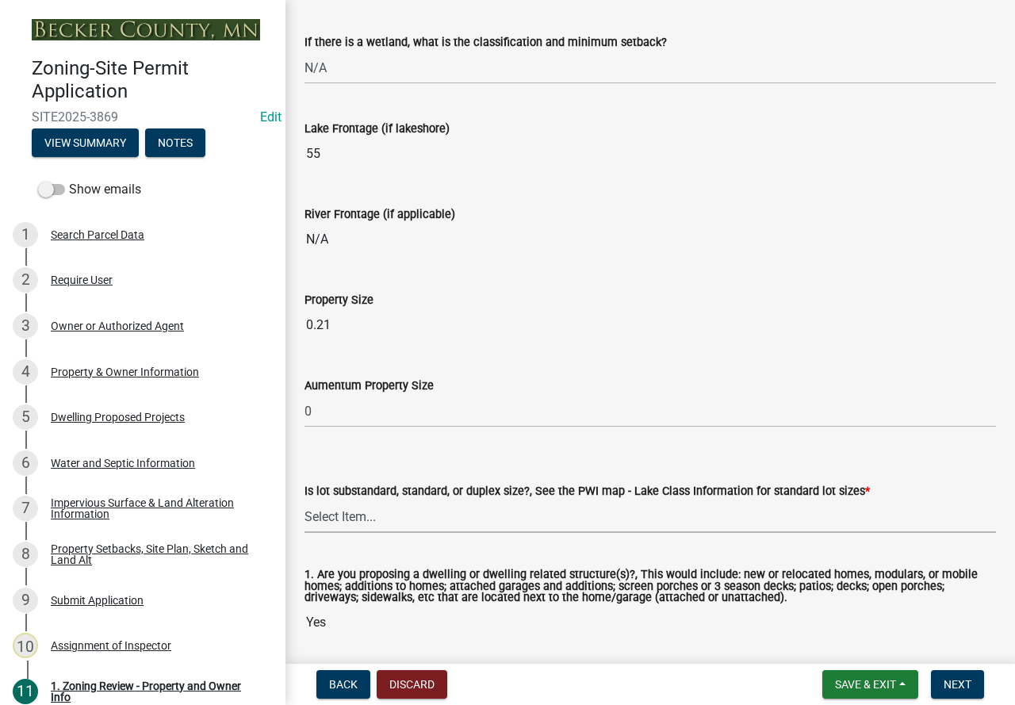
click at [383, 523] on select "Select Item... Non-Riparian and not back lot Substandard Non-Riparian Backlot S…" at bounding box center [649, 516] width 691 height 32
click at [304, 504] on select "Select Item... Non-Riparian and not back lot Substandard Non-Riparian Backlot S…" at bounding box center [649, 516] width 691 height 32
select select "8127fafe-56e8-4ce3-b1f8-70ab85aed4eb"
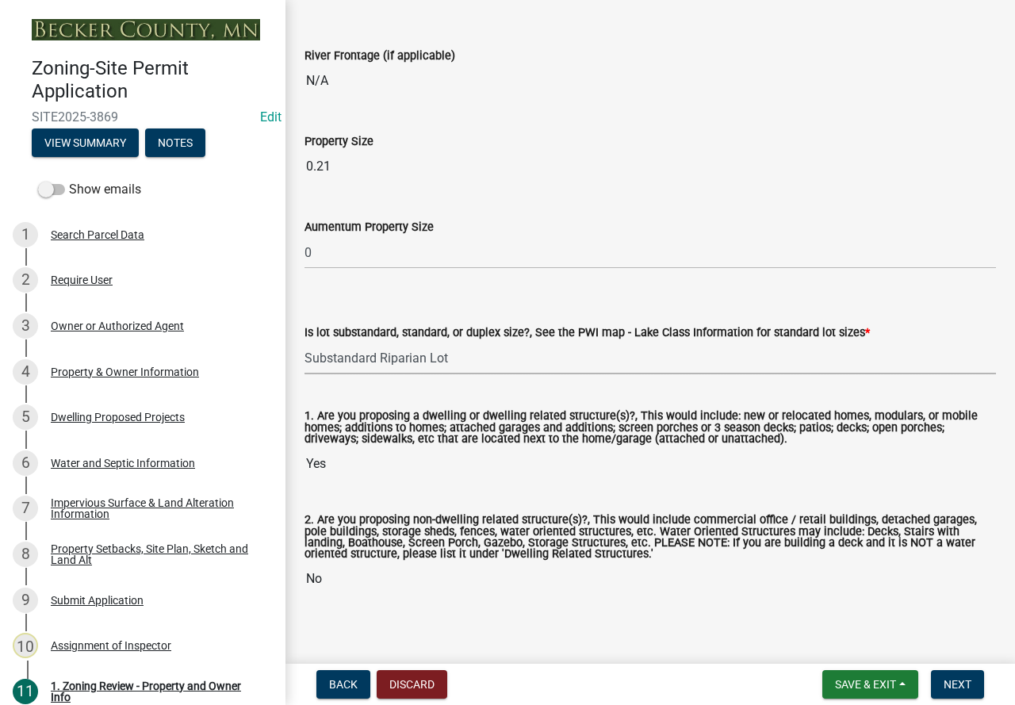
scroll to position [3426, 0]
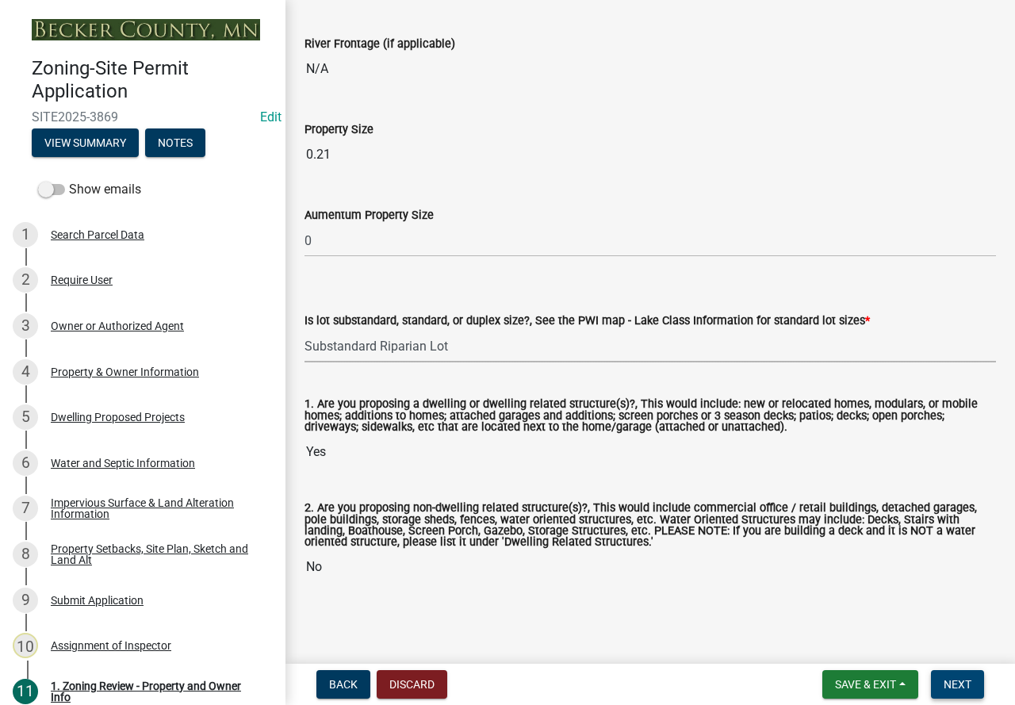
click at [974, 692] on button "Next" at bounding box center [957, 684] width 53 height 29
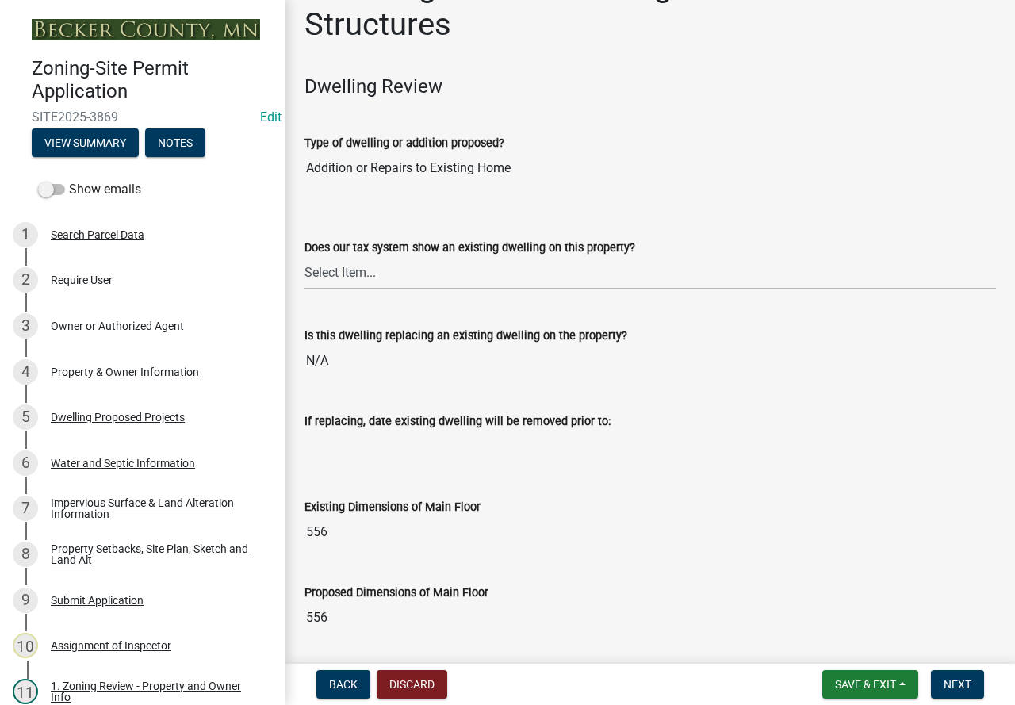
scroll to position [79, 0]
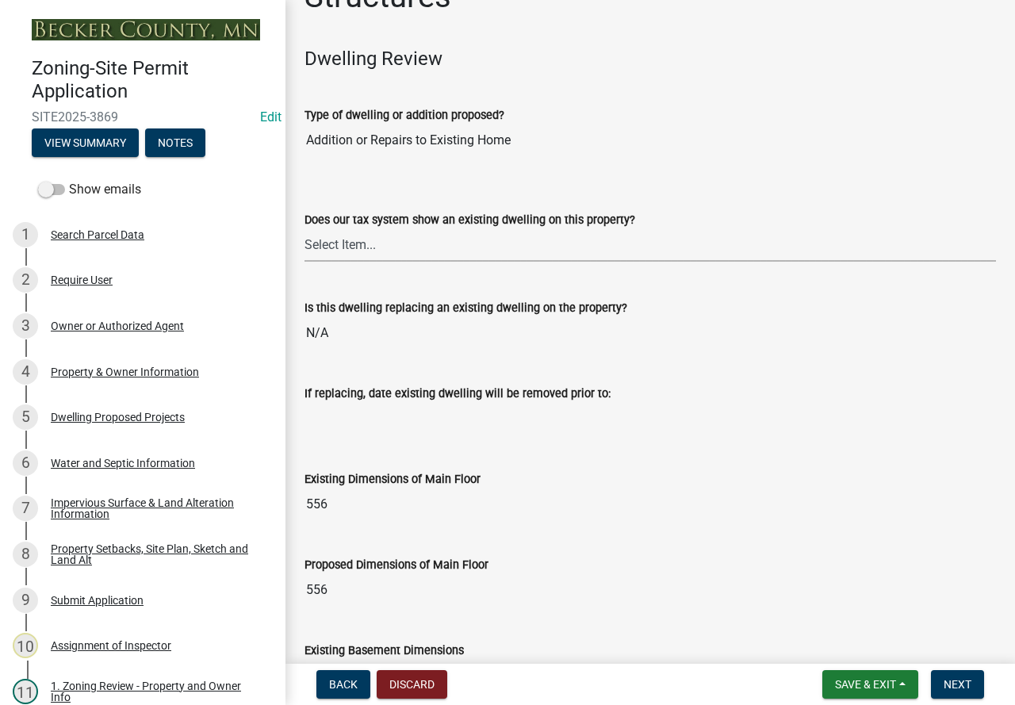
click at [506, 250] on select "Select Item... Yes No" at bounding box center [649, 245] width 691 height 32
click at [304, 229] on select "Select Item... Yes No" at bounding box center [649, 245] width 691 height 32
select select "f2f95036-4389-4179-8147-4ee015bbd016"
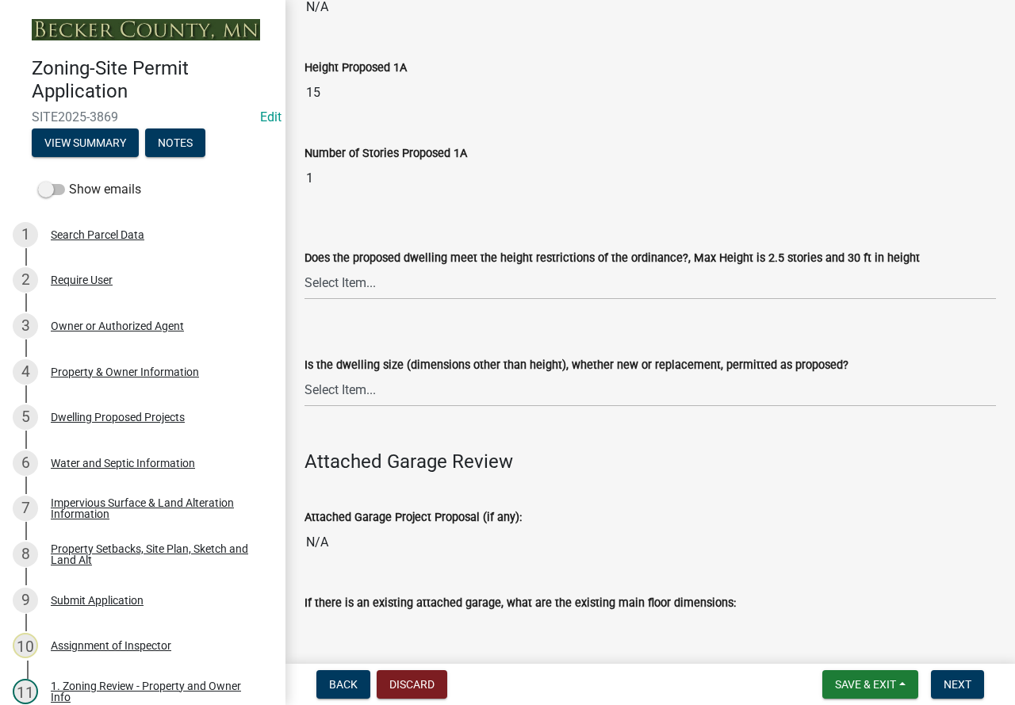
scroll to position [1347, 0]
drag, startPoint x: 467, startPoint y: 275, endPoint x: 468, endPoint y: 296, distance: 21.5
click at [467, 275] on select "Select Item... Yes No" at bounding box center [649, 282] width 691 height 32
click at [304, 266] on select "Select Item... Yes No" at bounding box center [649, 282] width 691 height 32
select select "f770ba3e-fc06-4da5-a68e-7171814f27a6"
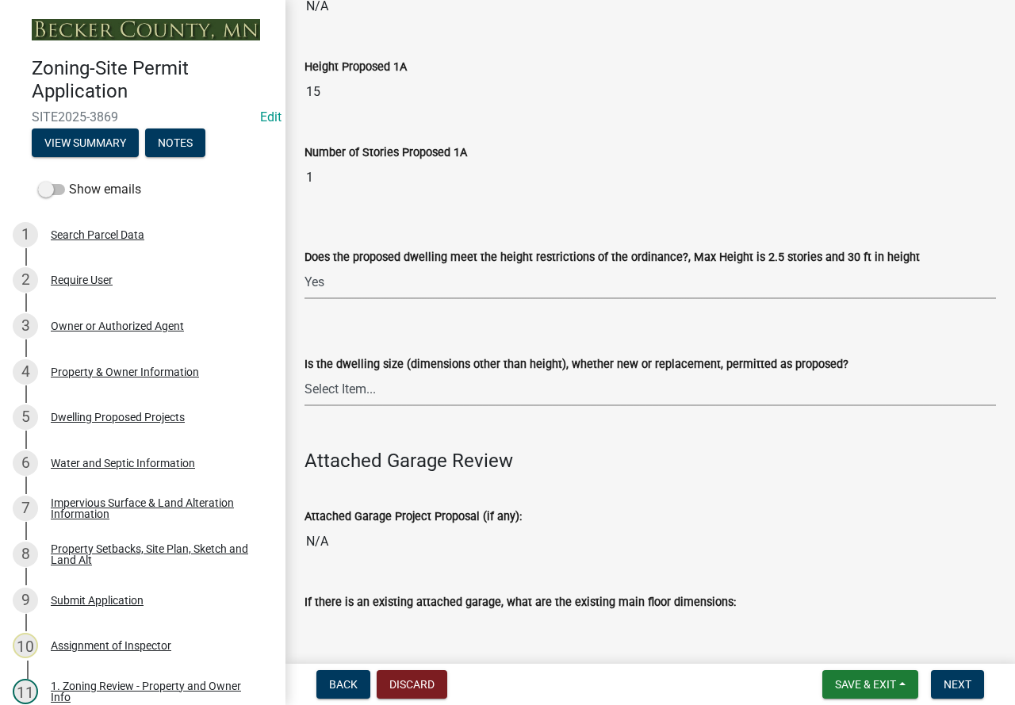
click at [469, 375] on select "Select Item... Yes No" at bounding box center [649, 389] width 691 height 32
click at [304, 373] on select "Select Item... Yes No" at bounding box center [649, 389] width 691 height 32
select select "1acfd7d2-3168-4a52-b10f-2ad4e9b369d9"
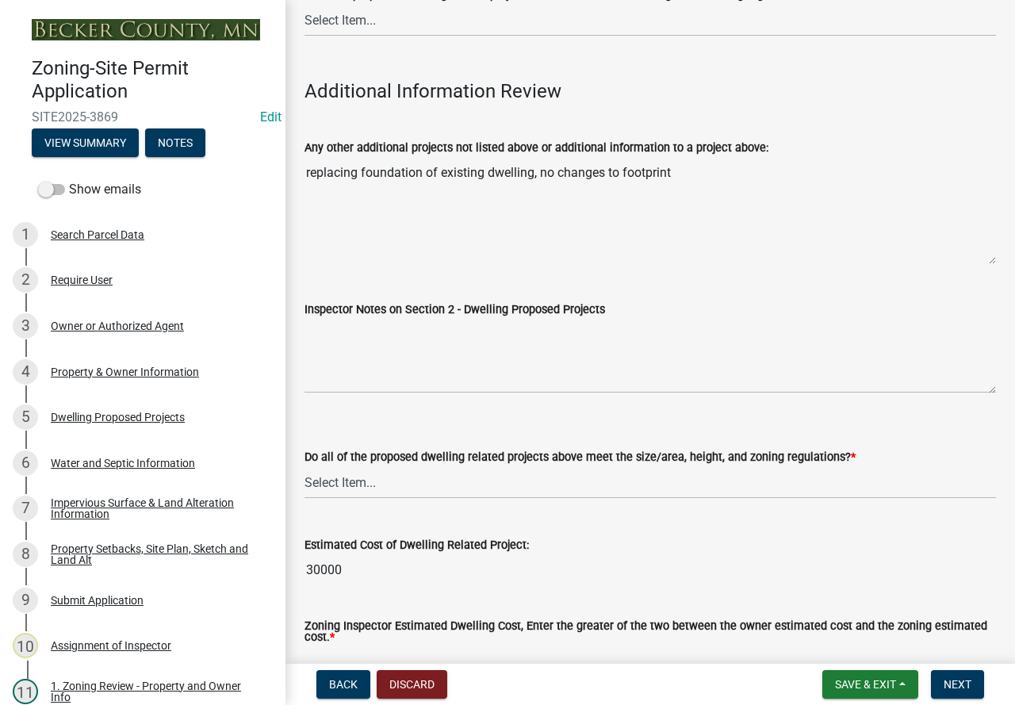
scroll to position [3804, 0]
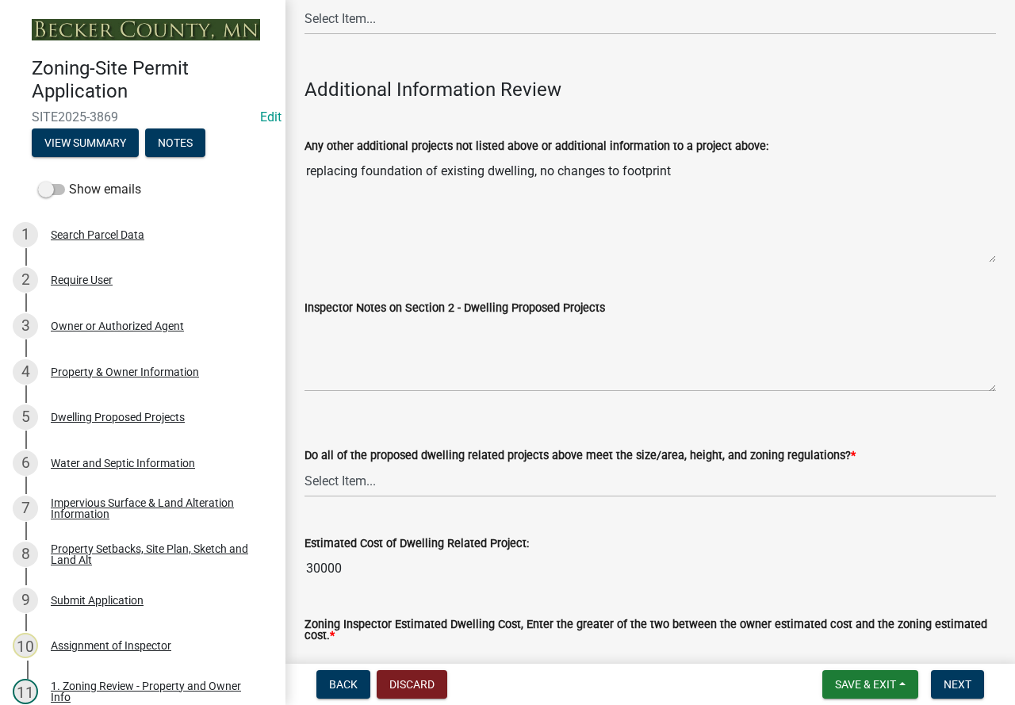
drag, startPoint x: 700, startPoint y: 166, endPoint x: 296, endPoint y: 174, distance: 404.3
click at [296, 174] on div "Any other additional projects not listed above or additional information to a p…" at bounding box center [649, 188] width 715 height 149
click at [380, 330] on textarea "Inspector Notes on Section 2 - Dwelling Proposed Projects" at bounding box center [649, 354] width 691 height 75
paste textarea "replacing foundation of existing dwelling, no changes to footprint"
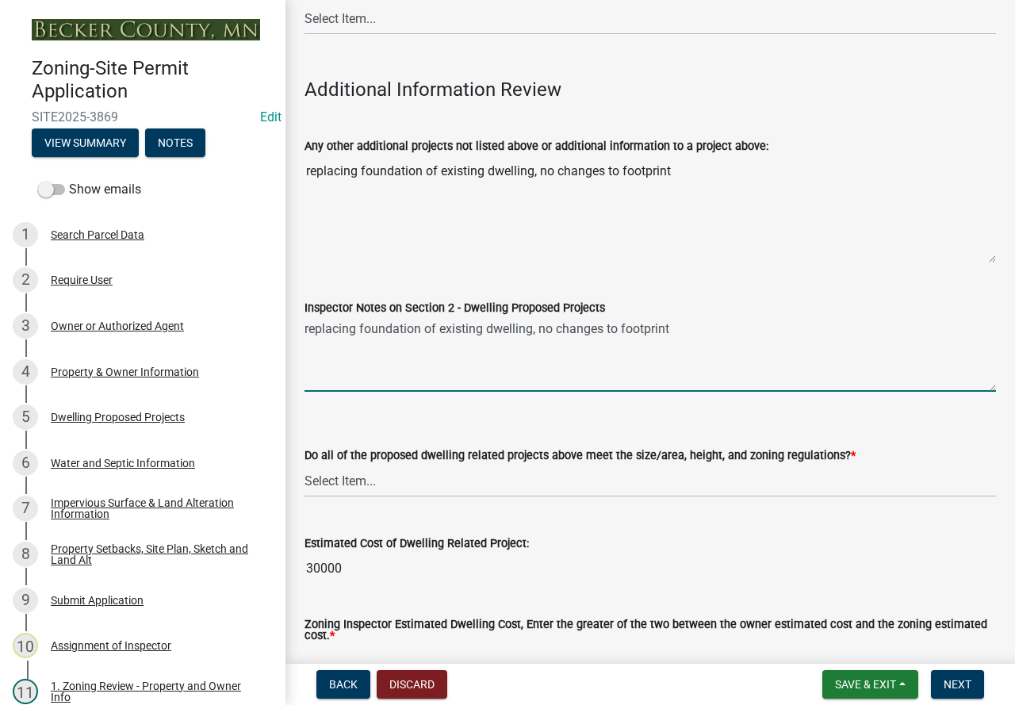
type textarea "replacing foundation of existing dwelling, no changes to footprint"
click at [419, 481] on select "Select Item... Yes No" at bounding box center [649, 480] width 691 height 32
click at [304, 467] on select "Select Item... Yes No" at bounding box center [649, 480] width 691 height 32
select select "583413f8-e9f7-4a70-8fe6-066f5b429c7e"
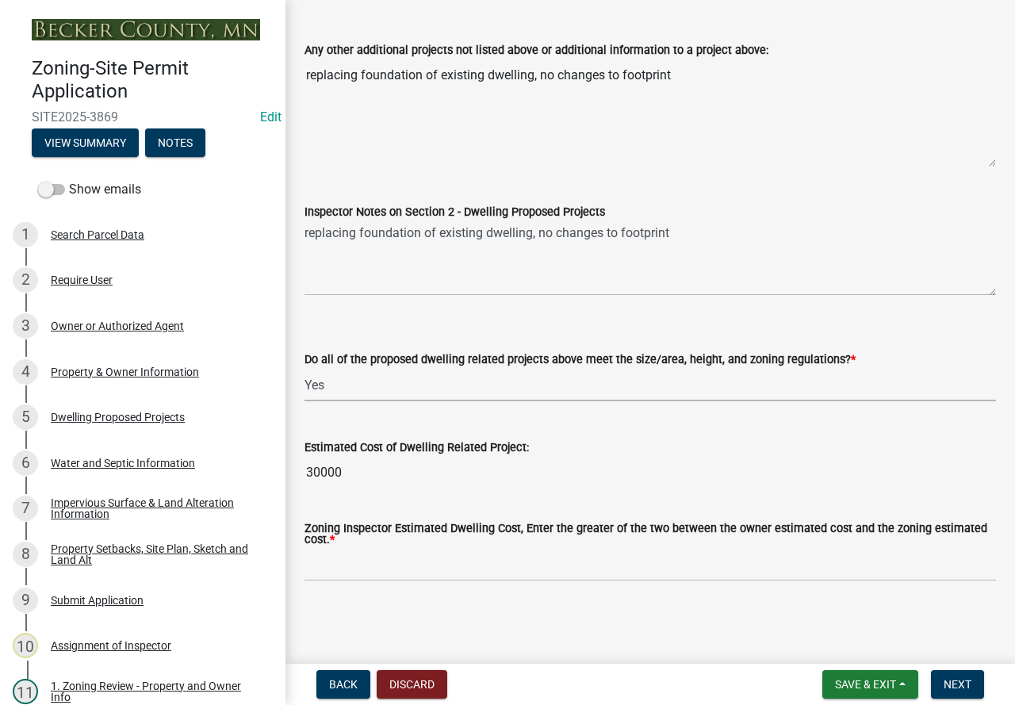
scroll to position [3904, 0]
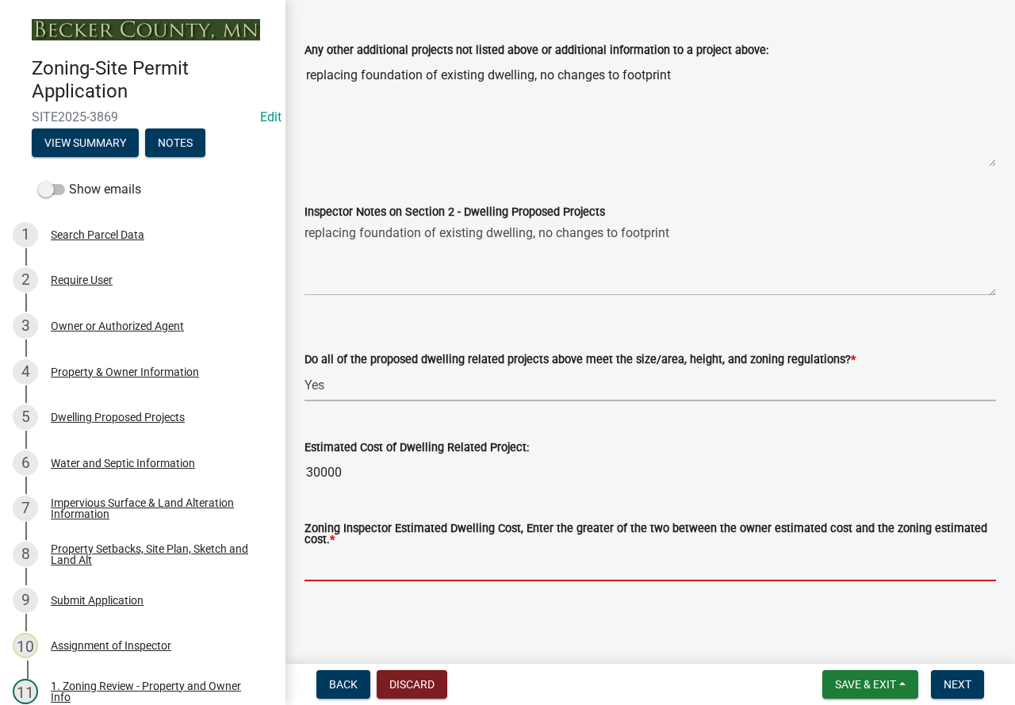
click at [397, 560] on input "text" at bounding box center [649, 564] width 691 height 32
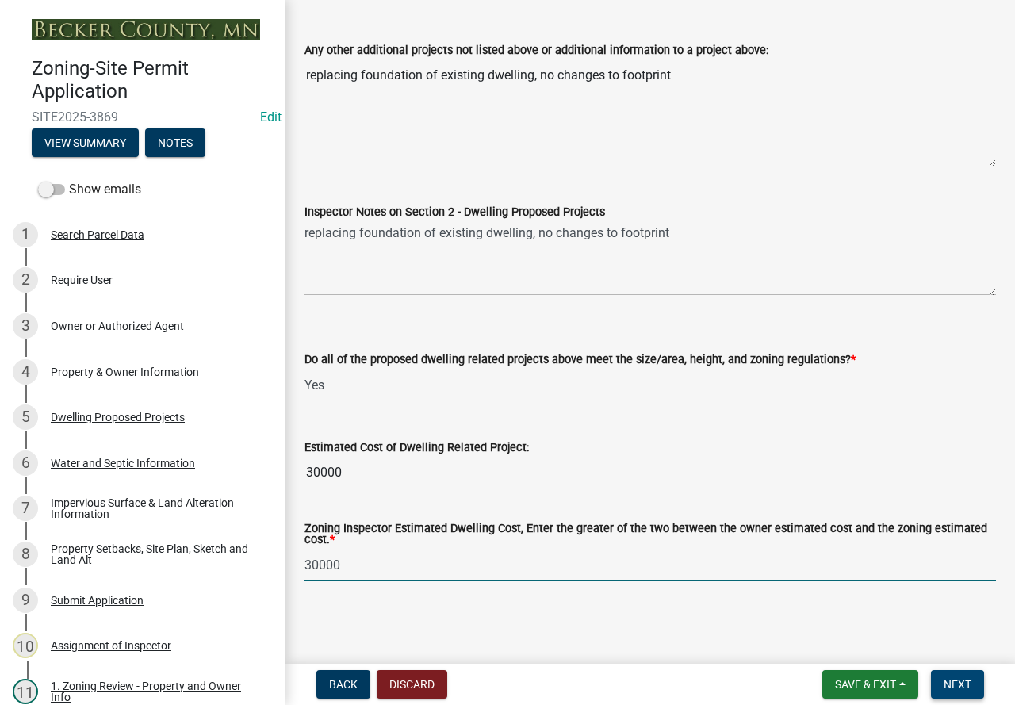
type input "30000"
click at [948, 693] on button "Next" at bounding box center [957, 684] width 53 height 29
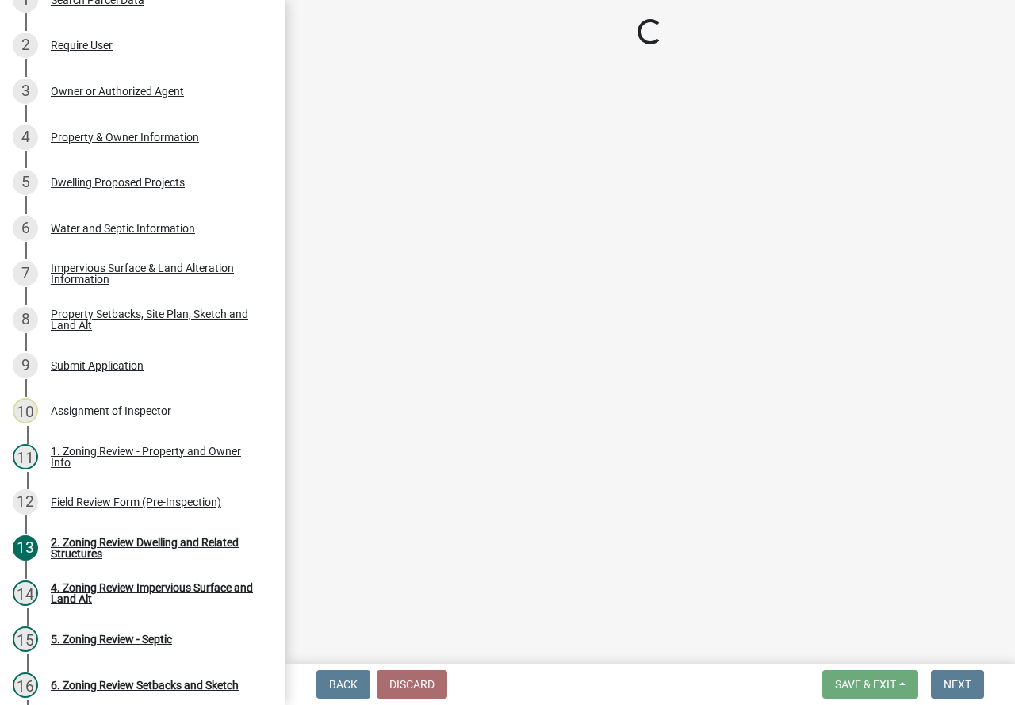
scroll to position [237, 0]
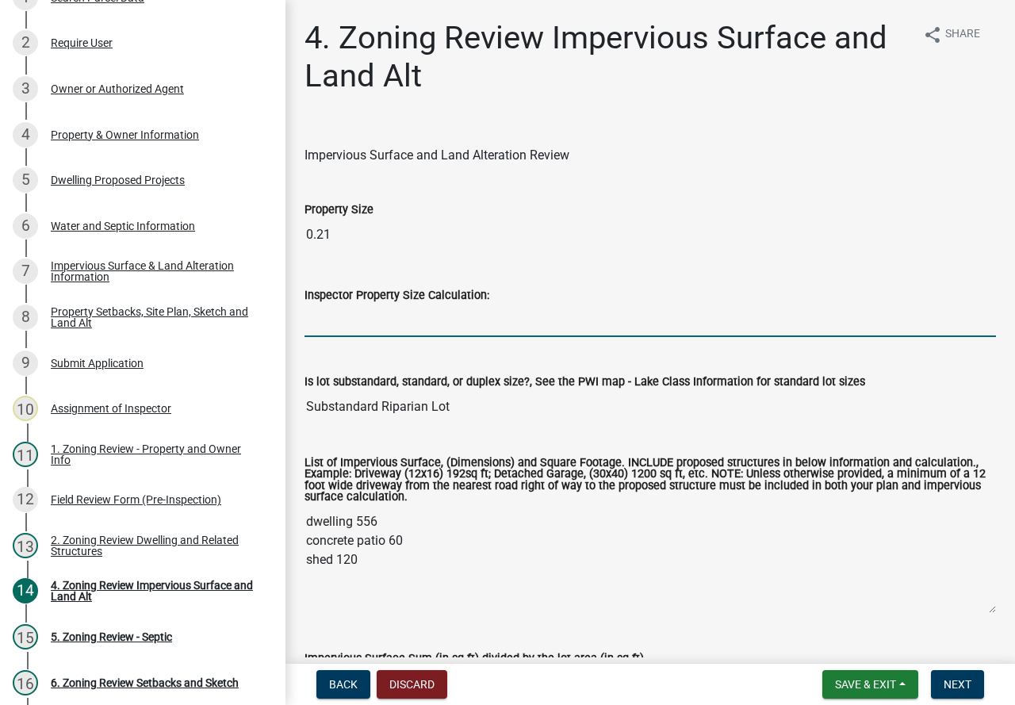
click at [377, 321] on input "Inspector Property Size Calculation:" at bounding box center [649, 320] width 691 height 32
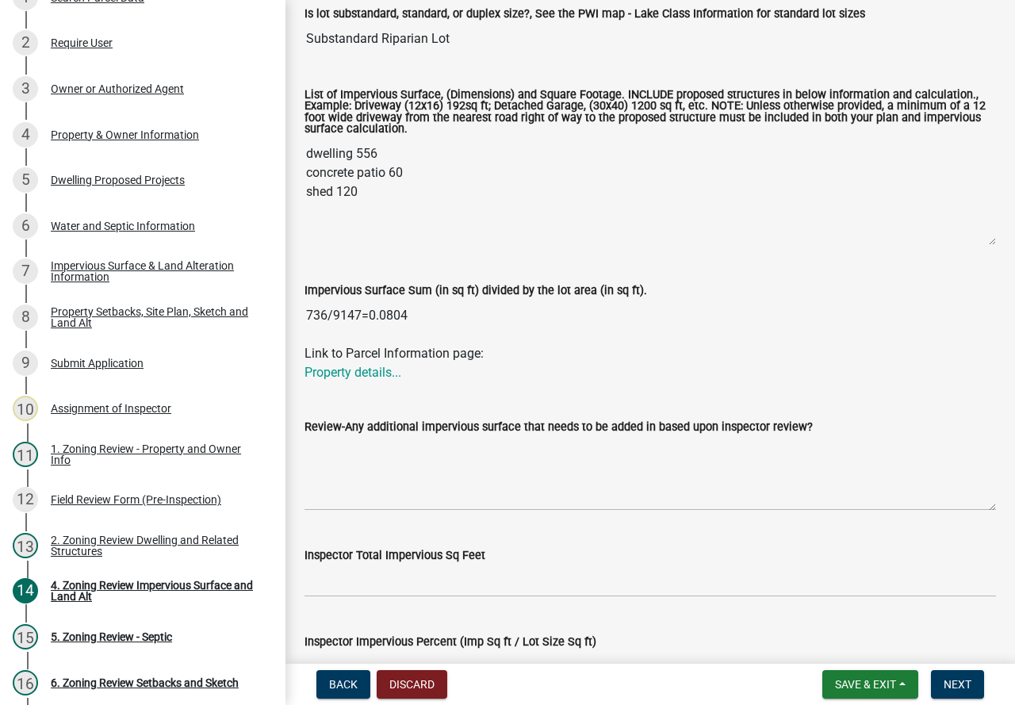
scroll to position [396, 0]
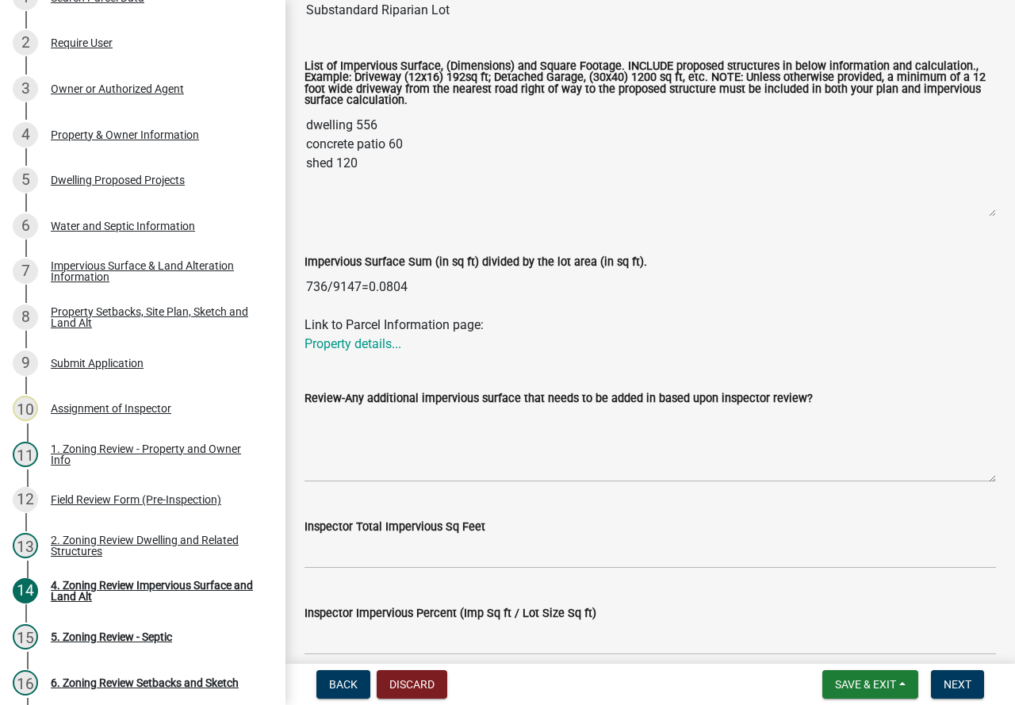
type input "9147"
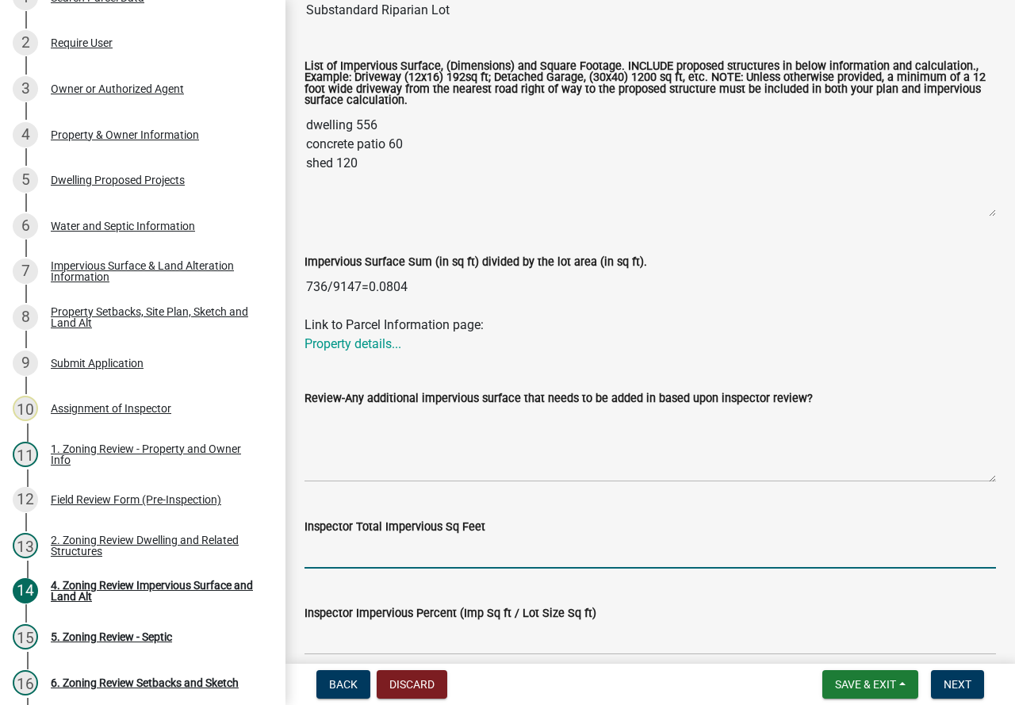
click at [409, 548] on input "Inspector Total Impervious Sq Feet" at bounding box center [649, 552] width 691 height 32
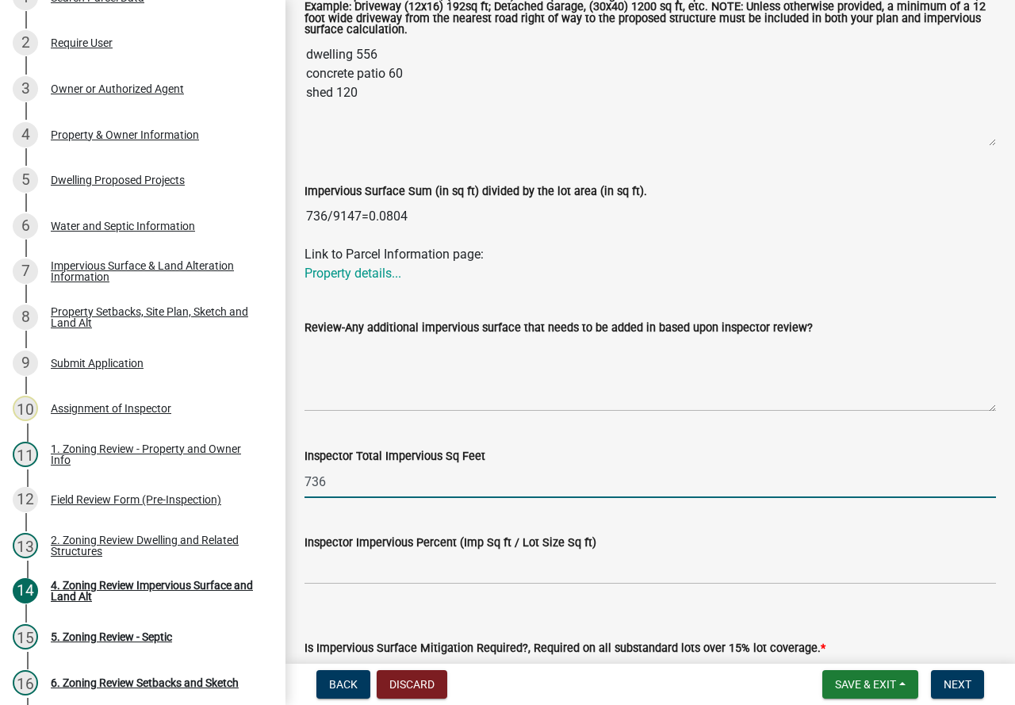
scroll to position [555, 0]
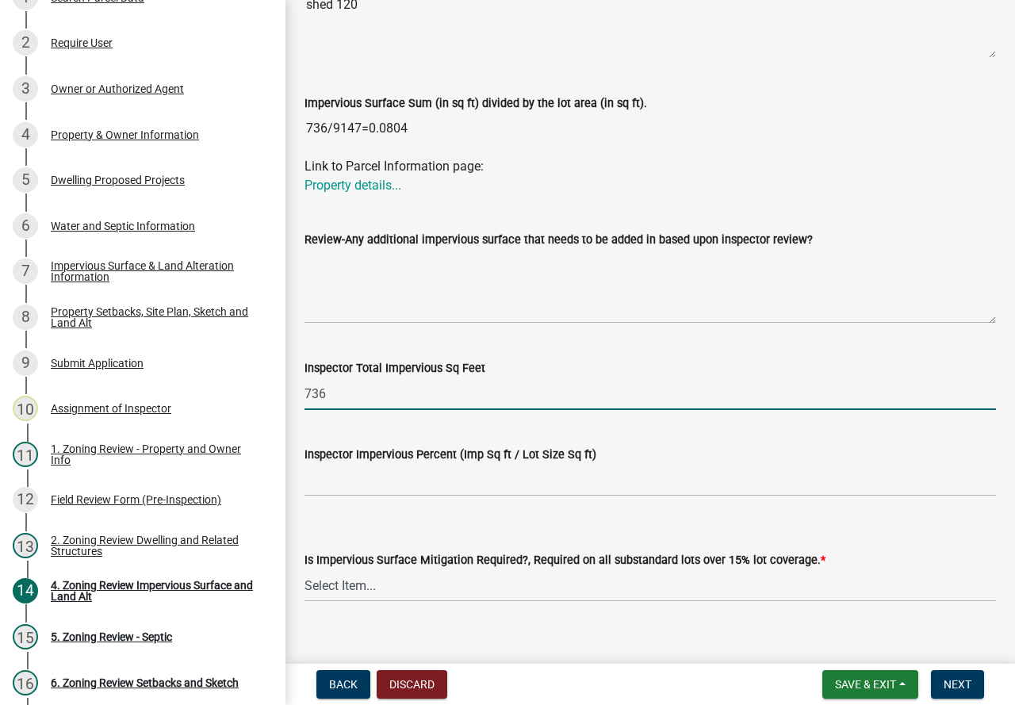
type input "736"
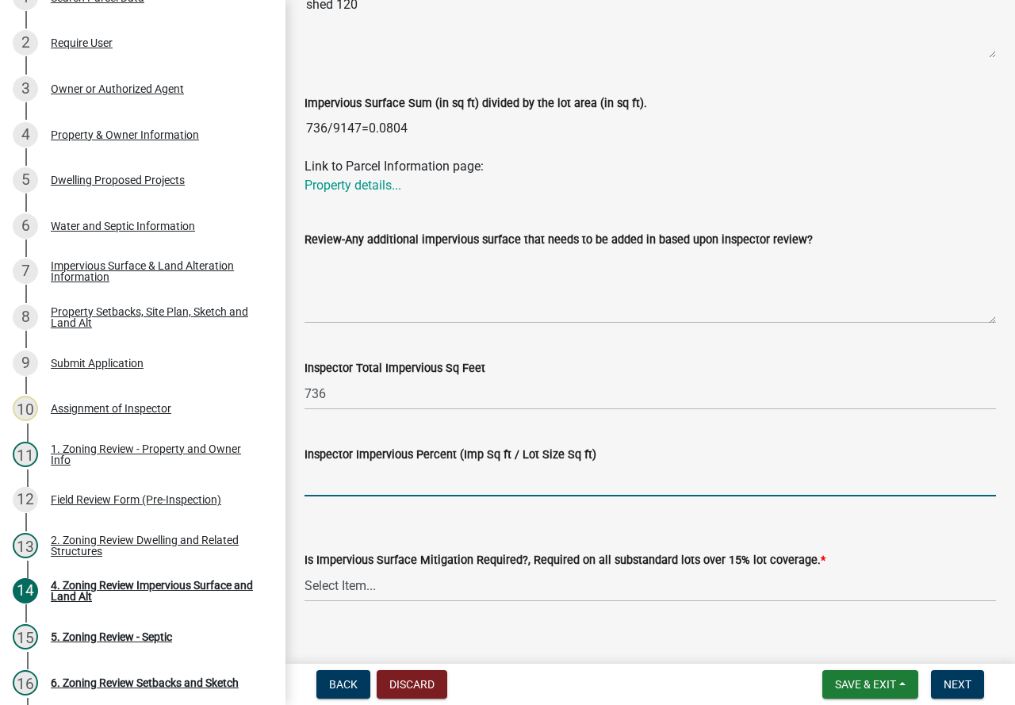
click at [430, 479] on input "Inspector Impervious Percent (Imp Sq ft / Lot Size Sq ft)" at bounding box center [649, 480] width 691 height 32
type input "8%"
click at [456, 589] on select "Select Item... Yes- Over 15% substandard lot coverage No N/A" at bounding box center [649, 585] width 691 height 32
click at [304, 570] on select "Select Item... Yes- Over 15% substandard lot coverage No N/A" at bounding box center [649, 585] width 691 height 32
select select "e01e6f83-540c-4684-94c6-de0fe38ded07"
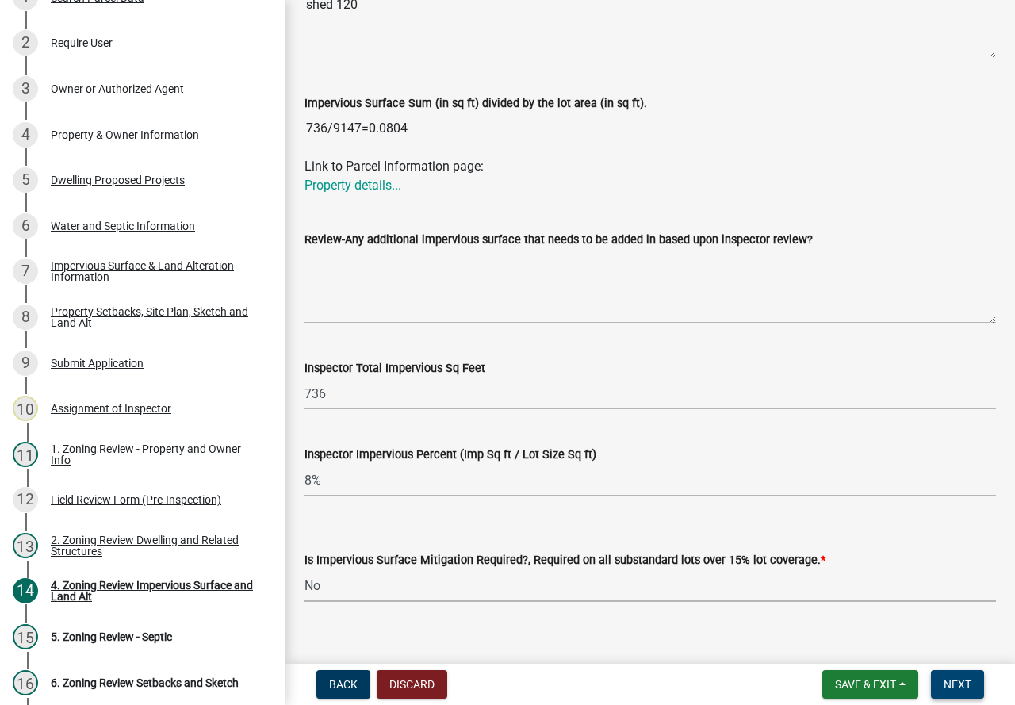
click at [962, 694] on button "Next" at bounding box center [957, 684] width 53 height 29
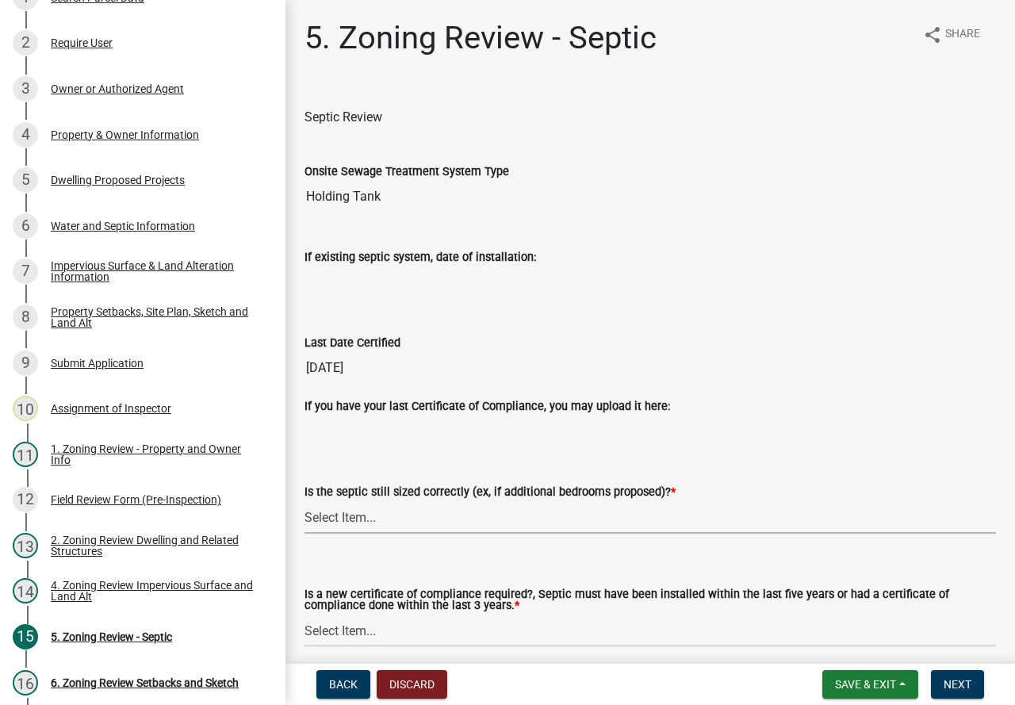
click at [409, 514] on select "Select Item... Yes No N/A" at bounding box center [649, 517] width 691 height 32
click at [304, 501] on select "Select Item... Yes No N/A" at bounding box center [649, 517] width 691 height 32
select select "b57b8896-1cf2-4a3f-b657-168f49e5b2e0"
click at [388, 636] on select "Select Item... Yes No" at bounding box center [649, 630] width 691 height 32
click at [304, 615] on select "Select Item... Yes No" at bounding box center [649, 630] width 691 height 32
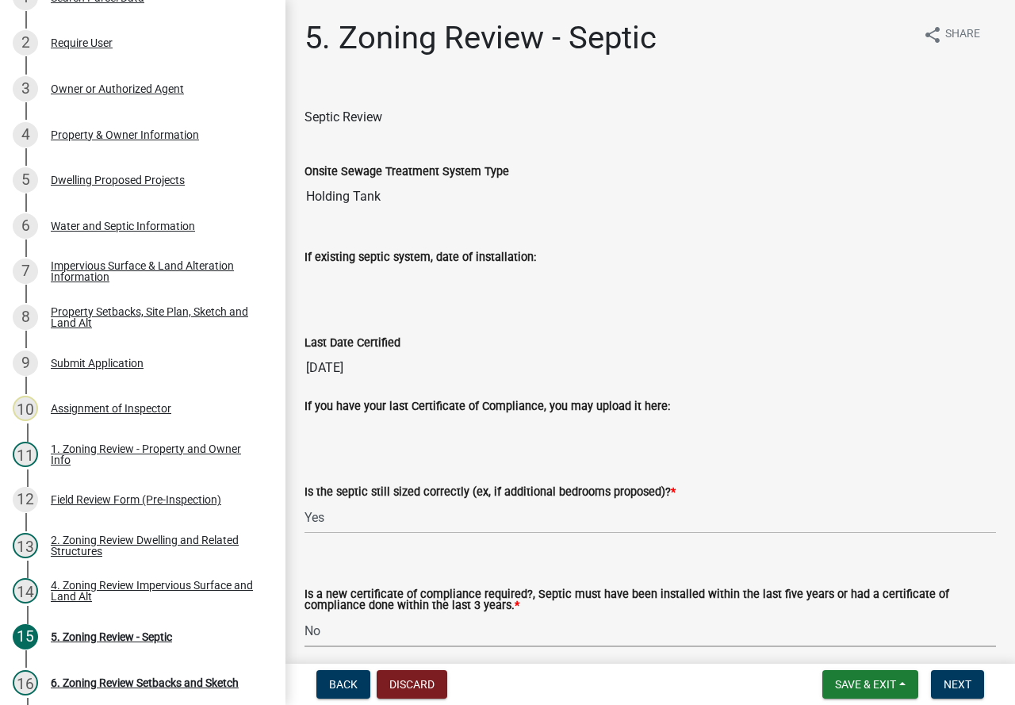
select select "2fd537d7-74b1-4ff9-a84c-837cf5598f43"
click at [957, 683] on span "Next" at bounding box center [957, 684] width 28 height 13
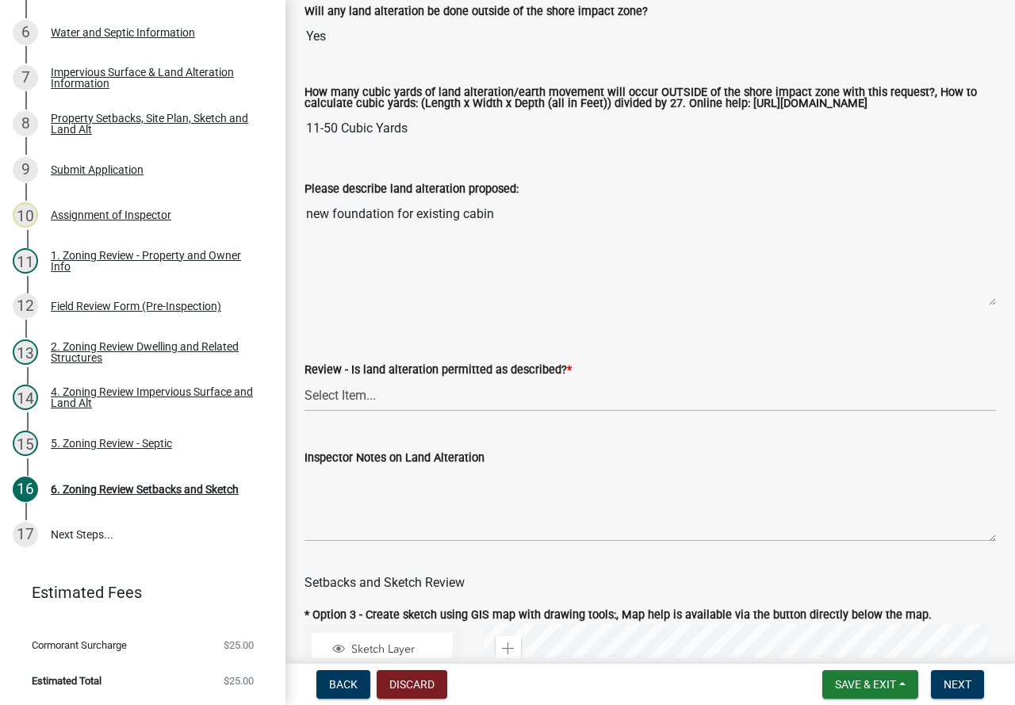
scroll to position [396, 0]
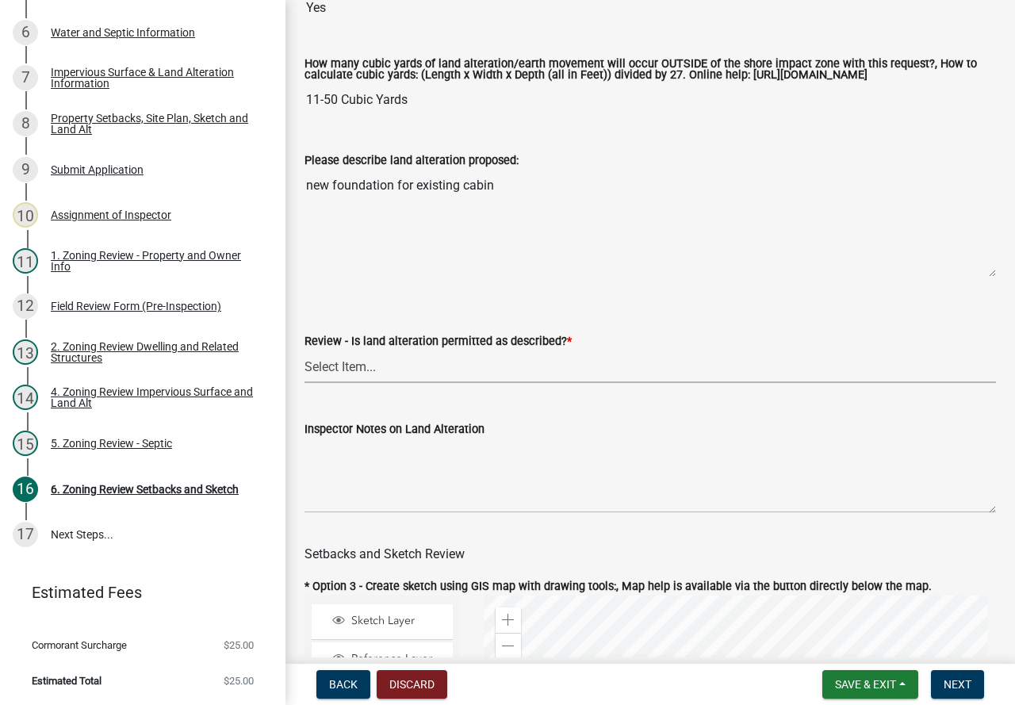
click at [476, 383] on select "Select Item... Yes No N/A" at bounding box center [649, 366] width 691 height 32
click at [304, 364] on select "Select Item... Yes No N/A" at bounding box center [649, 366] width 691 height 32
select select "cada6796-d529-4ebb-b6d4-faca8dd705c9"
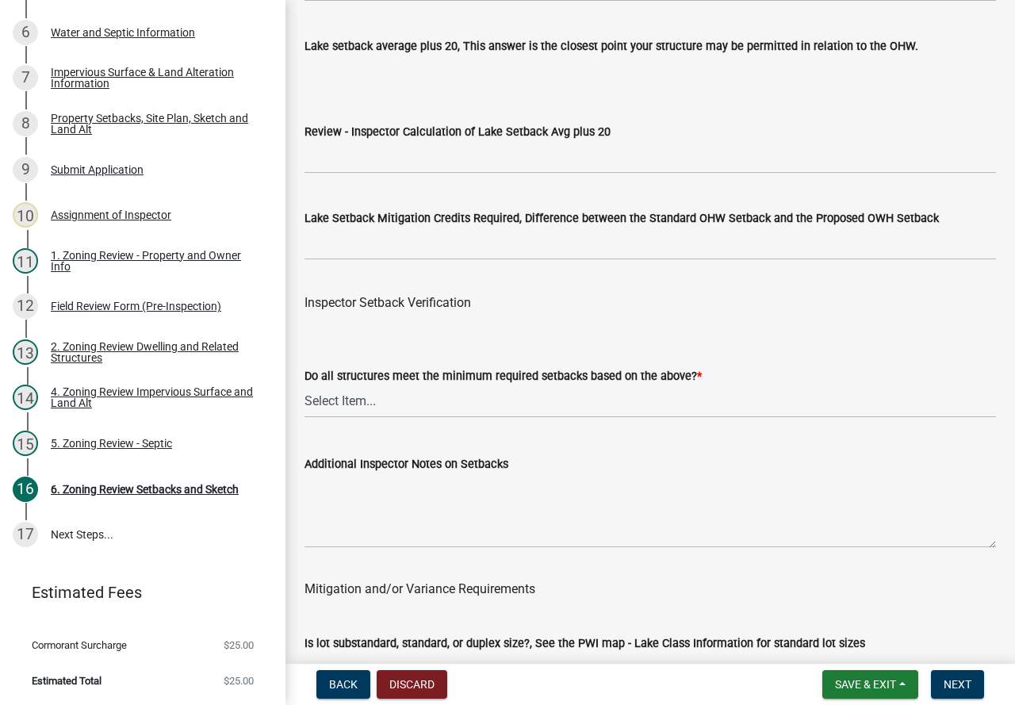
scroll to position [4993, 0]
click at [448, 417] on select "Select Item... Yes No" at bounding box center [649, 400] width 691 height 32
click at [304, 406] on select "Select Item... Yes No" at bounding box center [649, 400] width 691 height 32
select select "1355ee8a-8cf1-4796-8594-a9df27e9dfb0"
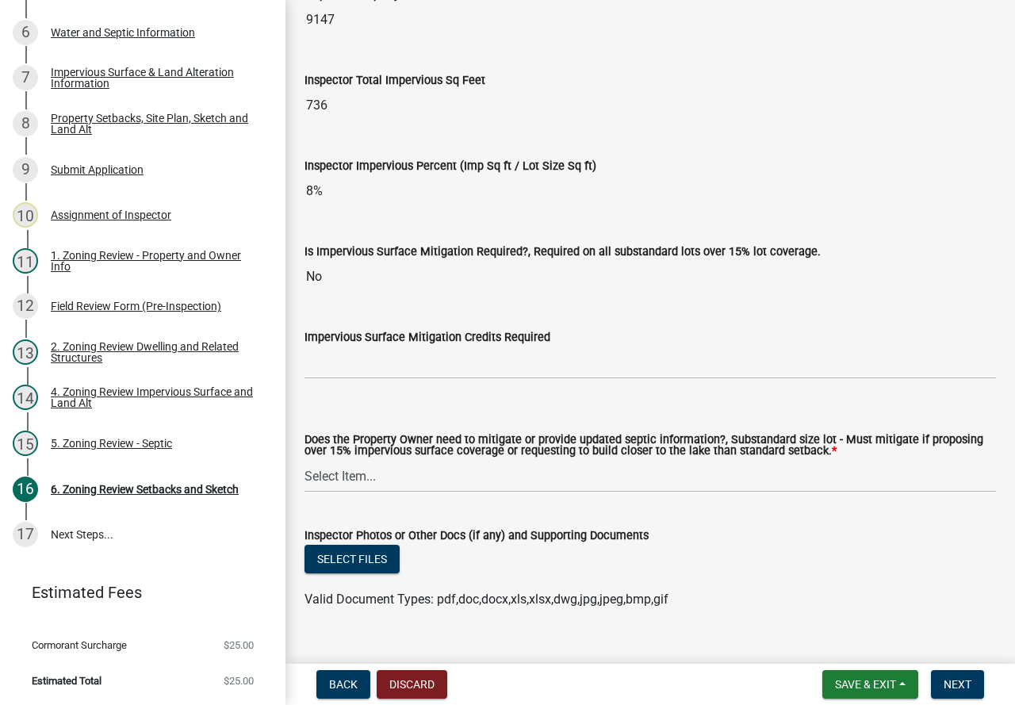
scroll to position [5786, 0]
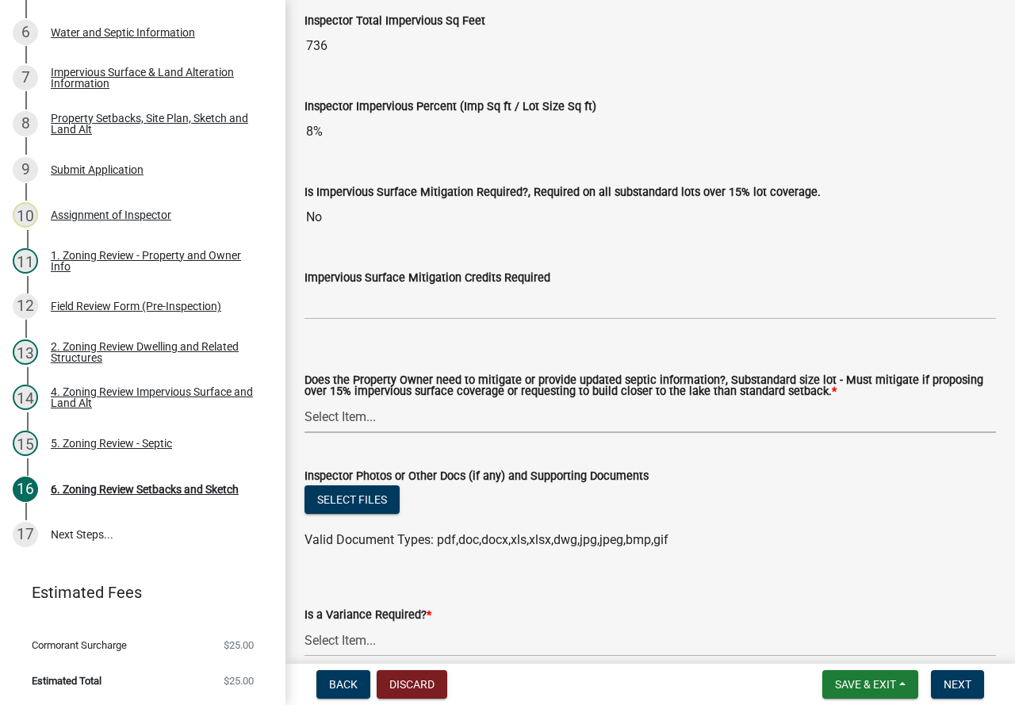
click at [468, 433] on select "Select Item... No Mitigation or additional Septic Information is required Septi…" at bounding box center [649, 416] width 691 height 32
click at [304, 422] on select "Select Item... No Mitigation or additional Septic Information is required Septi…" at bounding box center [649, 416] width 691 height 32
select select "90ee664a-1dc2-440e-be2c-90a87c157e77"
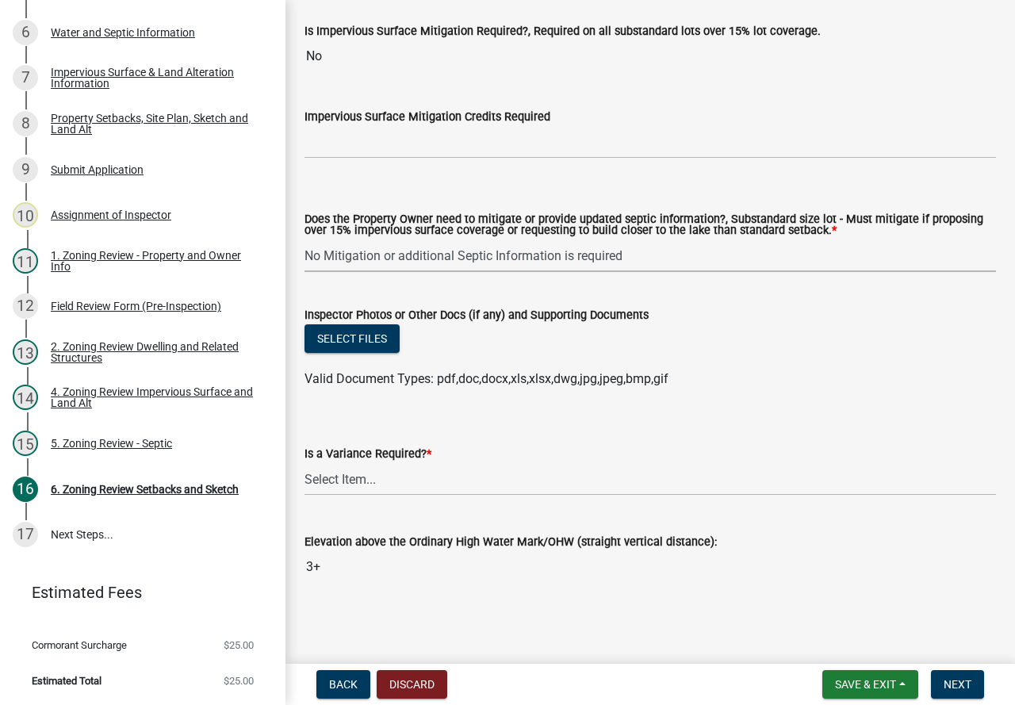
scroll to position [5970, 0]
click at [408, 477] on select "Select Item... Yes No" at bounding box center [649, 479] width 691 height 32
click at [304, 463] on select "Select Item... Yes No" at bounding box center [649, 479] width 691 height 32
select select "f2187563-aefa-492e-adce-9c256a51e9d2"
click at [949, 676] on button "Next" at bounding box center [957, 684] width 53 height 29
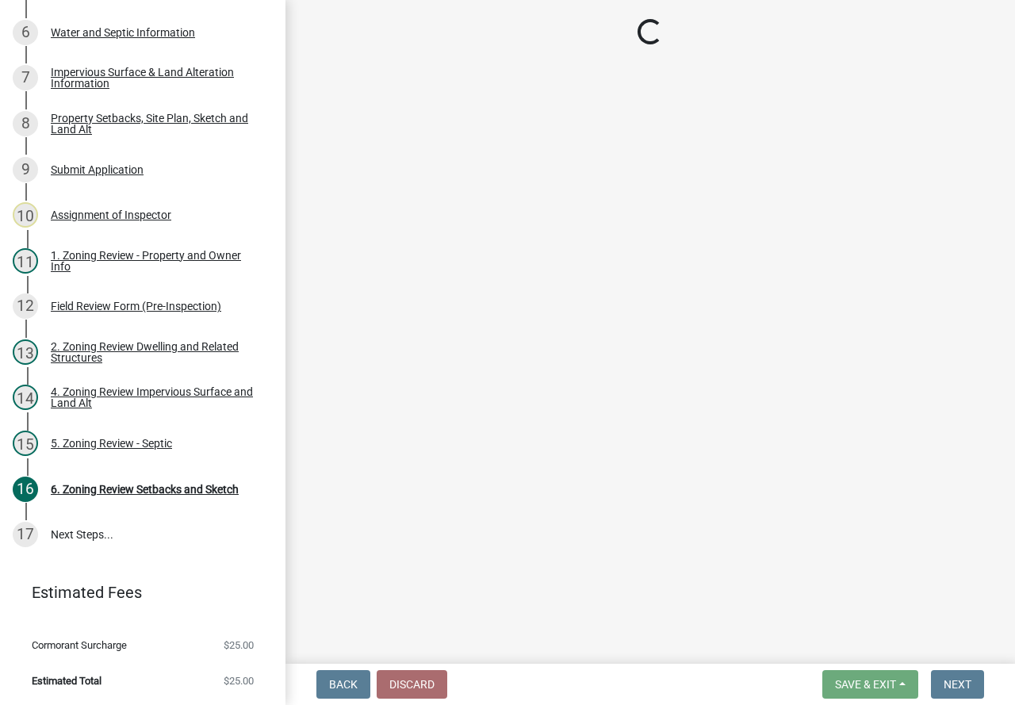
scroll to position [476, 0]
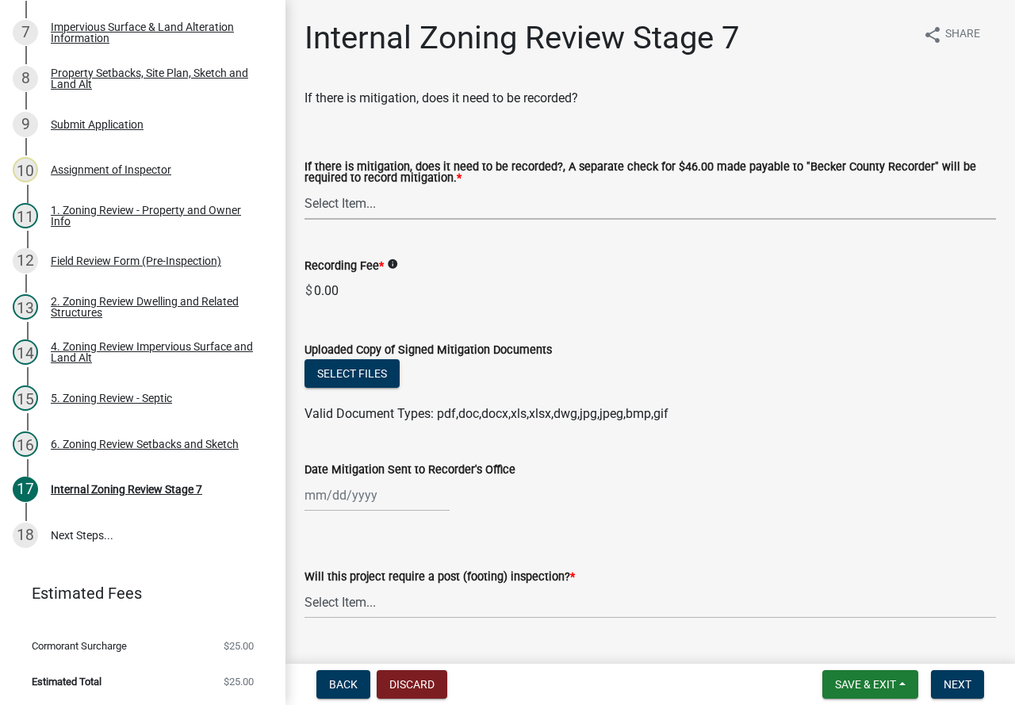
click at [426, 195] on select "Select Item... Yes No N/A" at bounding box center [649, 203] width 691 height 32
click at [304, 188] on select "Select Item... Yes No N/A" at bounding box center [649, 203] width 691 height 32
select select "e59fcb53-d9ed-466f-8c3e-33bb35216820"
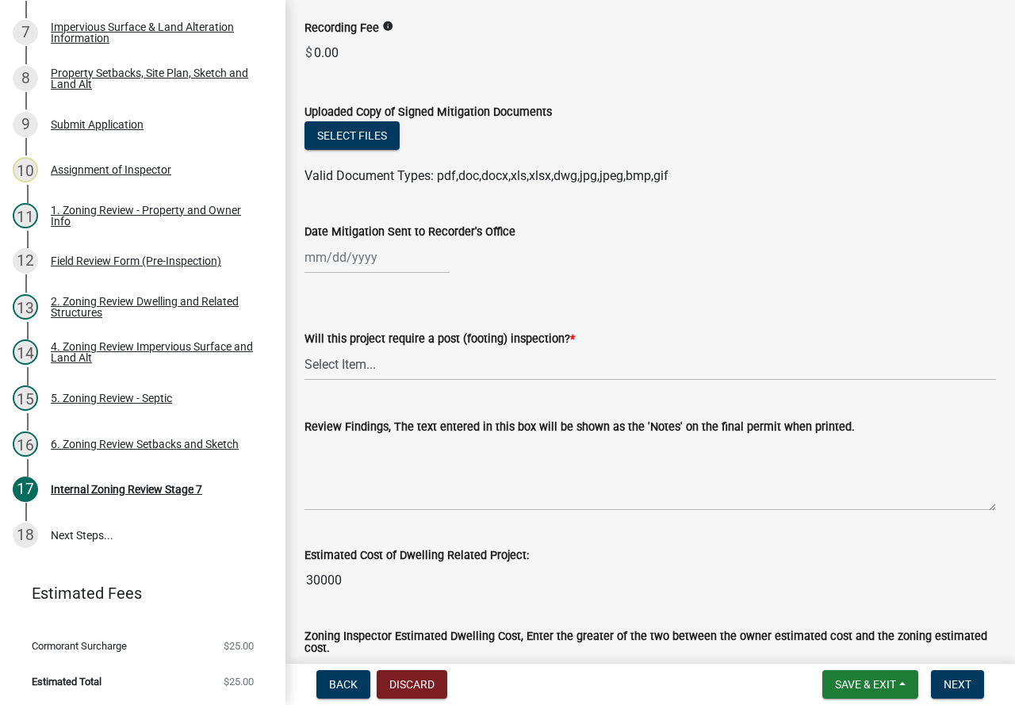
scroll to position [325, 0]
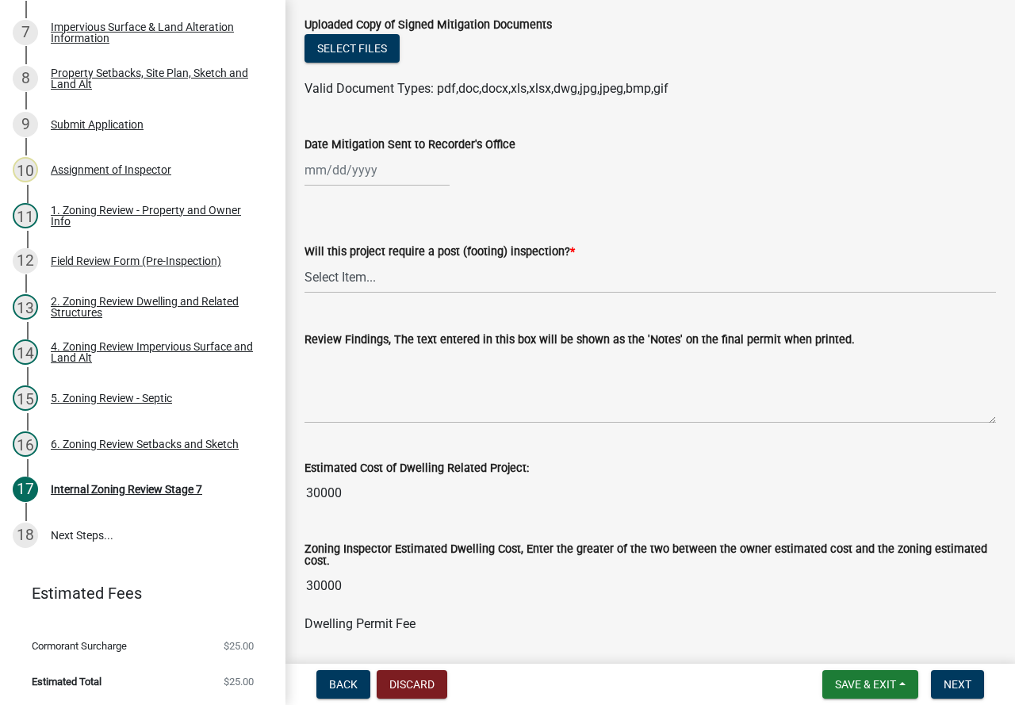
click at [460, 304] on wm-data-entity-input "Will this project require a post (footing) inspection? * Select Item... No Yes" at bounding box center [649, 254] width 691 height 107
click at [461, 282] on select "Select Item... No Yes" at bounding box center [649, 277] width 691 height 32
click at [304, 262] on select "Select Item... No Yes" at bounding box center [649, 277] width 691 height 32
select select "74b00539-a6f1-4ef6-a890-a22a5fa5fedf"
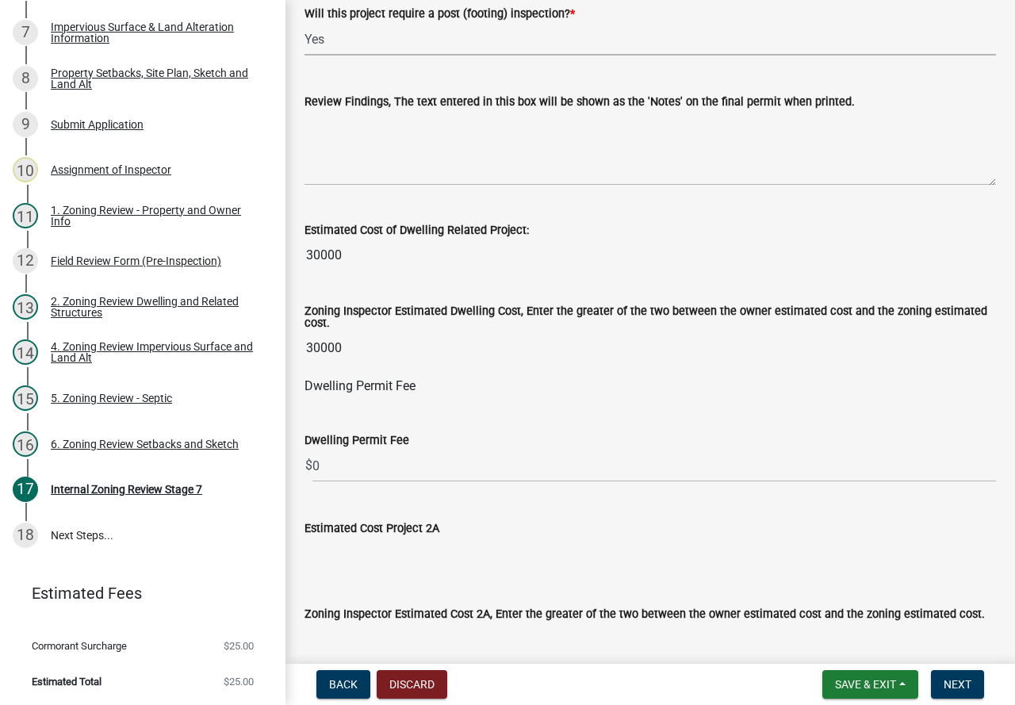
scroll to position [721, 0]
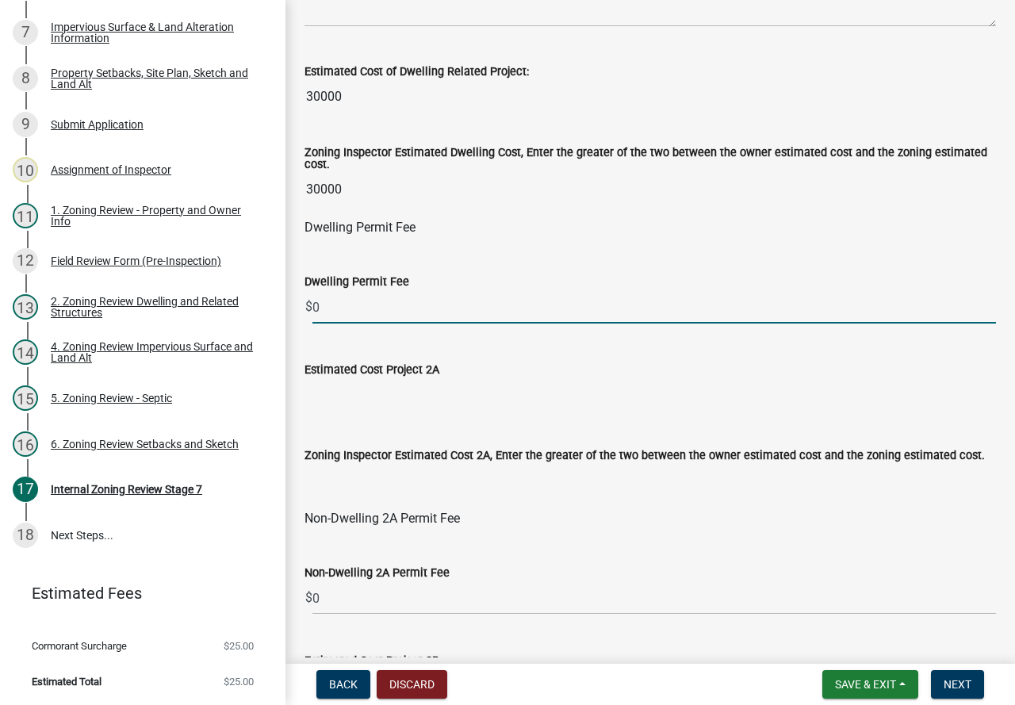
click at [384, 315] on input "0" at bounding box center [653, 307] width 683 height 32
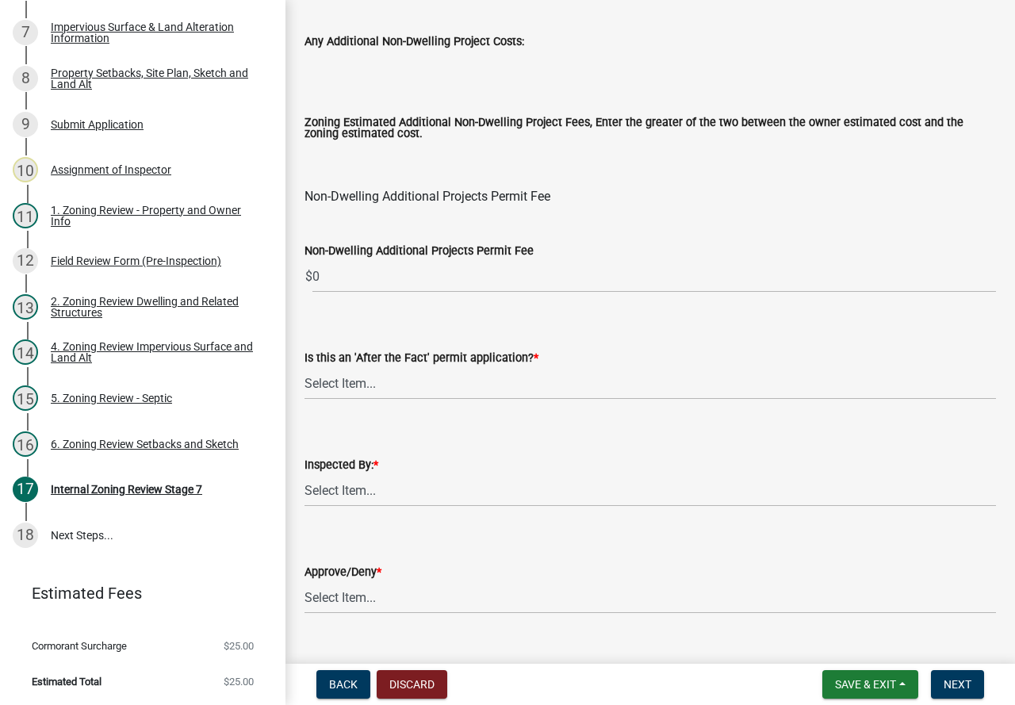
scroll to position [1972, 0]
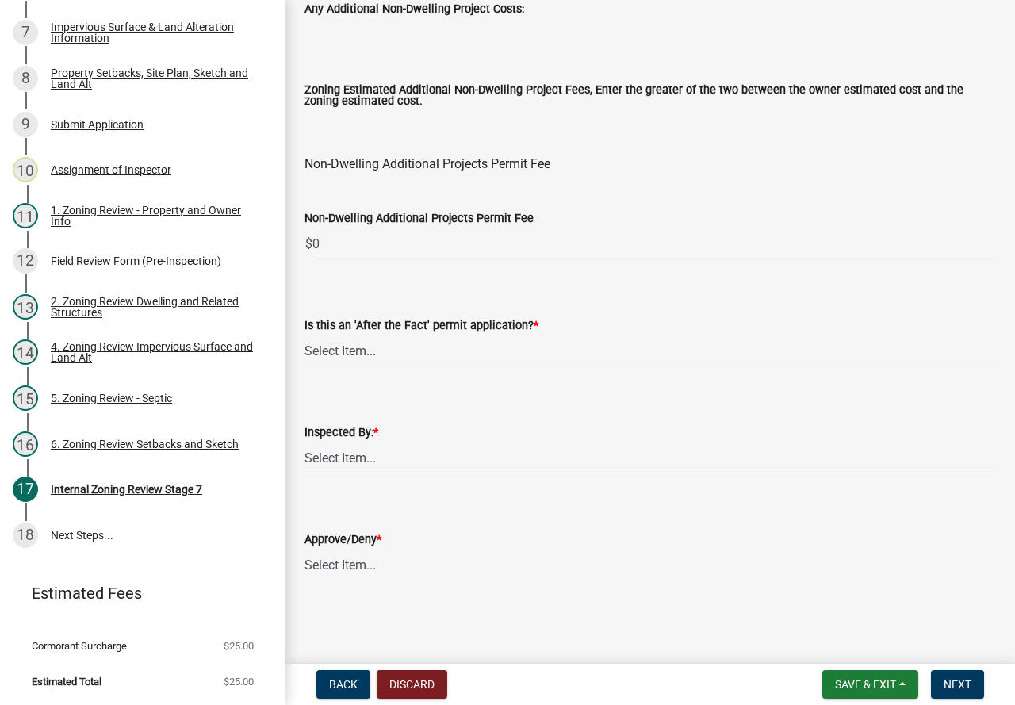
type input "150"
click at [409, 338] on select "Select Item... No Yes" at bounding box center [649, 350] width 691 height 32
click at [304, 334] on select "Select Item... No Yes" at bounding box center [649, 350] width 691 height 32
select select "bbe3a6c5-1893-4527-8578-ada07a3b8ea5"
click at [386, 470] on select "Select Item... [PERSON_NAME] [PERSON_NAME] [PERSON_NAME] [PERSON_NAME] [PERSON_…" at bounding box center [649, 457] width 691 height 32
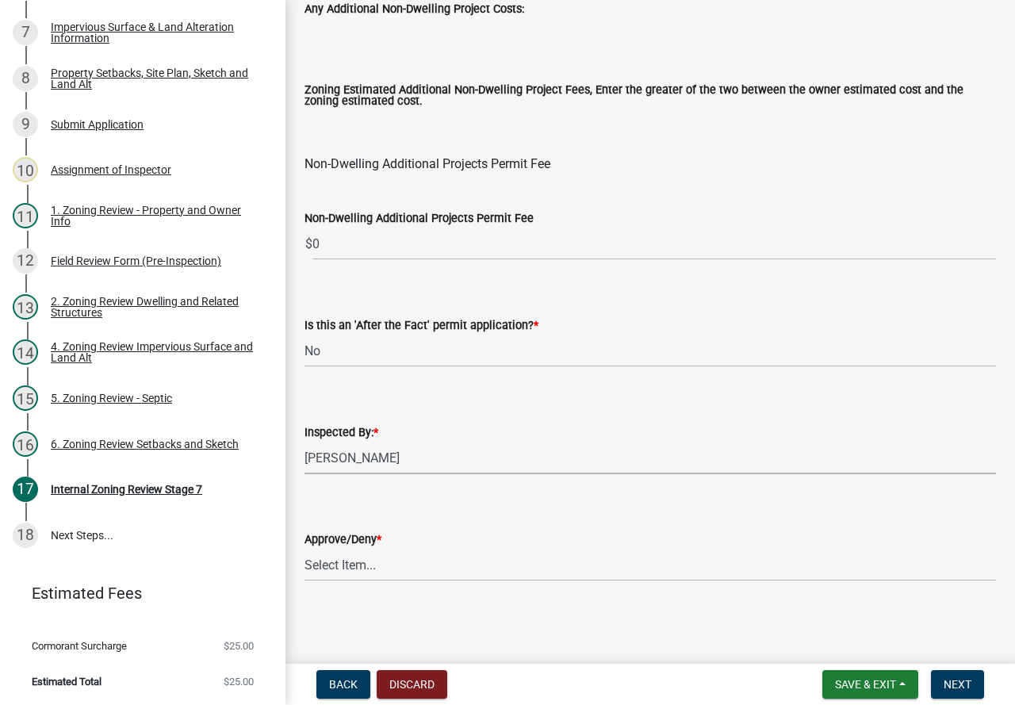
click at [304, 441] on select "Select Item... [PERSON_NAME] [PERSON_NAME] [PERSON_NAME] [PERSON_NAME] [PERSON_…" at bounding box center [649, 457] width 691 height 32
select select "c0b6e50c-983d-48c1-a910-e8bd43c13b77"
click at [376, 560] on select "Select Item... Approve Deny" at bounding box center [649, 564] width 691 height 32
click at [304, 548] on select "Select Item... Approve Deny" at bounding box center [649, 564] width 691 height 32
select select "97c9e5a4-d35f-4903-ad68-b764687ac9e9"
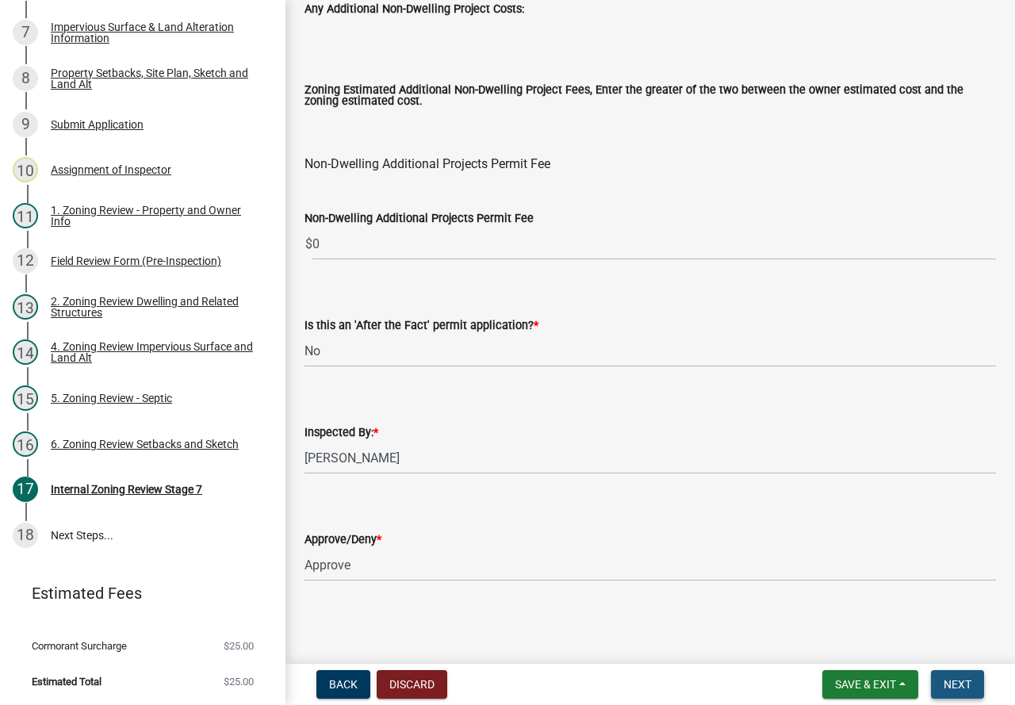
click at [974, 687] on button "Next" at bounding box center [957, 684] width 53 height 29
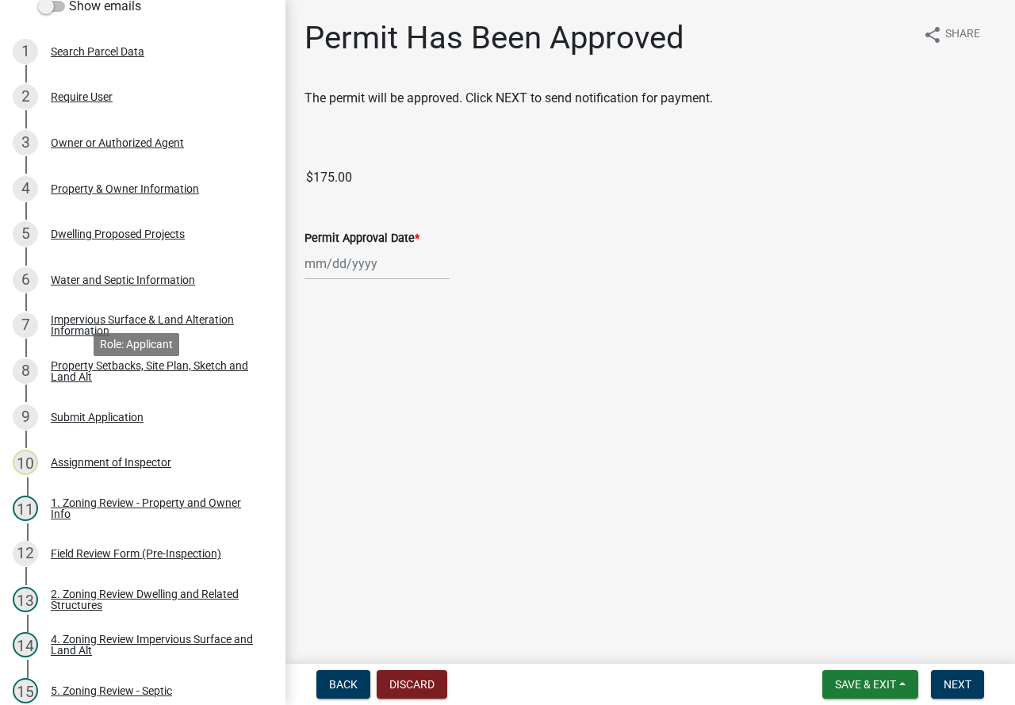
scroll to position [0, 0]
